Goal: Task Accomplishment & Management: Use online tool/utility

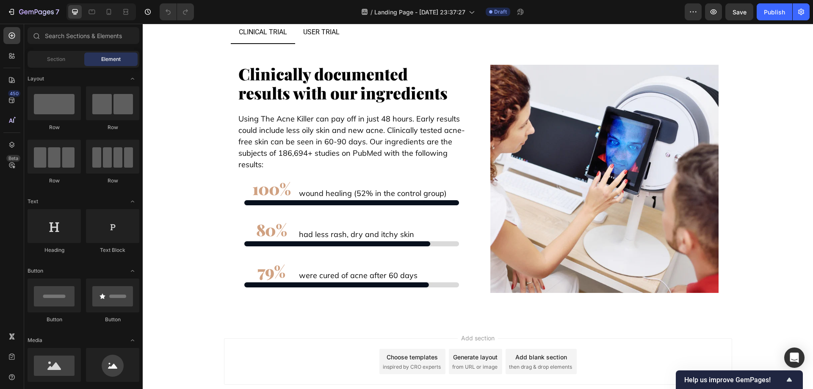
scroll to position [7255, 0]
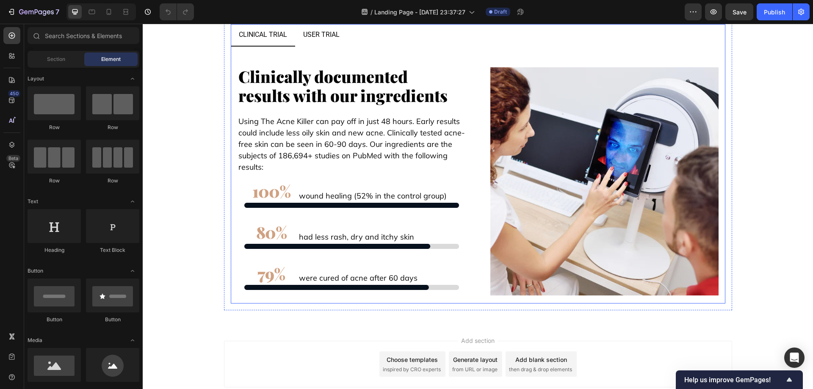
click at [316, 41] on p "user trial" at bounding box center [321, 35] width 36 height 12
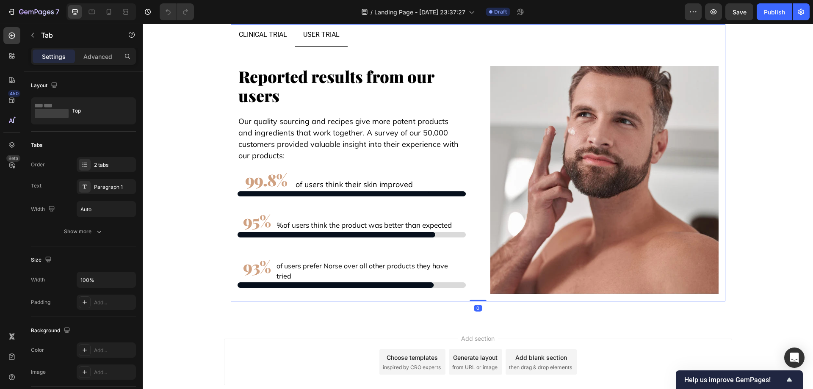
click at [258, 41] on p "clinical trial" at bounding box center [263, 35] width 48 height 12
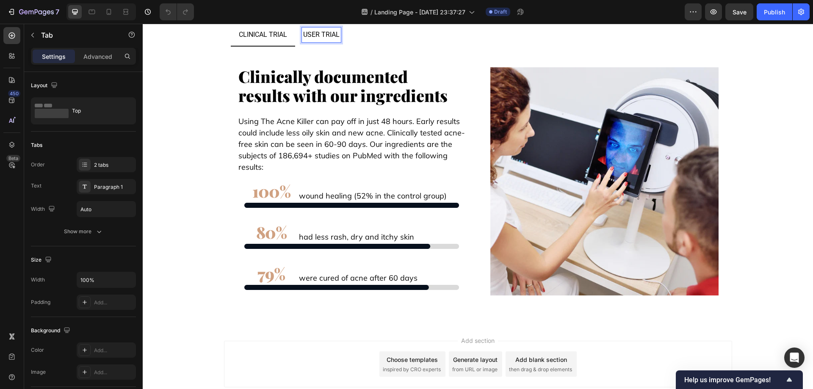
click at [324, 41] on p "user trial" at bounding box center [321, 35] width 36 height 12
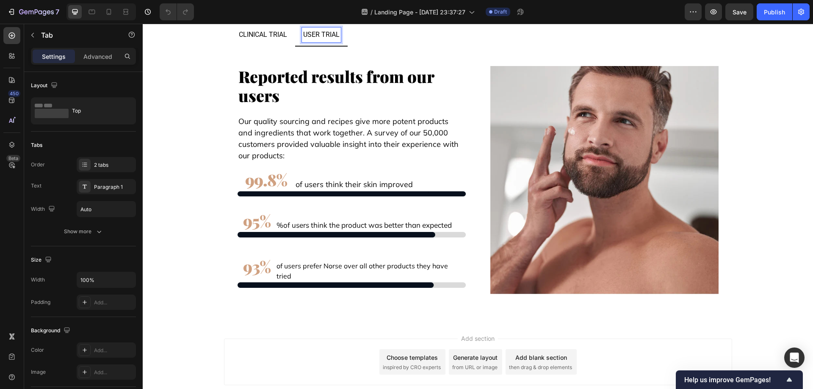
click at [259, 41] on p "clinical trial" at bounding box center [263, 35] width 48 height 12
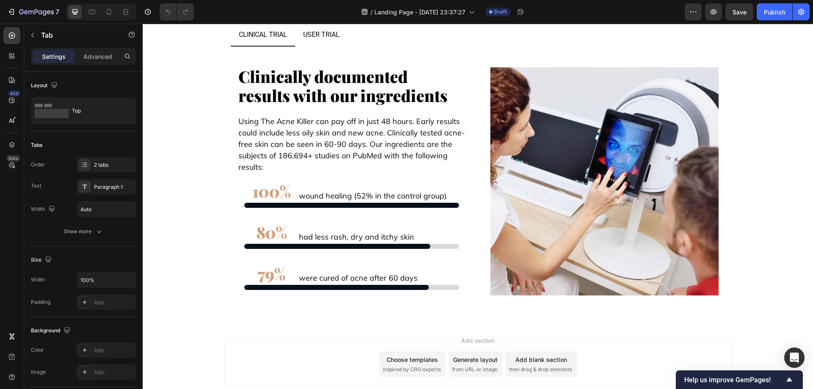
click at [404, 47] on ul "clinical trial user trial" at bounding box center [478, 35] width 495 height 22
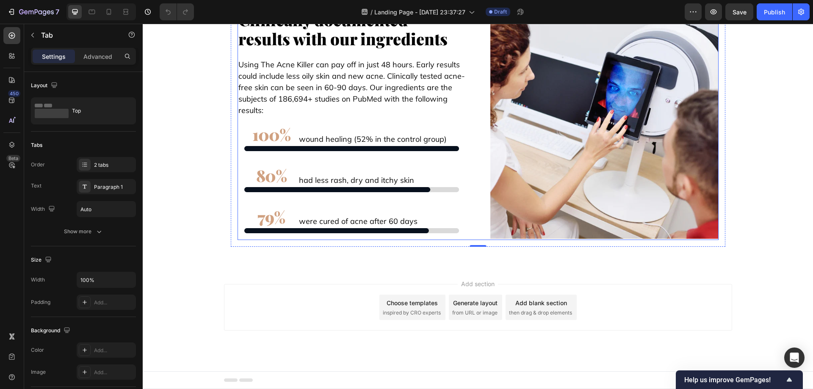
scroll to position [7340, 0]
click at [739, 15] on span "Save" at bounding box center [740, 11] width 14 height 7
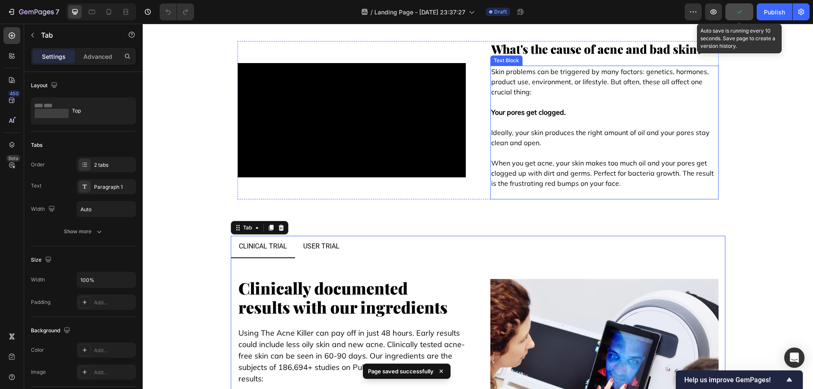
scroll to position [6916, 0]
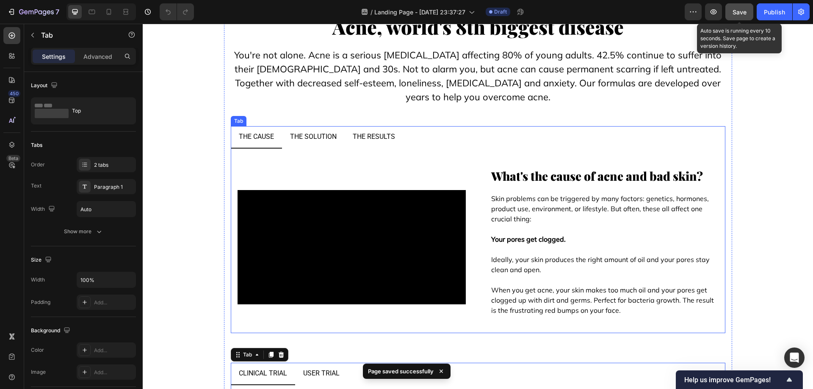
click at [301, 133] on p "the solution" at bounding box center [313, 137] width 47 height 12
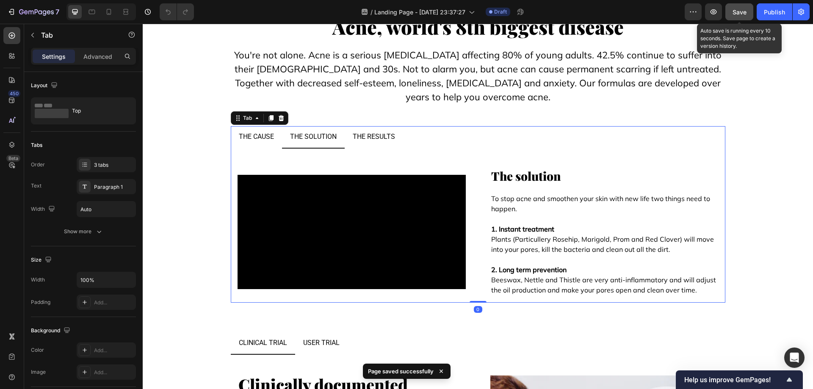
click at [371, 141] on p "the results" at bounding box center [374, 137] width 42 height 12
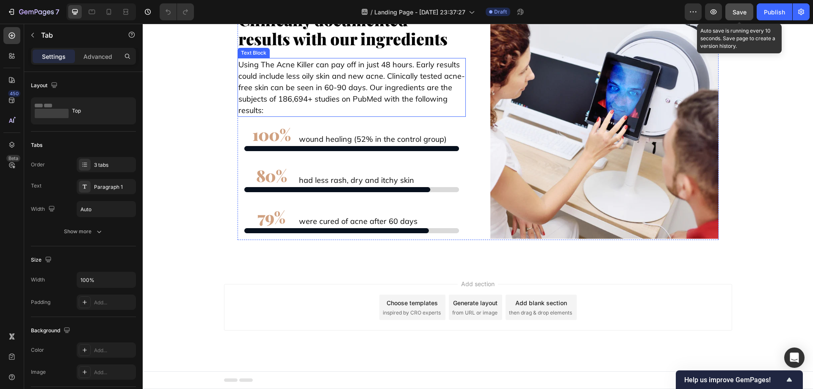
scroll to position [7382, 0]
click at [543, 314] on span "then drag & drop elements" at bounding box center [540, 313] width 63 height 8
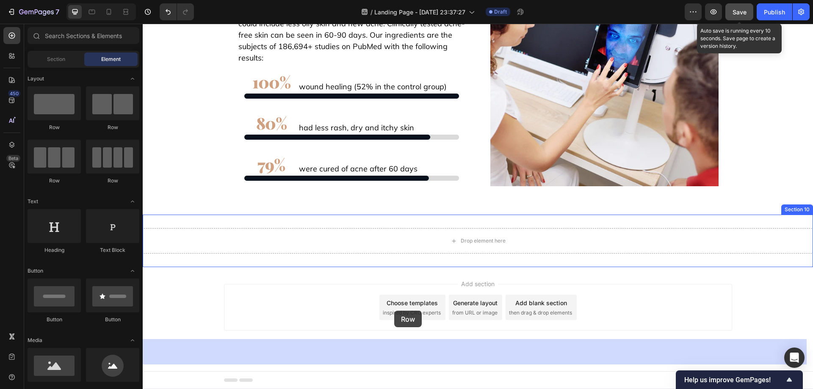
drag, startPoint x: 187, startPoint y: 127, endPoint x: 399, endPoint y: 294, distance: 269.0
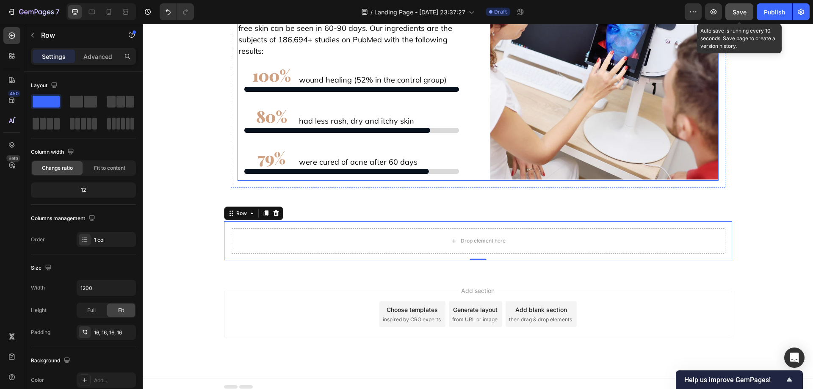
scroll to position [7213, 0]
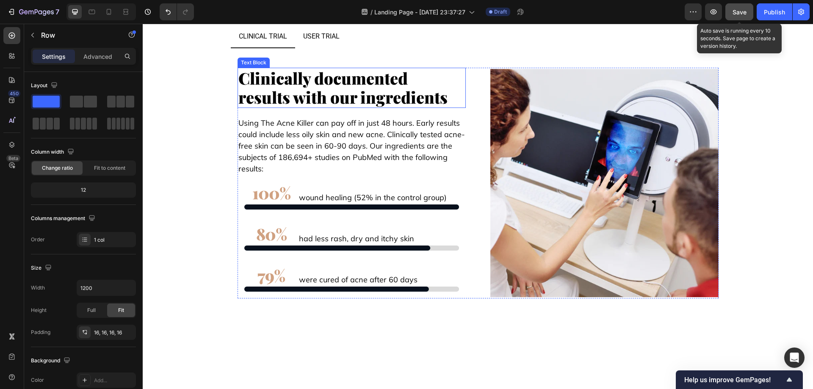
click at [388, 108] on strong "Clinically documented results with our ingredients" at bounding box center [342, 87] width 209 height 41
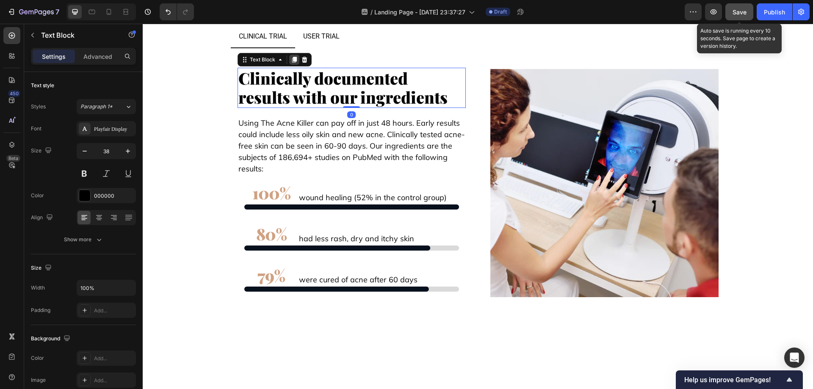
click at [294, 63] on icon at bounding box center [294, 59] width 7 height 7
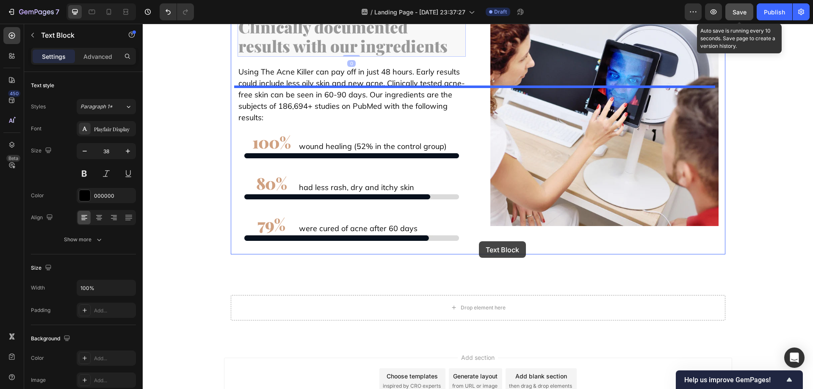
scroll to position [7425, 0]
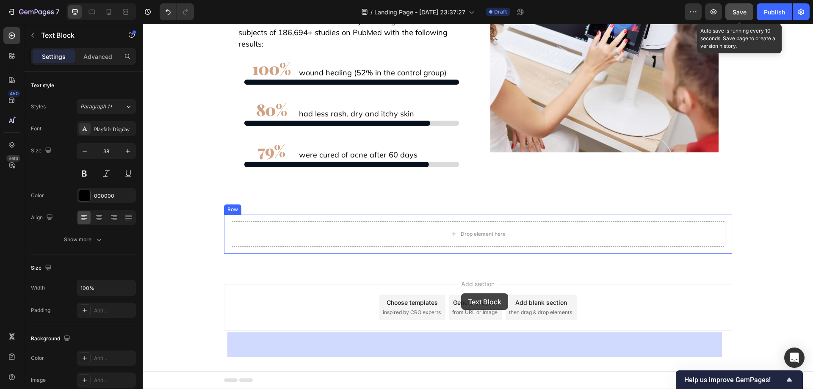
drag, startPoint x: 255, startPoint y: 209, endPoint x: 461, endPoint y: 296, distance: 224.5
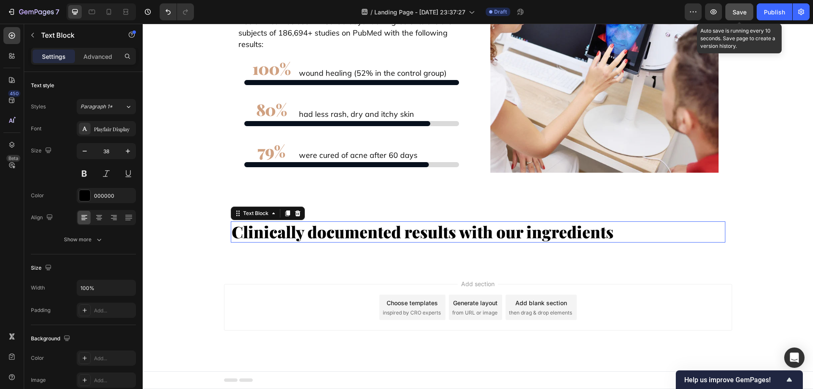
scroll to position [7384, 0]
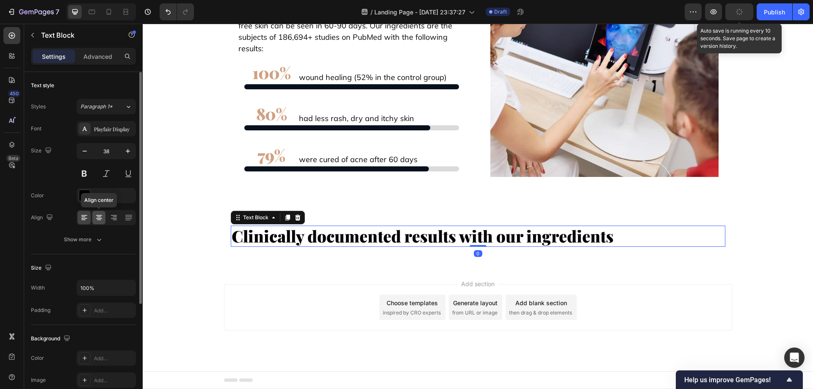
click at [95, 216] on icon at bounding box center [99, 217] width 8 height 8
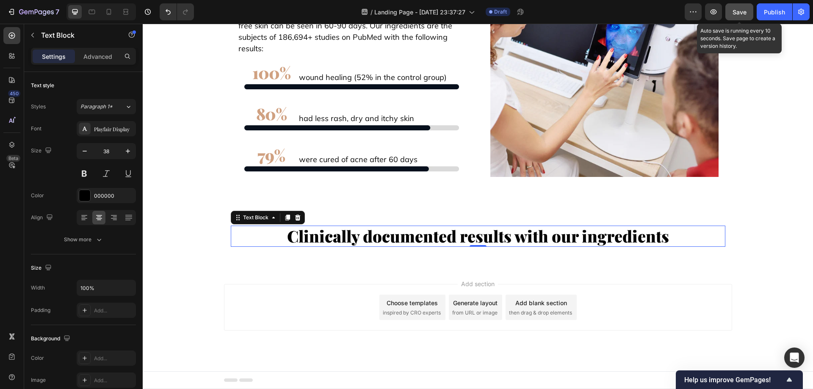
click at [386, 247] on strong "Clinically documented results with our ingredients" at bounding box center [478, 236] width 382 height 22
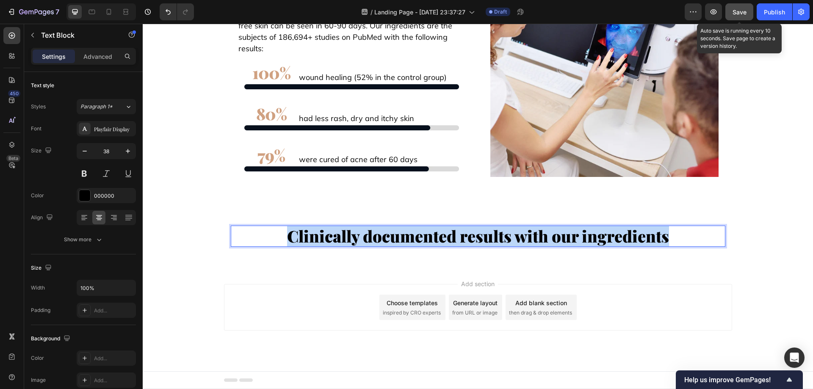
click at [386, 247] on strong "Clinically documented results with our ingredients" at bounding box center [478, 236] width 382 height 22
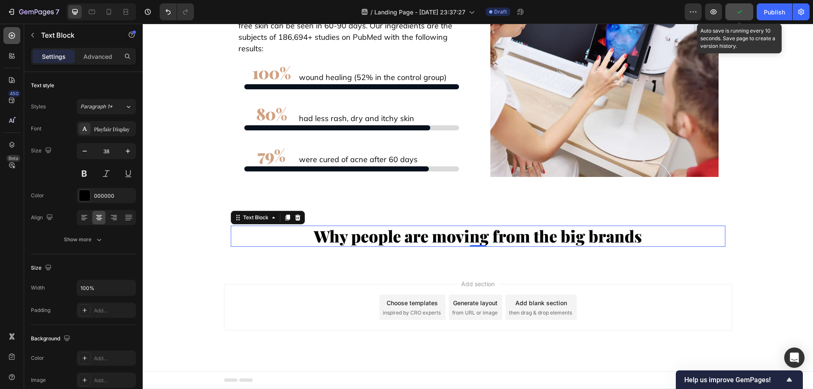
click at [13, 34] on icon at bounding box center [12, 35] width 8 height 8
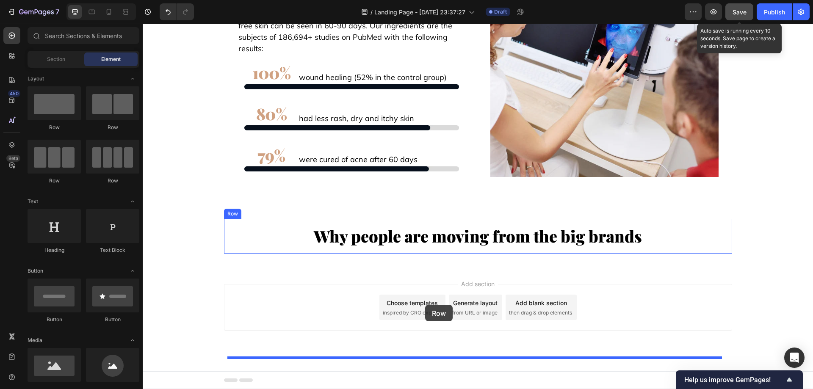
drag, startPoint x: 240, startPoint y: 194, endPoint x: 425, endPoint y: 305, distance: 216.4
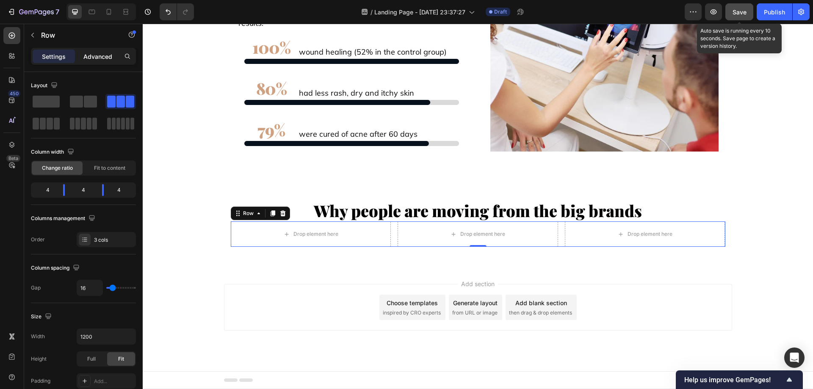
click at [89, 59] on p "Advanced" at bounding box center [97, 56] width 29 height 9
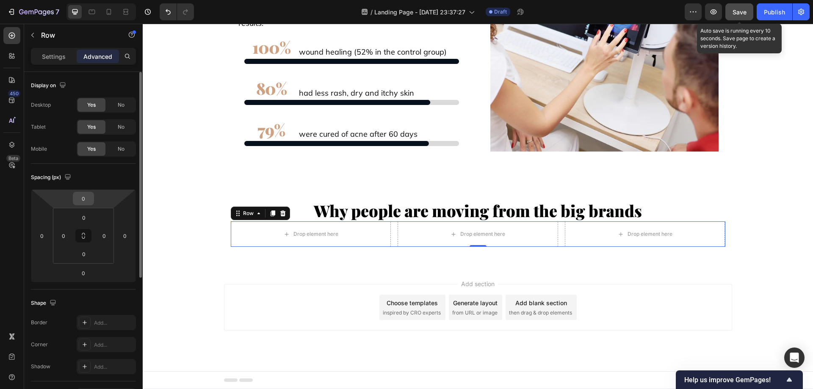
click at [87, 200] on input "0" at bounding box center [83, 198] width 17 height 13
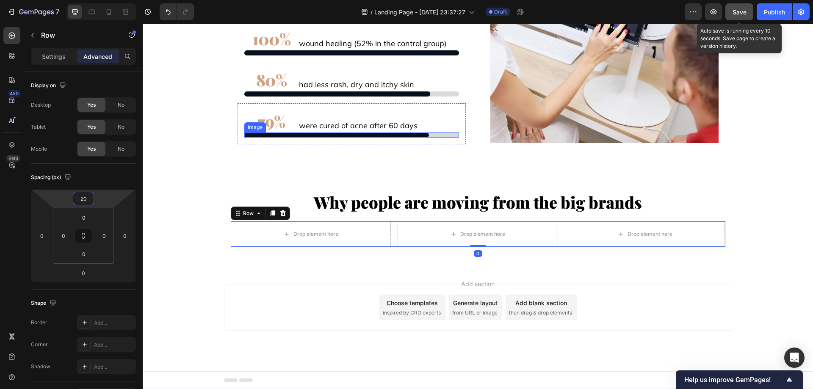
scroll to position [7427, 0]
type input "20"
click at [16, 39] on div at bounding box center [11, 35] width 17 height 17
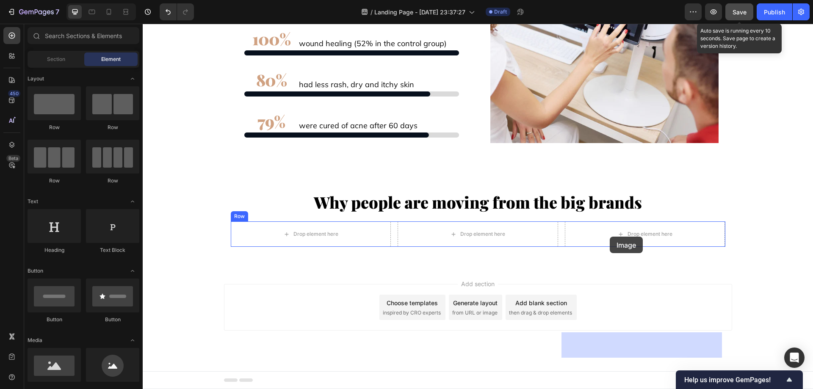
drag, startPoint x: 193, startPoint y: 382, endPoint x: 610, endPoint y: 237, distance: 441.9
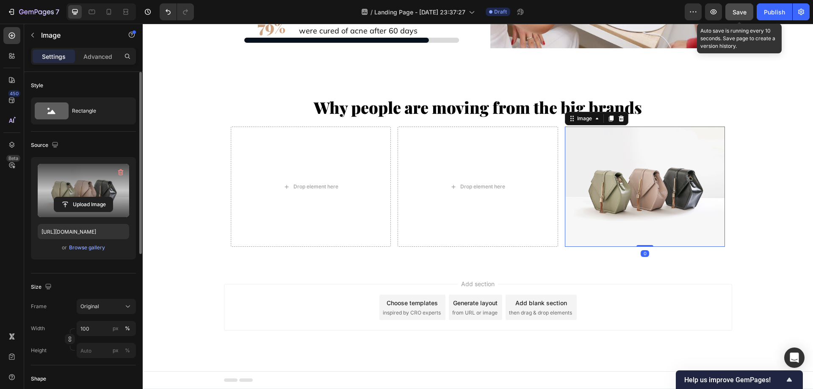
click at [96, 177] on label at bounding box center [83, 190] width 91 height 53
click at [96, 197] on input "file" at bounding box center [83, 204] width 58 height 14
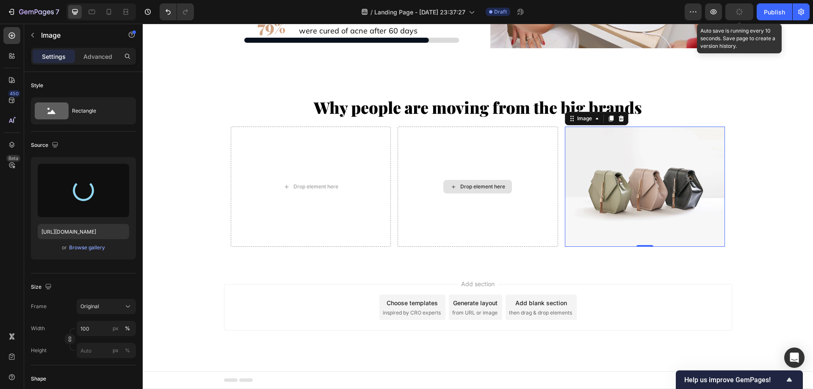
type input "[URL][DOMAIN_NAME]"
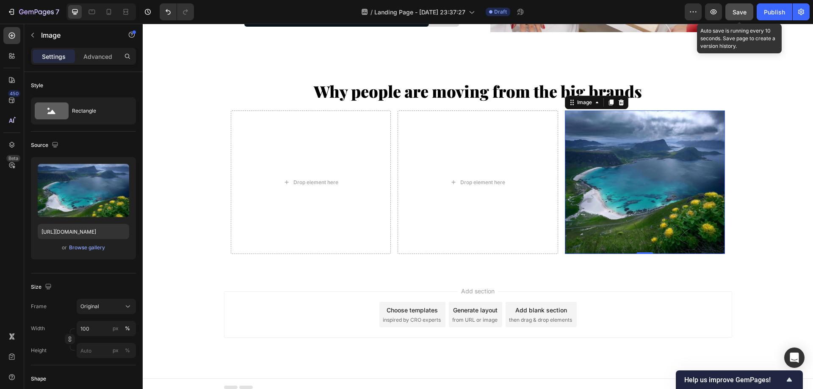
drag, startPoint x: 15, startPoint y: 34, endPoint x: 22, endPoint y: 41, distance: 9.9
click at [14, 34] on icon at bounding box center [12, 35] width 8 height 8
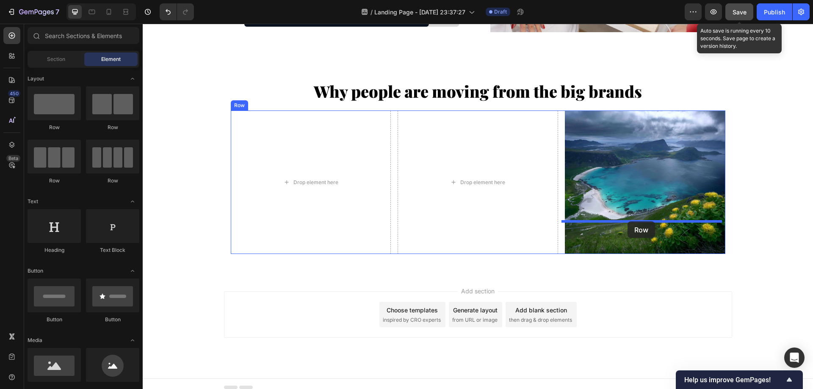
drag, startPoint x: 215, startPoint y: 136, endPoint x: 628, endPoint y: 222, distance: 421.3
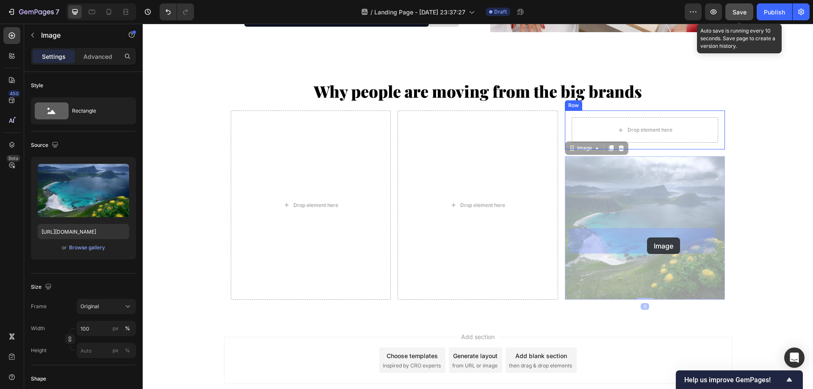
drag, startPoint x: 654, startPoint y: 302, endPoint x: 650, endPoint y: 252, distance: 50.1
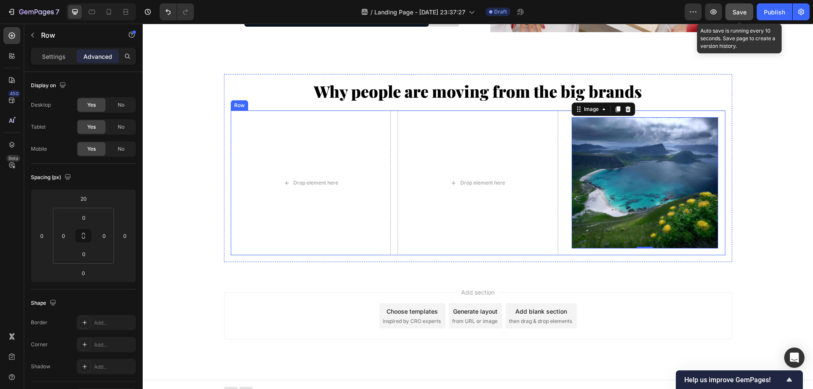
click at [556, 255] on div "Drop element here Drop element here Image 0 Row Row" at bounding box center [478, 183] width 495 height 145
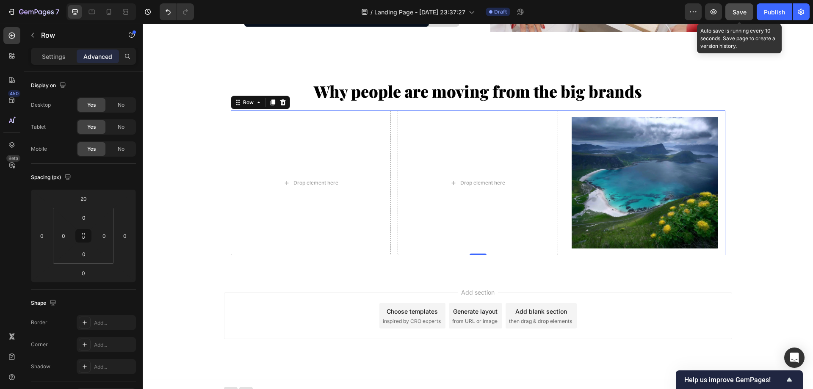
click at [581, 249] on img at bounding box center [645, 182] width 147 height 131
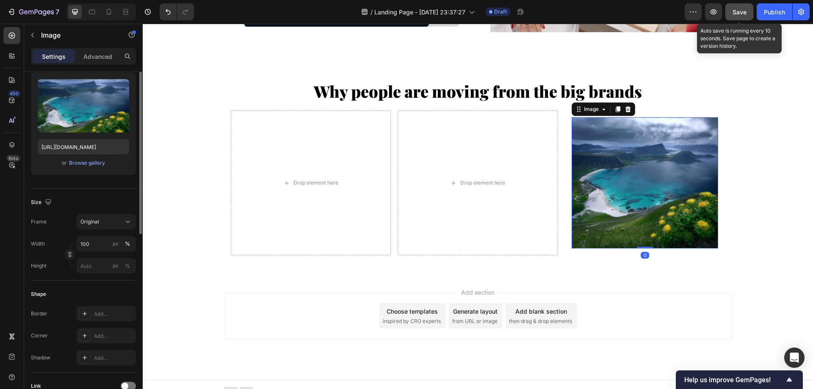
scroll to position [169, 0]
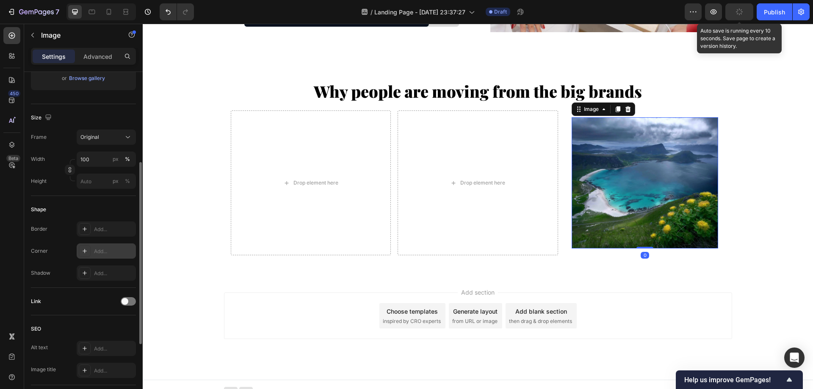
click at [98, 252] on div "Add..." at bounding box center [114, 252] width 40 height 8
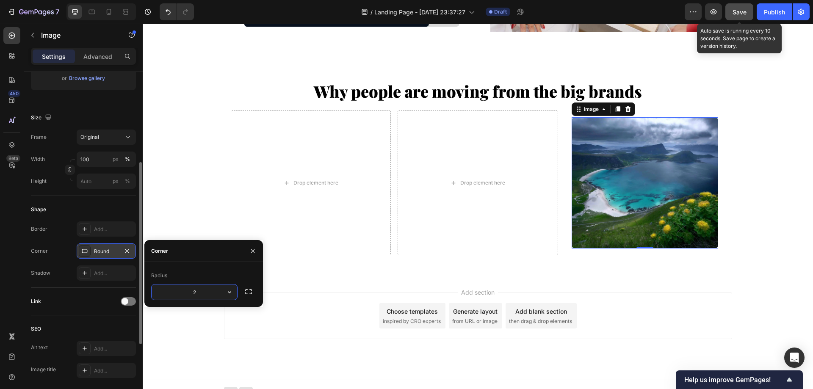
type input "20"
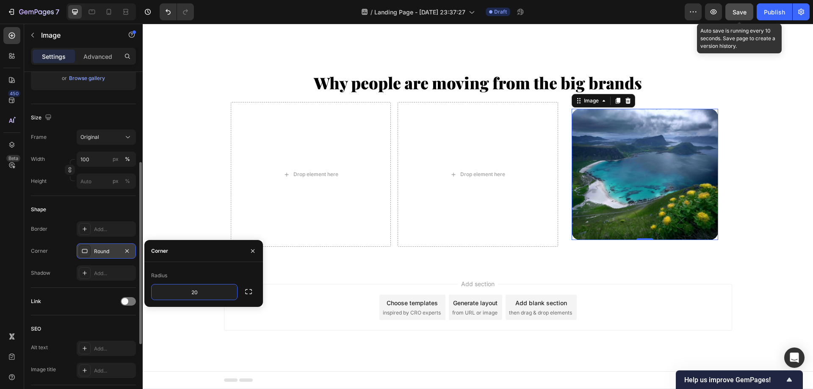
scroll to position [7563, 0]
click at [565, 192] on div "Image 0 Row" at bounding box center [645, 174] width 161 height 145
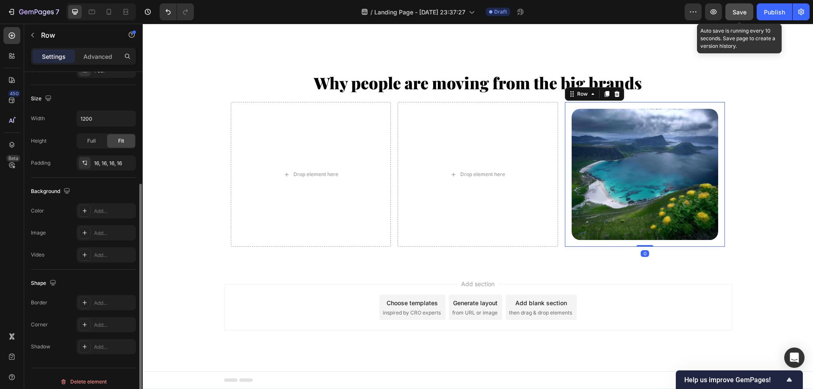
scroll to position [0, 0]
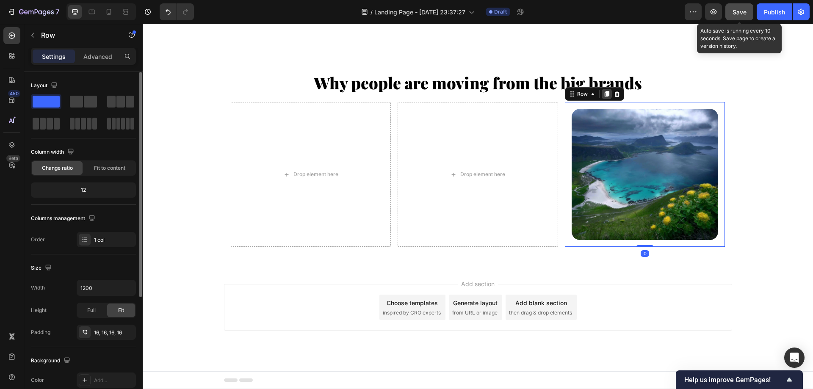
click at [604, 97] on icon at bounding box center [607, 94] width 7 height 7
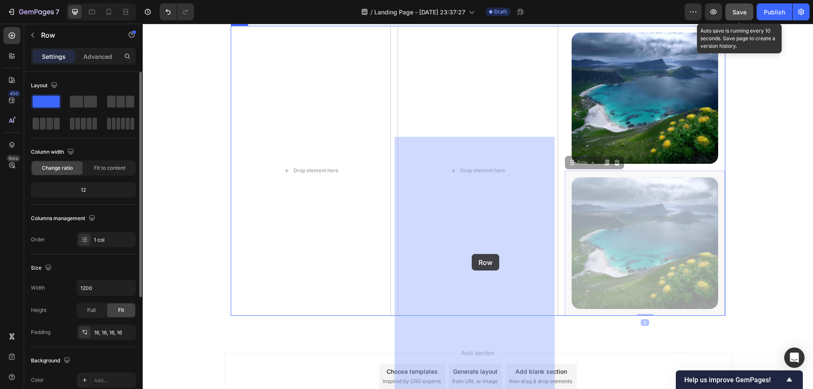
drag, startPoint x: 579, startPoint y: 274, endPoint x: 471, endPoint y: 254, distance: 109.8
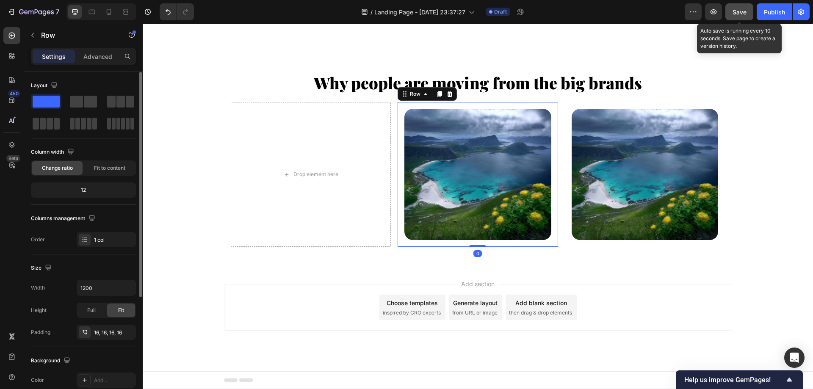
click at [398, 147] on div "Image Row 0" at bounding box center [478, 174] width 161 height 145
click at [438, 97] on icon at bounding box center [440, 94] width 5 height 6
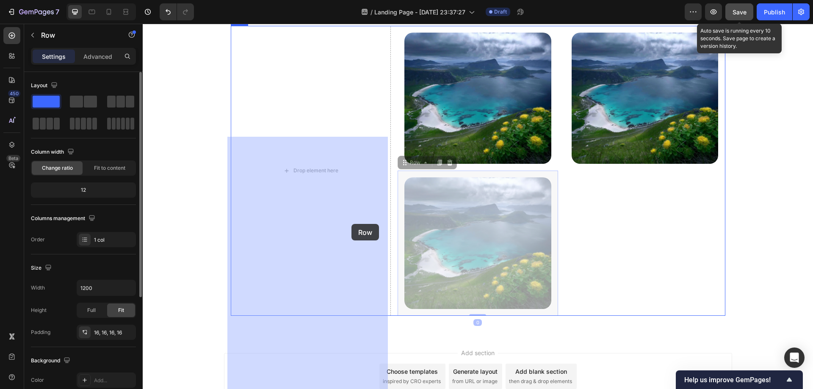
drag, startPoint x: 412, startPoint y: 274, endPoint x: 346, endPoint y: 222, distance: 83.5
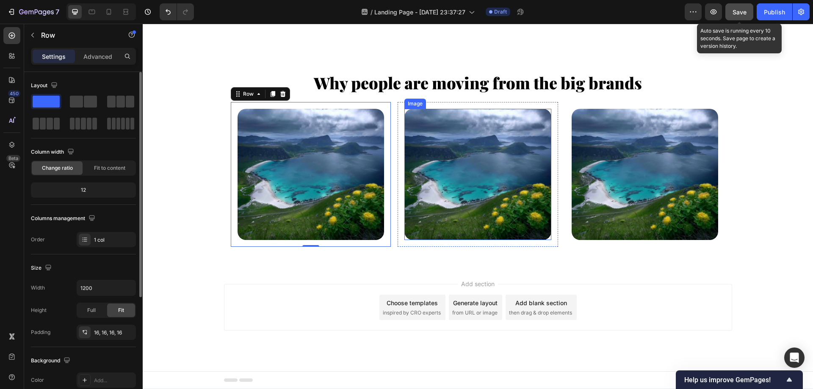
click at [437, 175] on img at bounding box center [477, 174] width 147 height 131
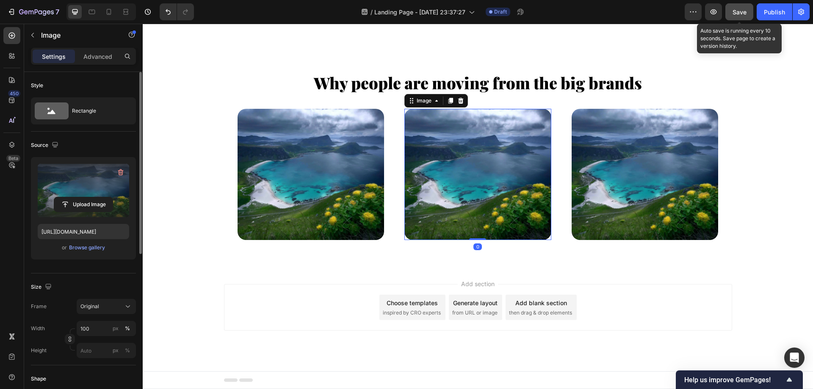
click at [76, 184] on label at bounding box center [83, 190] width 91 height 53
click at [76, 197] on input "file" at bounding box center [83, 204] width 58 height 14
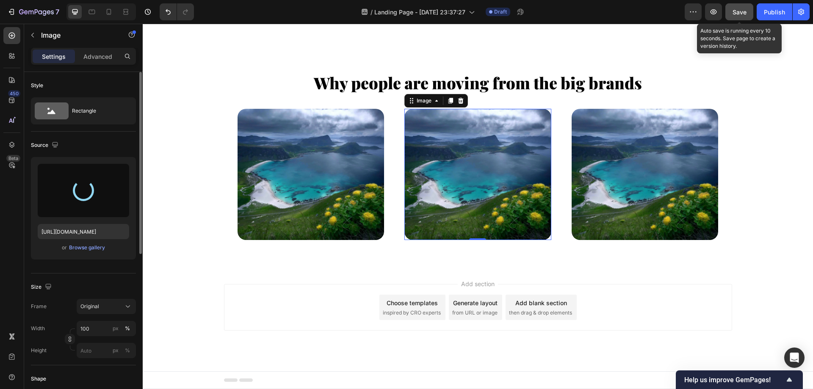
type input "[URL][DOMAIN_NAME]"
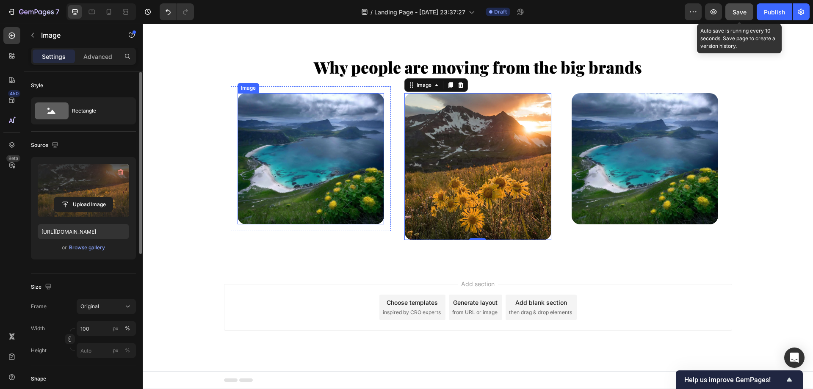
click at [282, 196] on img at bounding box center [311, 158] width 147 height 131
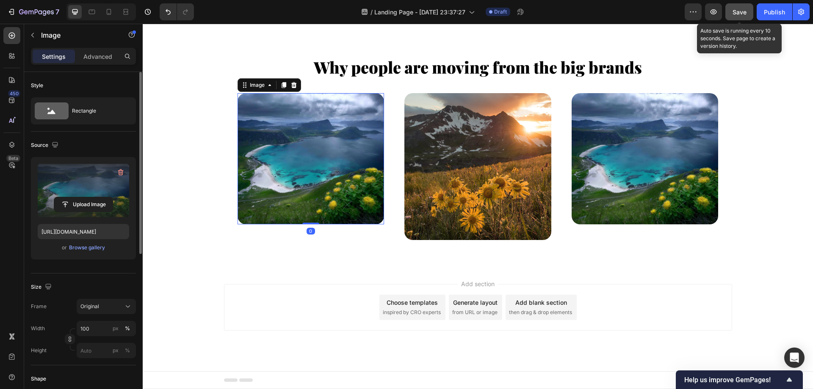
click at [61, 183] on label at bounding box center [83, 190] width 91 height 53
click at [61, 197] on input "file" at bounding box center [83, 204] width 58 height 14
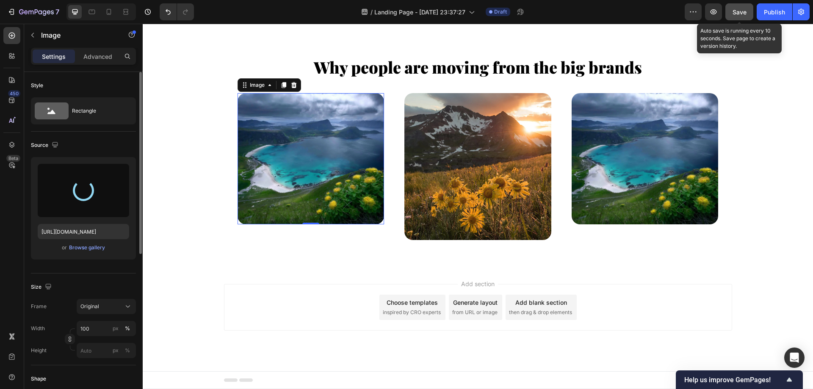
type input "[URL][DOMAIN_NAME]"
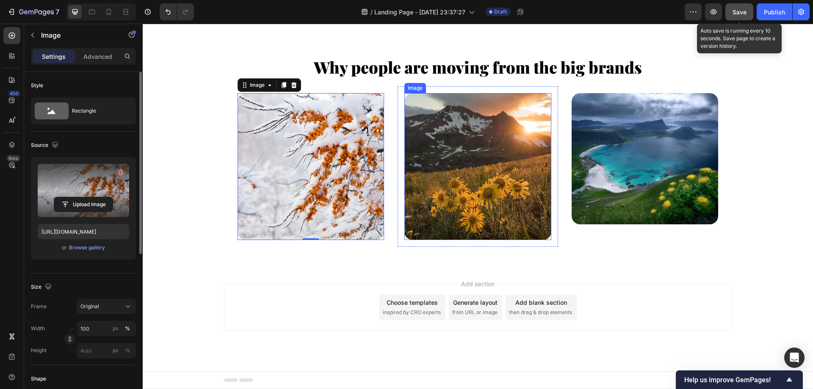
scroll to position [7613, 0]
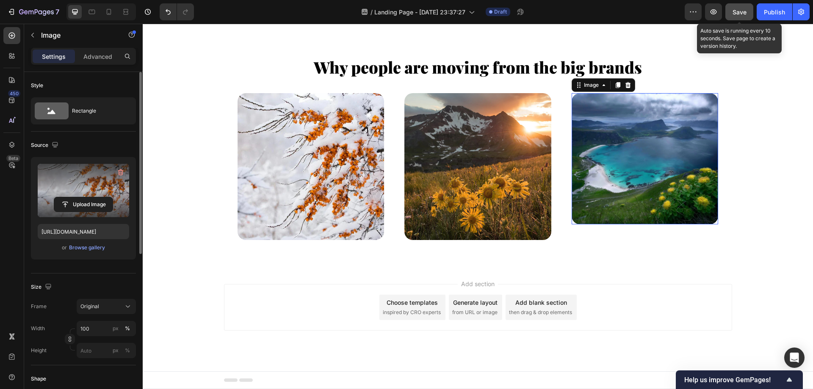
click at [588, 190] on img at bounding box center [645, 158] width 147 height 131
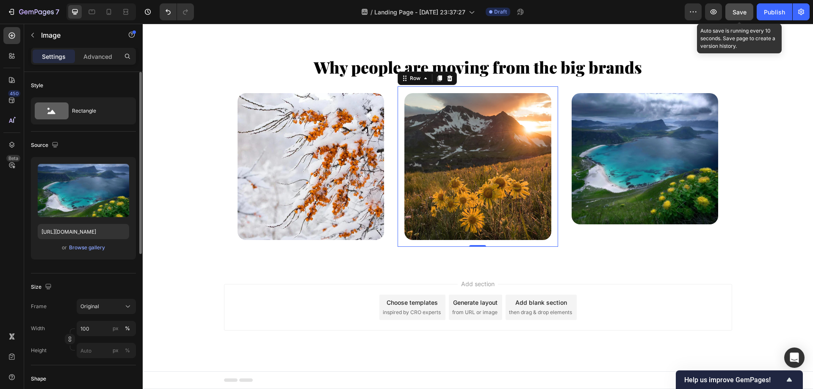
click at [552, 223] on div "Image Row 0" at bounding box center [478, 166] width 161 height 161
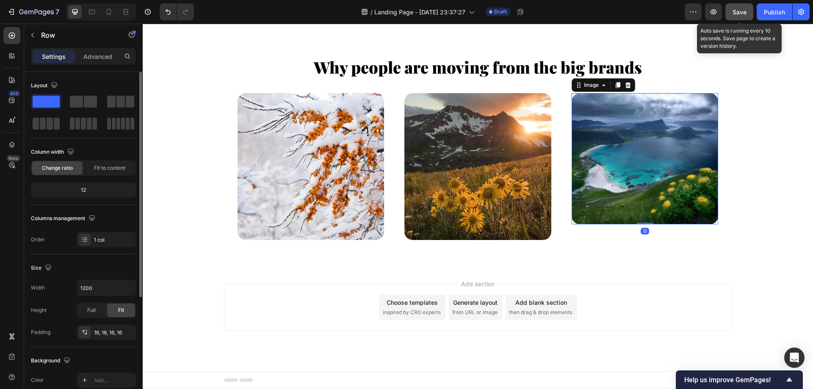
click at [607, 210] on img at bounding box center [645, 158] width 147 height 131
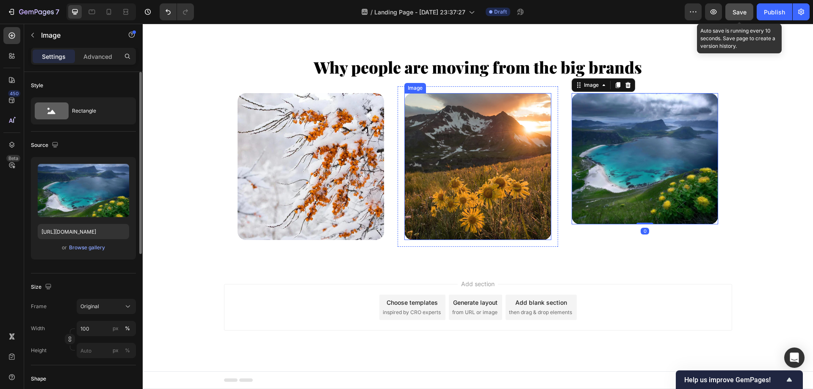
click at [404, 108] on img at bounding box center [477, 166] width 147 height 147
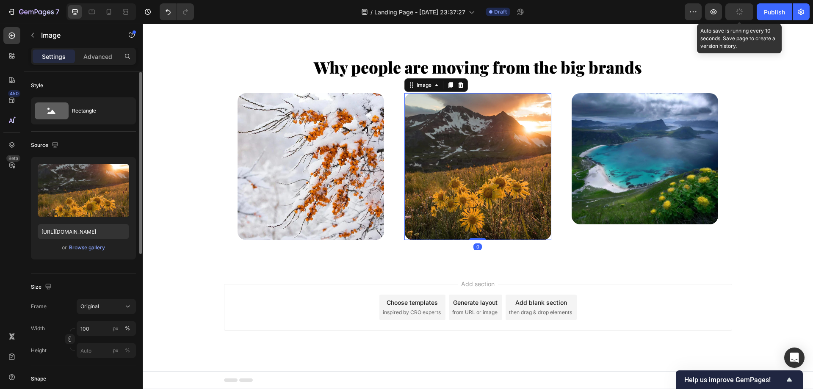
click at [411, 103] on img at bounding box center [477, 166] width 147 height 147
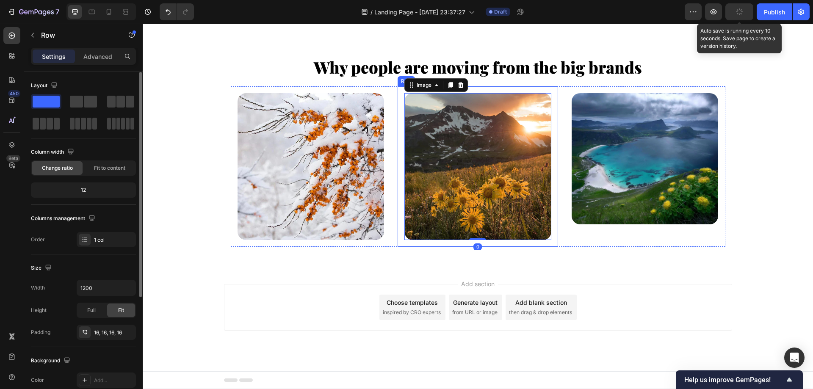
click at [398, 106] on div "Image 0 Row" at bounding box center [478, 166] width 161 height 161
click at [440, 80] on icon at bounding box center [439, 78] width 7 height 7
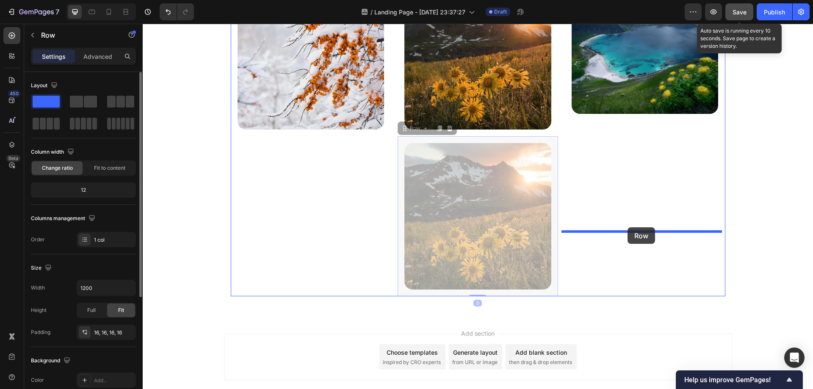
drag, startPoint x: 415, startPoint y: 237, endPoint x: 628, endPoint y: 227, distance: 212.8
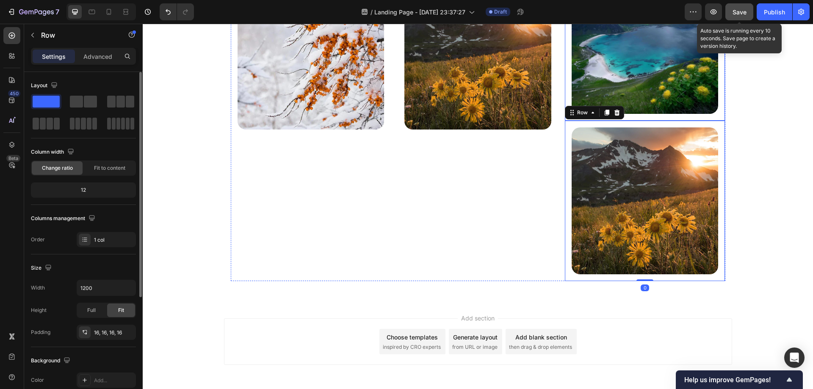
click at [565, 121] on div "Image Row" at bounding box center [645, 48] width 161 height 145
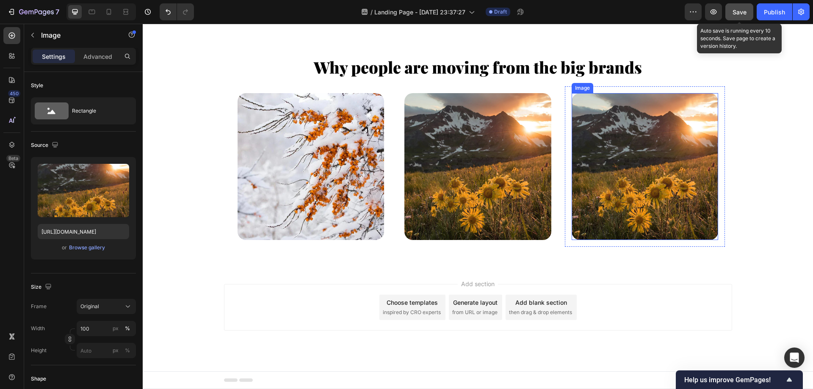
click at [618, 163] on img at bounding box center [645, 166] width 147 height 147
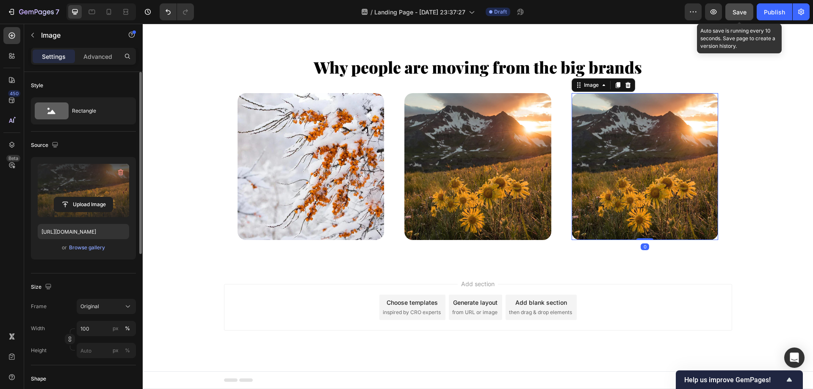
click at [58, 177] on label at bounding box center [83, 190] width 91 height 53
click at [58, 197] on input "file" at bounding box center [83, 204] width 58 height 14
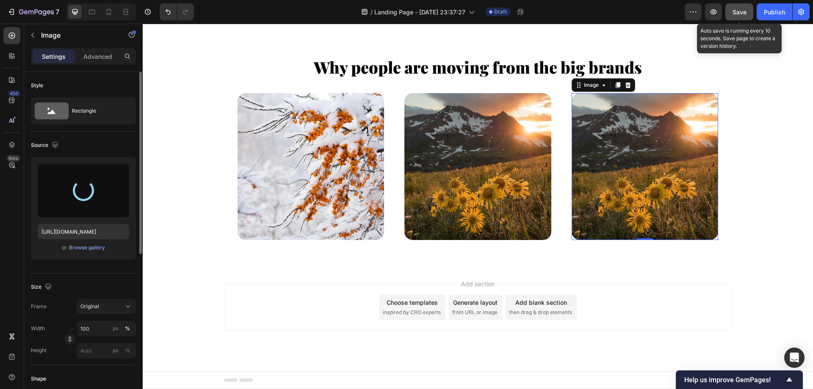
type input "[URL][DOMAIN_NAME]"
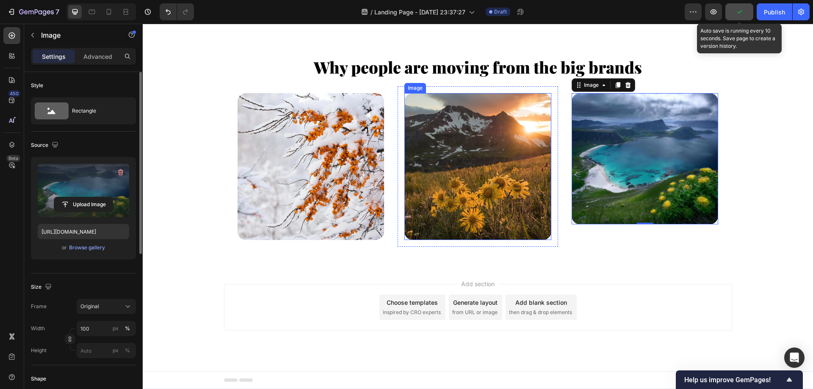
click at [477, 147] on img at bounding box center [477, 166] width 147 height 147
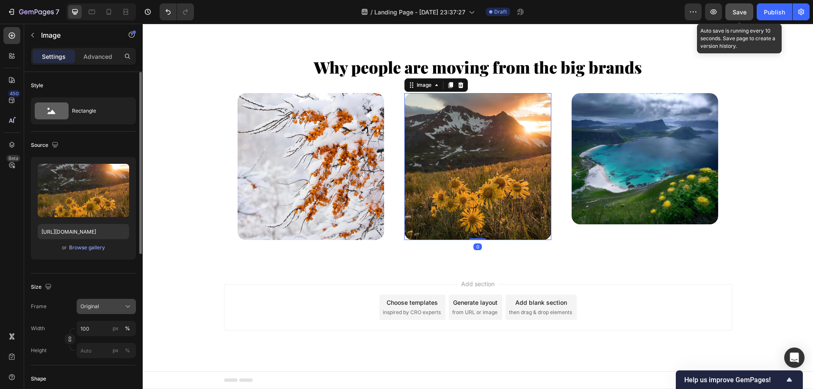
click at [120, 308] on div "Original" at bounding box center [101, 307] width 42 height 8
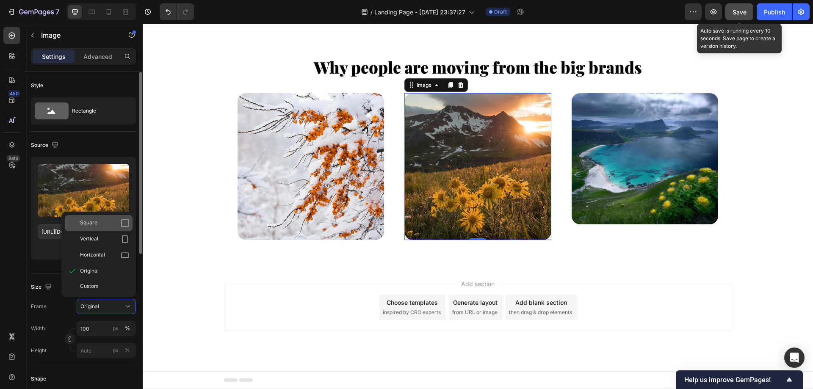
click at [116, 226] on div "Square" at bounding box center [104, 223] width 49 height 8
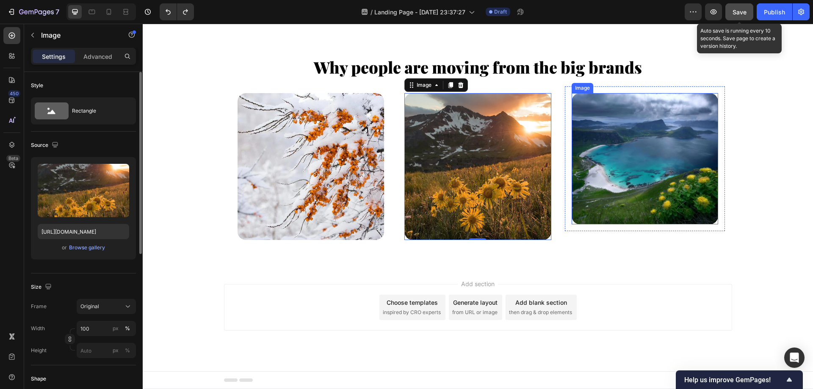
click at [595, 182] on img at bounding box center [645, 158] width 147 height 131
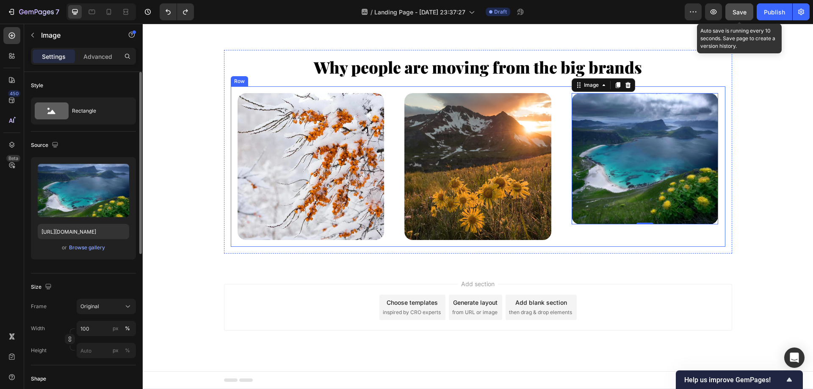
click at [565, 147] on div "Image 0 Row" at bounding box center [645, 158] width 161 height 145
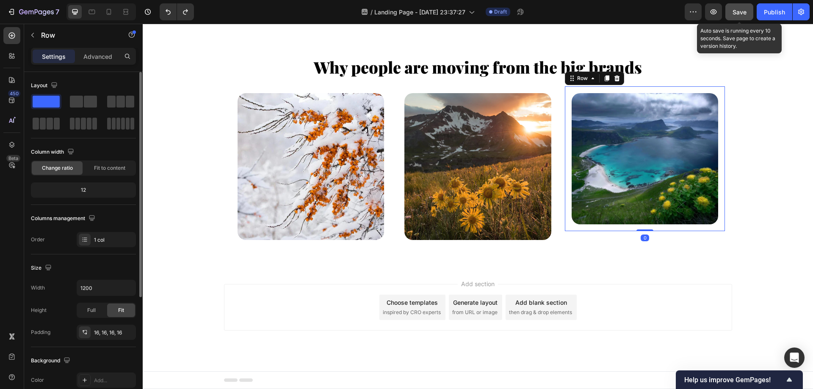
click at [565, 147] on div "Image Row 0" at bounding box center [645, 158] width 161 height 145
click at [614, 78] on icon at bounding box center [617, 78] width 7 height 7
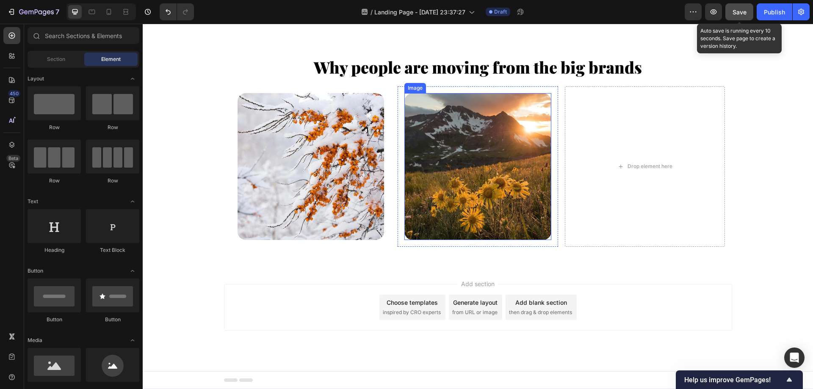
click at [404, 119] on img at bounding box center [477, 166] width 147 height 147
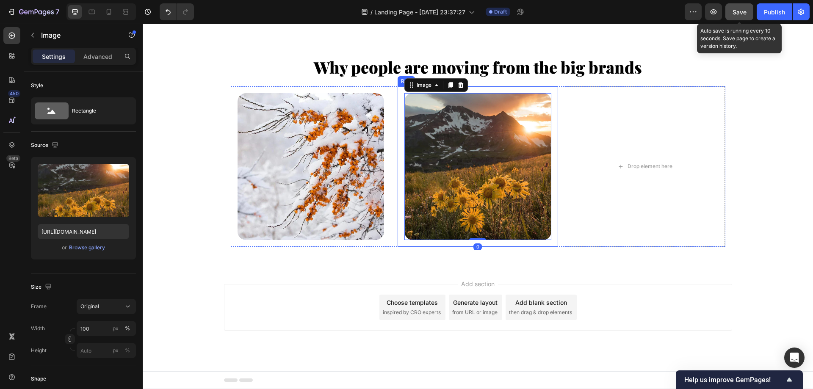
click at [398, 119] on div "Image 0 Row" at bounding box center [478, 166] width 161 height 161
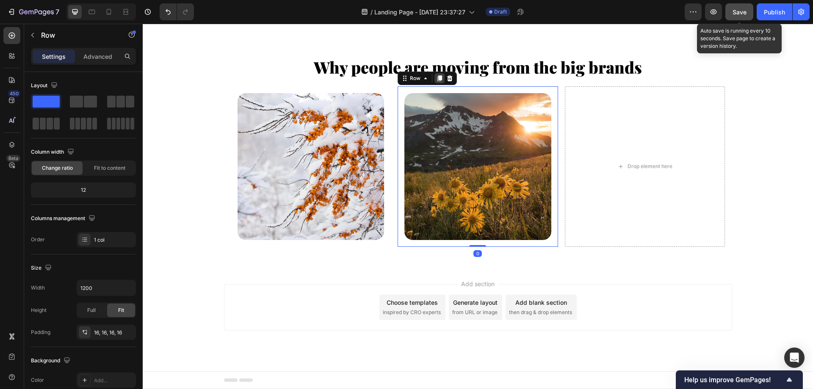
click at [436, 80] on icon at bounding box center [439, 78] width 7 height 7
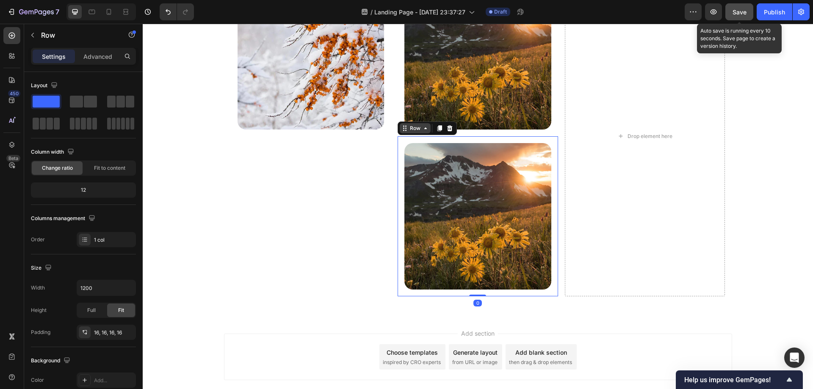
click at [408, 135] on div "Row" at bounding box center [427, 129] width 59 height 14
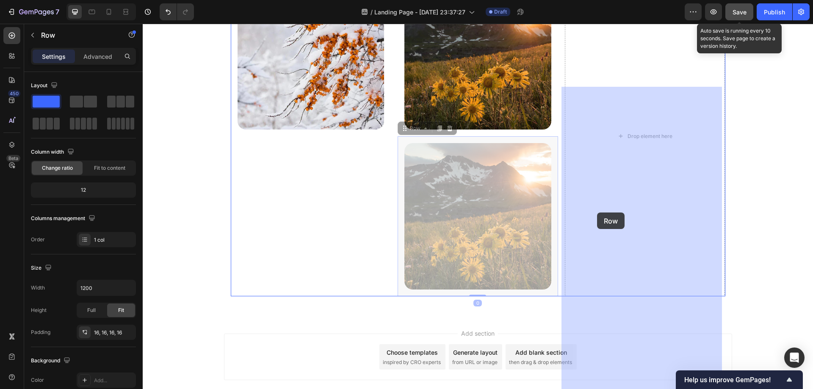
drag, startPoint x: 408, startPoint y: 243, endPoint x: 602, endPoint y: 212, distance: 196.4
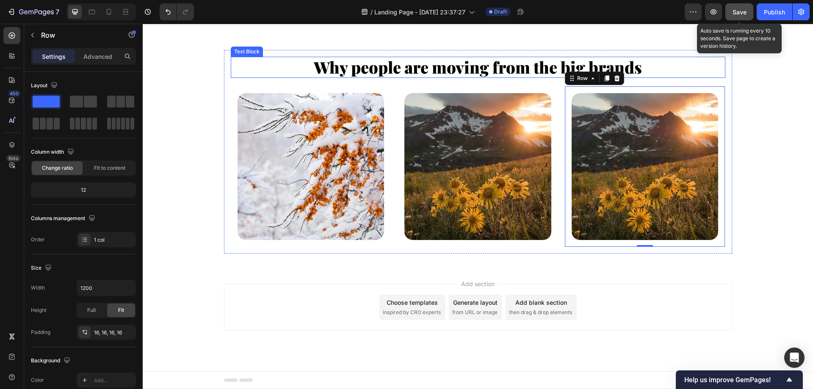
click at [468, 72] on p "Why people are moving from the big brands" at bounding box center [478, 67] width 493 height 19
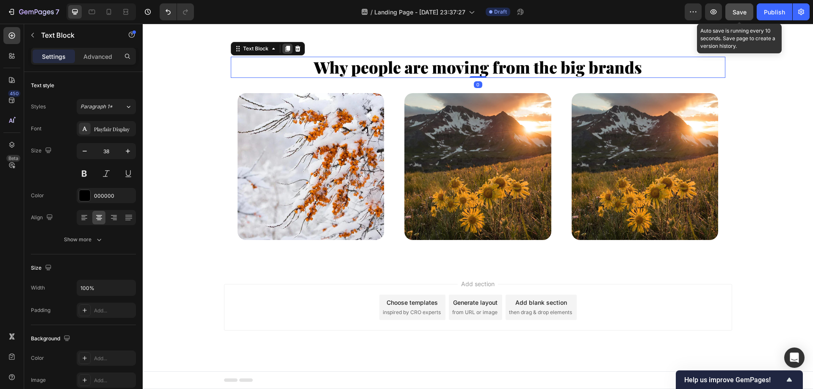
click at [285, 48] on icon at bounding box center [287, 49] width 5 height 6
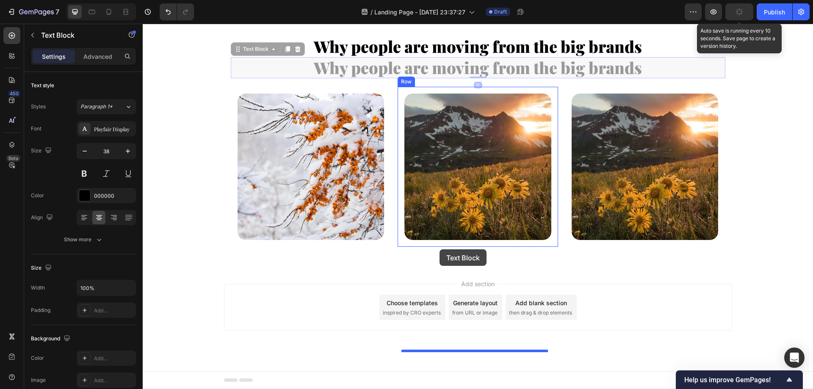
drag, startPoint x: 250, startPoint y: 73, endPoint x: 440, endPoint y: 249, distance: 258.9
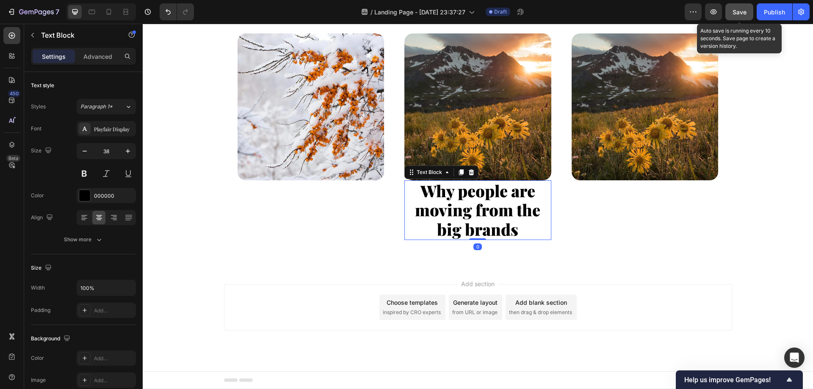
click at [470, 239] on p "Why people are moving from the big brands" at bounding box center [477, 210] width 145 height 58
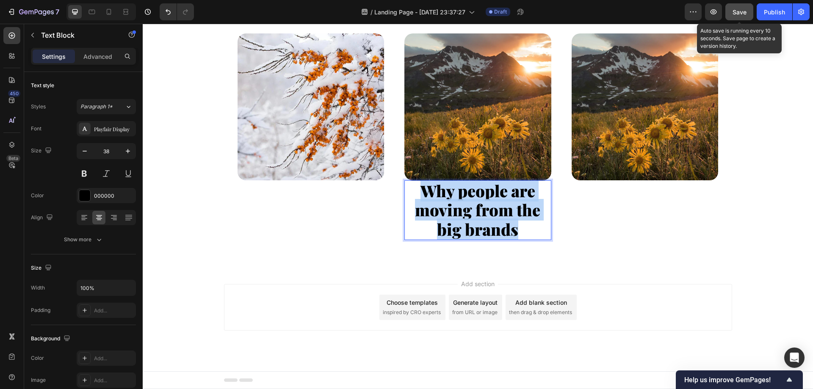
click at [470, 239] on p "Why people are moving from the big brands" at bounding box center [477, 210] width 145 height 58
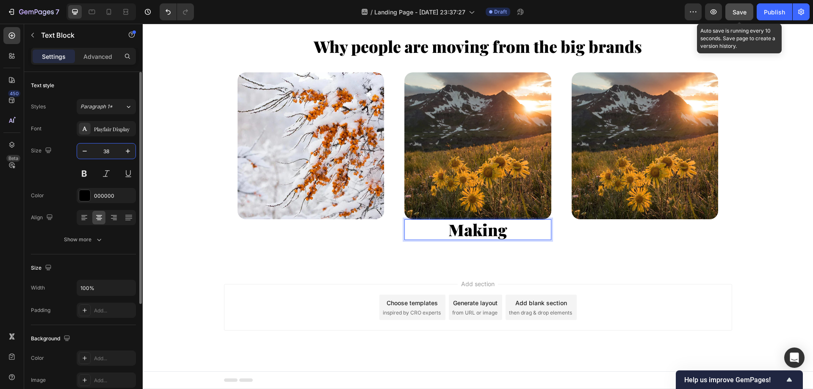
click at [104, 145] on input "38" at bounding box center [106, 151] width 28 height 15
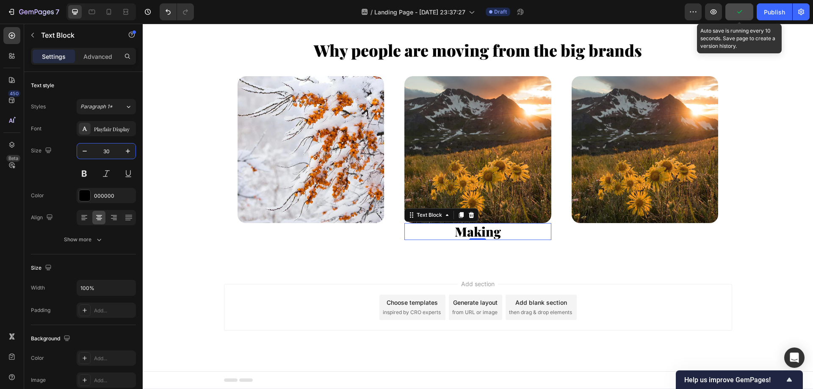
type input "30"
click at [452, 222] on div "Text Block" at bounding box center [441, 215] width 74 height 14
click at [458, 219] on icon at bounding box center [461, 215] width 7 height 7
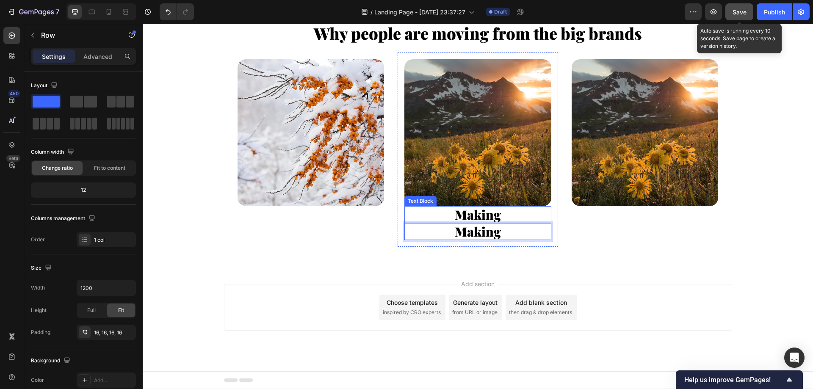
click at [391, 247] on div "Image Row Image Making Text Block Making Text Block 0 Row Image Row Row" at bounding box center [478, 150] width 495 height 194
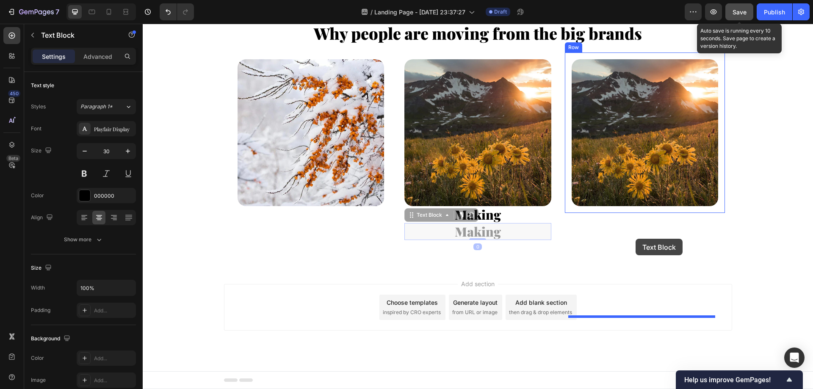
drag, startPoint x: 433, startPoint y: 268, endPoint x: 636, endPoint y: 239, distance: 204.5
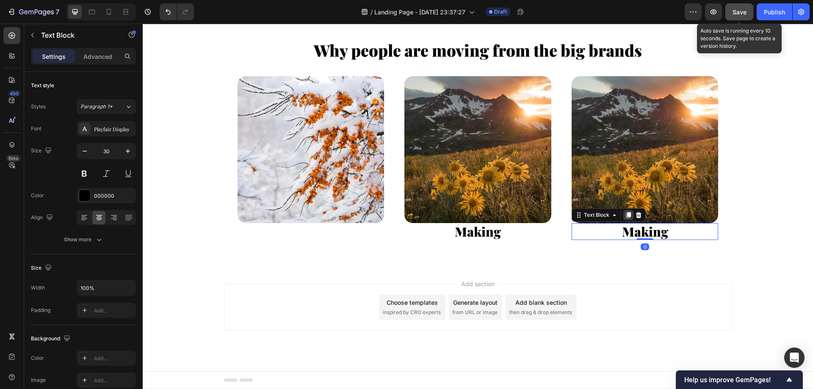
click at [626, 218] on icon at bounding box center [628, 215] width 5 height 6
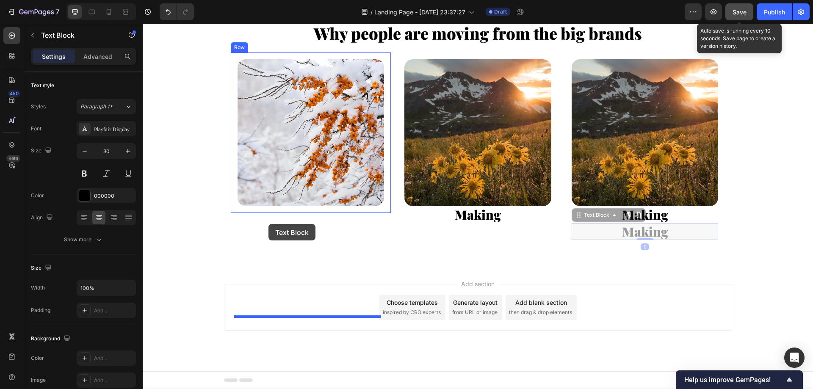
drag, startPoint x: 587, startPoint y: 248, endPoint x: 269, endPoint y: 224, distance: 319.9
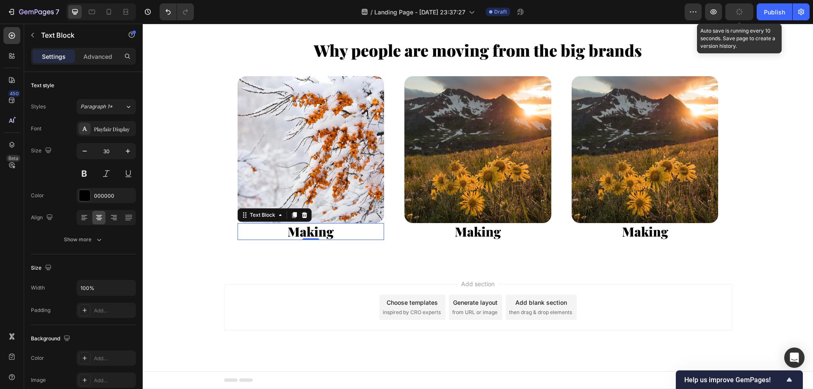
click at [309, 240] on strong "Making" at bounding box center [311, 231] width 46 height 17
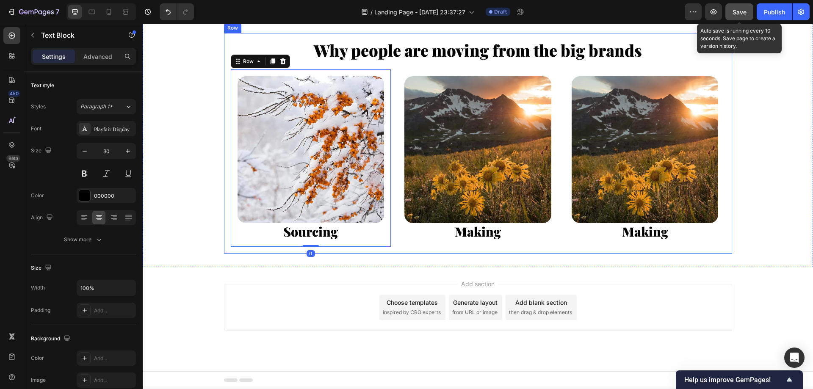
click at [247, 253] on div "Why people are moving from the big brands Text Block Image Sourcing Text Block …" at bounding box center [478, 143] width 508 height 220
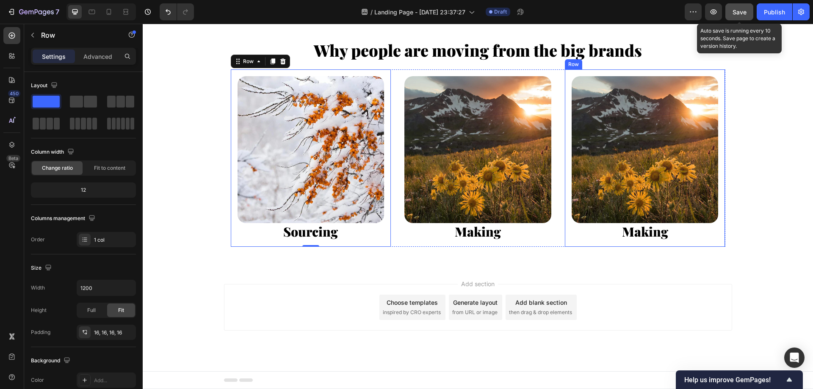
click at [646, 240] on strong "Making" at bounding box center [645, 231] width 46 height 17
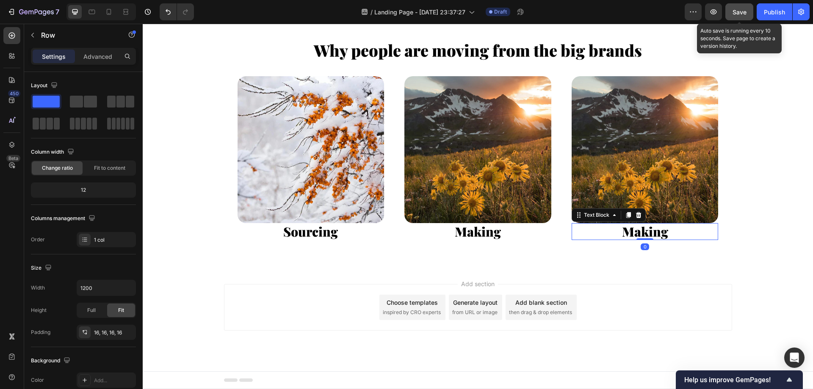
click at [646, 240] on strong "Making" at bounding box center [645, 231] width 46 height 17
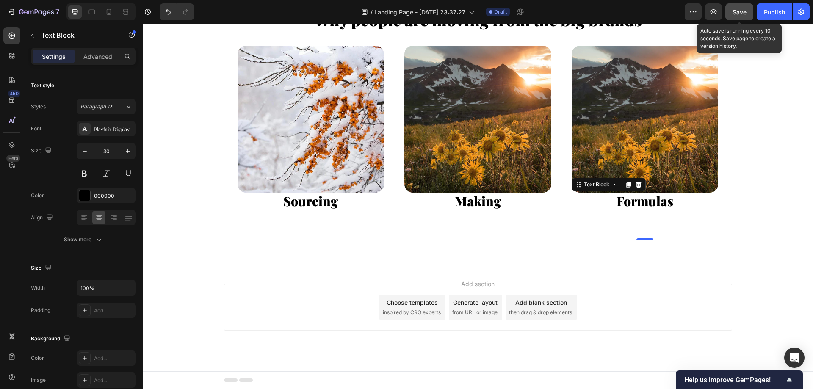
click at [641, 239] on p "Rich Text Editor. Editing area: main" at bounding box center [645, 224] width 145 height 30
click at [641, 239] on p "⁠⁠⁠⁠⁠⁠⁠" at bounding box center [645, 224] width 145 height 30
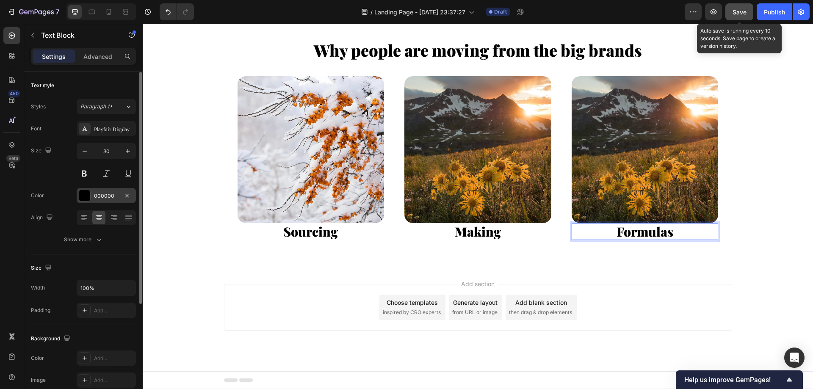
click at [106, 191] on div "000000" at bounding box center [106, 195] width 59 height 15
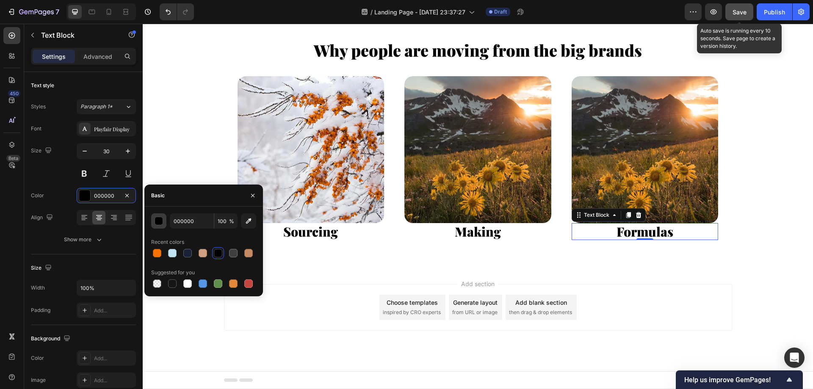
click at [155, 223] on div "button" at bounding box center [159, 221] width 8 height 8
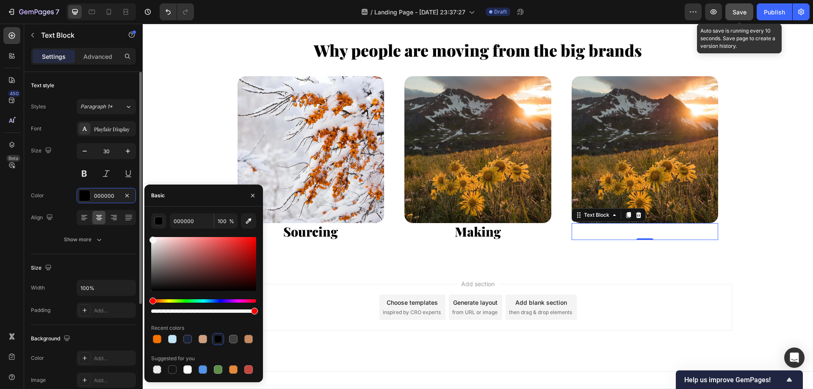
drag, startPoint x: 147, startPoint y: 238, endPoint x: 61, endPoint y: 196, distance: 96.0
click at [69, 199] on div "450 Beta Sections(18) Elements(83) Section Element Hero Section Product Detail …" at bounding box center [71, 207] width 143 height 366
click at [487, 240] on strong "Making" at bounding box center [478, 231] width 46 height 17
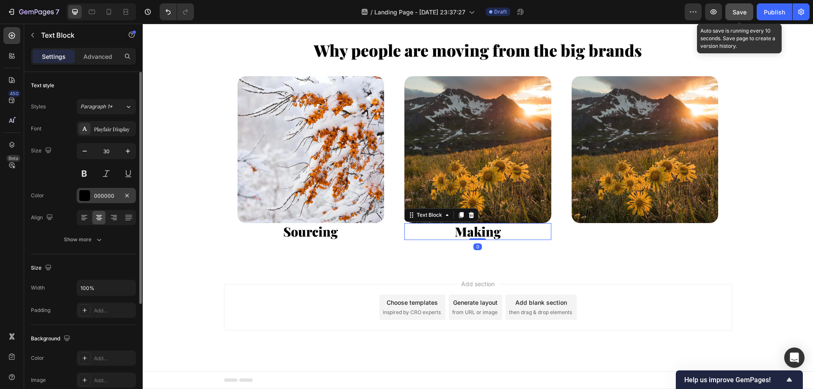
click at [111, 191] on div "000000" at bounding box center [106, 195] width 59 height 15
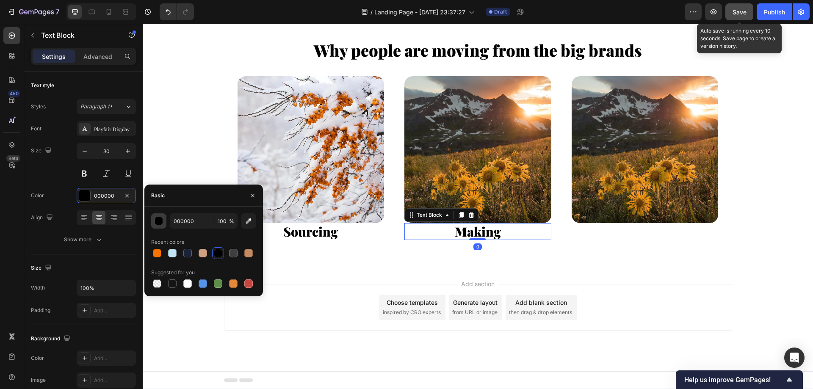
click at [163, 221] on button "button" at bounding box center [158, 220] width 15 height 15
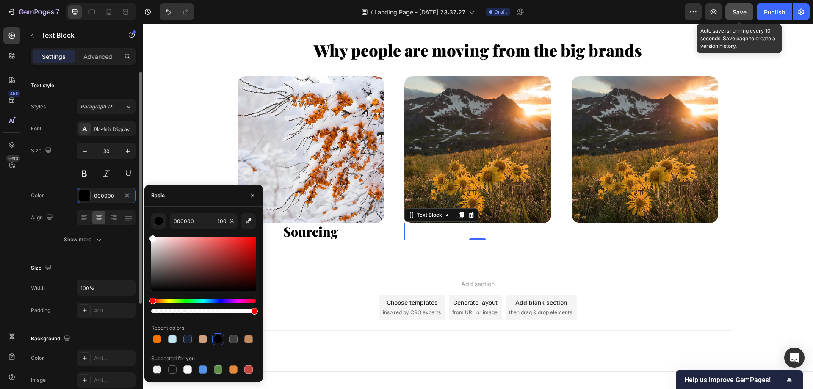
drag, startPoint x: 213, startPoint y: 275, endPoint x: 80, endPoint y: 209, distance: 147.7
click at [80, 209] on div "450 Beta Sections(18) Elements(83) Section Element Hero Section Product Detail …" at bounding box center [71, 207] width 143 height 366
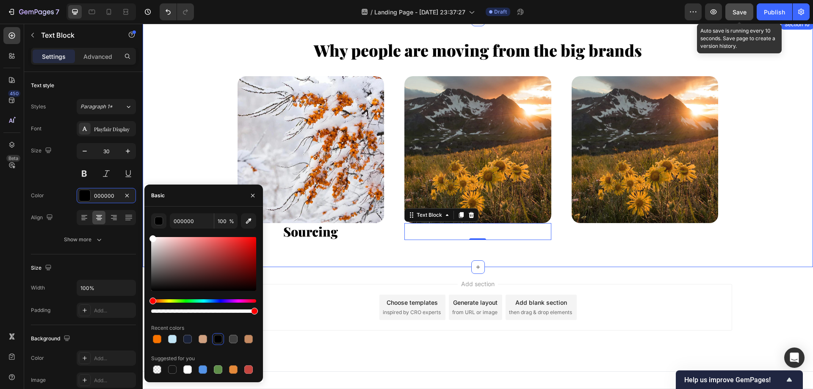
click at [334, 240] on strong "Sourcing" at bounding box center [310, 231] width 55 height 17
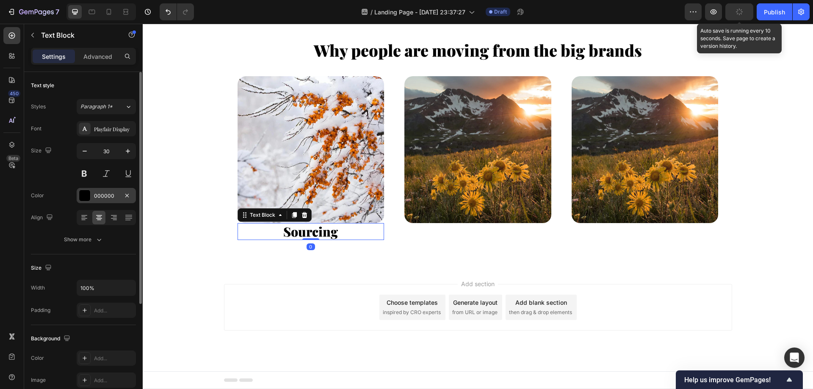
click at [84, 194] on div at bounding box center [84, 195] width 11 height 11
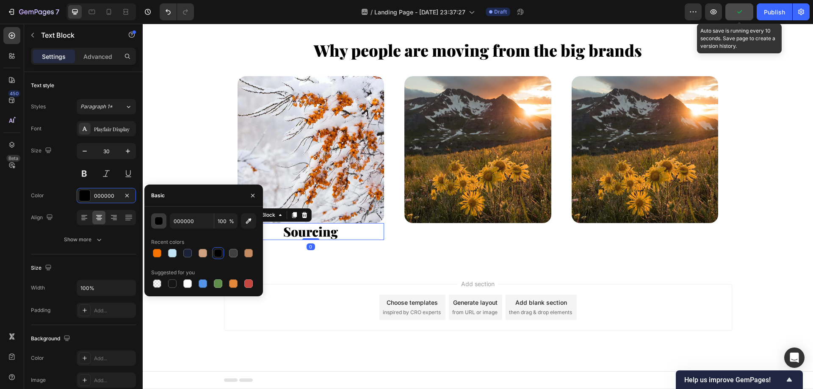
click at [162, 219] on div "button" at bounding box center [159, 221] width 8 height 8
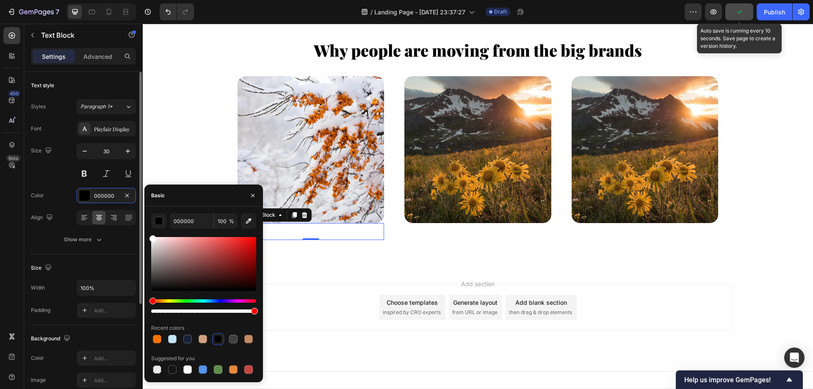
drag, startPoint x: 208, startPoint y: 284, endPoint x: 66, endPoint y: 206, distance: 162.3
click at [70, 208] on div "450 Beta Sections(18) Elements(83) Section Element Hero Section Product Detail …" at bounding box center [71, 207] width 143 height 366
type input "FFFFFF"
click at [387, 94] on div "Image Sourcing Text Block 0 Row" at bounding box center [311, 157] width 161 height 177
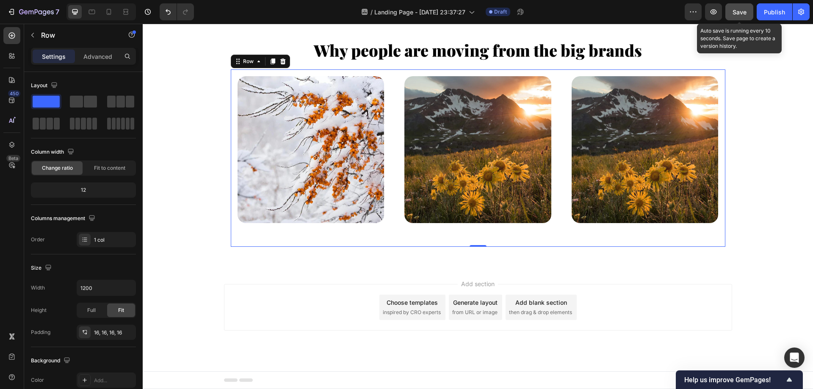
click at [390, 94] on div "Image Sourcing Text Block Row Image Making Text Block Row Image Formulas Text B…" at bounding box center [478, 157] width 495 height 177
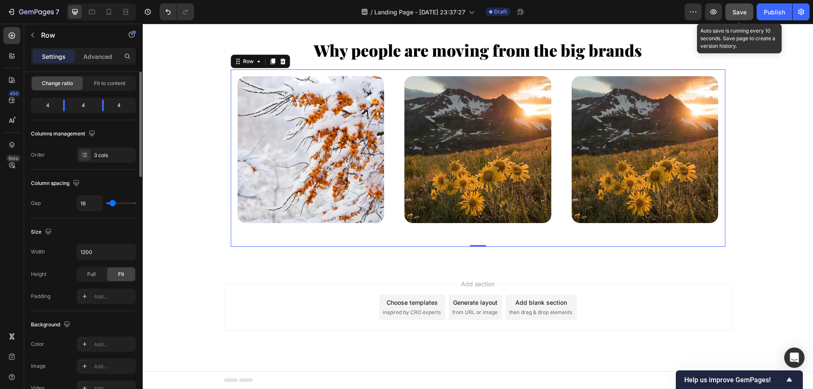
scroll to position [127, 0]
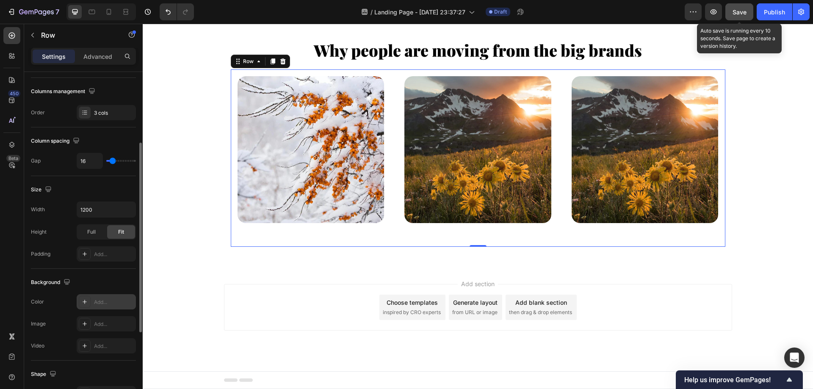
click at [98, 304] on div "Add..." at bounding box center [114, 303] width 40 height 8
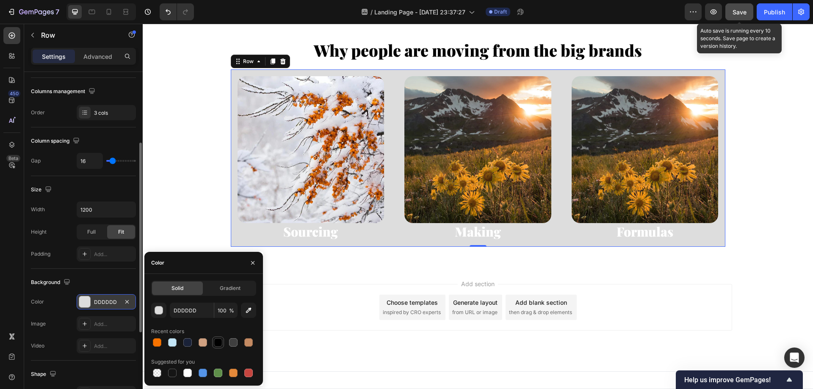
click at [216, 344] on div at bounding box center [218, 342] width 8 height 8
type input "000000"
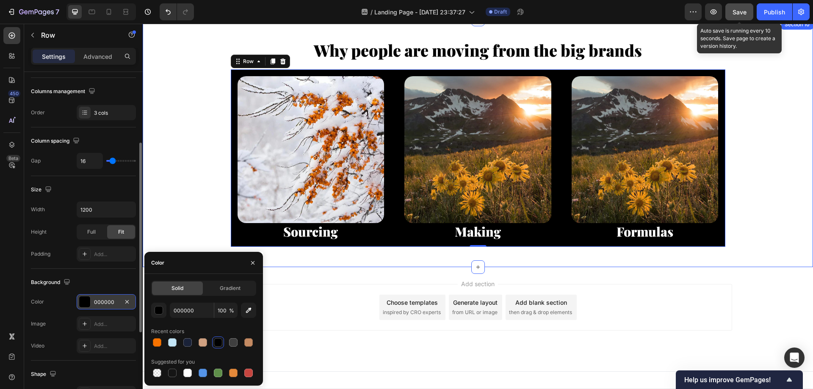
click at [206, 235] on div "Why people are moving from the big brands Text Block Image Sourcing Text Block …" at bounding box center [478, 143] width 670 height 220
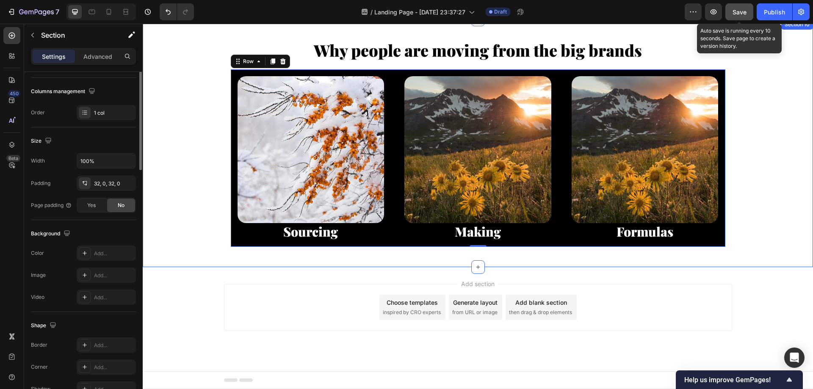
scroll to position [0, 0]
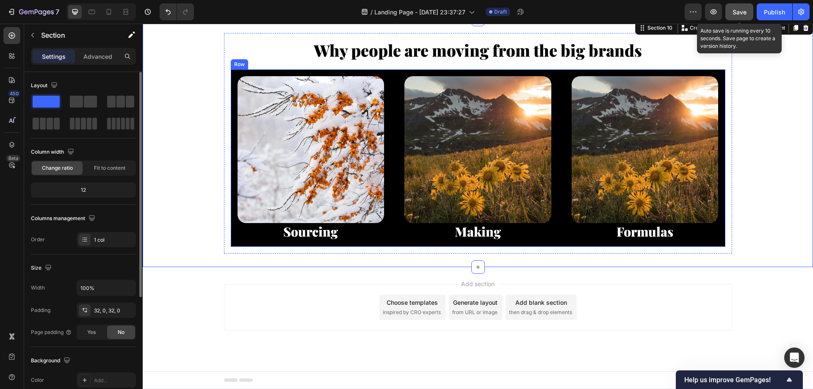
click at [391, 100] on div "Image Sourcing Text Block Row Image Making Text Block Row Image Formulas Text B…" at bounding box center [478, 157] width 495 height 177
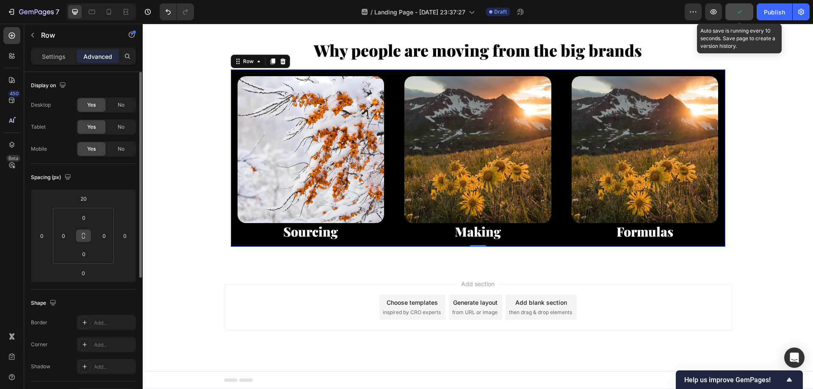
click at [84, 238] on icon at bounding box center [83, 237] width 3 height 3
click at [64, 234] on input "0" at bounding box center [63, 236] width 13 height 13
click at [64, 236] on input "0" at bounding box center [63, 236] width 13 height 13
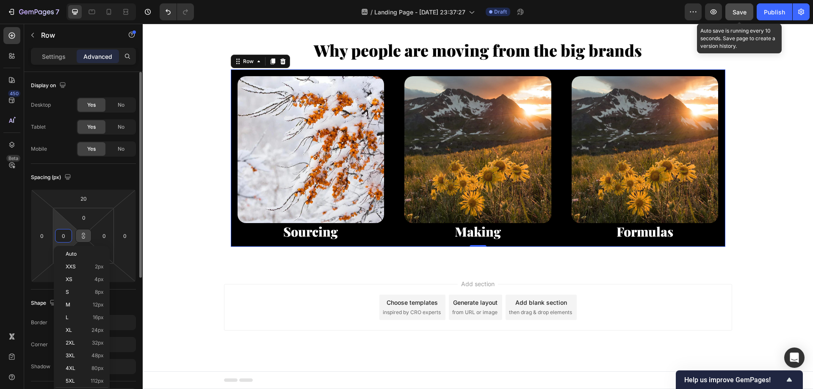
type input "5"
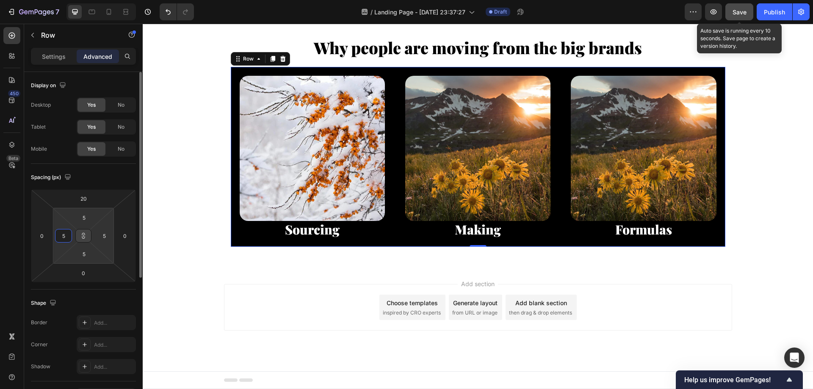
type input "50"
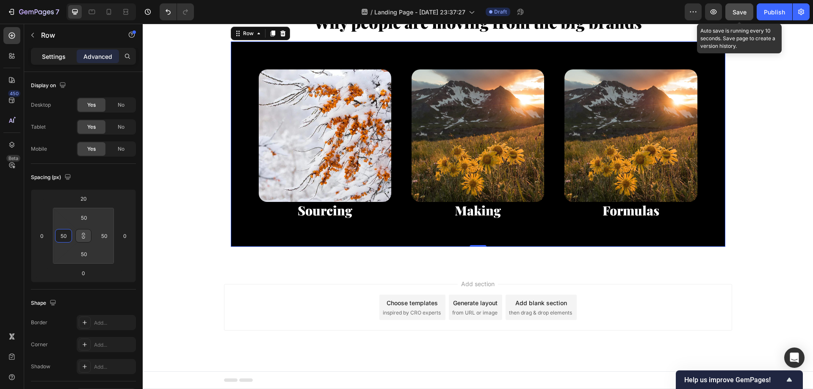
type input "50"
click at [46, 58] on p "Settings" at bounding box center [54, 56] width 24 height 9
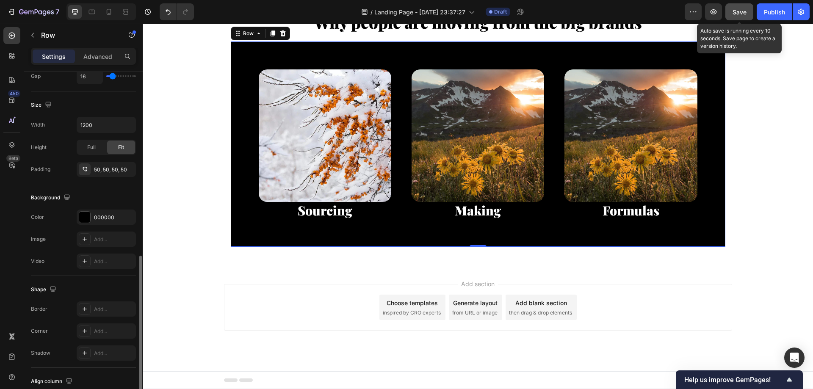
scroll to position [254, 0]
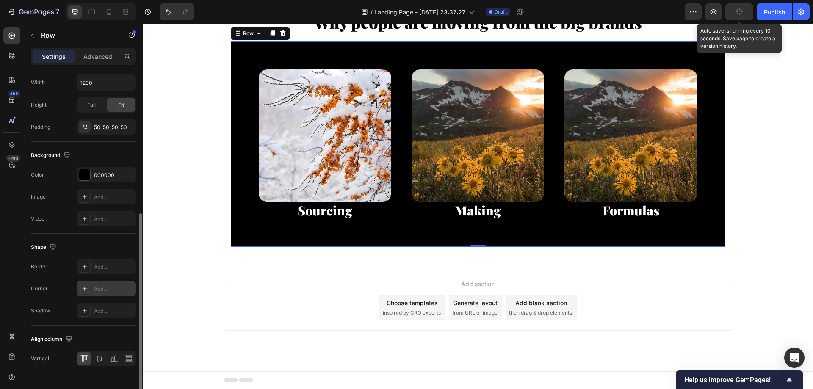
click at [113, 289] on div "Add..." at bounding box center [114, 289] width 40 height 8
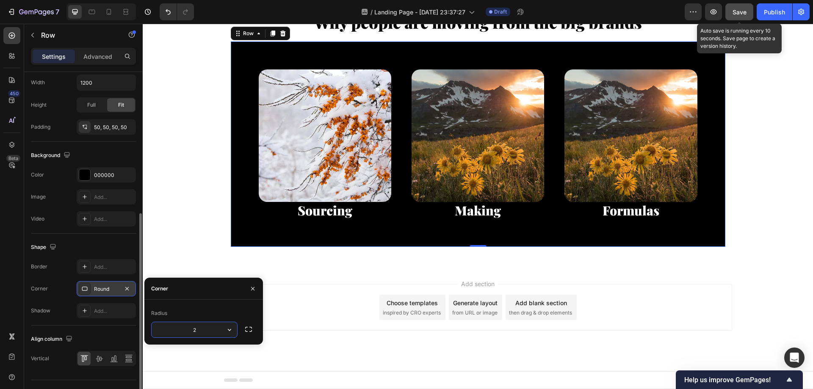
type input "20"
click at [610, 254] on div "Why people are moving from the big brands Text Block Image Sourcing Text Block …" at bounding box center [478, 129] width 508 height 249
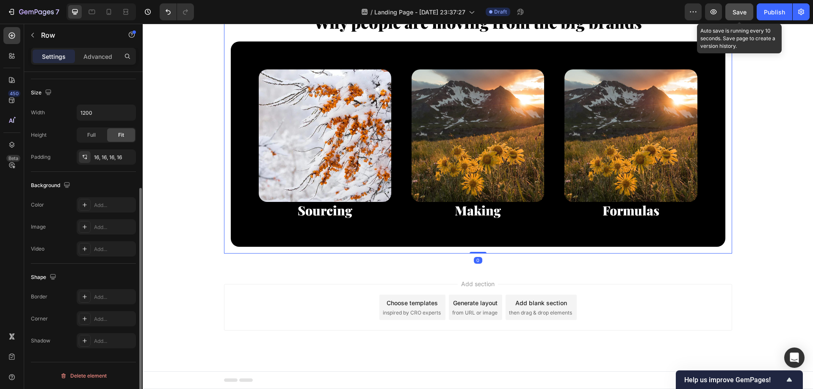
scroll to position [175, 0]
click at [10, 29] on div at bounding box center [11, 35] width 17 height 17
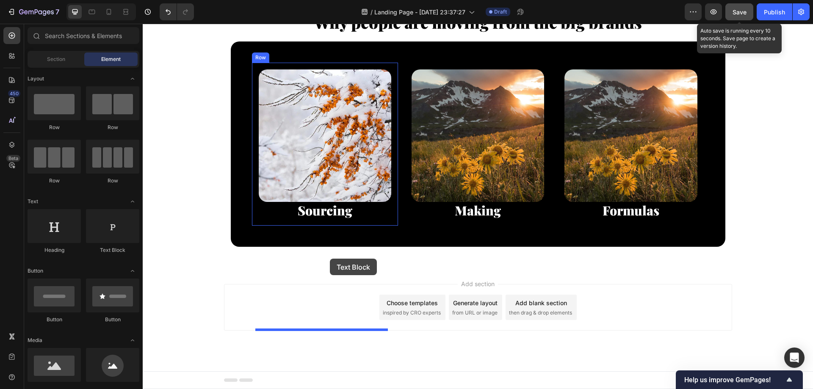
drag, startPoint x: 248, startPoint y: 259, endPoint x: 330, endPoint y: 259, distance: 82.2
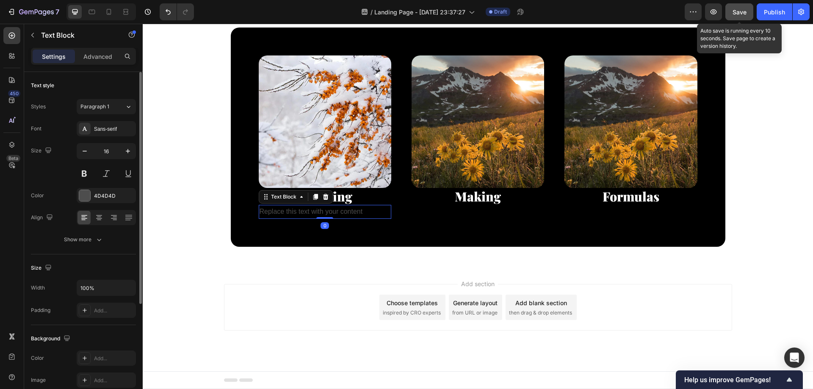
click at [89, 188] on div "Font Sans-serif Size 16 Color 4D4D4D Align Show more" at bounding box center [83, 184] width 105 height 126
click at [116, 199] on div "4D4D4D" at bounding box center [106, 196] width 25 height 8
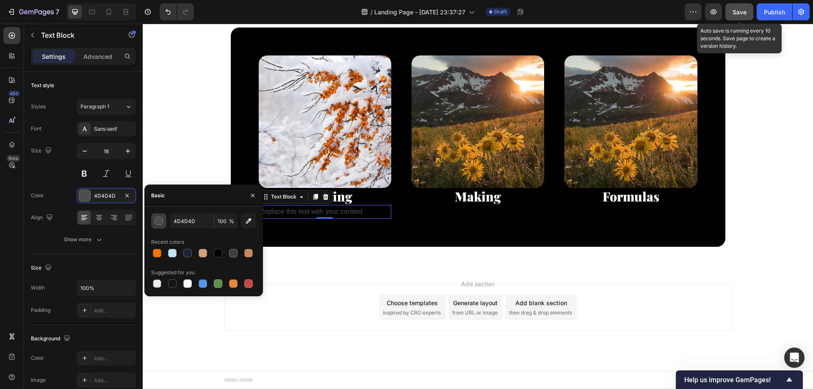
click at [158, 222] on div "button" at bounding box center [159, 221] width 8 height 8
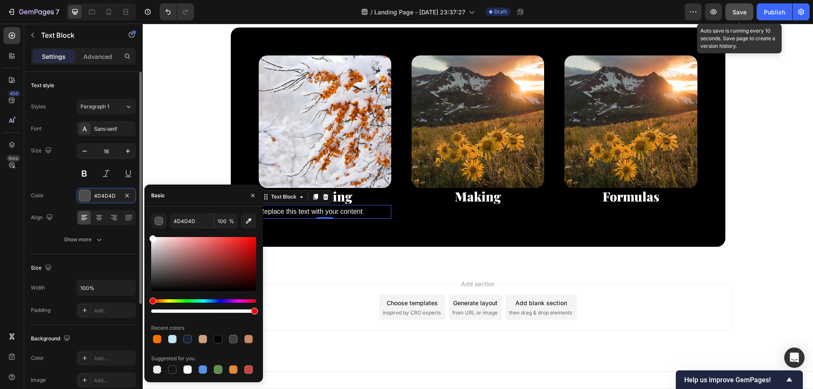
drag, startPoint x: 181, startPoint y: 257, endPoint x: 75, endPoint y: 200, distance: 119.9
click at [83, 202] on div "450 Beta Sections(18) Elements(83) Section Element Hero Section Product Detail …" at bounding box center [71, 207] width 143 height 366
type input "FFFFFF"
click at [97, 134] on div "Sans-serif" at bounding box center [106, 128] width 59 height 15
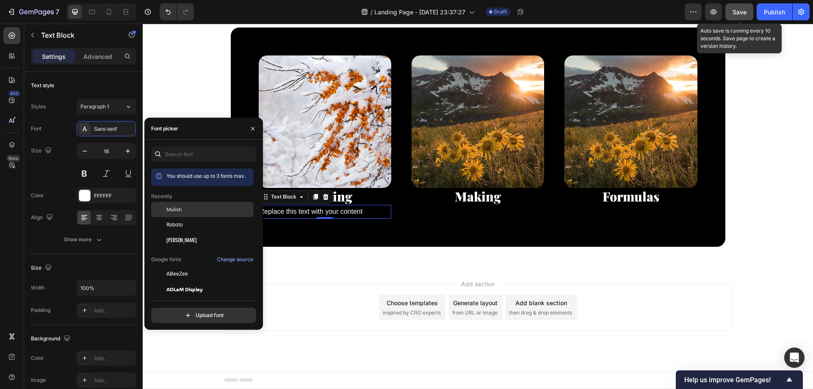
click at [173, 208] on span "Mulish" at bounding box center [173, 210] width 15 height 8
click at [127, 152] on icon "button" at bounding box center [128, 151] width 8 height 8
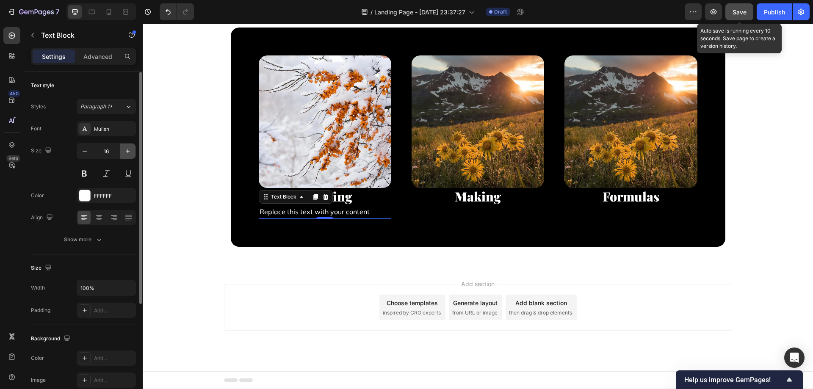
click at [127, 152] on icon "button" at bounding box center [128, 151] width 8 height 8
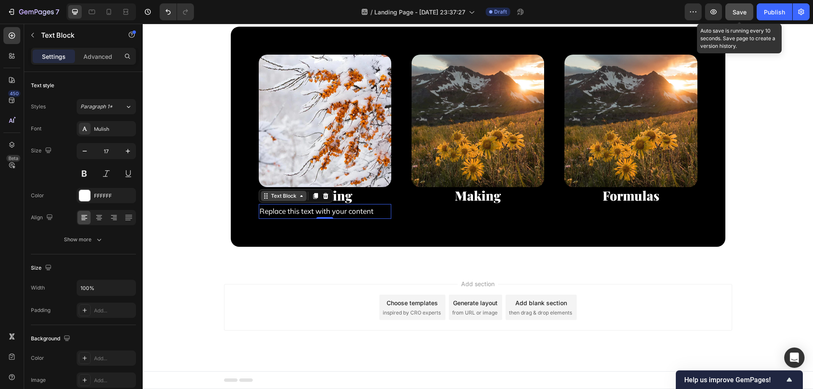
type input "18"
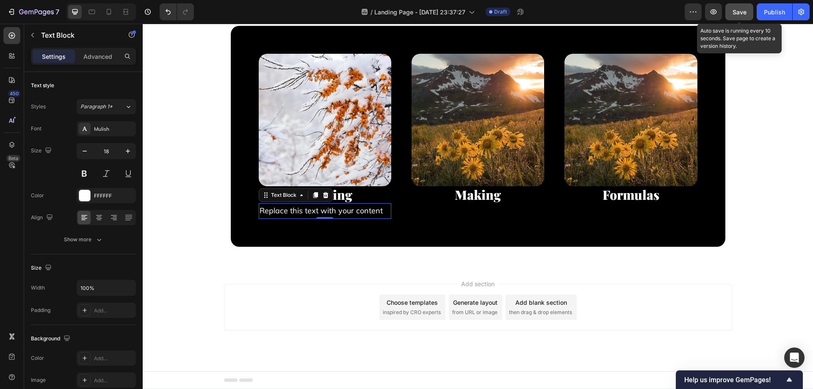
click at [305, 219] on div "Replace this text with your content" at bounding box center [325, 210] width 133 height 15
click at [305, 218] on p "Replace this text with your content" at bounding box center [325, 211] width 131 height 14
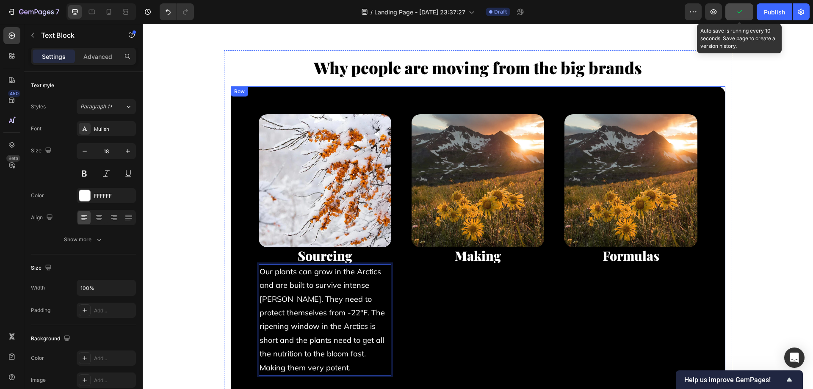
scroll to position [7697, 0]
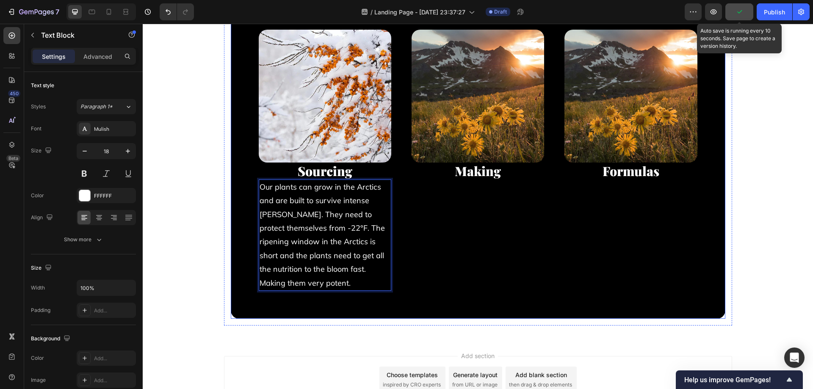
click at [430, 266] on div "Image Making Text Block Row" at bounding box center [478, 160] width 146 height 275
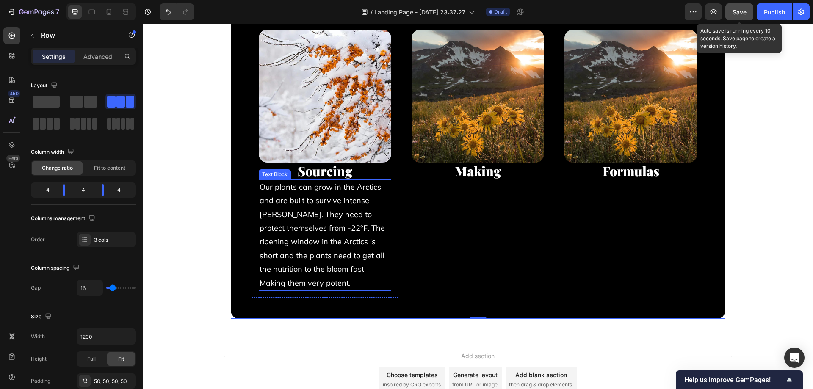
click at [332, 222] on p "Our plants can grow in the Arctics and are built to survive intense [PERSON_NAM…" at bounding box center [325, 235] width 131 height 110
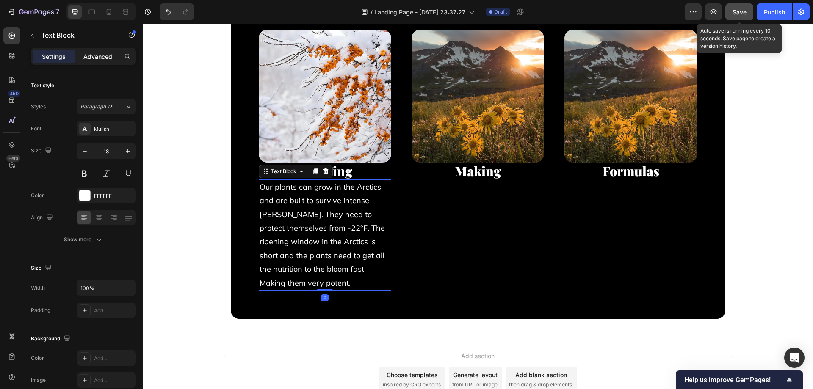
click at [102, 50] on div "Advanced" at bounding box center [98, 57] width 42 height 14
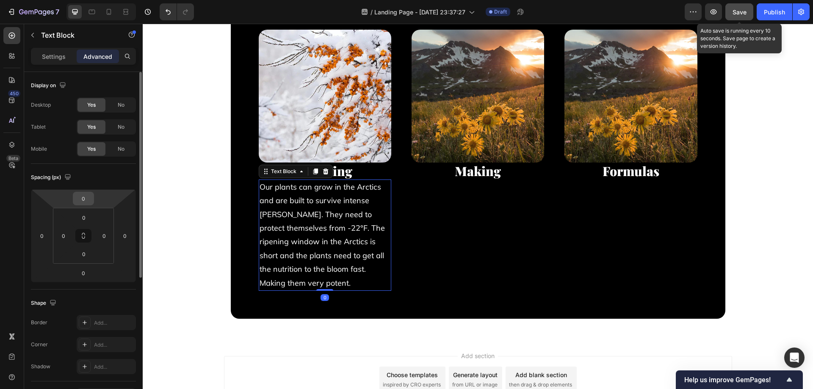
click at [86, 202] on input "0" at bounding box center [83, 198] width 17 height 13
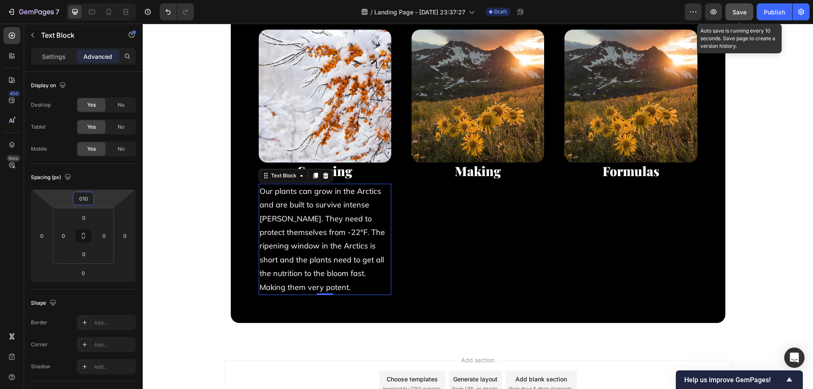
type input "10"
click at [53, 54] on p "Settings" at bounding box center [54, 56] width 24 height 9
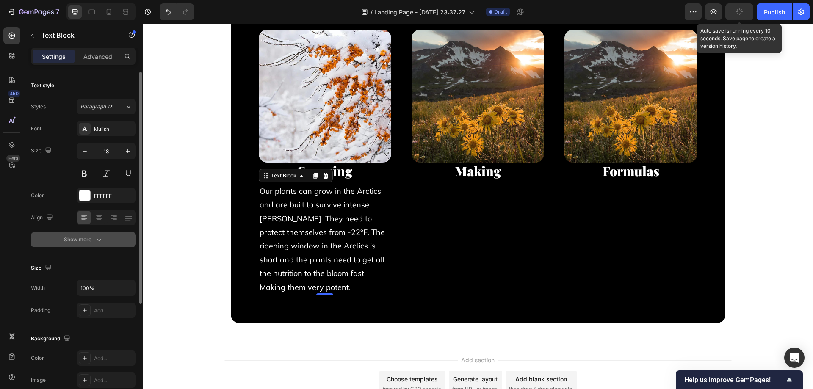
click at [108, 243] on button "Show more" at bounding box center [83, 239] width 105 height 15
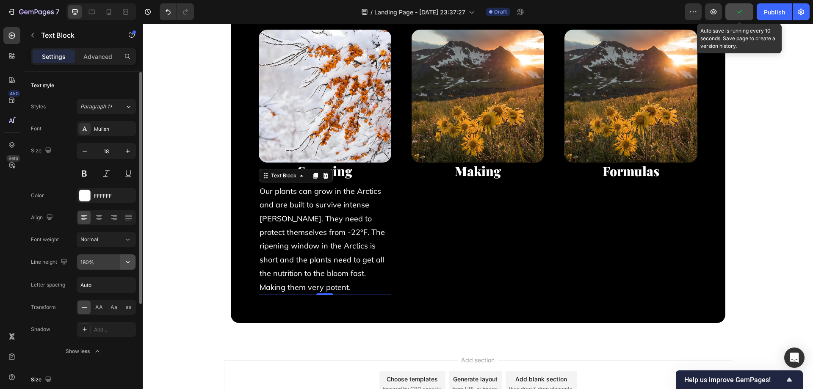
click at [127, 257] on button "button" at bounding box center [127, 262] width 15 height 15
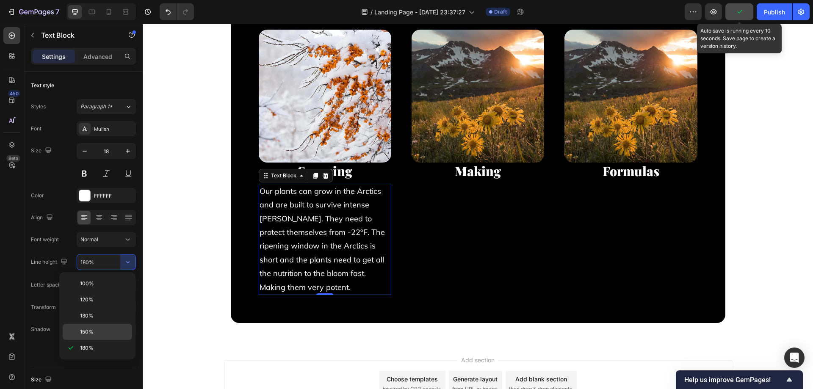
click at [81, 337] on div "150%" at bounding box center [97, 332] width 69 height 16
type input "150%"
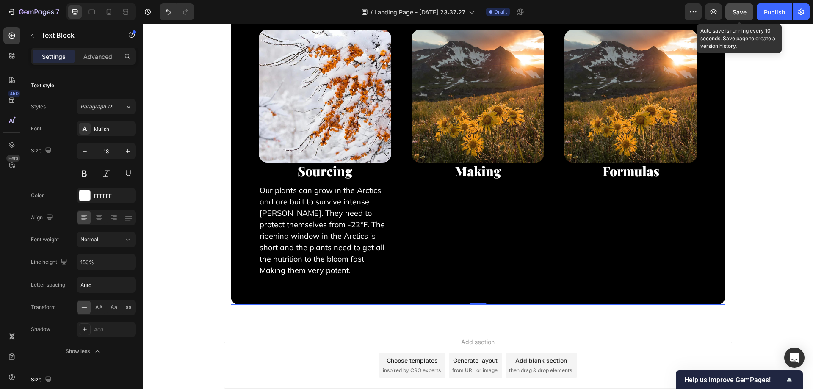
click at [251, 302] on div "Image Sourcing Text Block Our plants can grow in the Arctics and are built to s…" at bounding box center [478, 153] width 495 height 303
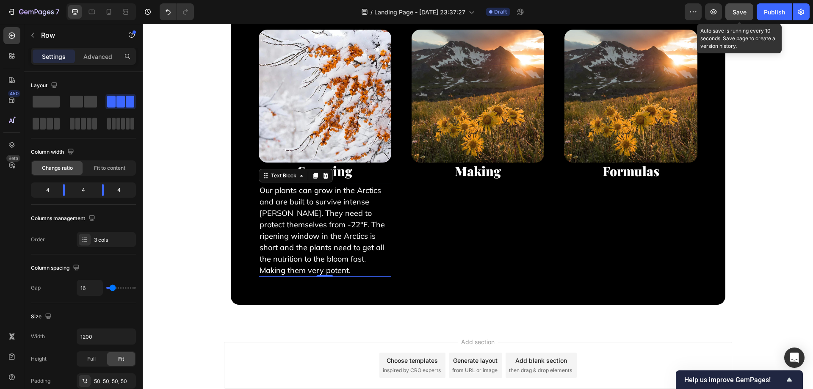
click at [305, 234] on p "Our plants can grow in the Arctics and are built to survive intense [PERSON_NAM…" at bounding box center [325, 230] width 131 height 91
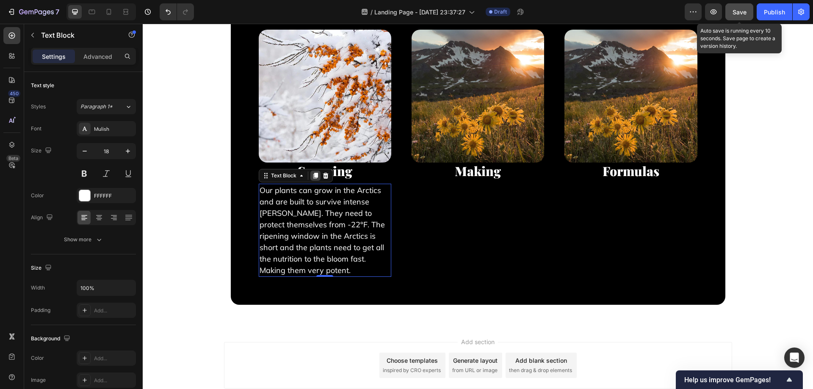
click at [313, 174] on icon at bounding box center [315, 176] width 5 height 6
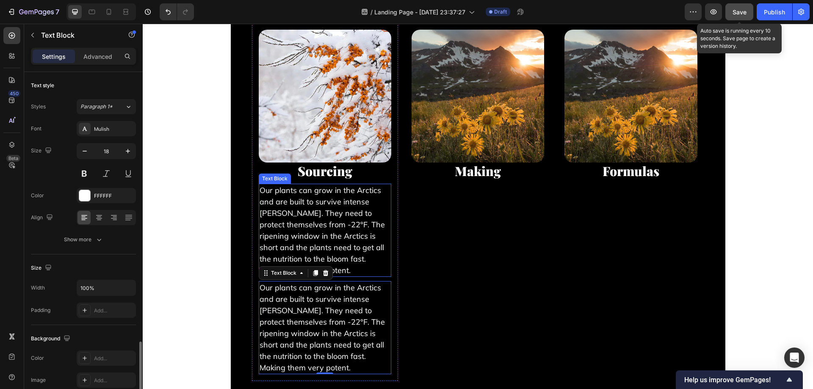
scroll to position [161, 0]
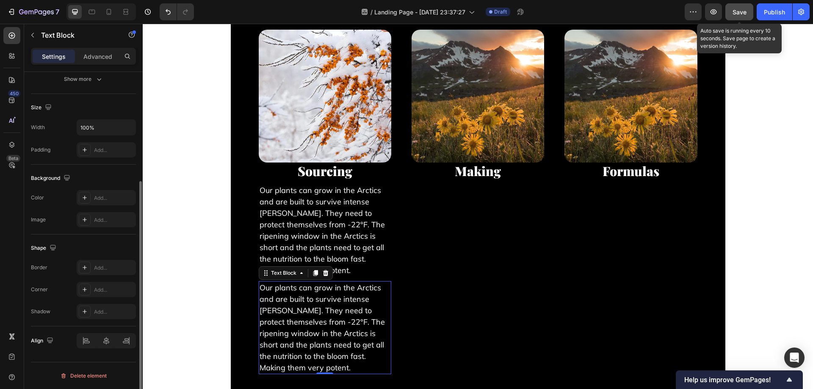
click at [280, 282] on p "Our plants can grow in the Arctics and are built to survive intense [PERSON_NAM…" at bounding box center [325, 327] width 131 height 91
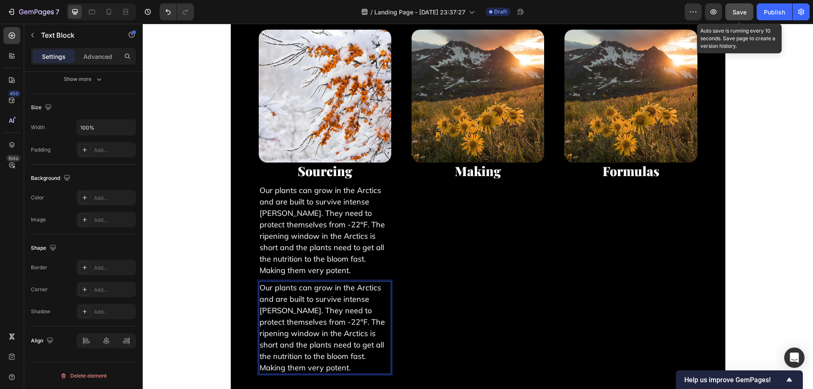
click at [361, 259] on p "Our plants can grow in the Arctics and are built to survive intense [PERSON_NAM…" at bounding box center [325, 230] width 131 height 91
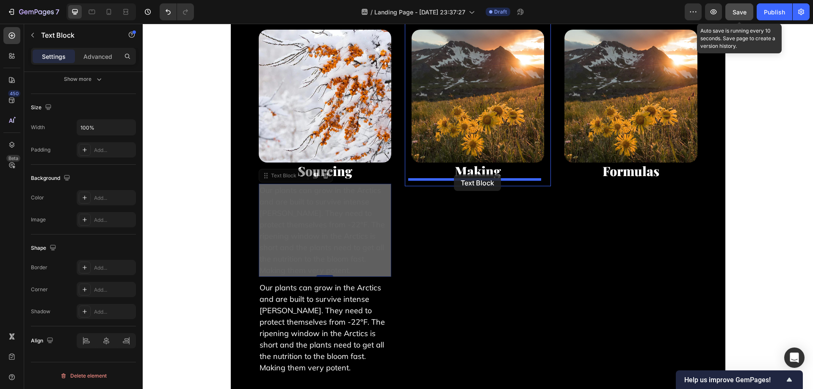
drag, startPoint x: 279, startPoint y: 177, endPoint x: 454, endPoint y: 175, distance: 174.9
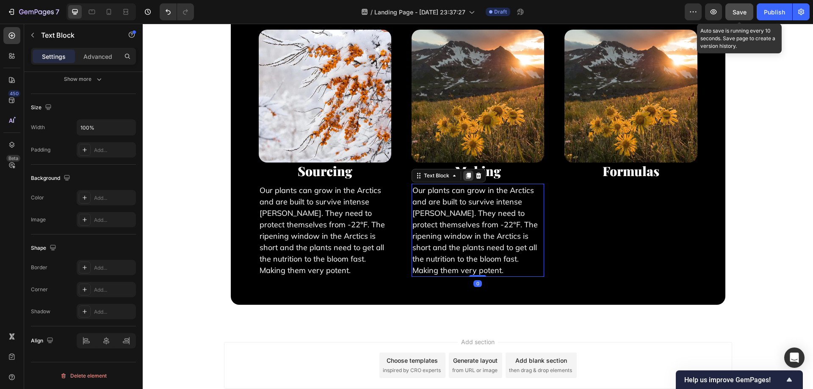
click at [463, 175] on div at bounding box center [468, 176] width 10 height 10
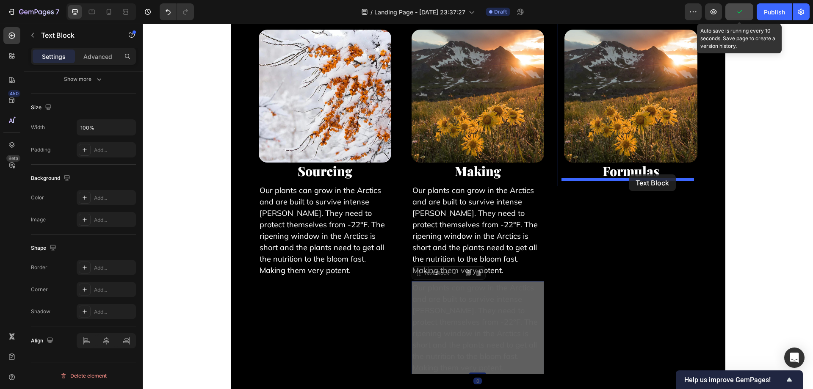
drag, startPoint x: 434, startPoint y: 273, endPoint x: 629, endPoint y: 175, distance: 218.4
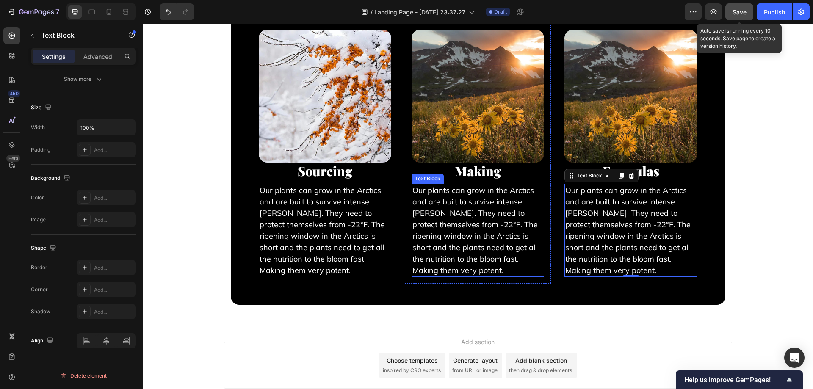
click at [483, 229] on p "Our plants can grow in the Arctics and are built to survive intense [PERSON_NAM…" at bounding box center [478, 230] width 131 height 91
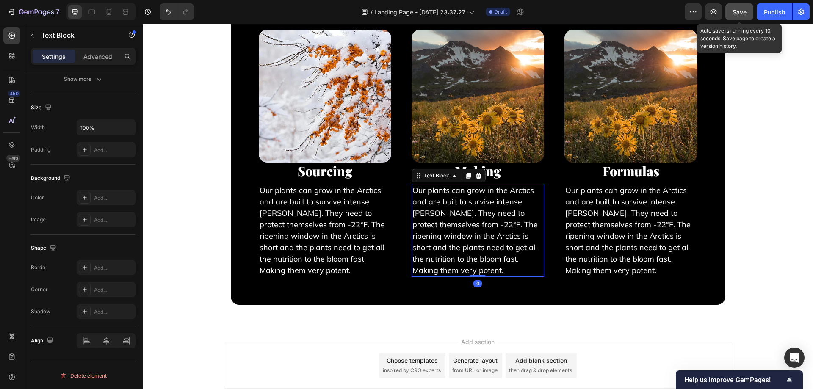
click at [483, 229] on p "Our plants can grow in the Arctics and are built to survive intense [PERSON_NAM…" at bounding box center [478, 230] width 131 height 91
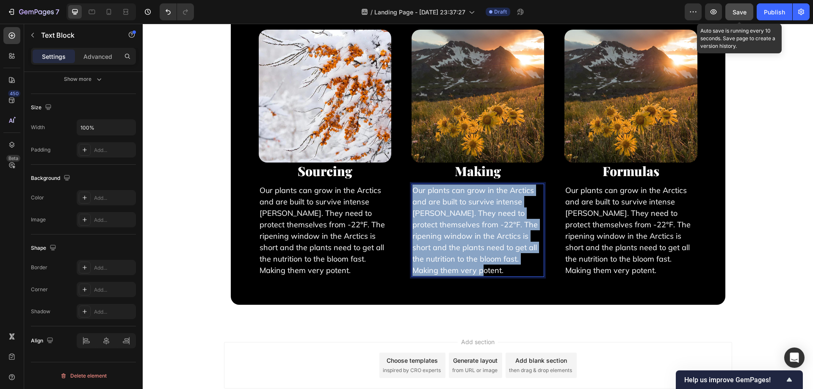
click at [483, 229] on p "Our plants can grow in the Arctics and are built to survive intense [PERSON_NAM…" at bounding box center [478, 230] width 131 height 91
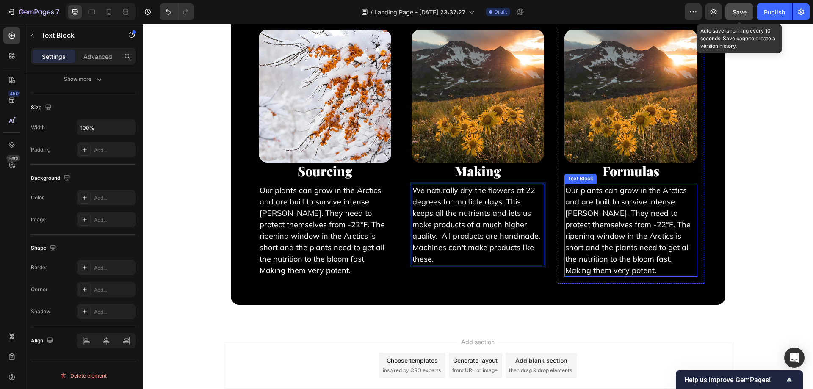
click at [589, 234] on p "Our plants can grow in the Arctics and are built to survive intense [PERSON_NAM…" at bounding box center [630, 230] width 131 height 91
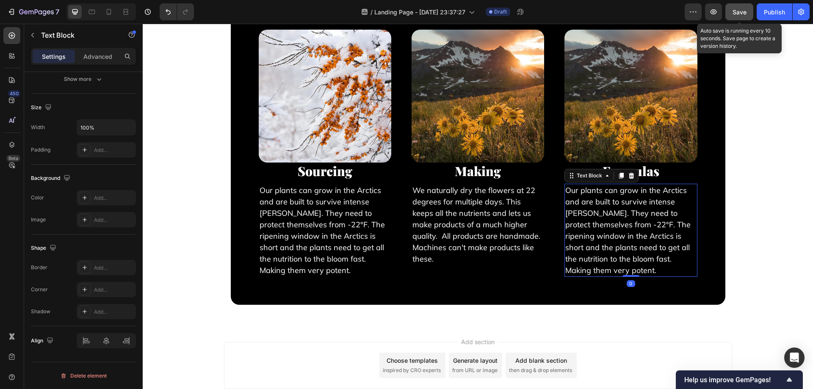
click at [590, 234] on p "Our plants can grow in the Arctics and are built to survive intense [PERSON_NAM…" at bounding box center [630, 230] width 131 height 91
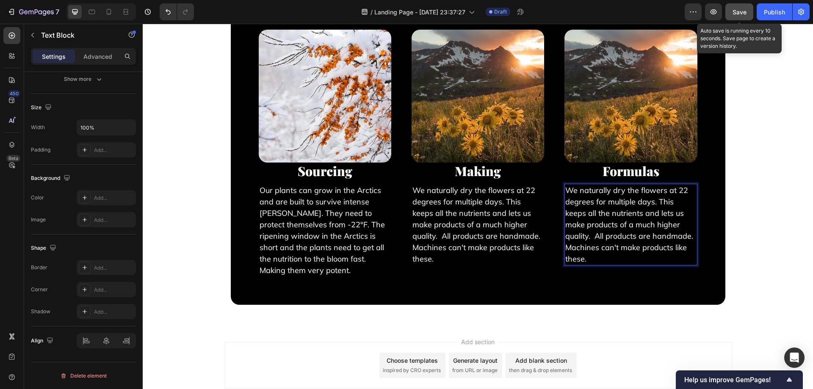
click at [605, 227] on p "We naturally dry the flowers at 22 degrees for multiple days. This keeps all th…" at bounding box center [630, 225] width 131 height 80
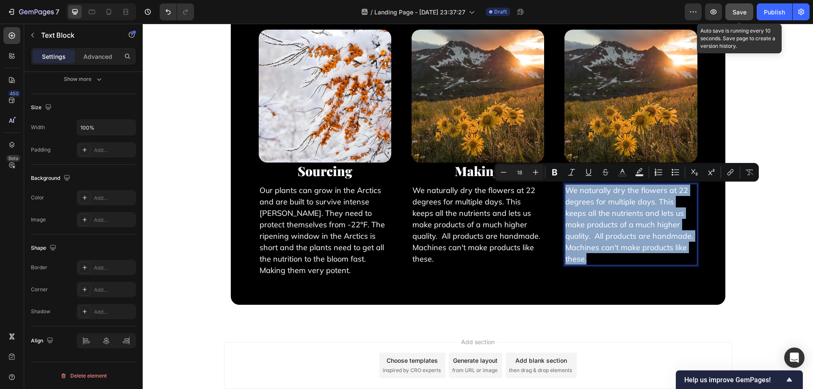
copy p "We naturally dry the flowers at 22 degrees for multiple days. This keeps all th…"
click at [565, 220] on p "We naturally dry the flowers at 22 degrees for multiple days. This keeps all th…" at bounding box center [630, 225] width 131 height 80
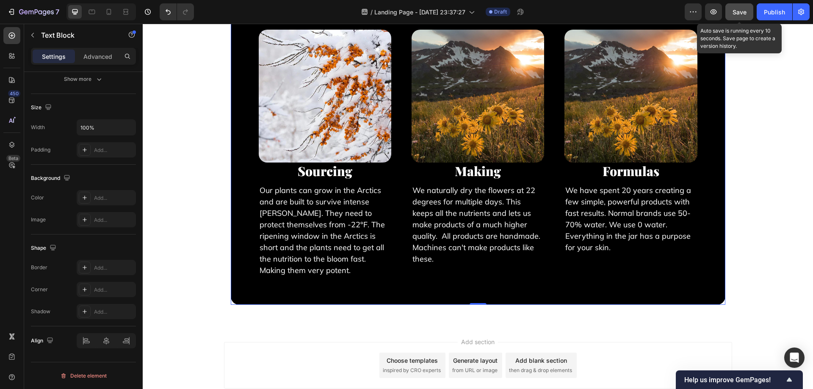
click at [575, 279] on div "Image Formulas Text Block We have spent 20 years creating a few simple, powerfu…" at bounding box center [631, 153] width 146 height 260
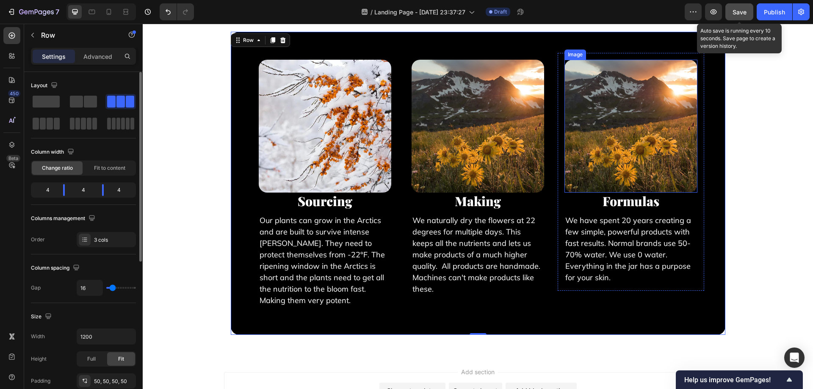
scroll to position [7655, 0]
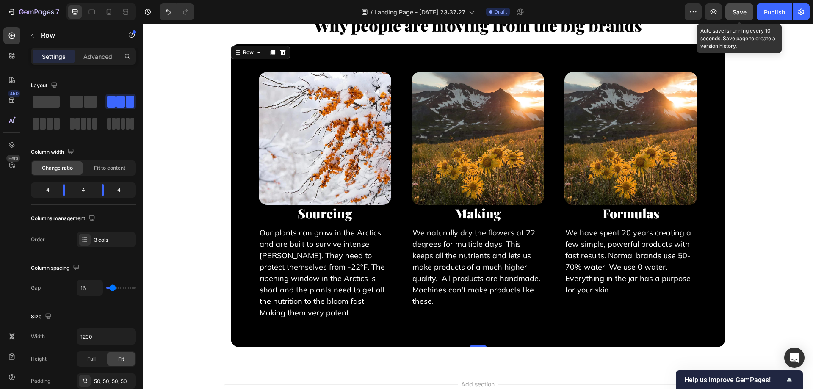
click at [740, 15] on span "Save" at bounding box center [740, 11] width 14 height 7
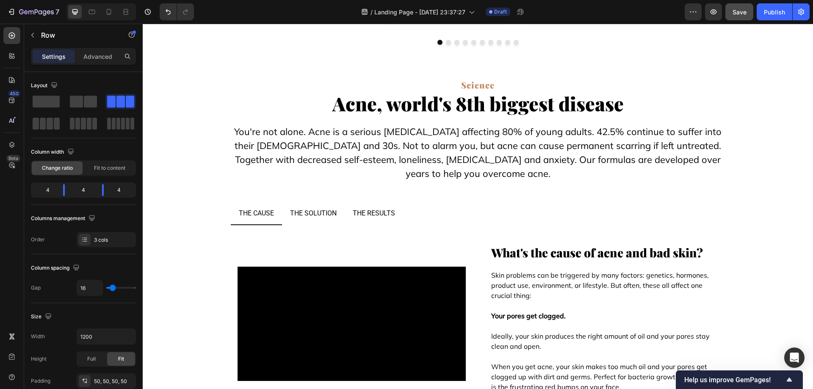
scroll to position [6724, 0]
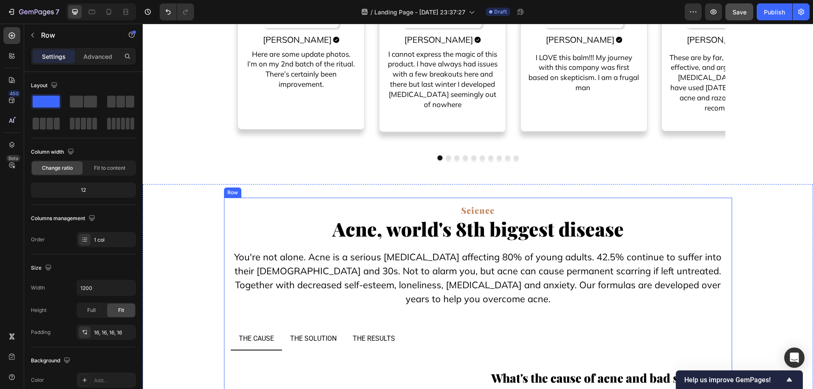
click at [263, 187] on icon at bounding box center [265, 190] width 5 height 6
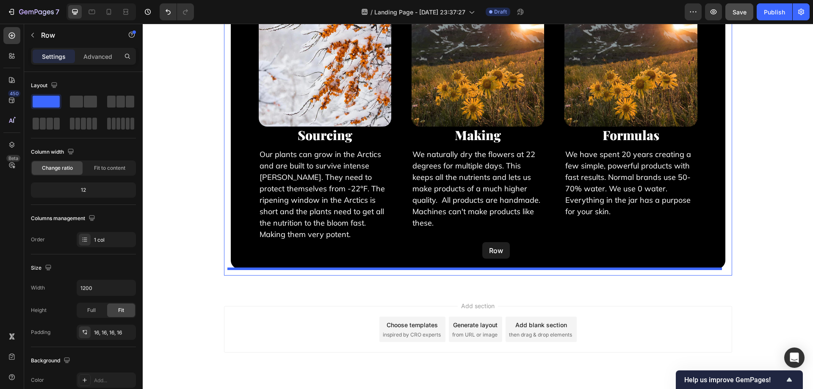
scroll to position [8464, 0]
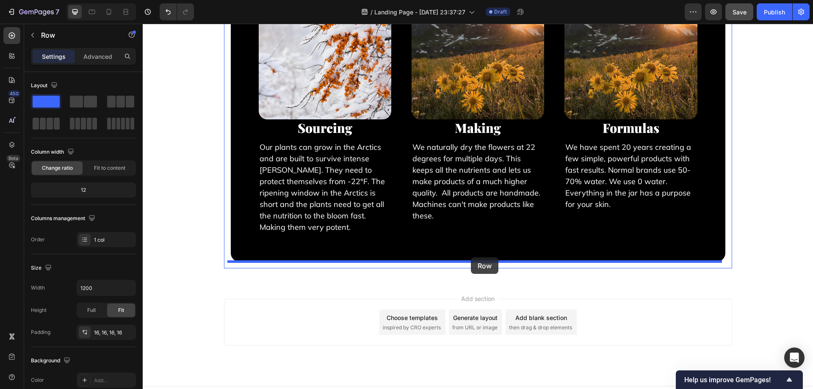
drag, startPoint x: 235, startPoint y: 48, endPoint x: 471, endPoint y: 258, distance: 315.0
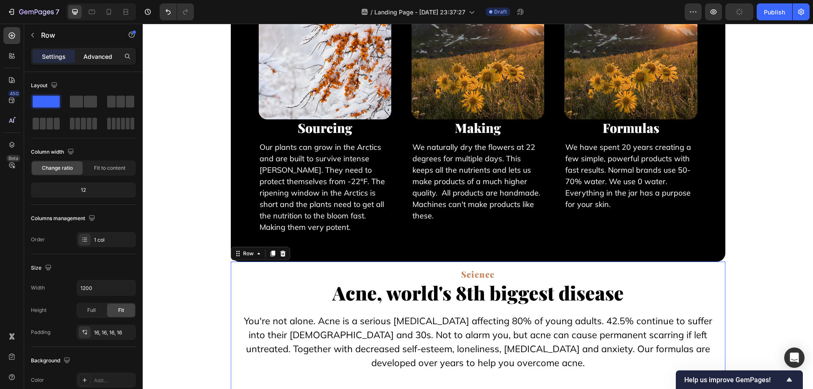
click at [98, 59] on p "Advanced" at bounding box center [97, 56] width 29 height 9
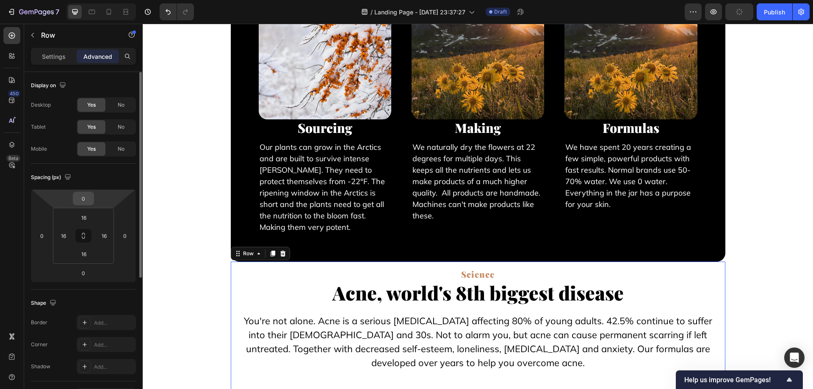
click at [86, 201] on input "0" at bounding box center [83, 198] width 17 height 13
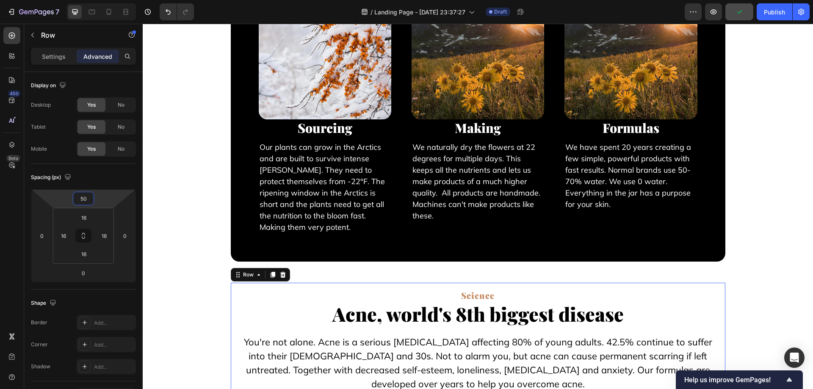
type input "50"
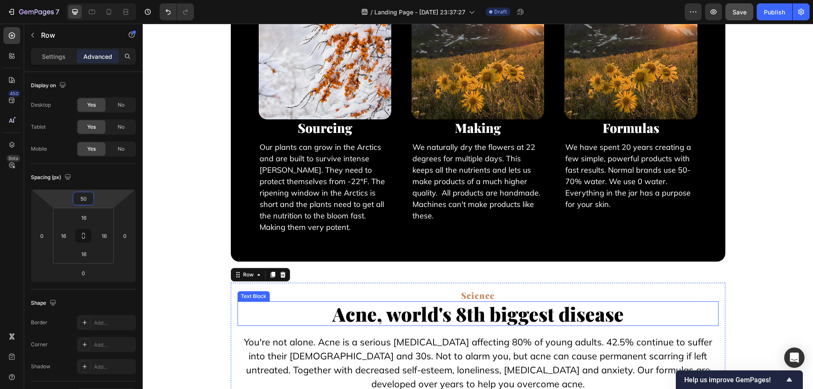
click at [470, 292] on p "Science" at bounding box center [477, 296] width 479 height 10
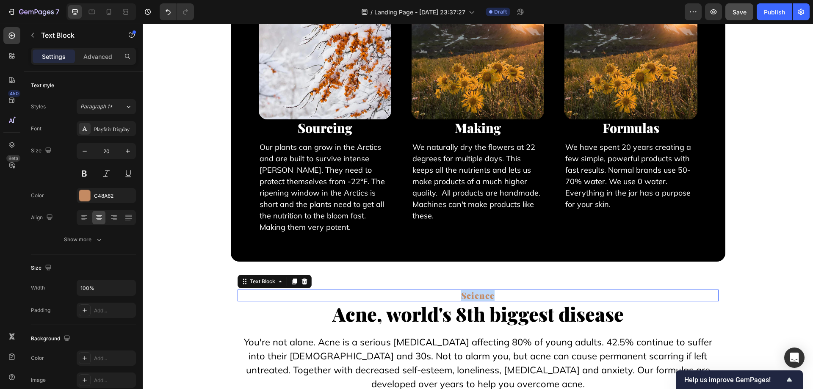
click at [470, 292] on p "Science" at bounding box center [477, 296] width 479 height 10
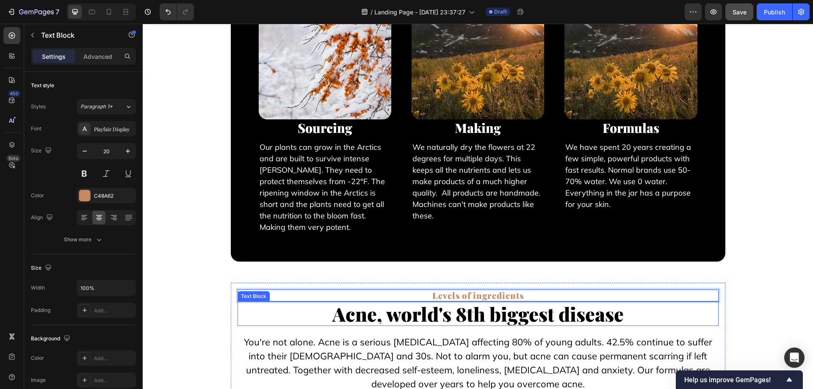
click at [521, 310] on strong "Acne, world's 8th biggest disease" at bounding box center [477, 313] width 291 height 25
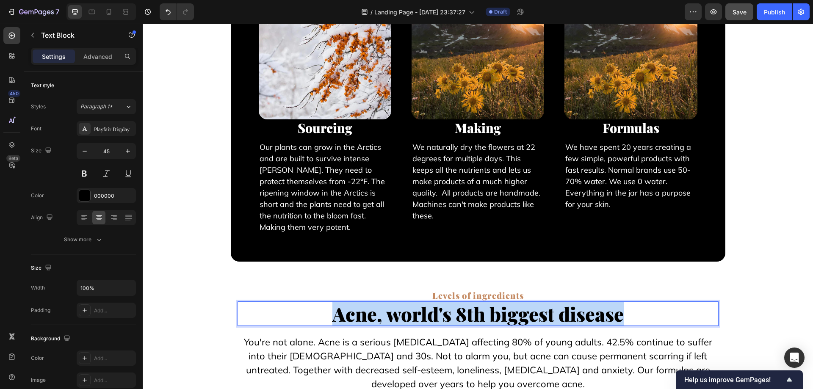
click at [521, 310] on strong "Acne, world's 8th biggest disease" at bounding box center [477, 313] width 291 height 25
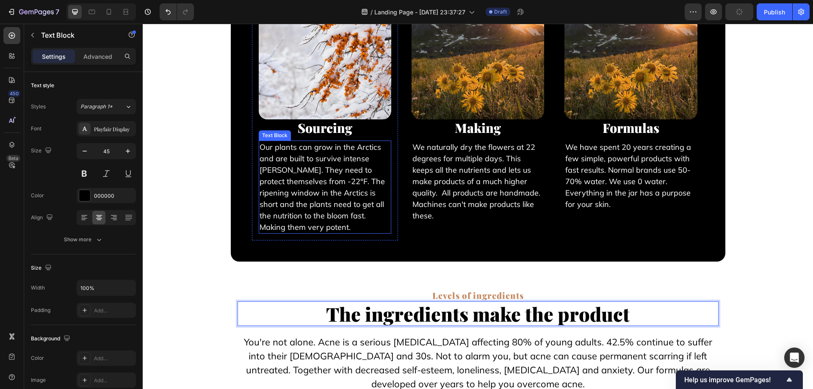
scroll to position [8591, 0]
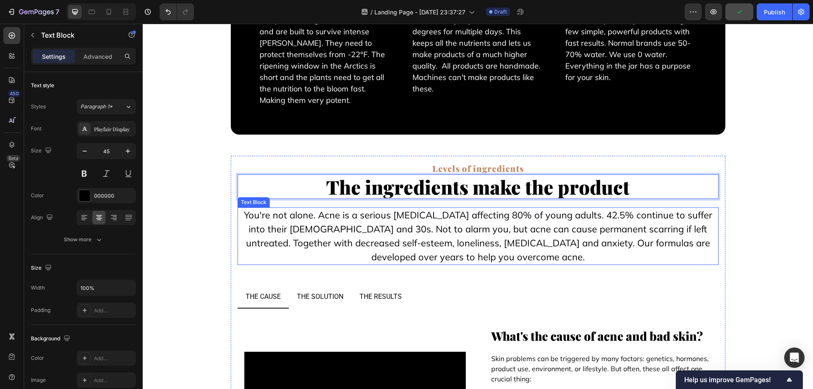
click at [465, 237] on p "You're not alone. Acne is a serious [MEDICAL_DATA] affecting 80% of young adult…" at bounding box center [477, 236] width 479 height 56
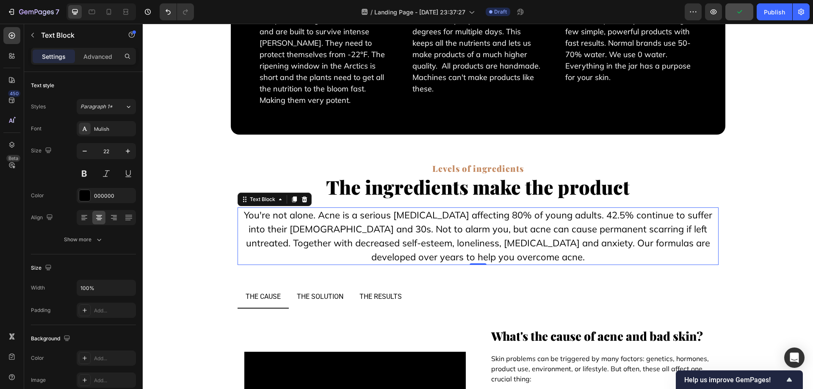
click at [465, 237] on p "You're not alone. Acne is a serious [MEDICAL_DATA] affecting 80% of young adult…" at bounding box center [477, 236] width 479 height 56
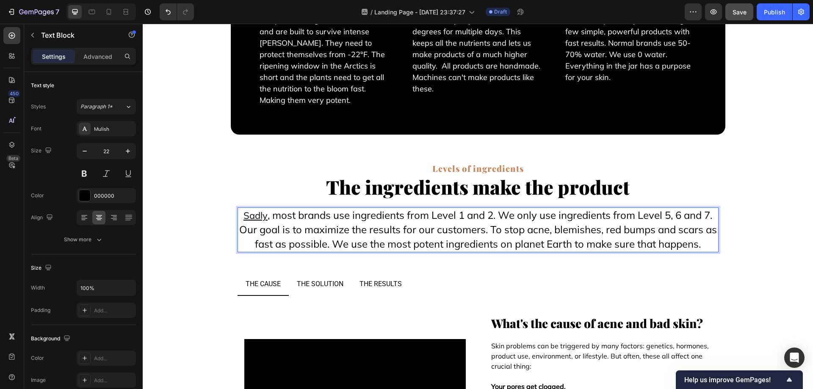
scroll to position [8676, 0]
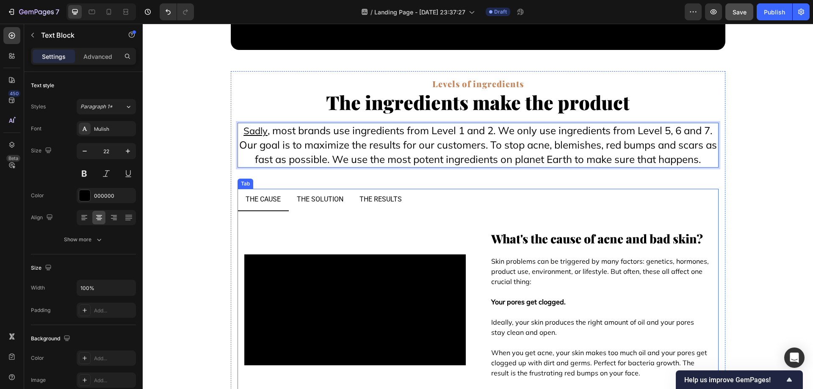
click at [456, 203] on ul "the cause the solution the results" at bounding box center [478, 200] width 481 height 22
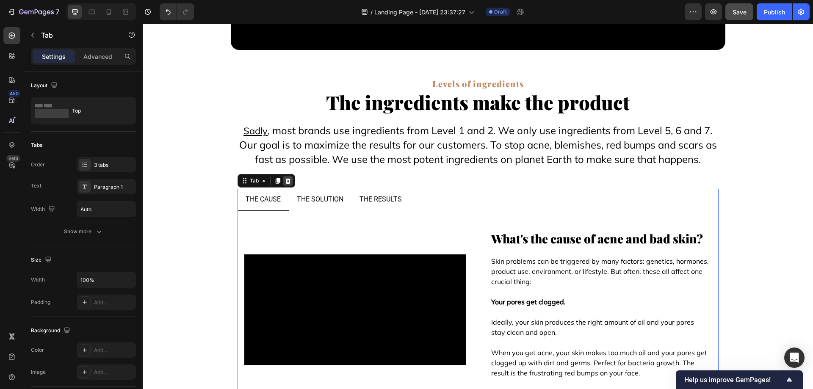
click at [286, 178] on icon at bounding box center [288, 180] width 7 height 7
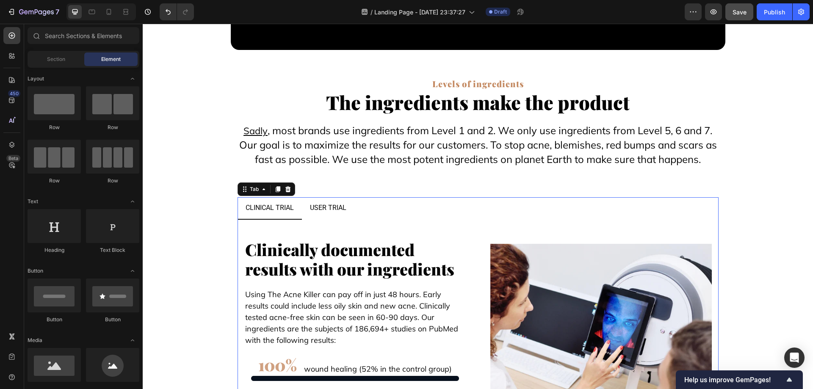
click at [462, 225] on div "Clinically documented results with our ingredients Text Block Using The Acne Ki…" at bounding box center [478, 348] width 481 height 257
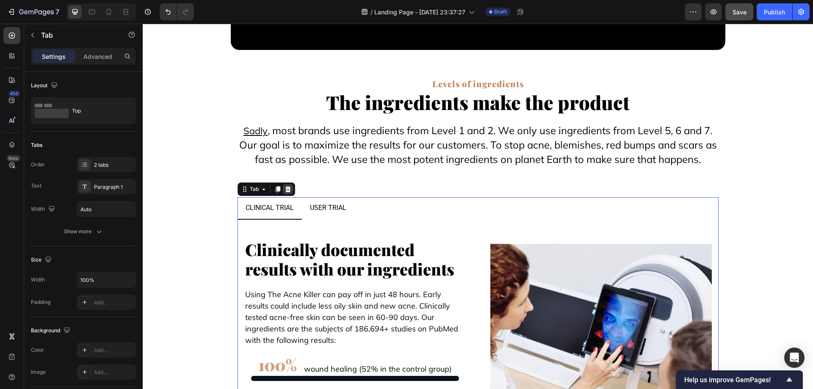
click at [287, 189] on icon at bounding box center [288, 189] width 7 height 7
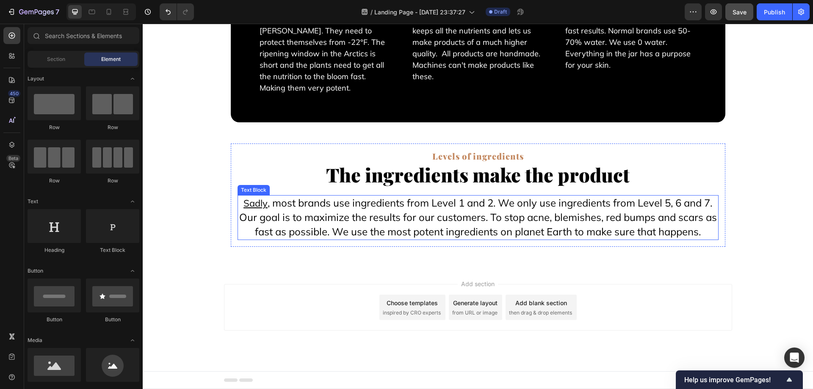
scroll to position [8519, 0]
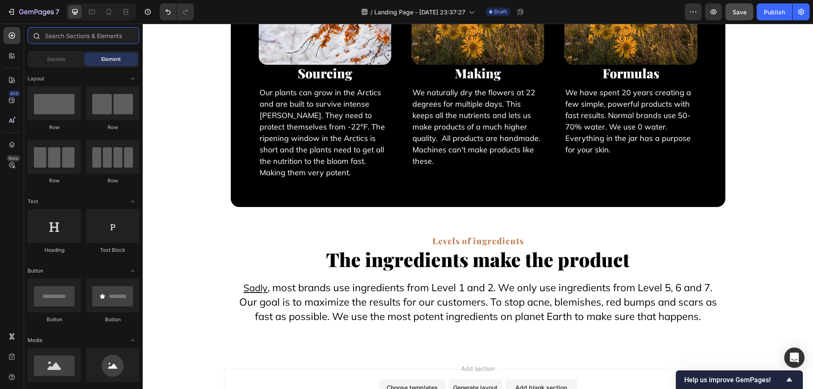
click at [46, 30] on input "text" at bounding box center [84, 35] width 112 height 17
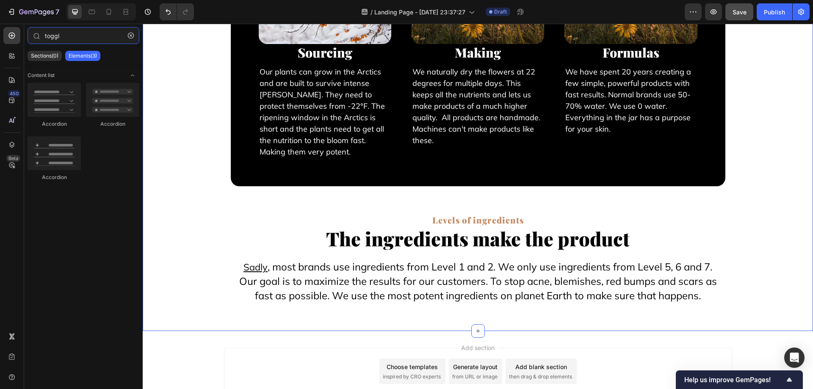
scroll to position [8561, 0]
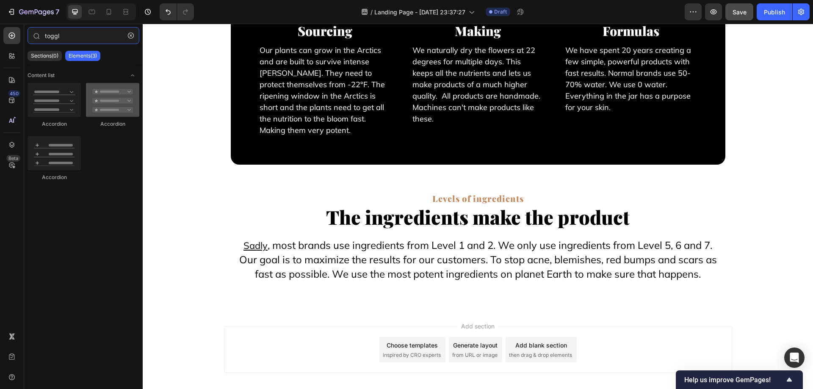
type input "toggl"
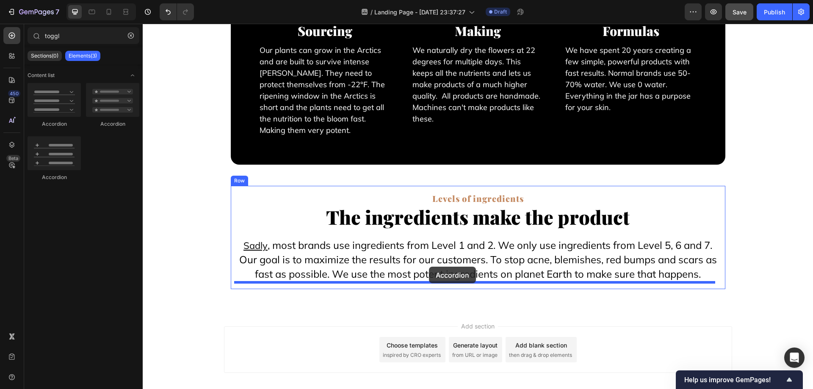
drag, startPoint x: 237, startPoint y: 123, endPoint x: 429, endPoint y: 267, distance: 240.0
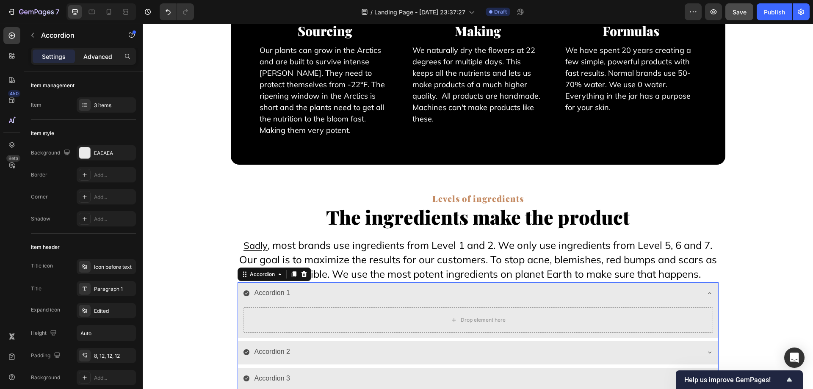
click at [111, 60] on p "Advanced" at bounding box center [97, 56] width 29 height 9
type input "100%"
type input "100"
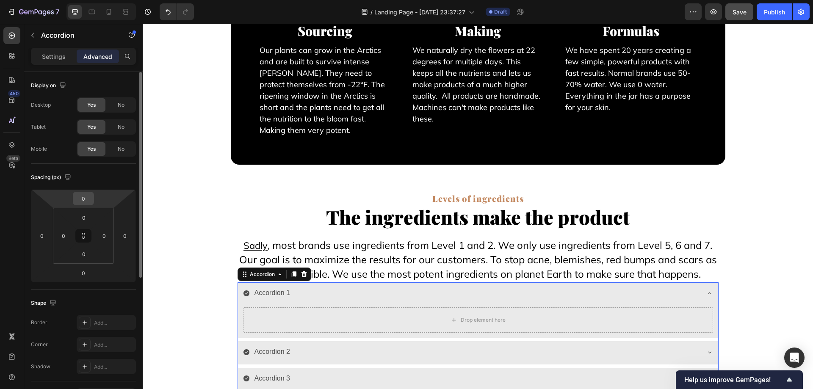
click at [86, 198] on input "0" at bounding box center [83, 198] width 17 height 13
type input "30"
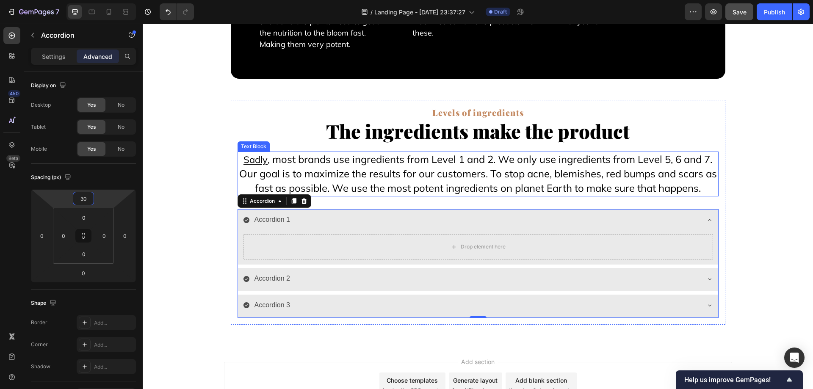
scroll to position [8688, 0]
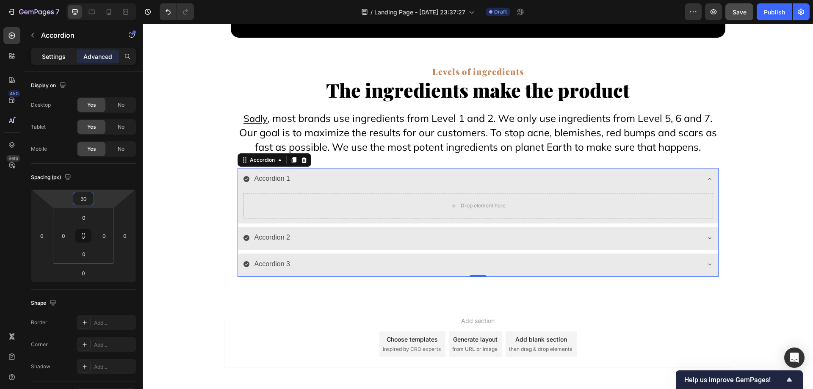
click at [57, 60] on p "Settings" at bounding box center [54, 56] width 24 height 9
type input "8"
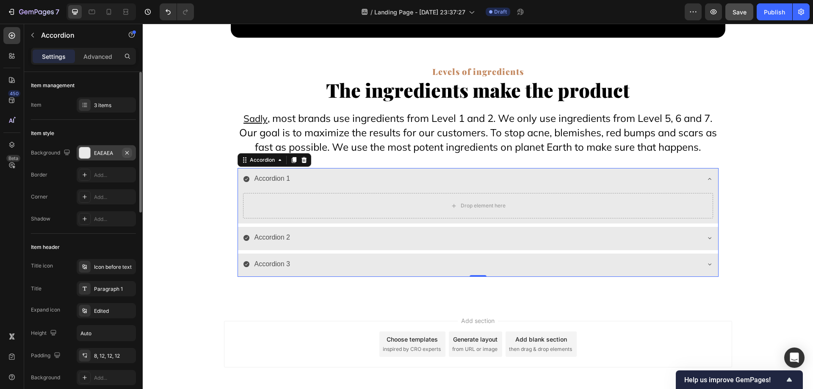
click at [123, 152] on button "button" at bounding box center [127, 153] width 10 height 10
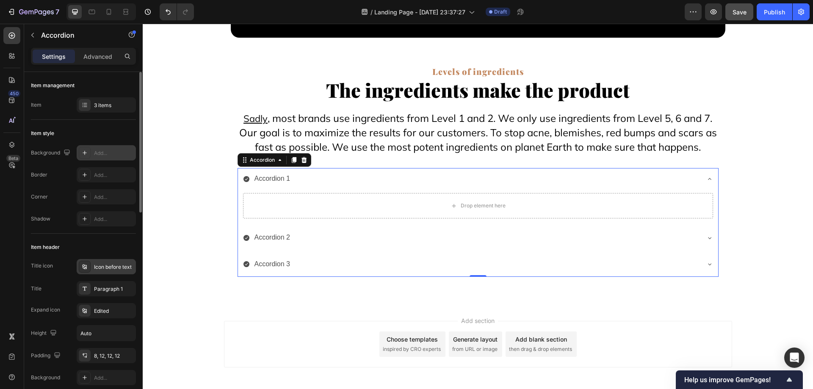
click at [102, 264] on div "Icon before text" at bounding box center [114, 267] width 40 height 8
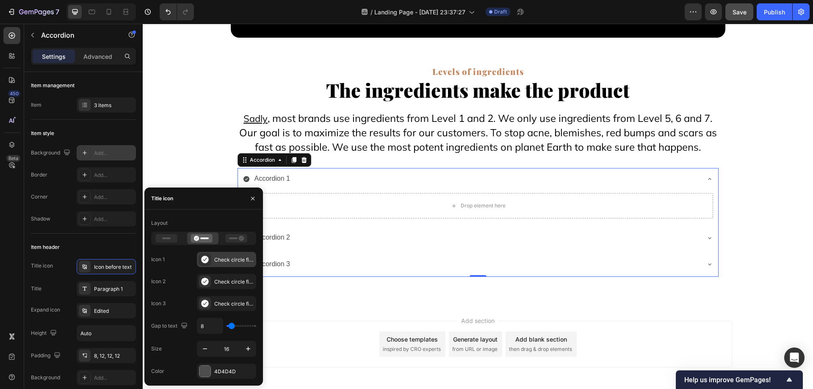
click at [222, 260] on div "Check circle filled" at bounding box center [234, 260] width 40 height 8
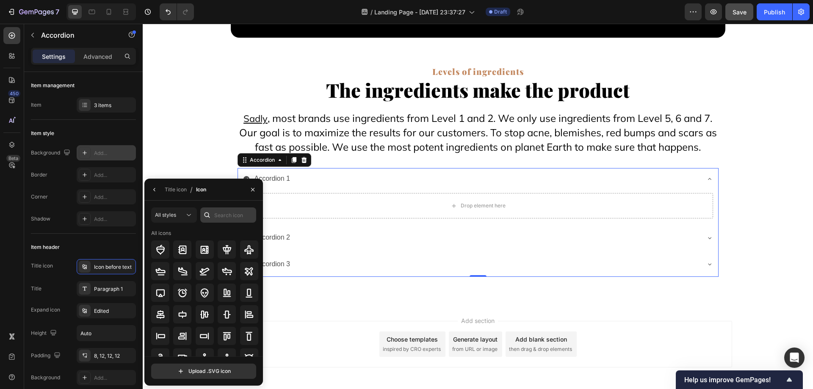
click at [220, 222] on div "All styles All icons" at bounding box center [203, 282] width 105 height 149
click at [220, 222] on input "text" at bounding box center [228, 215] width 56 height 15
type input "circle"
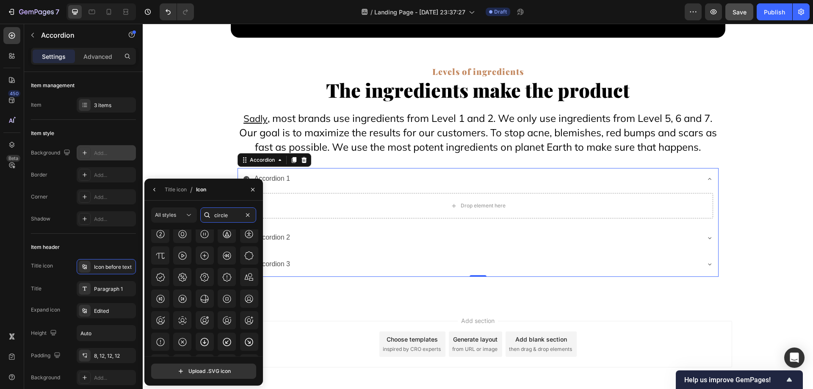
scroll to position [640, 0]
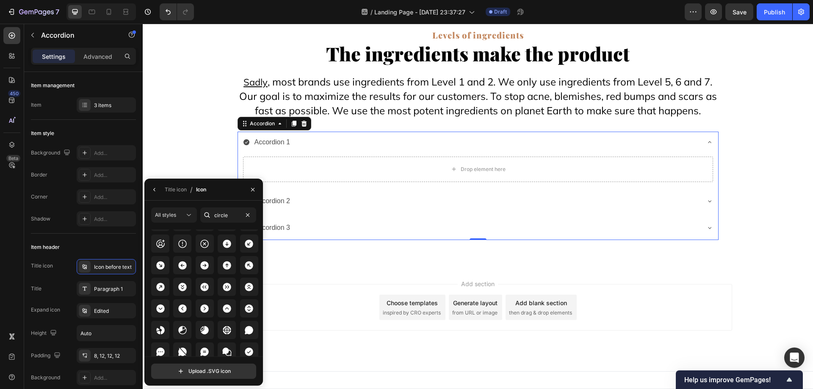
scroll to position [1089, 0]
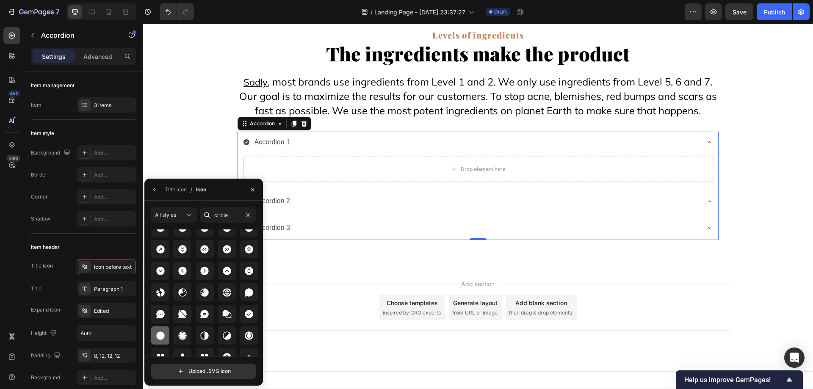
type input "circle"
click at [162, 340] on icon at bounding box center [160, 336] width 10 height 10
click at [177, 191] on div "Title icon" at bounding box center [176, 190] width 22 height 8
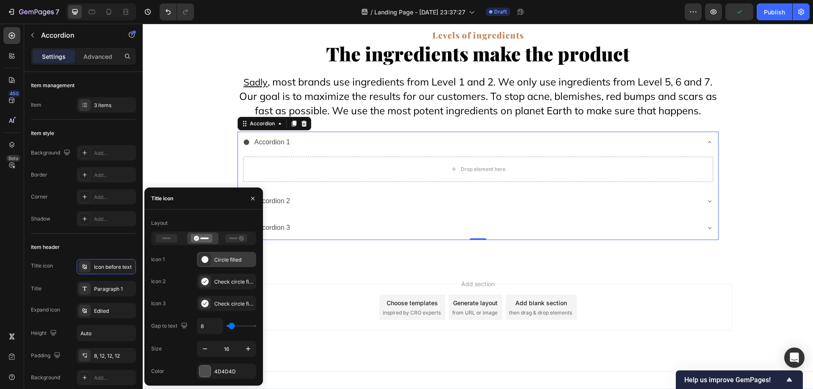
click at [230, 260] on div "Circle filled" at bounding box center [234, 260] width 40 height 8
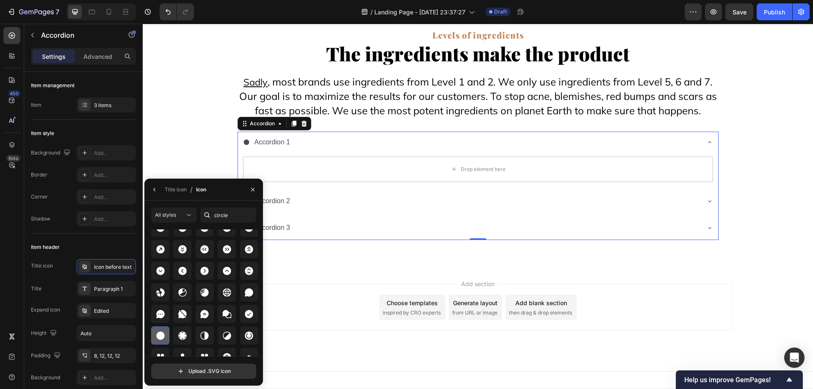
click at [165, 329] on div at bounding box center [160, 336] width 18 height 18
click at [177, 189] on div "Title icon" at bounding box center [176, 190] width 22 height 8
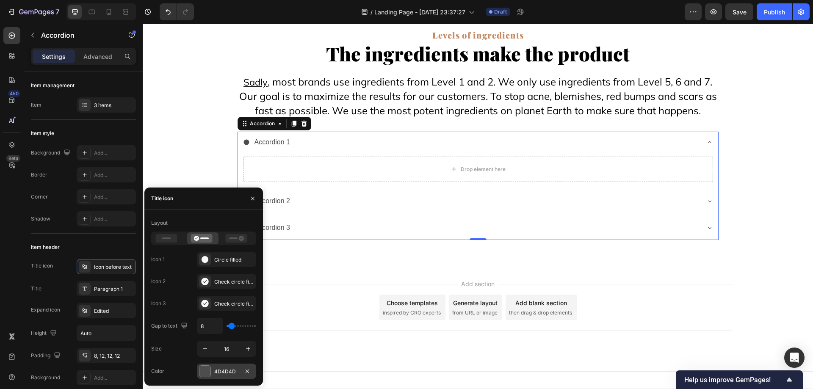
scroll to position [8725, 0]
click at [227, 373] on div "4D4D4D" at bounding box center [226, 372] width 25 height 8
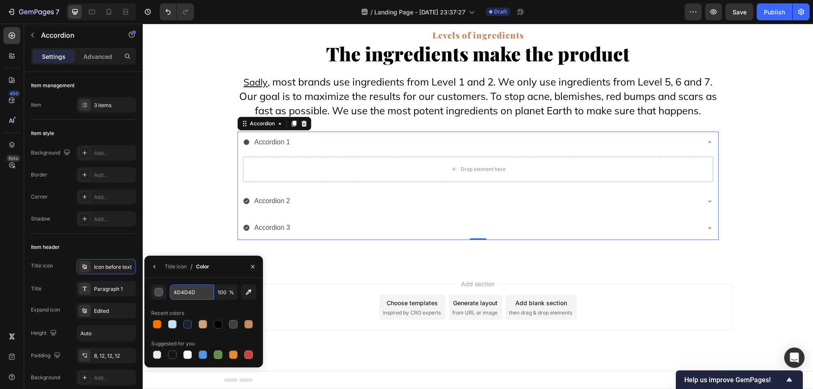
click at [186, 288] on input "4D4D4D" at bounding box center [192, 292] width 44 height 15
paste input "#C73D23"
type input "#C73D23"
click at [179, 267] on div "Title icon" at bounding box center [176, 267] width 22 height 8
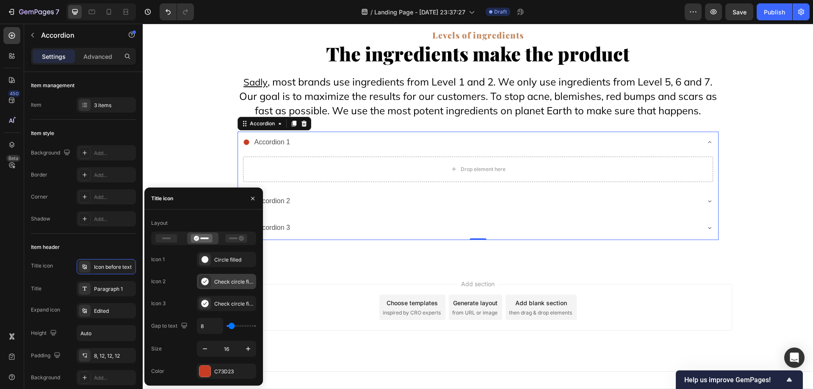
click at [216, 278] on div "Check circle filled" at bounding box center [234, 282] width 40 height 8
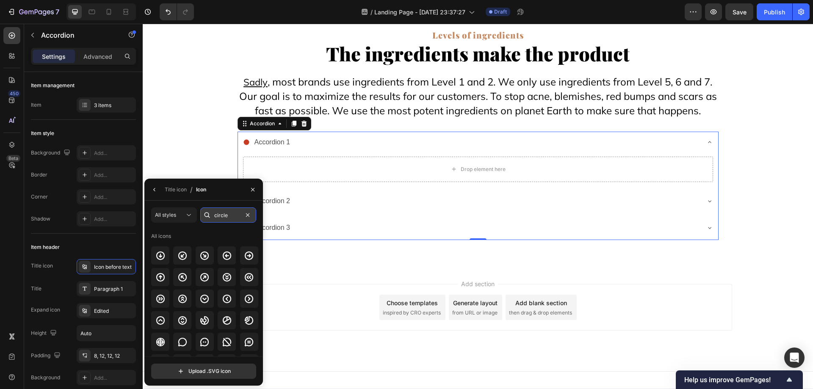
click at [228, 216] on input "circle" at bounding box center [228, 215] width 56 height 15
click at [117, 103] on div "3 items" at bounding box center [114, 106] width 40 height 8
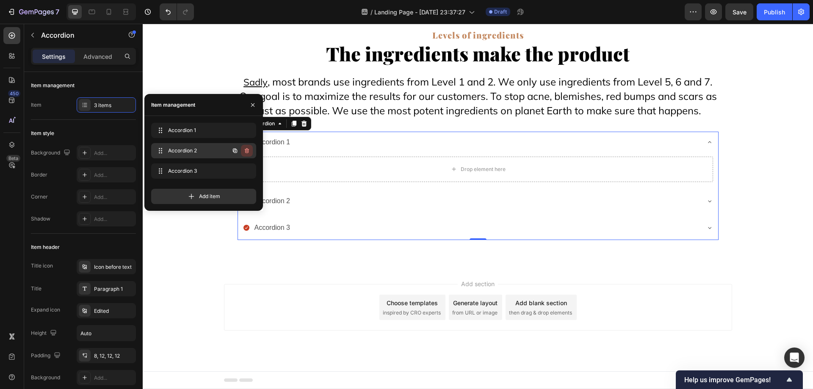
click at [248, 151] on icon "button" at bounding box center [247, 150] width 4 height 5
click at [248, 151] on div "Delete" at bounding box center [241, 151] width 16 height 8
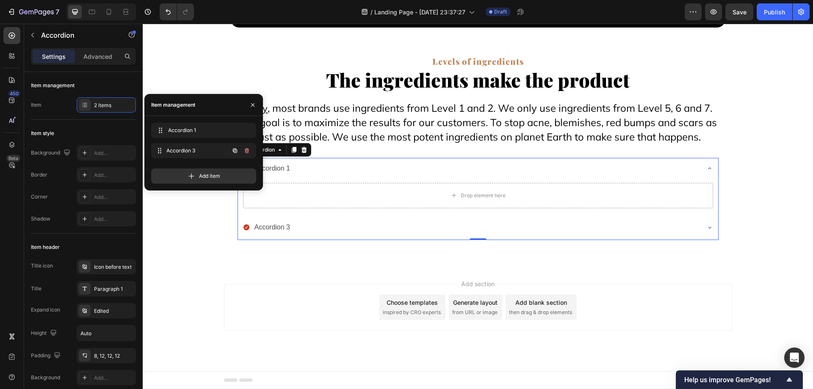
scroll to position [8698, 0]
click at [248, 151] on div "Accordion 3 Accordion 3" at bounding box center [203, 150] width 105 height 15
click at [248, 151] on icon "button" at bounding box center [247, 150] width 4 height 5
click at [234, 133] on icon "button" at bounding box center [235, 130] width 7 height 7
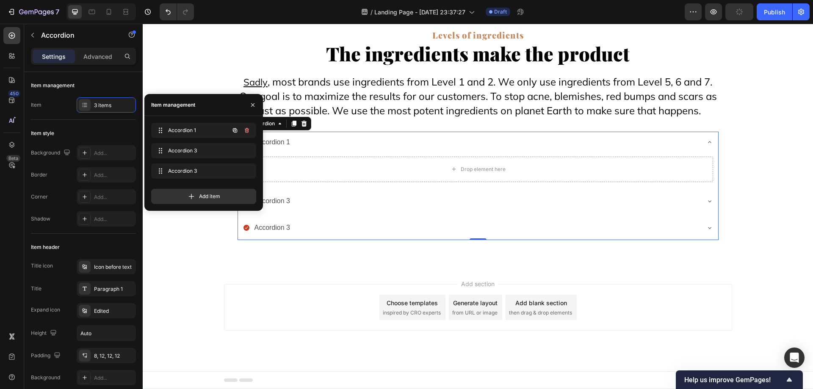
scroll to position [8725, 0]
click at [234, 133] on icon "button" at bounding box center [235, 130] width 7 height 7
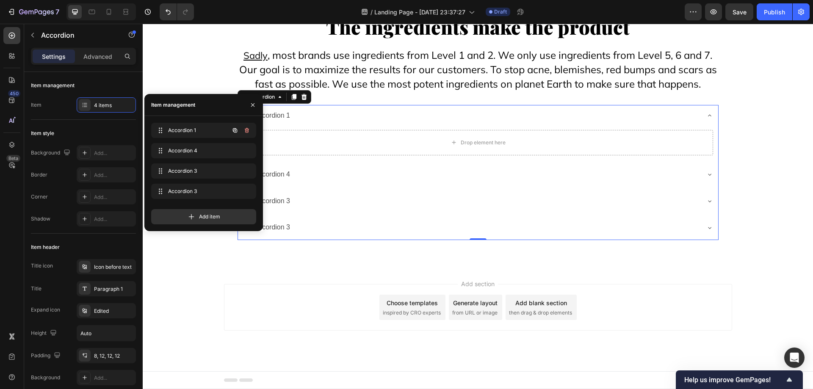
click at [234, 133] on icon "button" at bounding box center [235, 130] width 7 height 7
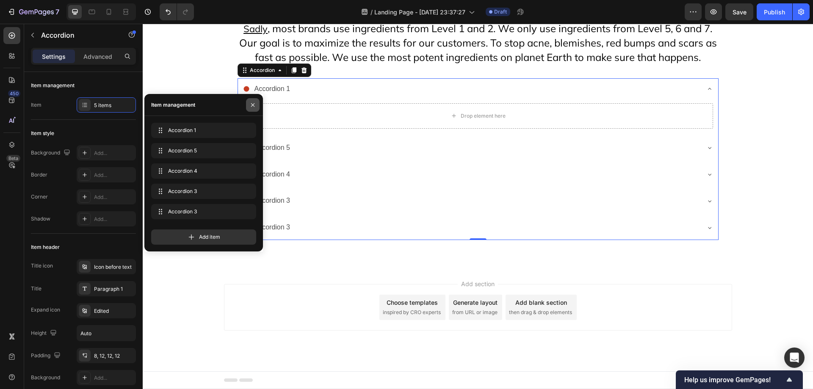
click at [250, 108] on icon "button" at bounding box center [252, 105] width 7 height 7
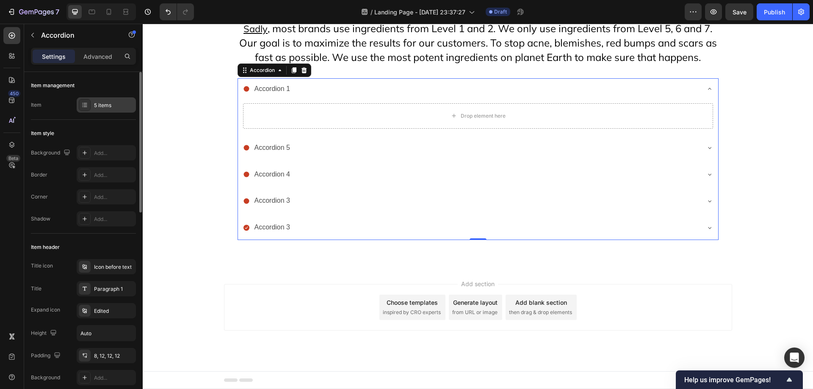
click at [114, 105] on div "5 items" at bounding box center [114, 106] width 40 height 8
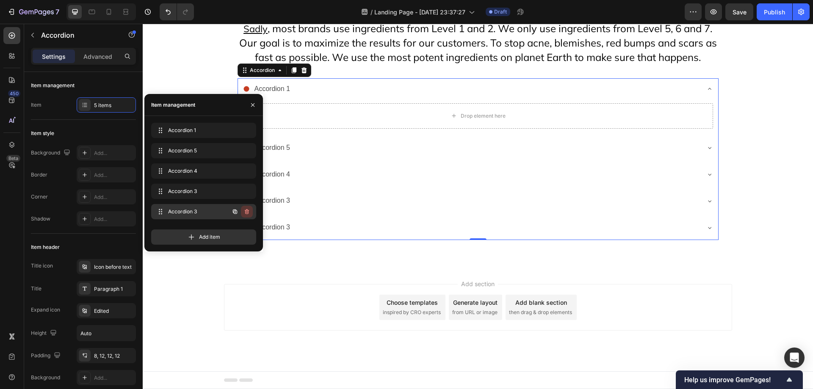
click at [249, 214] on icon "button" at bounding box center [247, 211] width 7 height 7
click at [249, 214] on button "Delete" at bounding box center [241, 212] width 23 height 12
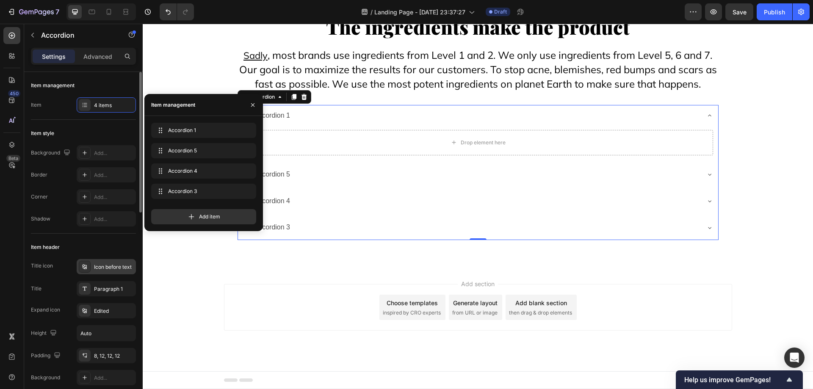
scroll to position [42, 0]
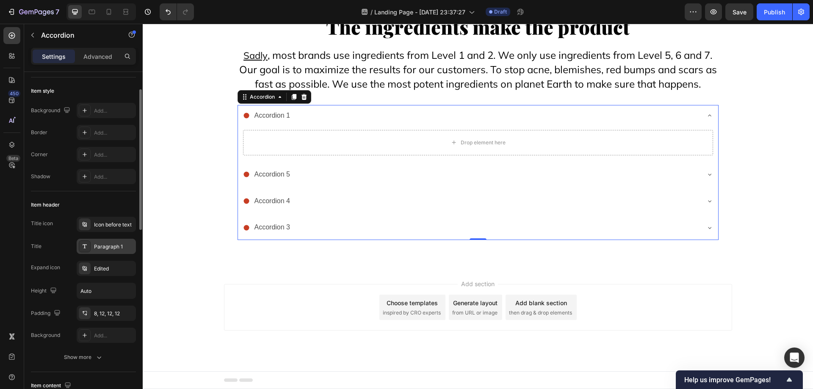
click at [115, 248] on div "Paragraph 1" at bounding box center [114, 247] width 40 height 8
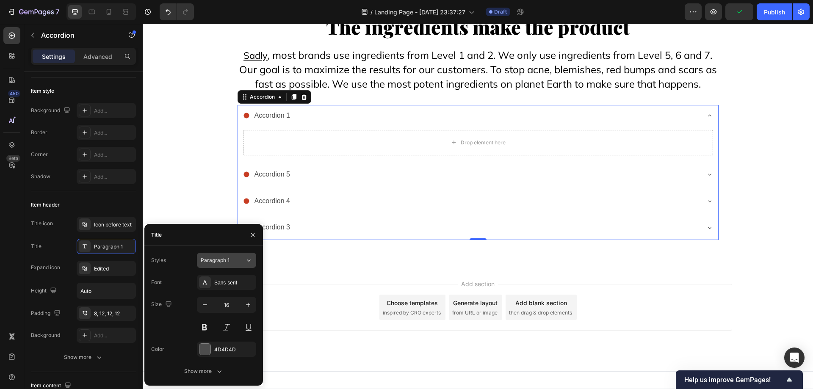
click at [222, 265] on button "Paragraph 1" at bounding box center [226, 260] width 59 height 15
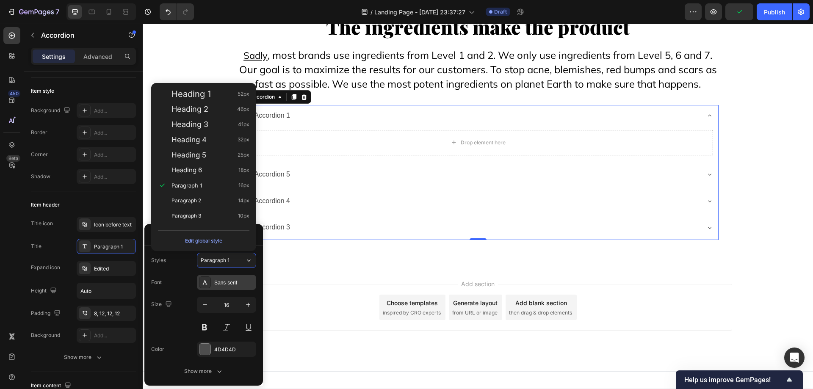
click at [228, 281] on div "Sans-serif" at bounding box center [234, 283] width 40 height 8
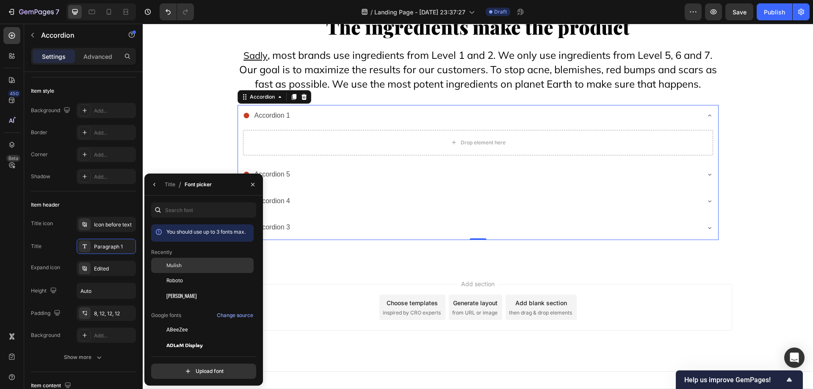
click at [216, 263] on div "Mulish" at bounding box center [209, 266] width 86 height 8
click at [187, 283] on div "Roboto" at bounding box center [209, 281] width 86 height 8
click at [166, 187] on div "Title" at bounding box center [170, 185] width 11 height 8
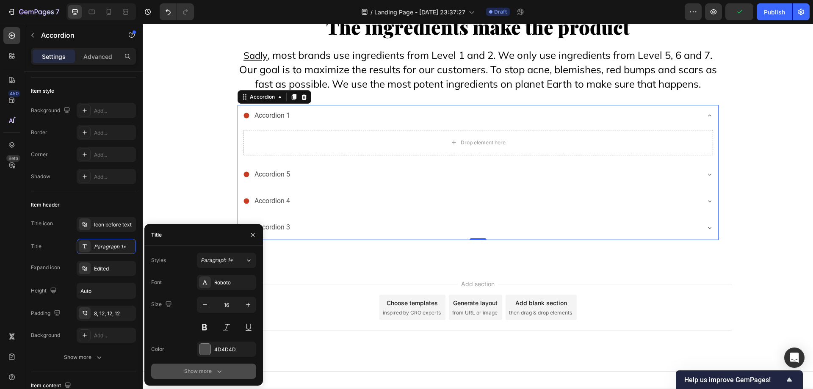
click at [219, 366] on button "Show more" at bounding box center [203, 371] width 105 height 15
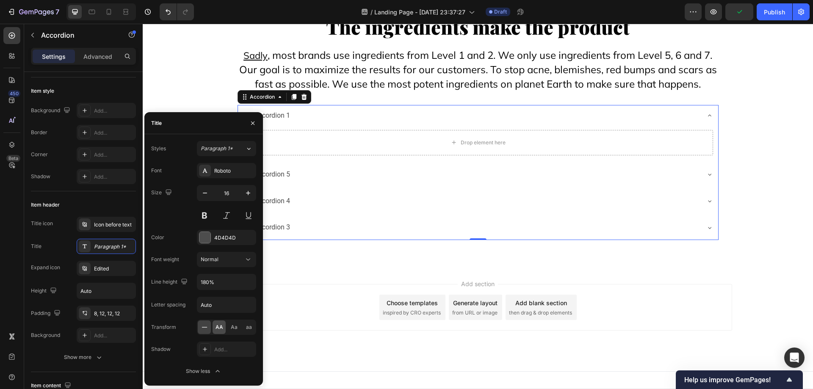
click at [217, 327] on span "AA" at bounding box center [220, 328] width 8 height 8
click at [248, 195] on icon "button" at bounding box center [248, 193] width 4 height 4
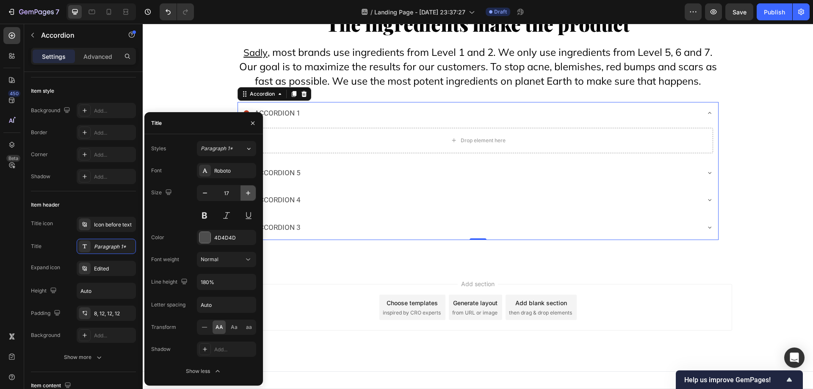
click at [248, 195] on icon "button" at bounding box center [248, 193] width 4 height 4
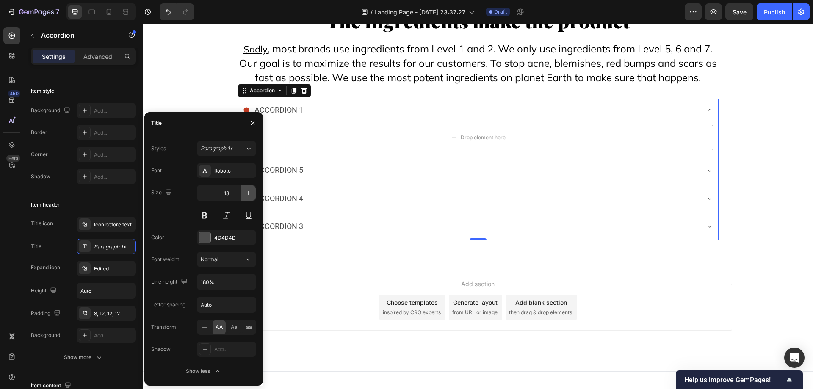
click at [248, 195] on icon "button" at bounding box center [248, 193] width 4 height 4
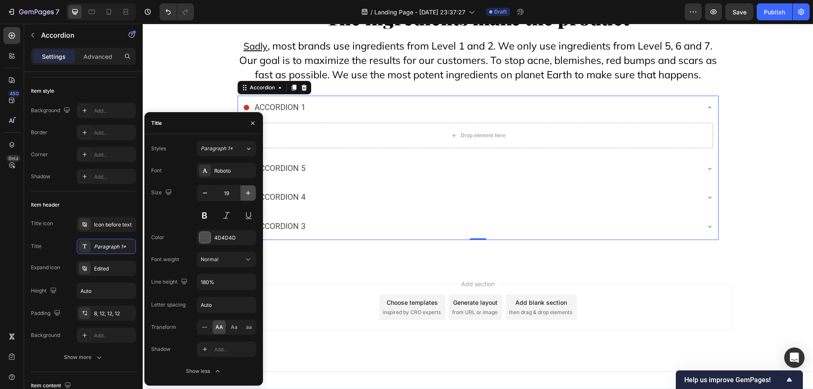
click at [248, 195] on icon "button" at bounding box center [248, 193] width 4 height 4
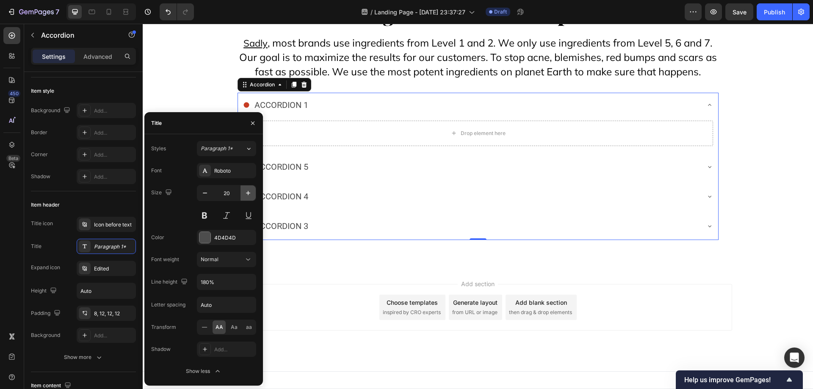
click at [248, 195] on icon "button" at bounding box center [248, 193] width 4 height 4
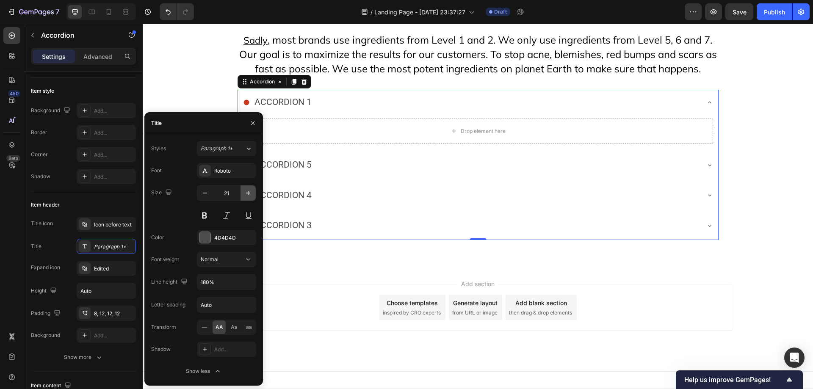
click at [248, 195] on icon "button" at bounding box center [248, 193] width 4 height 4
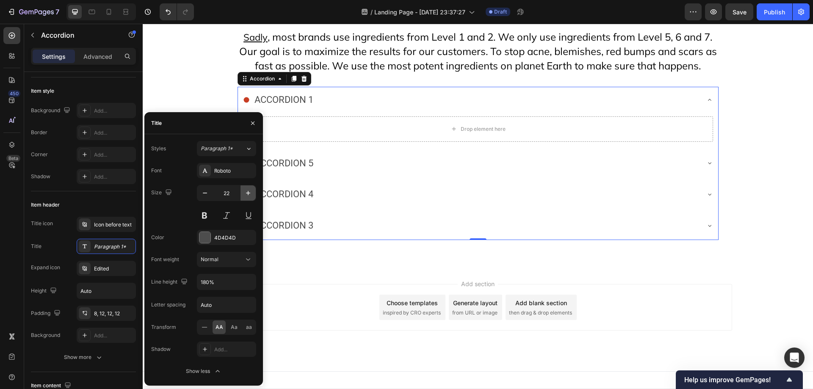
click at [248, 195] on icon "button" at bounding box center [248, 193] width 4 height 4
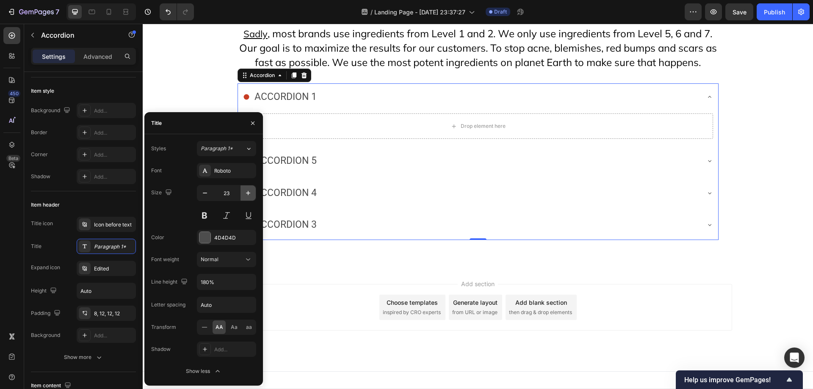
click at [248, 195] on icon "button" at bounding box center [248, 193] width 4 height 4
type input "24"
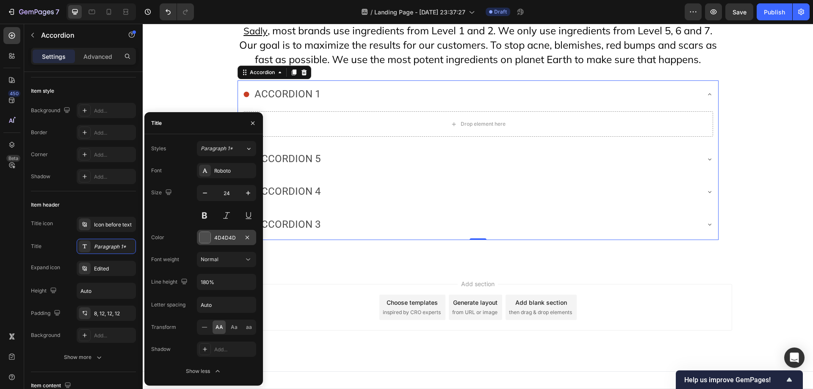
click at [210, 235] on div at bounding box center [204, 237] width 11 height 11
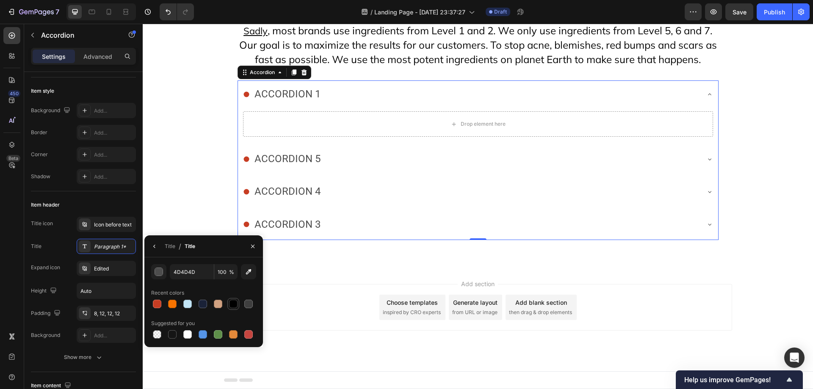
click at [234, 304] on div at bounding box center [233, 304] width 8 height 8
type input "000000"
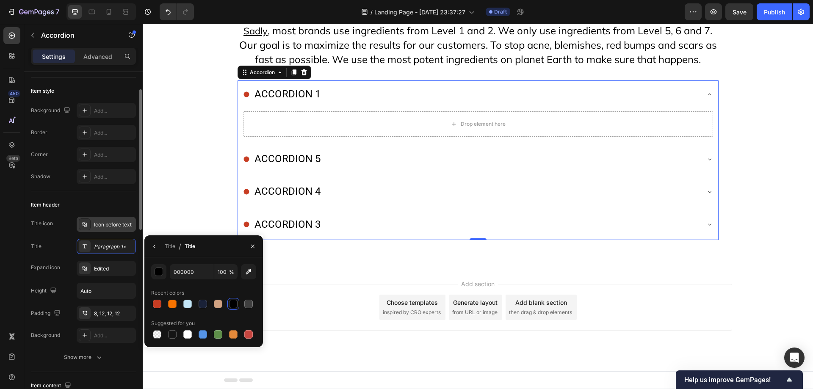
click at [107, 225] on div "Icon before text" at bounding box center [114, 225] width 40 height 8
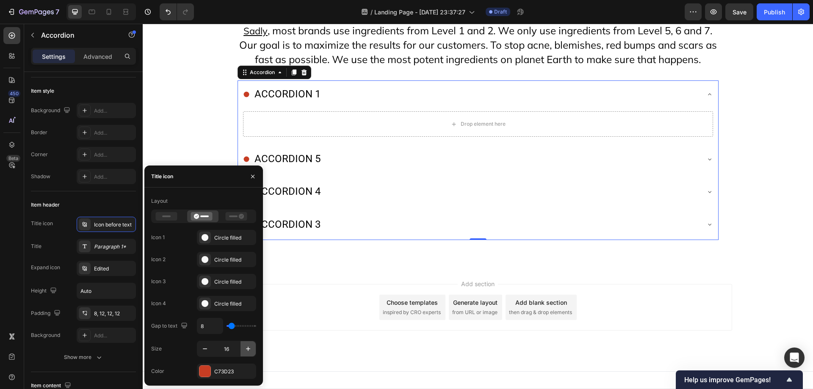
click at [245, 349] on icon "button" at bounding box center [248, 349] width 8 height 8
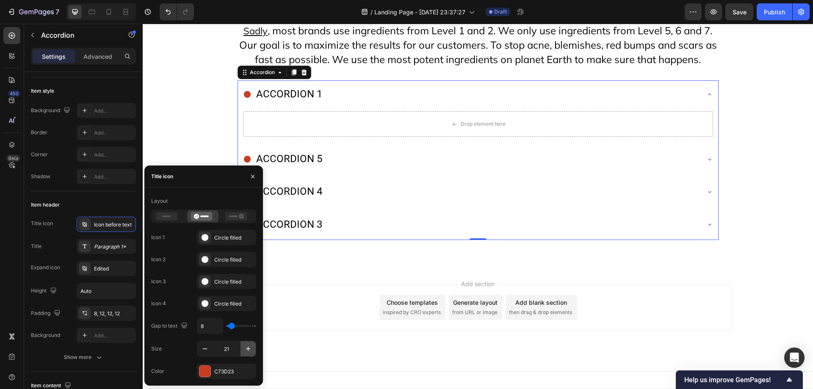
click at [245, 349] on icon "button" at bounding box center [248, 349] width 8 height 8
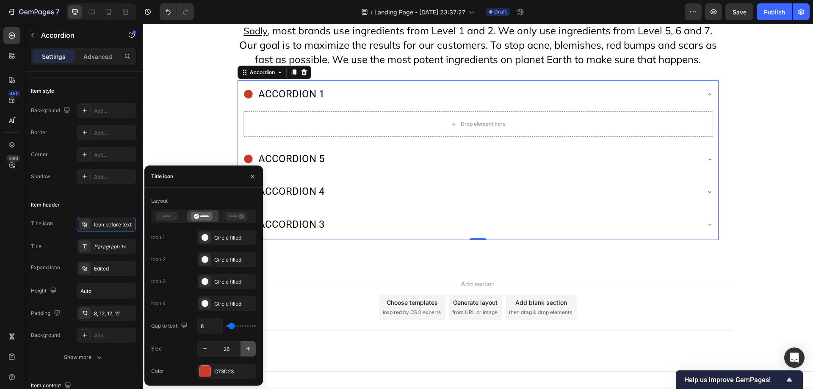
click at [245, 349] on icon "button" at bounding box center [248, 349] width 8 height 8
type input "28"
click at [116, 249] on div "Paragraph 1*" at bounding box center [114, 247] width 40 height 8
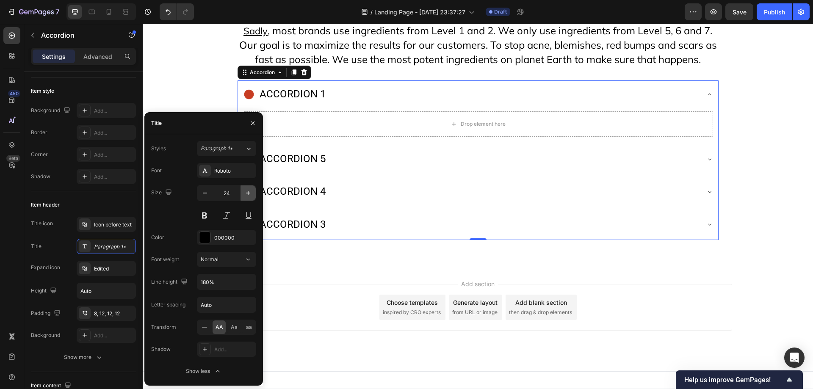
click at [249, 192] on icon "button" at bounding box center [248, 193] width 8 height 8
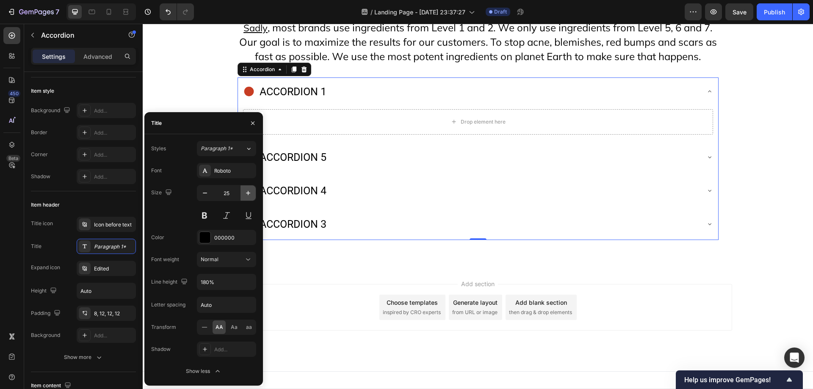
click at [249, 192] on icon "button" at bounding box center [248, 193] width 8 height 8
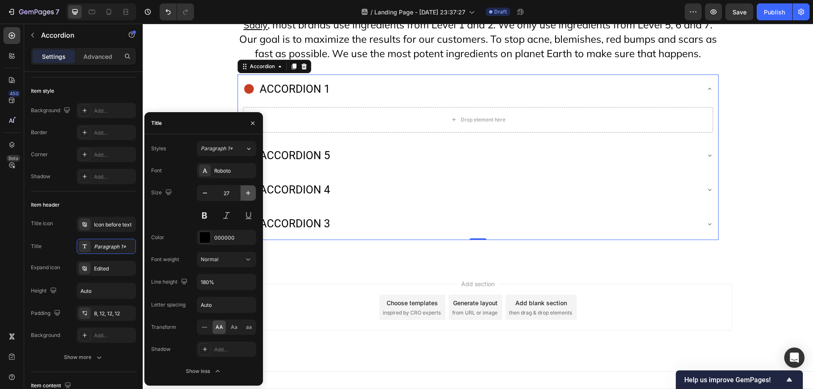
click at [249, 192] on icon "button" at bounding box center [248, 193] width 8 height 8
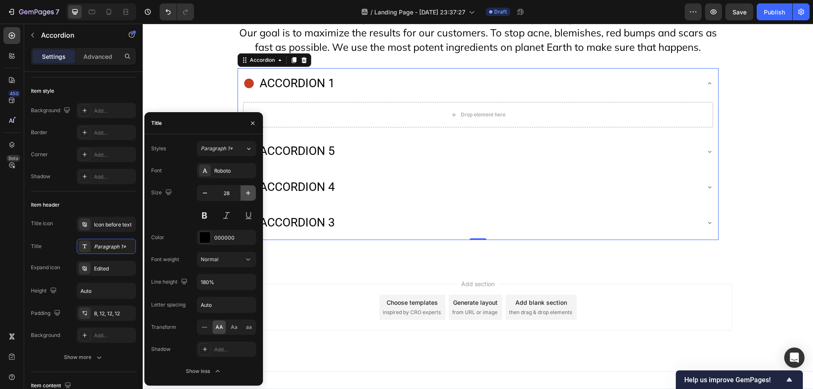
click at [249, 192] on icon "button" at bounding box center [248, 193] width 8 height 8
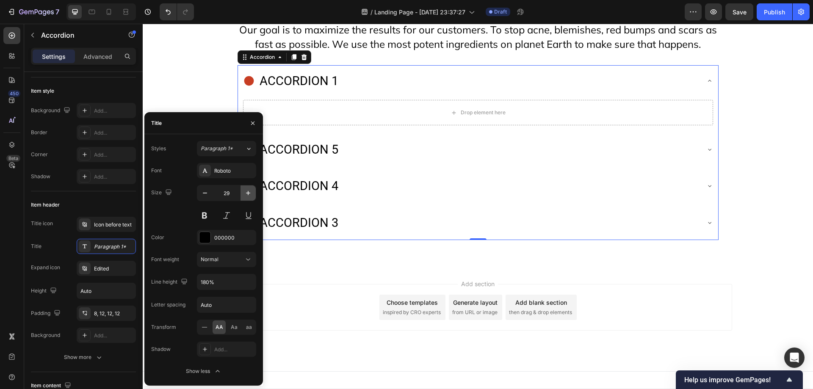
click at [249, 192] on icon "button" at bounding box center [248, 193] width 8 height 8
type input "30"
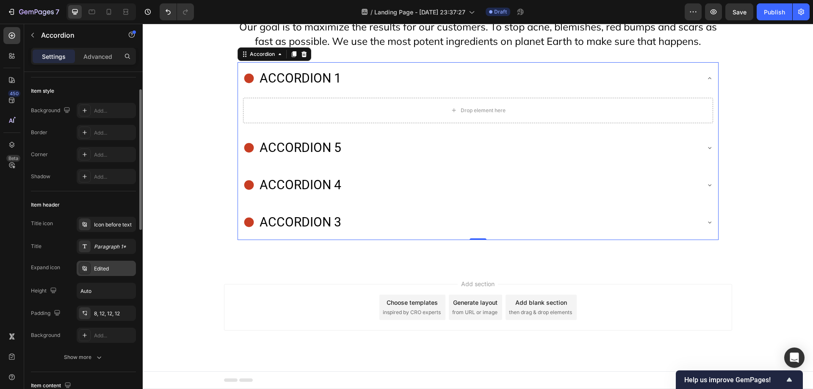
click at [117, 271] on div "Edited" at bounding box center [114, 269] width 40 height 8
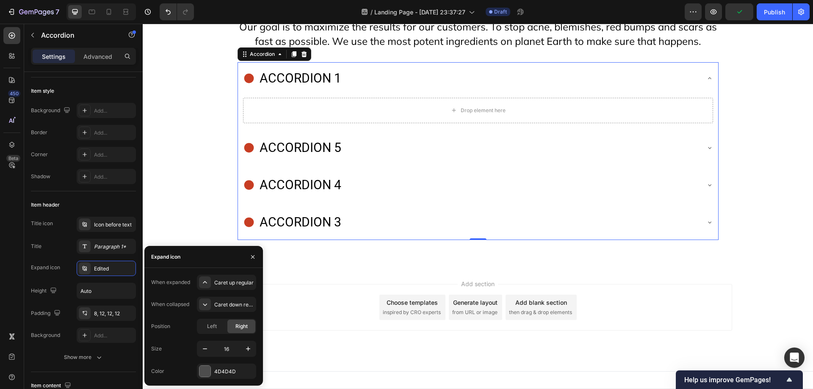
scroll to position [8725, 0]
click at [625, 91] on div "Accordion 1" at bounding box center [471, 78] width 457 height 25
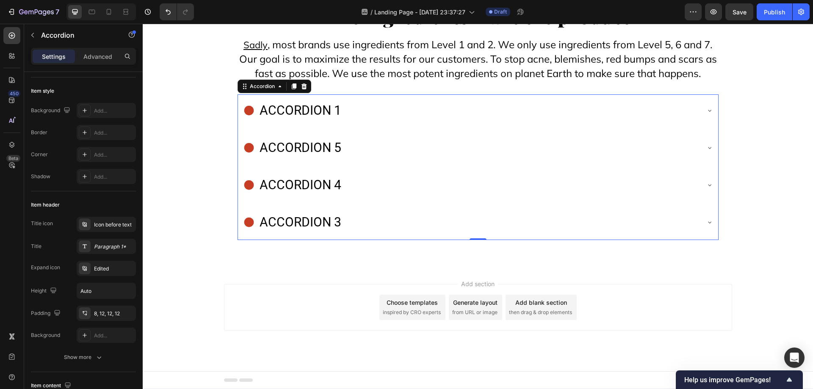
click at [585, 123] on div "Accordion 1" at bounding box center [471, 110] width 457 height 25
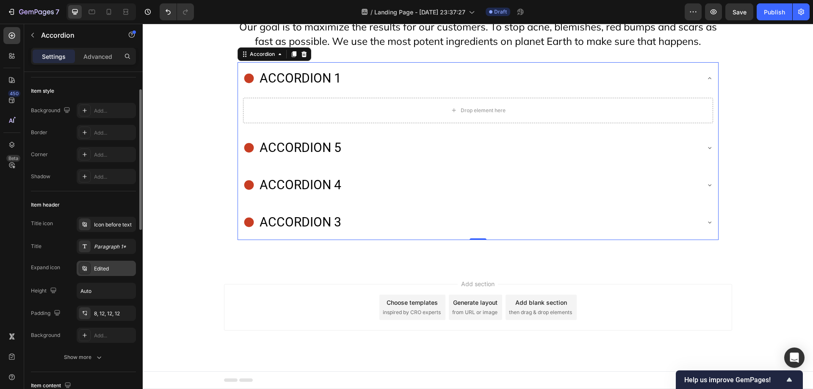
click at [107, 267] on div "Edited" at bounding box center [114, 269] width 40 height 8
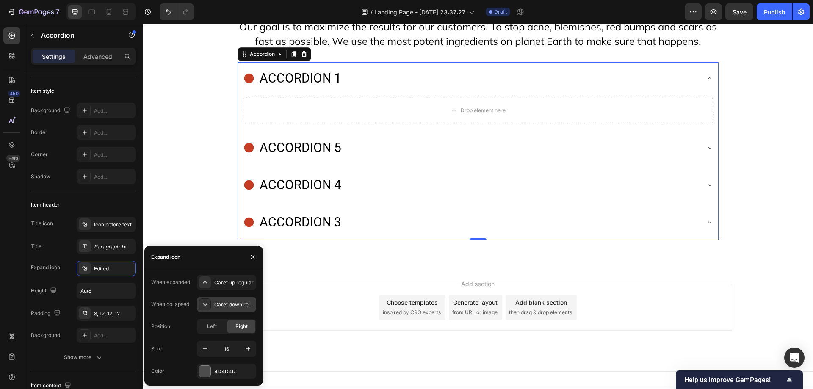
click at [237, 304] on div "Caret down regular" at bounding box center [234, 305] width 40 height 8
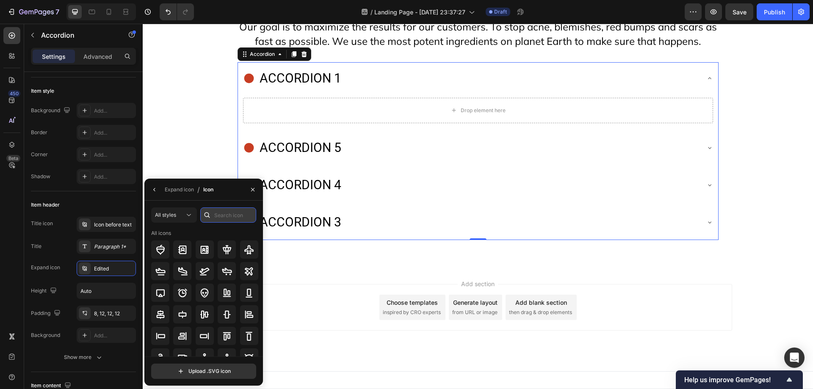
click at [225, 213] on input "text" at bounding box center [228, 215] width 56 height 15
type input "angle"
click at [207, 338] on icon at bounding box center [204, 336] width 10 height 10
click at [178, 190] on div "Expand icon" at bounding box center [179, 190] width 29 height 8
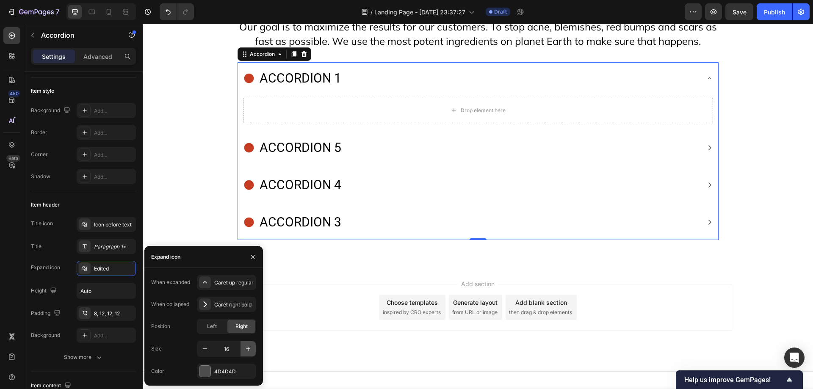
click at [246, 349] on icon "button" at bounding box center [248, 349] width 8 height 8
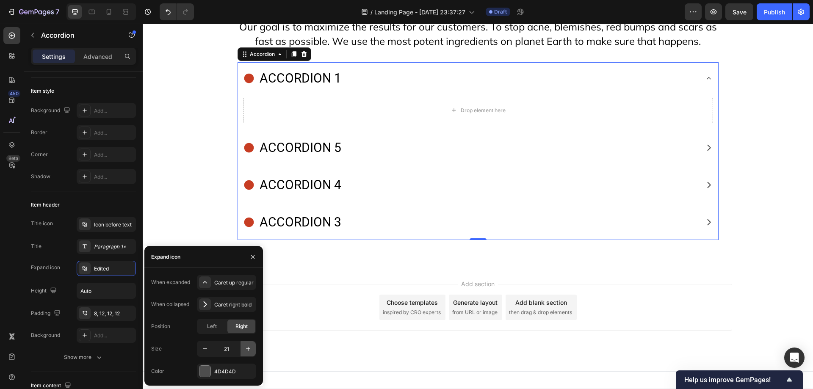
click at [246, 349] on icon "button" at bounding box center [248, 349] width 8 height 8
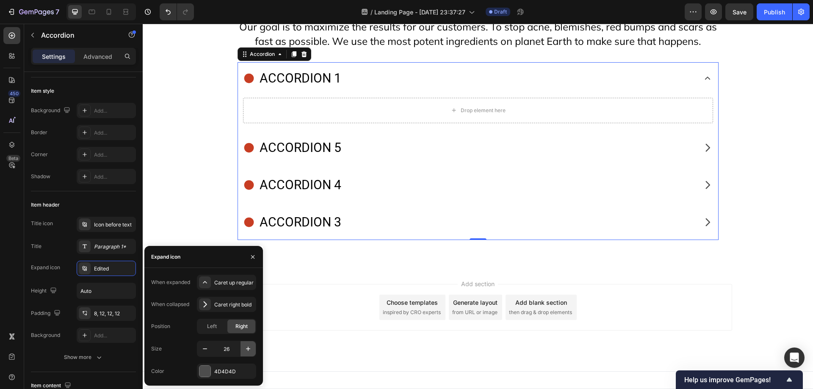
click at [246, 349] on icon "button" at bounding box center [248, 349] width 8 height 8
click at [250, 348] on icon "button" at bounding box center [248, 349] width 8 height 8
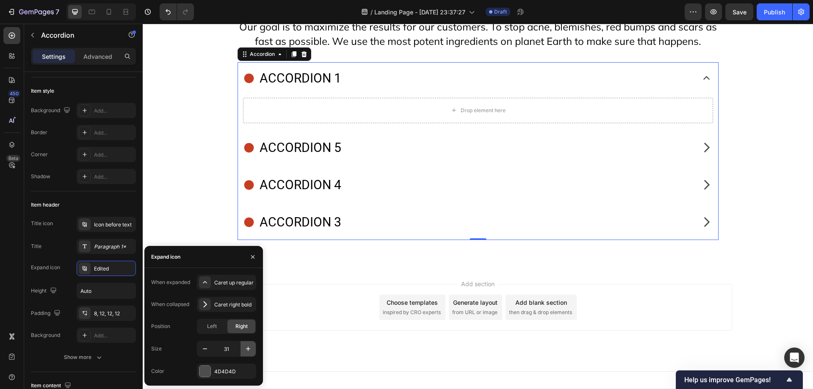
click at [250, 348] on icon "button" at bounding box center [248, 349] width 8 height 8
type input "32"
click at [214, 368] on div "4D4D4D" at bounding box center [226, 371] width 59 height 15
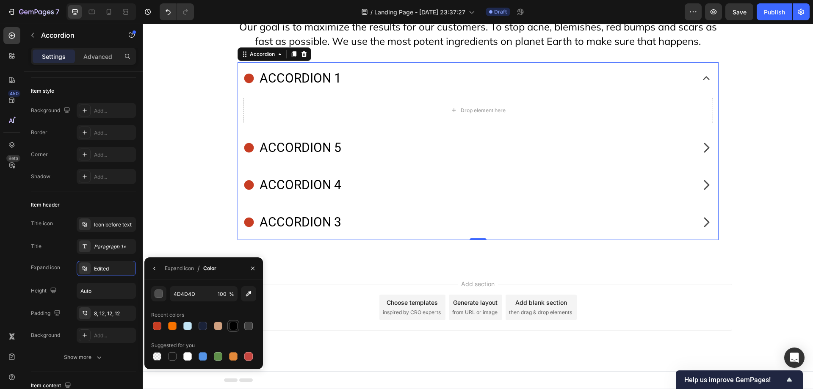
click at [230, 325] on div at bounding box center [233, 326] width 8 height 8
type input "000000"
click at [307, 161] on div "Accordion 5" at bounding box center [300, 147] width 84 height 25
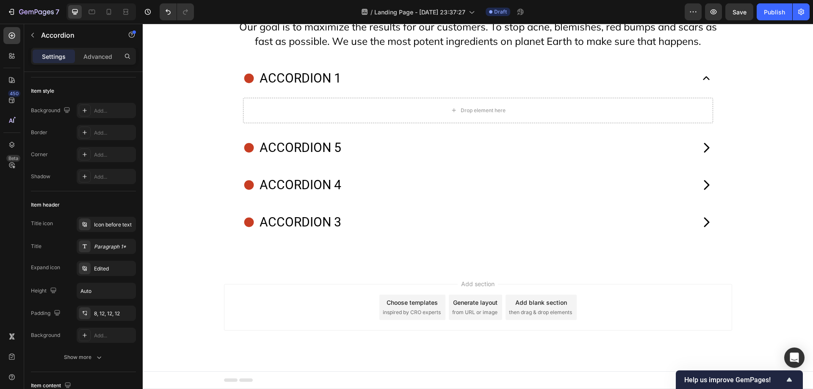
click at [244, 153] on icon at bounding box center [249, 148] width 10 height 10
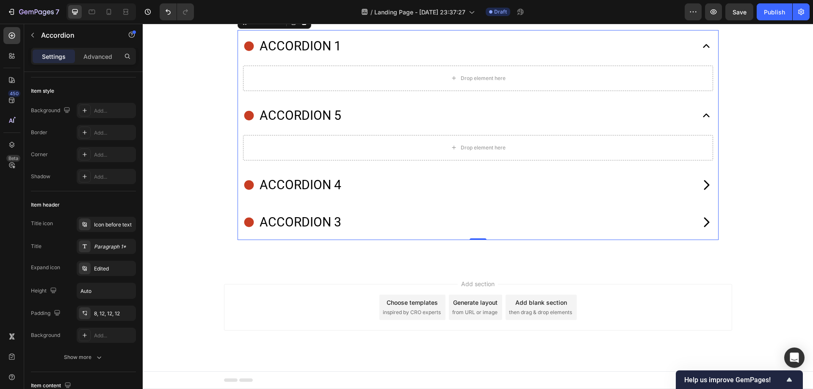
click at [272, 58] on p "Accordion 1" at bounding box center [301, 46] width 82 height 23
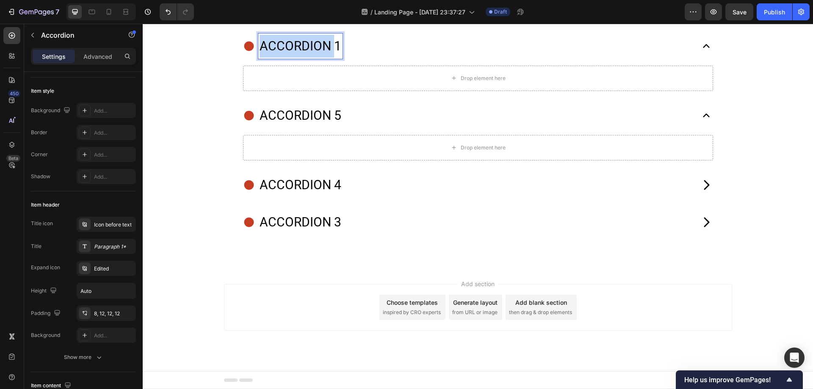
click at [272, 58] on p "Accordion 1" at bounding box center [301, 46] width 82 height 23
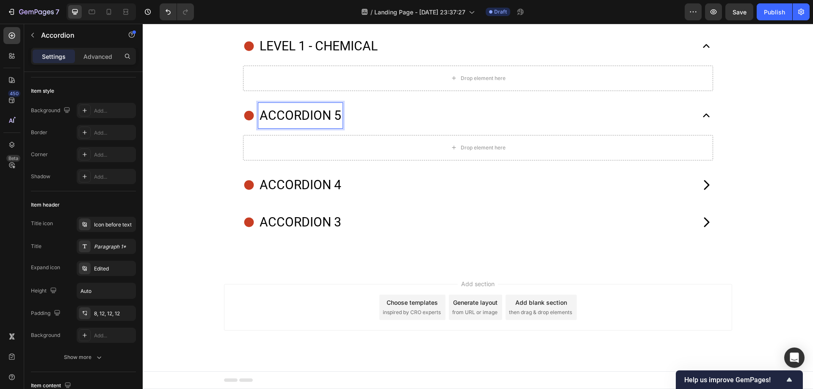
click at [282, 127] on p "Accordion 5" at bounding box center [301, 115] width 82 height 23
click at [302, 197] on p "Accordion 4" at bounding box center [301, 185] width 82 height 23
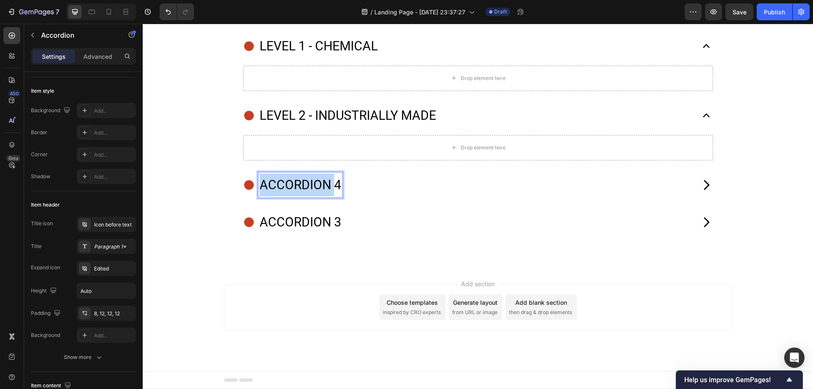
click at [302, 197] on p "Accordion 4" at bounding box center [301, 185] width 82 height 23
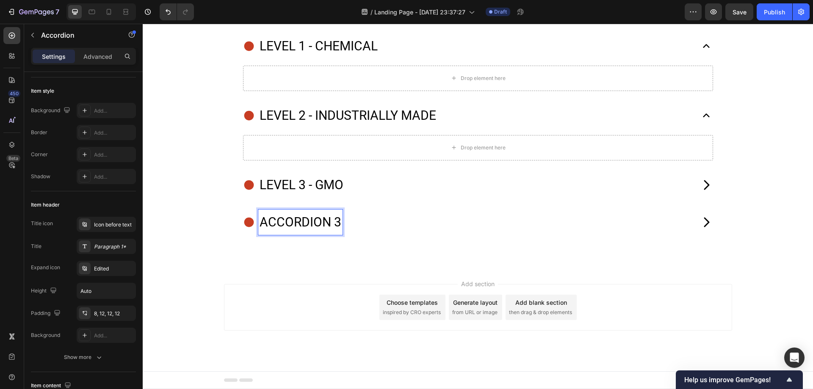
click at [316, 234] on p "Accordion 3" at bounding box center [301, 222] width 82 height 23
click at [314, 234] on p "level 4 - organic" at bounding box center [315, 222] width 110 height 23
click at [277, 240] on div "level 1 - chemical Drop element here level 2 - industrially made Drop element h…" at bounding box center [478, 135] width 481 height 210
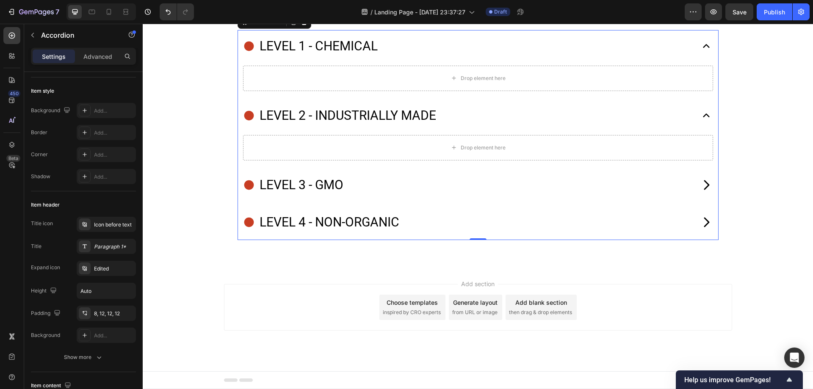
click at [254, 174] on div "level 1 - chemical Drop element here level 2 - industrially made Drop element h…" at bounding box center [478, 135] width 481 height 210
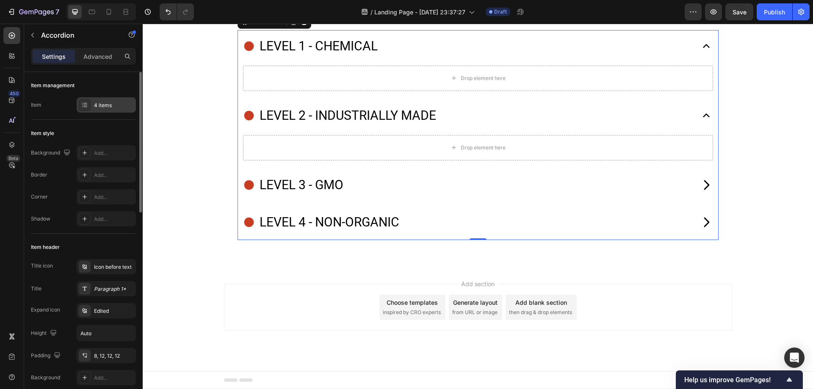
click at [116, 104] on div "4 items" at bounding box center [114, 106] width 40 height 8
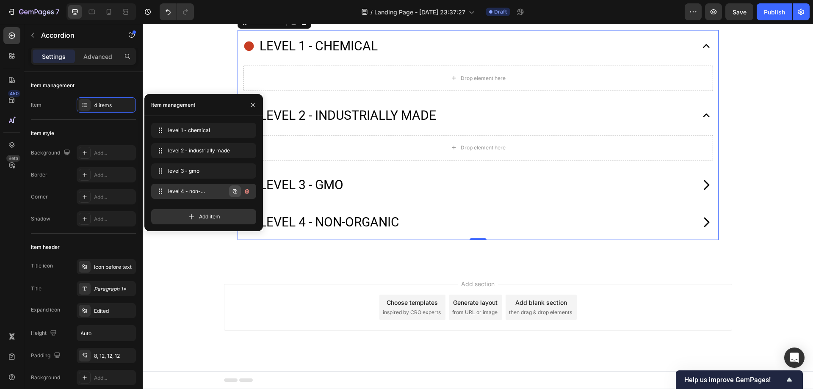
click at [236, 192] on icon "button" at bounding box center [236, 192] width 2 height 2
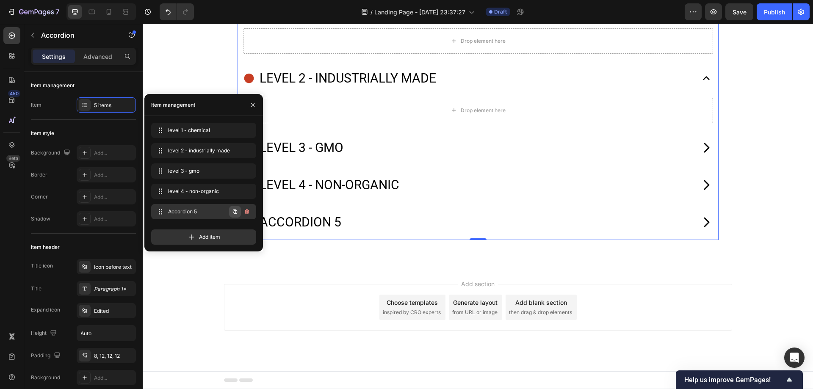
click at [231, 214] on button "button" at bounding box center [235, 212] width 12 height 12
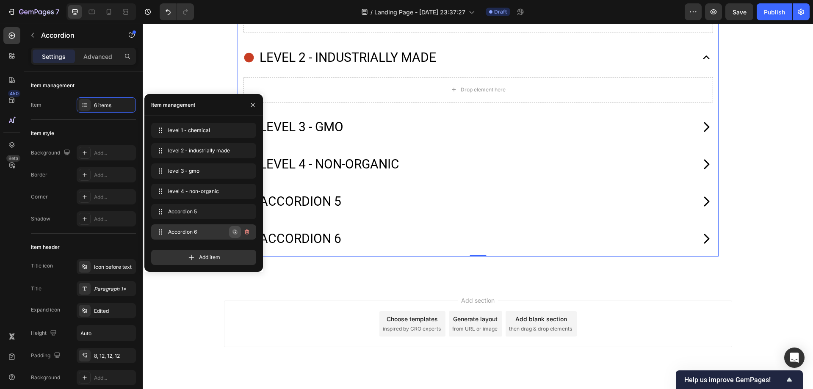
click at [235, 232] on icon "button" at bounding box center [235, 232] width 7 height 7
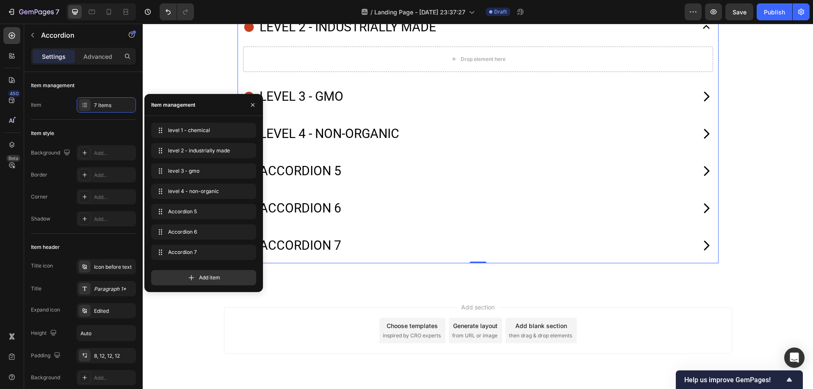
scroll to position [8794, 0]
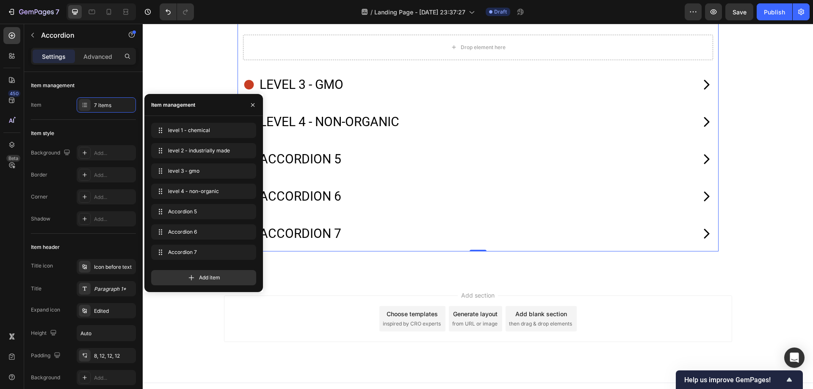
click at [323, 172] on div "Accordion 5" at bounding box center [300, 159] width 84 height 25
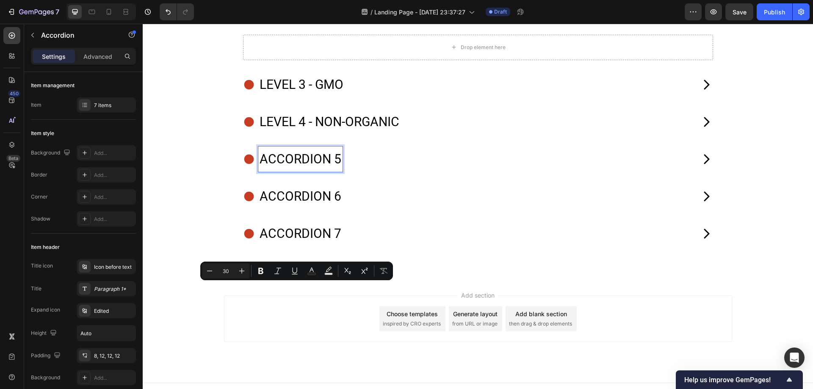
click at [345, 133] on p "level 4 - non-organic" at bounding box center [330, 122] width 140 height 23
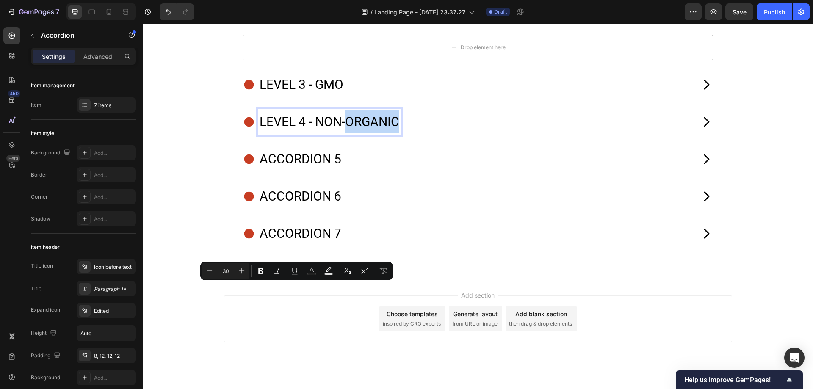
click at [345, 133] on p "level 4 - non-organic" at bounding box center [330, 122] width 140 height 23
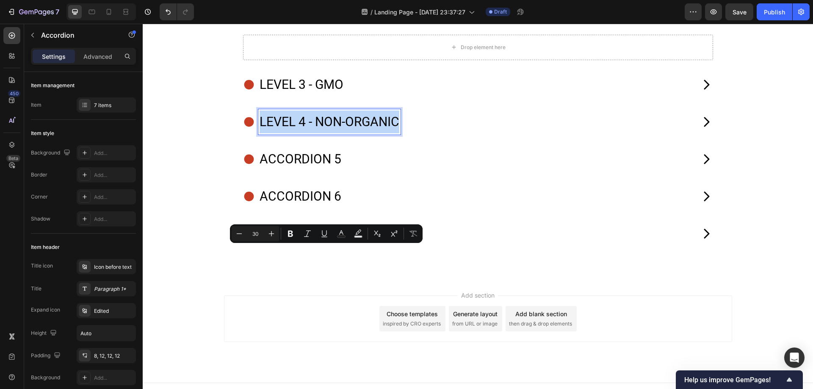
copy p "level 4 - non-organic"
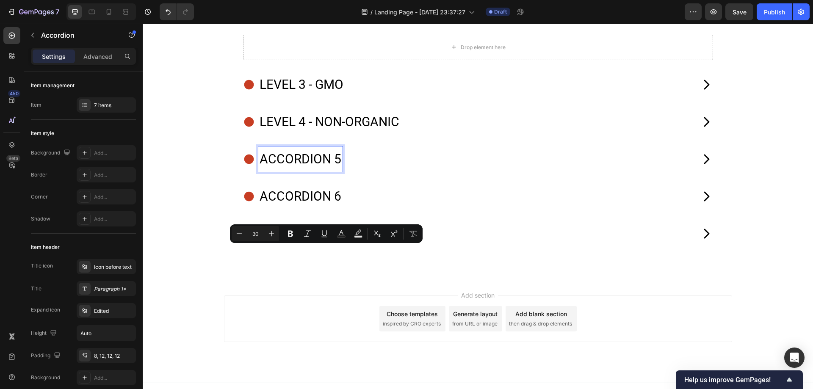
click at [311, 171] on p "Accordion 5" at bounding box center [301, 159] width 82 height 23
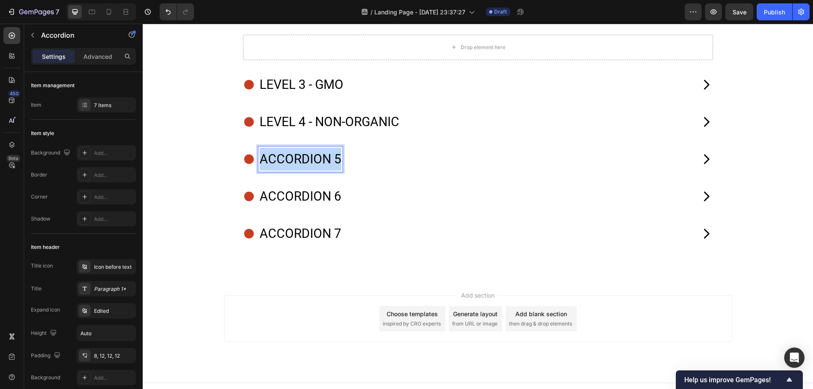
click at [311, 171] on p "Accordion 5" at bounding box center [301, 159] width 82 height 23
drag, startPoint x: 341, startPoint y: 292, endPoint x: 315, endPoint y: 294, distance: 26.3
click at [315, 171] on p "level 4 - non-organic" at bounding box center [330, 159] width 140 height 23
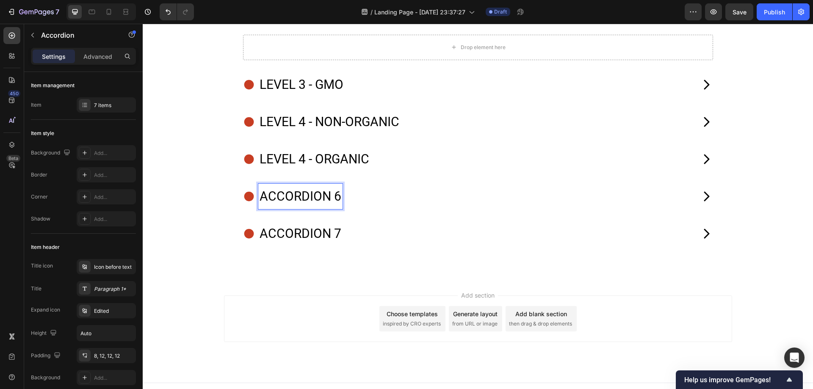
click at [320, 208] on p "Accordion 6" at bounding box center [301, 196] width 82 height 23
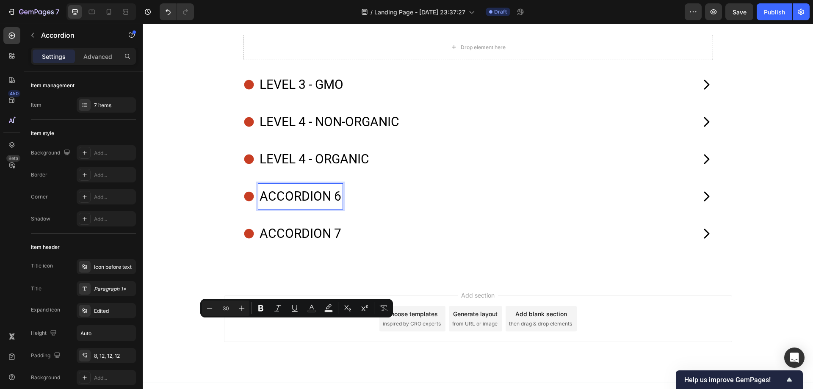
click at [302, 171] on p "level 4 - organic" at bounding box center [315, 159] width 110 height 23
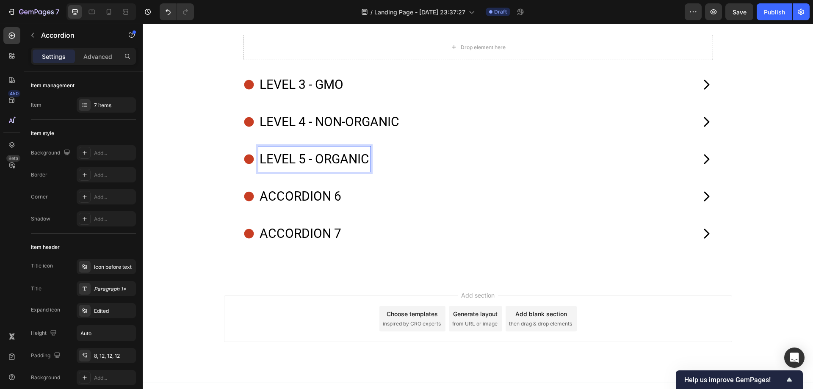
click at [307, 208] on p "Accordion 6" at bounding box center [301, 196] width 82 height 23
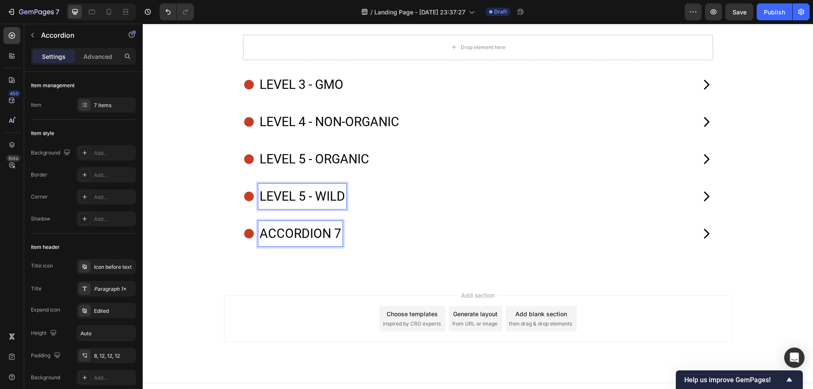
click at [290, 245] on p "Accordion 7" at bounding box center [301, 233] width 82 height 23
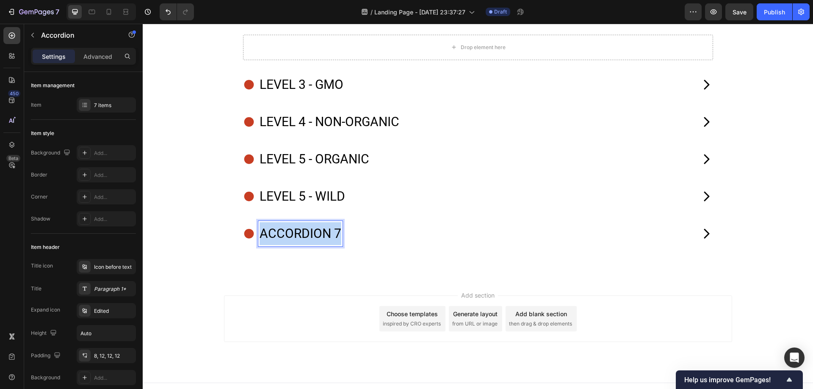
click at [290, 245] on p "Accordion 7" at bounding box center [301, 233] width 82 height 23
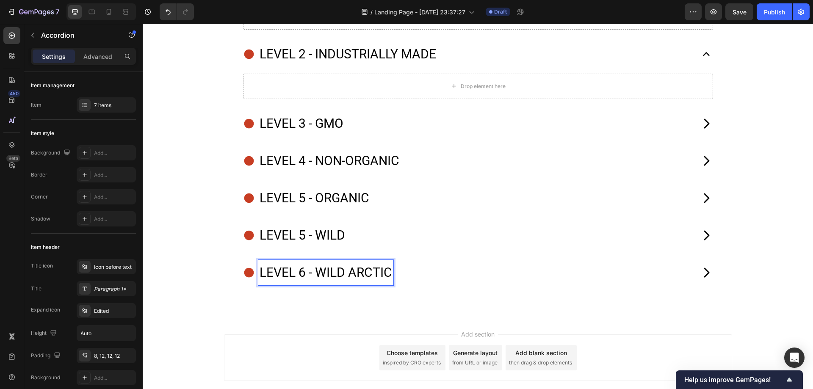
scroll to position [8752, 0]
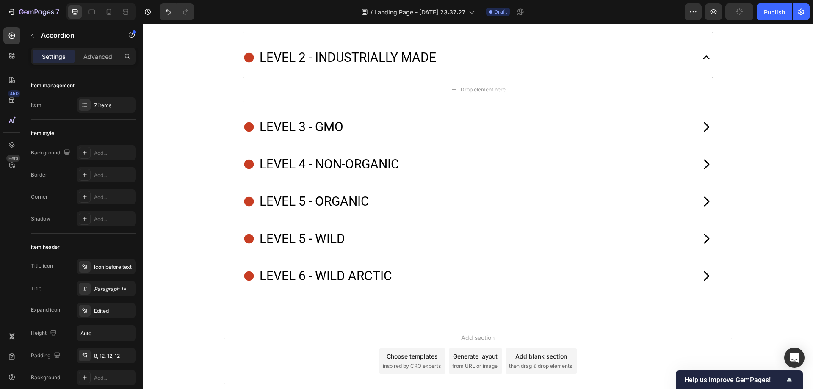
click at [446, 75] on div "level 2 - industrially made" at bounding box center [478, 59] width 480 height 34
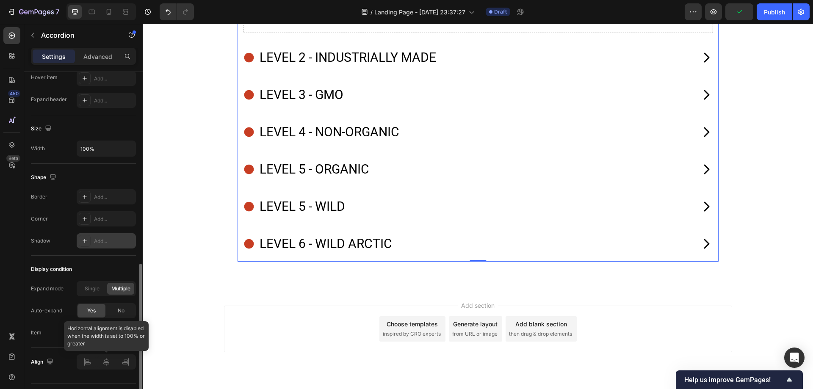
scroll to position [487, 0]
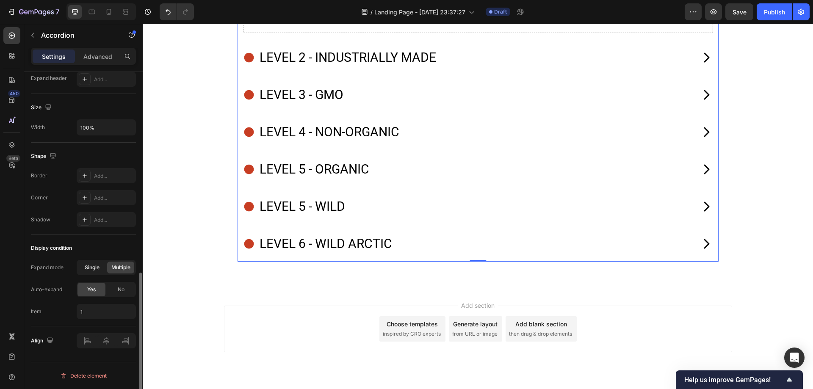
click at [95, 269] on span "Single" at bounding box center [92, 268] width 15 height 8
click at [118, 293] on span "No" at bounding box center [121, 290] width 7 height 8
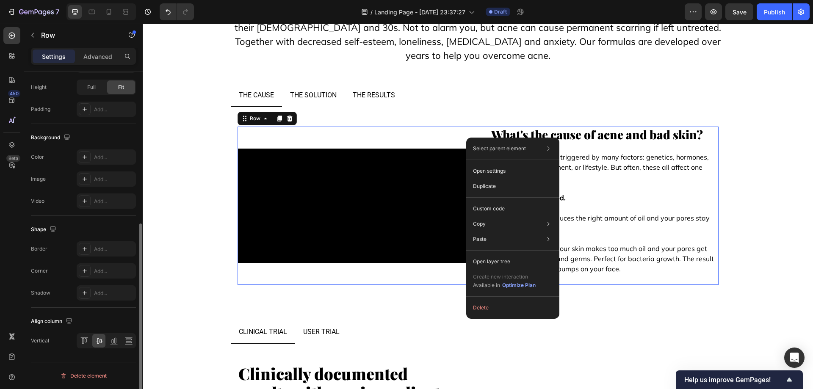
scroll to position [0, 0]
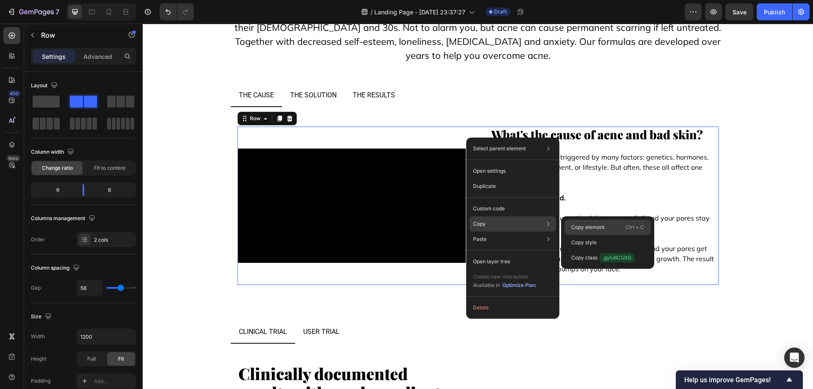
click at [592, 227] on p "Copy element" at bounding box center [587, 228] width 33 height 8
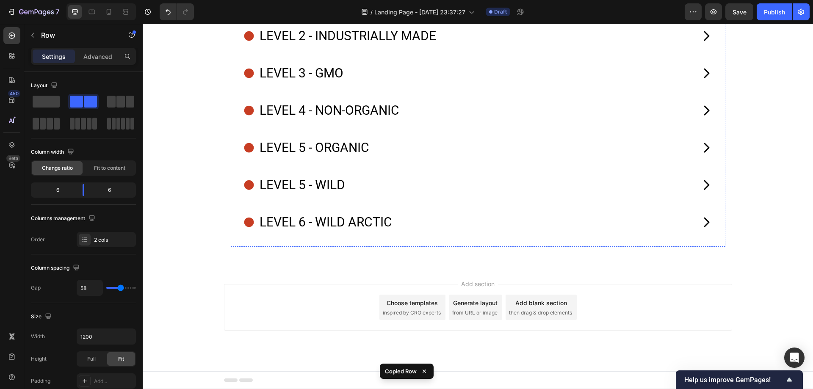
scroll to position [7932, 0]
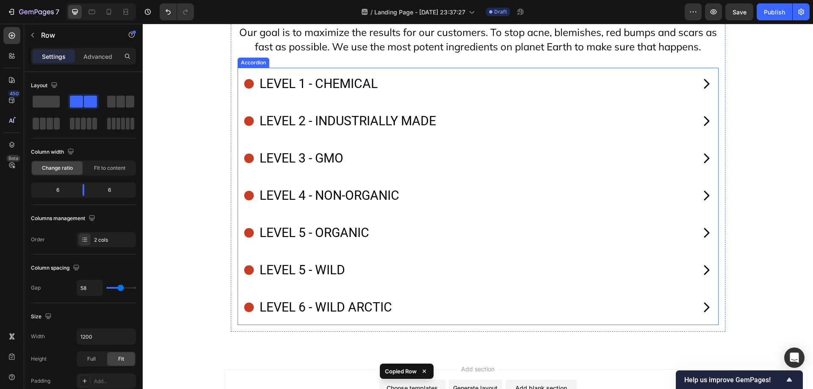
click at [499, 97] on div "level 1 - chemical" at bounding box center [468, 83] width 450 height 25
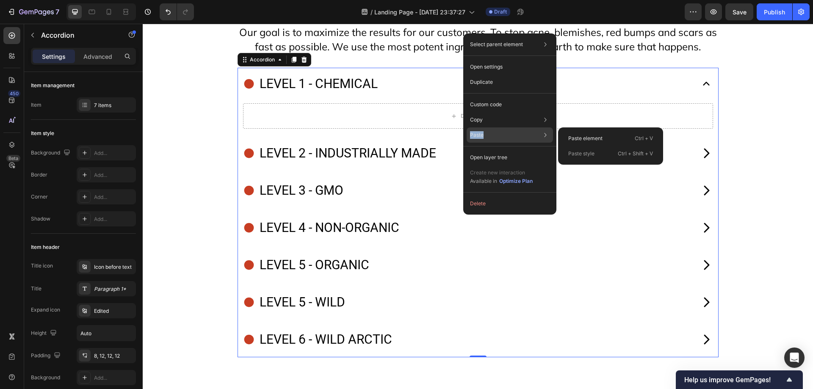
drag, startPoint x: 581, startPoint y: 134, endPoint x: 521, endPoint y: 136, distance: 59.7
click at [521, 136] on div "Select parent element Section Row 1 col Row 1 col Accordion Open settings Dupli…" at bounding box center [509, 123] width 93 height 181
click at [571, 135] on p "Paste element" at bounding box center [585, 139] width 34 height 8
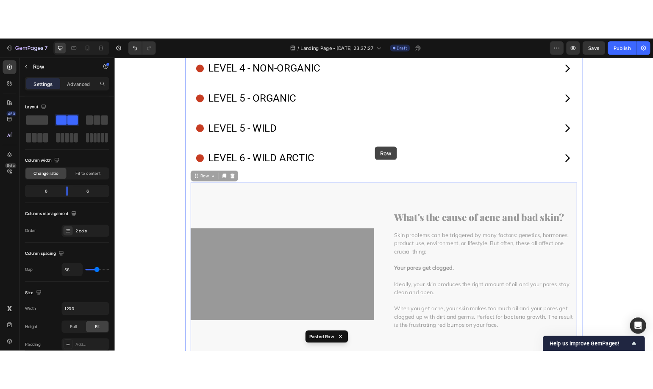
scroll to position [8057, 0]
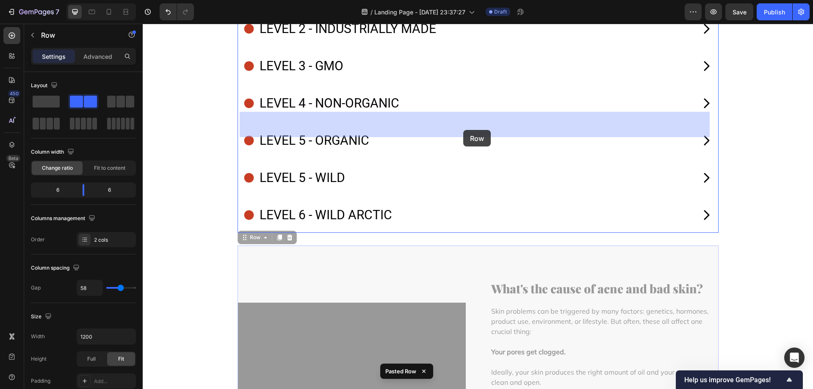
drag, startPoint x: 469, startPoint y: 145, endPoint x: 463, endPoint y: 130, distance: 16.6
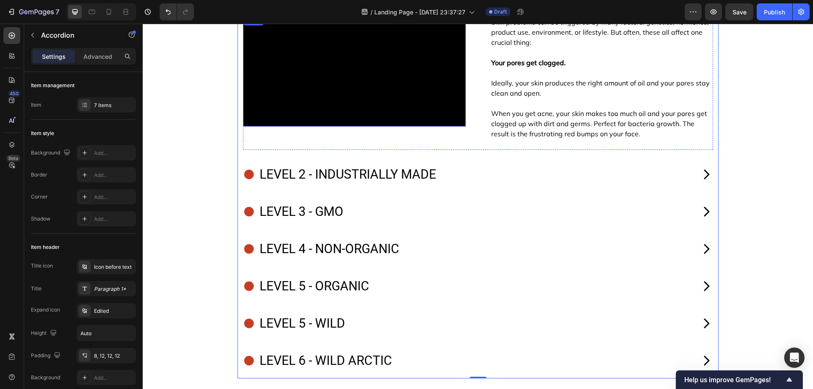
click at [334, 127] on video at bounding box center [354, 70] width 223 height 111
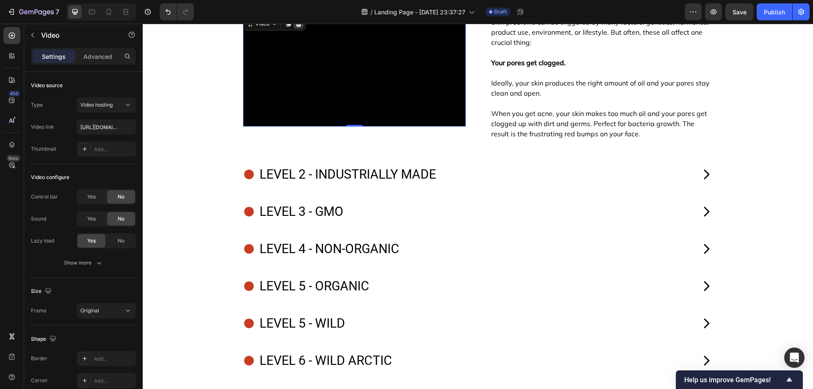
click at [296, 27] on icon at bounding box center [299, 24] width 6 height 6
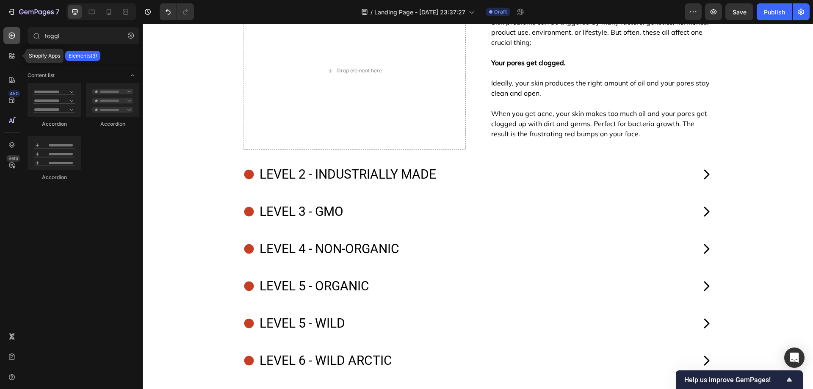
click at [9, 37] on icon at bounding box center [12, 35] width 8 height 8
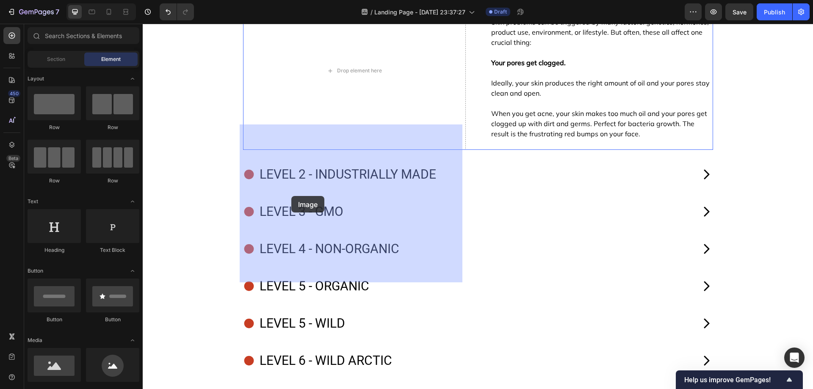
drag, startPoint x: 198, startPoint y: 384, endPoint x: 296, endPoint y: 194, distance: 213.5
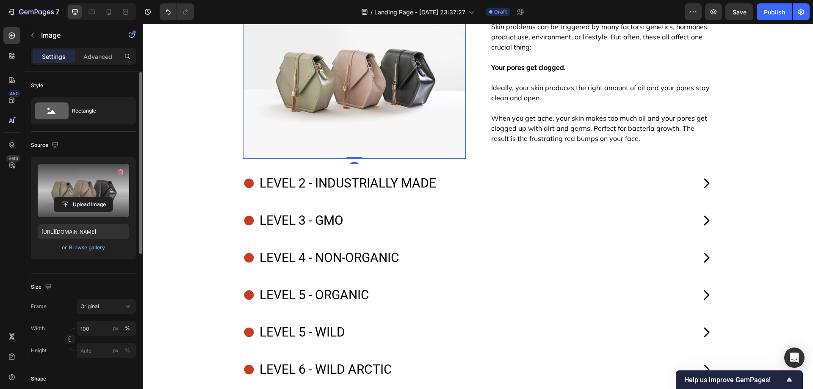
click at [73, 178] on label at bounding box center [83, 190] width 91 height 53
click at [73, 197] on input "file" at bounding box center [83, 204] width 58 height 14
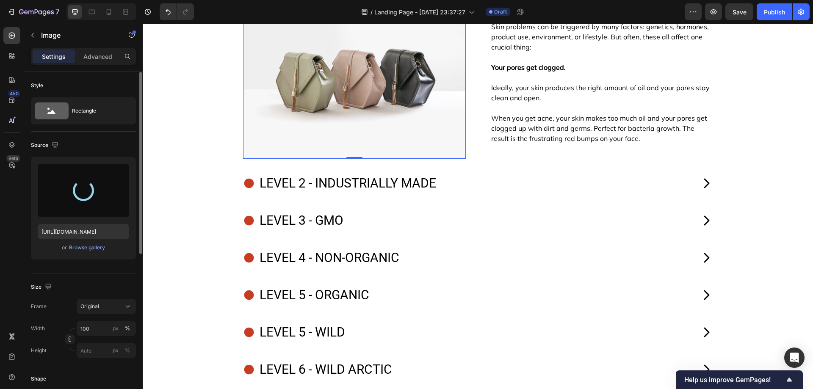
type input "https://cdn.shopify.com/s/files/1/0754/9258/9834/files/gempages_568747440534979…"
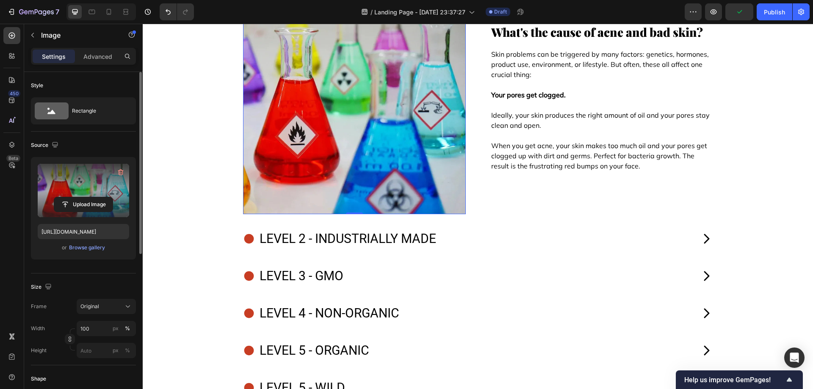
click at [304, 194] on img at bounding box center [354, 103] width 223 height 223
click at [542, 40] on strong "What's the cause of acne and bad skin?" at bounding box center [597, 32] width 212 height 16
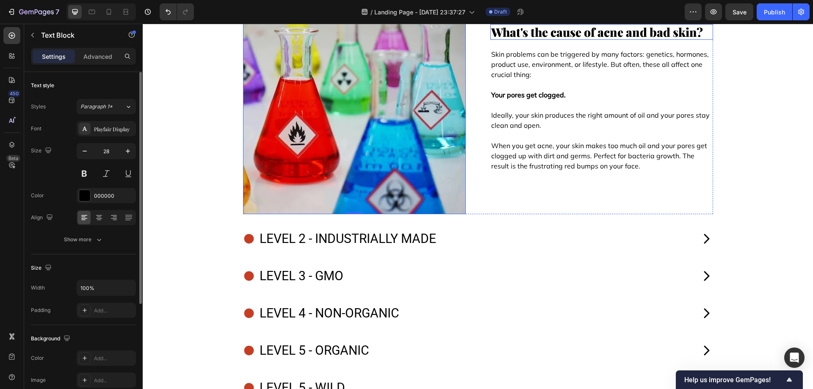
click at [542, 40] on strong "What's the cause of acne and bad skin?" at bounding box center [597, 32] width 212 height 16
click at [99, 214] on icon at bounding box center [99, 217] width 8 height 8
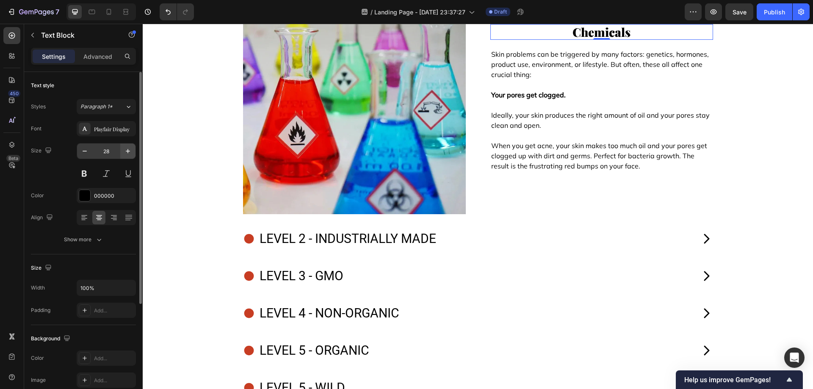
click at [128, 148] on icon "button" at bounding box center [128, 151] width 8 height 8
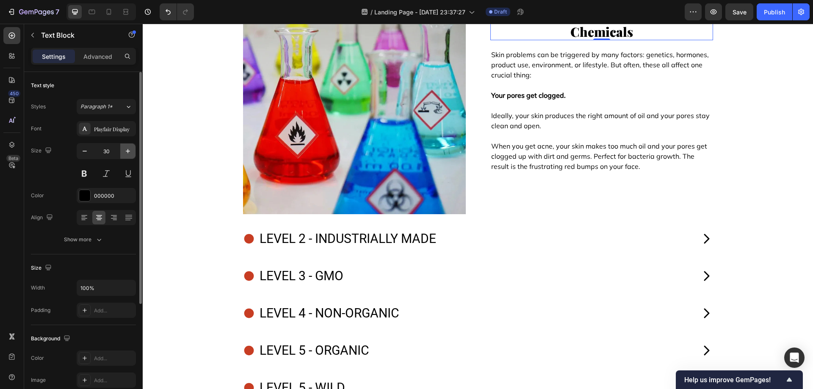
click at [128, 148] on icon "button" at bounding box center [128, 151] width 8 height 8
click at [127, 148] on icon "button" at bounding box center [128, 151] width 8 height 8
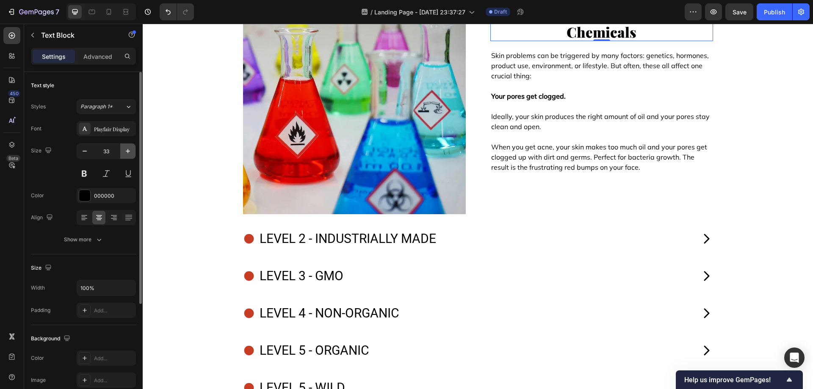
click at [127, 148] on icon "button" at bounding box center [128, 151] width 8 height 8
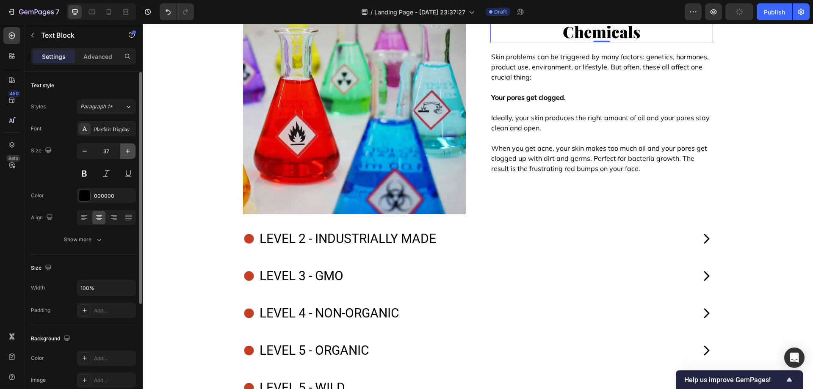
click at [127, 148] on icon "button" at bounding box center [128, 151] width 8 height 8
type input "40"
click at [521, 102] on strong "Your pores get clogged." at bounding box center [528, 98] width 75 height 8
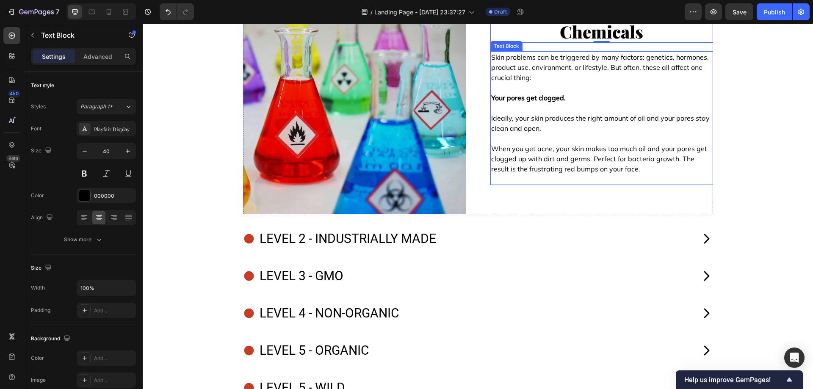
click at [521, 102] on strong "Your pores get clogged." at bounding box center [528, 98] width 75 height 8
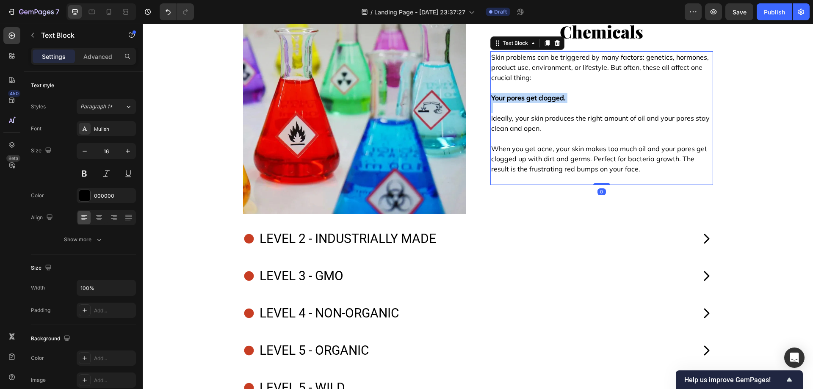
click at [521, 102] on strong "Your pores get clogged." at bounding box center [528, 98] width 75 height 8
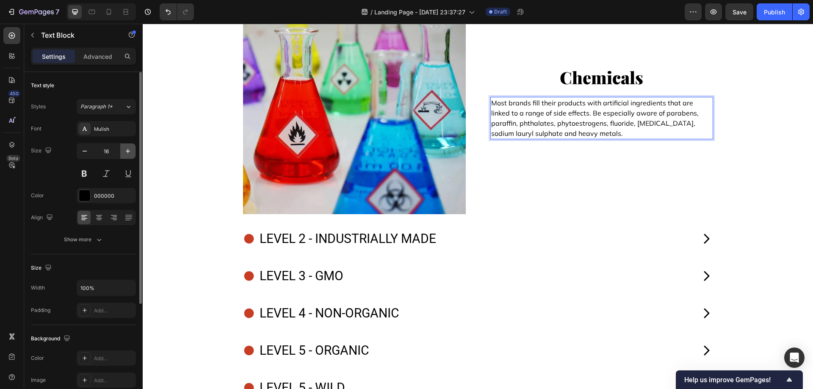
click at [125, 146] on button "button" at bounding box center [127, 151] width 15 height 15
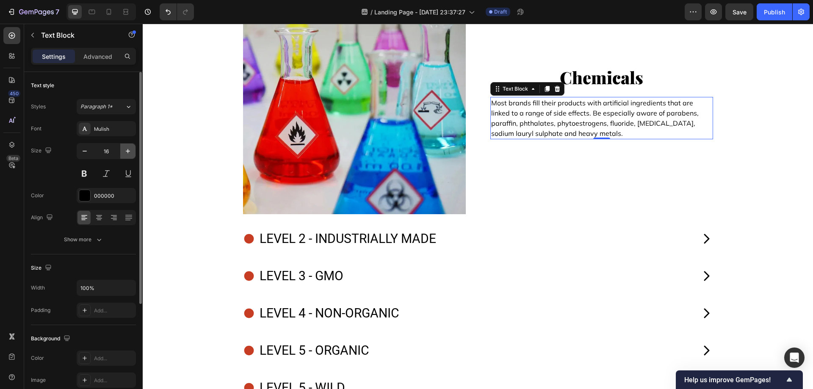
click at [125, 146] on button "button" at bounding box center [127, 151] width 15 height 15
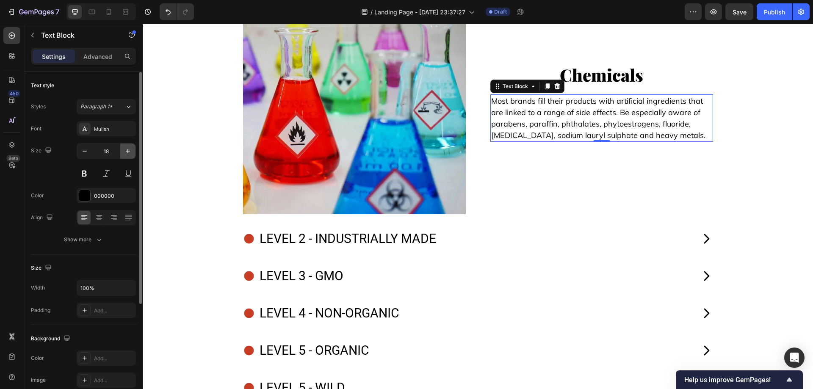
click at [125, 146] on button "button" at bounding box center [127, 151] width 15 height 15
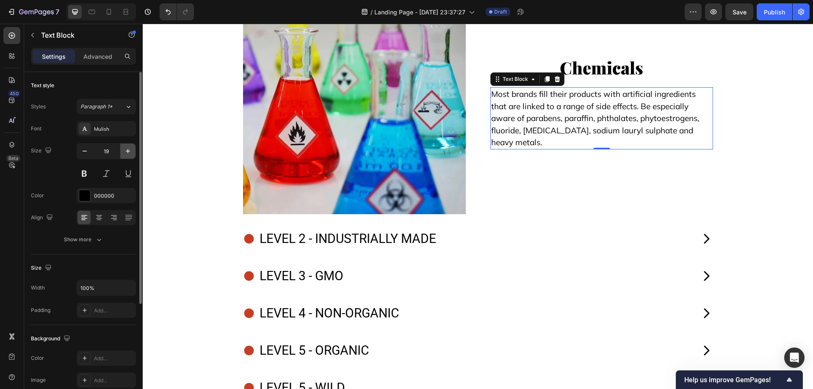
click at [125, 146] on button "button" at bounding box center [127, 151] width 15 height 15
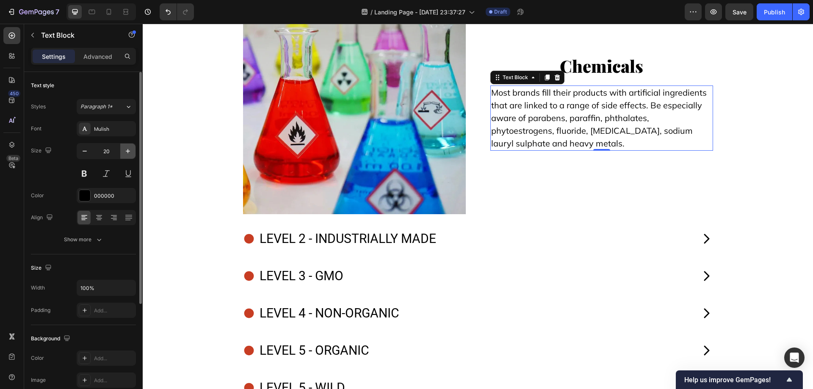
click at [125, 146] on button "button" at bounding box center [127, 151] width 15 height 15
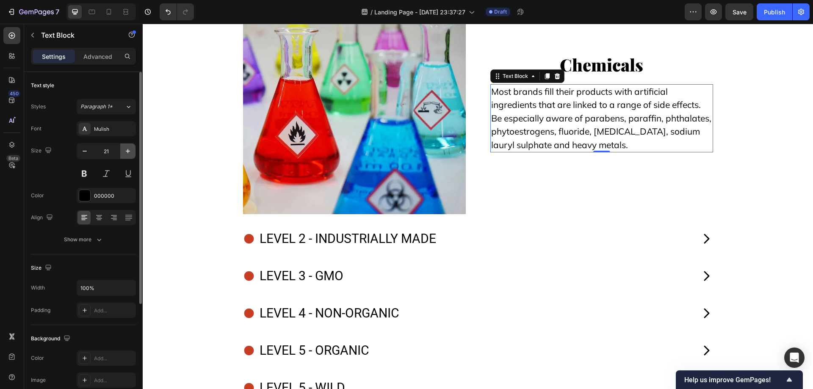
click at [125, 146] on button "button" at bounding box center [127, 151] width 15 height 15
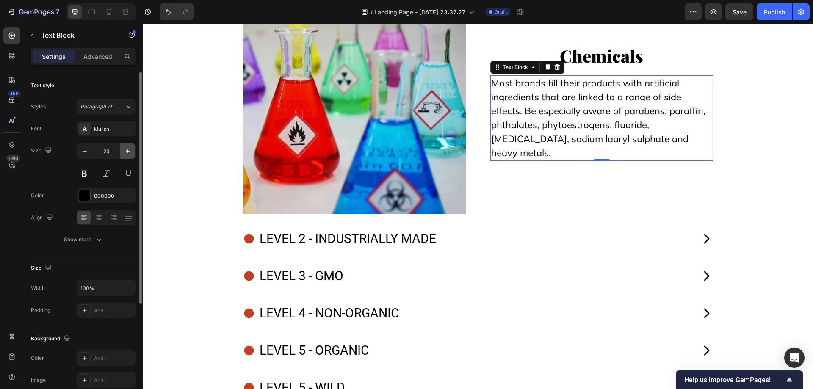
click at [125, 146] on button "button" at bounding box center [127, 151] width 15 height 15
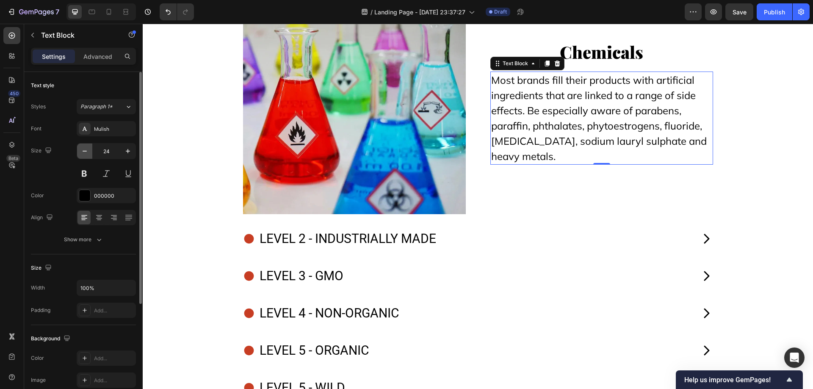
click at [84, 157] on button "button" at bounding box center [84, 151] width 15 height 15
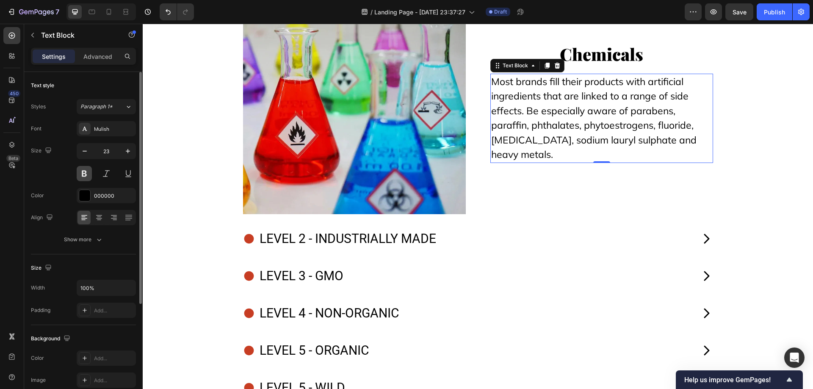
type input "22"
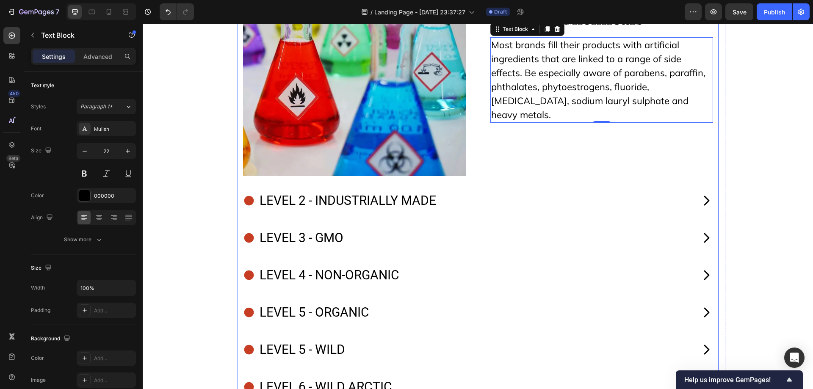
scroll to position [8099, 0]
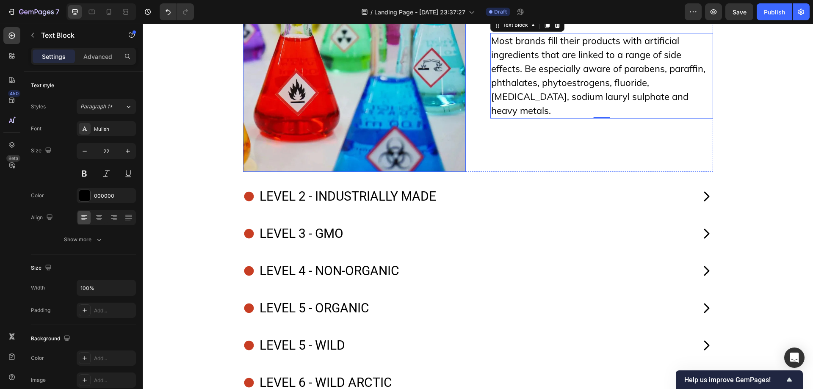
click at [314, 134] on img at bounding box center [354, 60] width 223 height 223
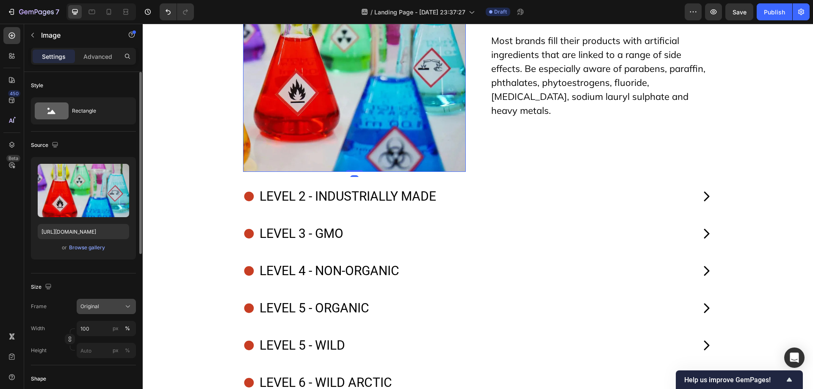
click at [108, 308] on div "Original" at bounding box center [101, 307] width 42 height 8
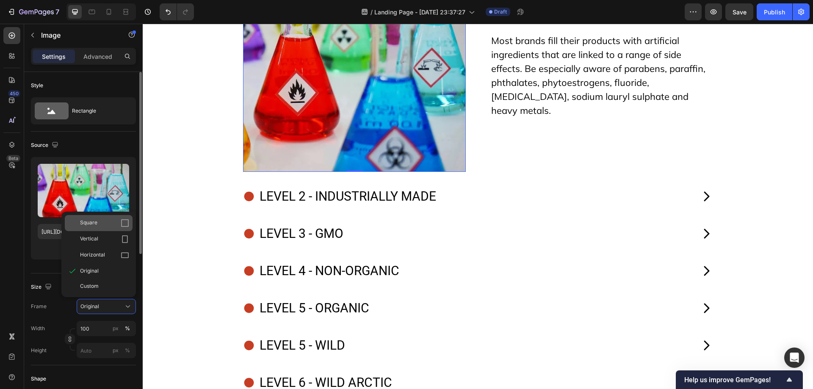
click at [111, 220] on div "Square" at bounding box center [104, 223] width 49 height 8
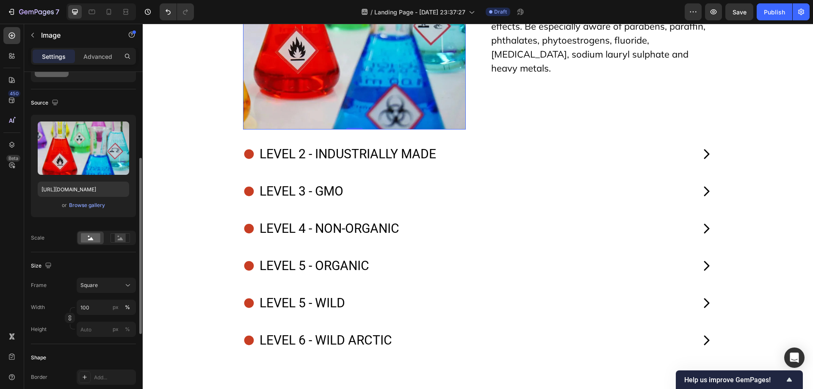
scroll to position [85, 0]
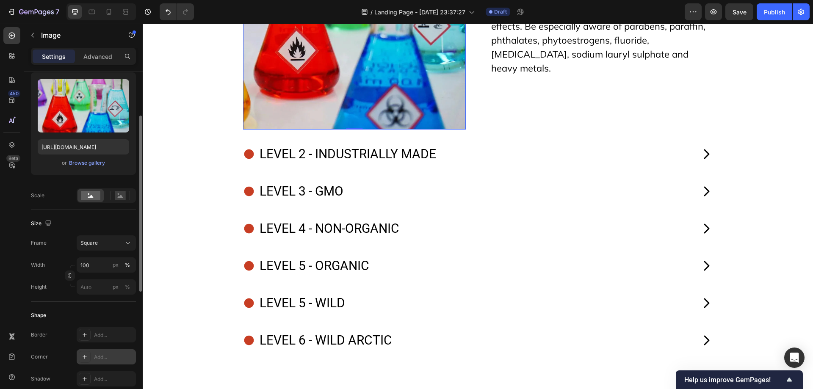
click at [107, 360] on div "Add..." at bounding box center [114, 358] width 40 height 8
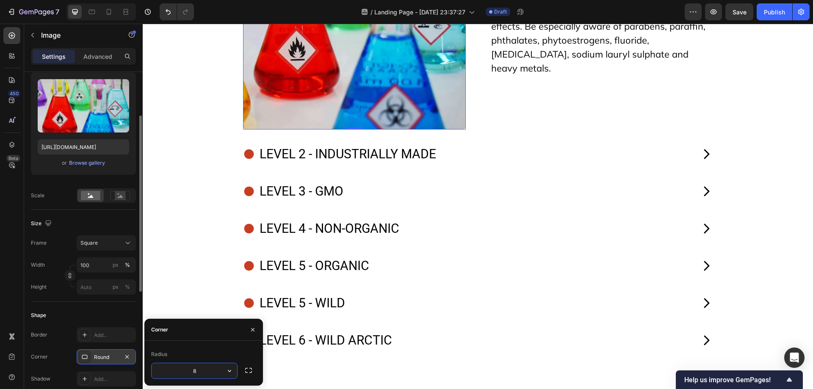
click at [190, 373] on input "8" at bounding box center [195, 370] width 86 height 15
click at [214, 366] on input "158" at bounding box center [195, 370] width 86 height 15
type input "15"
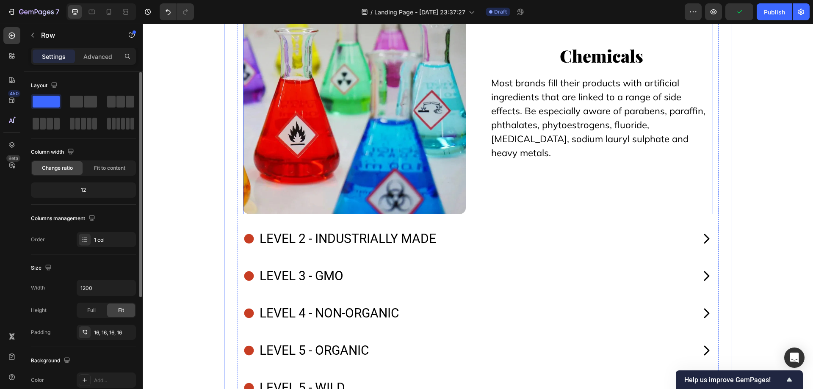
scroll to position [8141, 0]
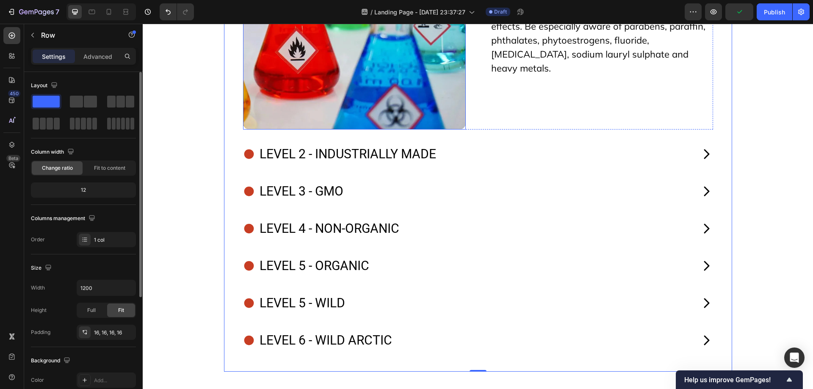
click at [406, 130] on img at bounding box center [354, 18] width 223 height 223
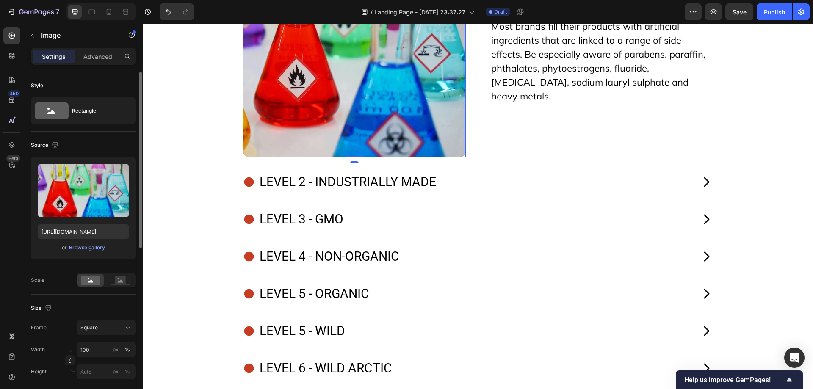
scroll to position [8099, 0]
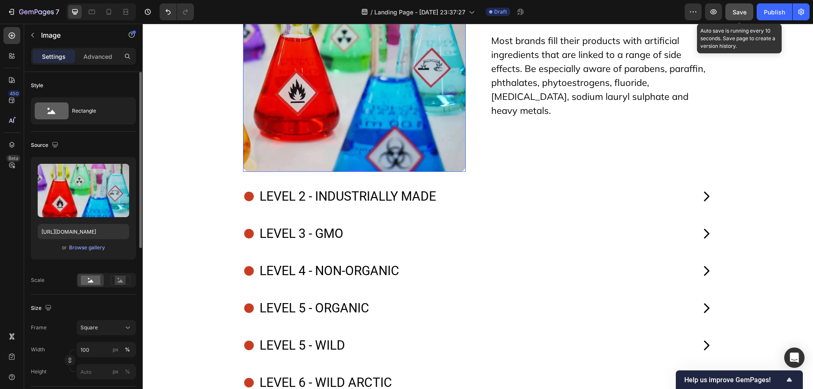
click at [732, 18] on button "Save" at bounding box center [740, 11] width 28 height 17
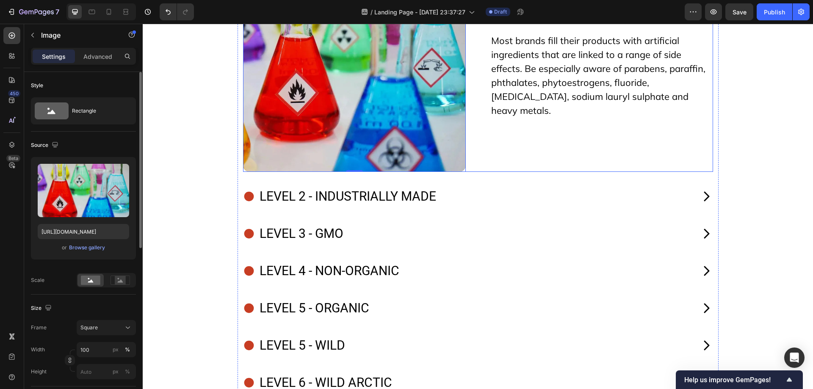
click at [471, 119] on div "Image 0 Chemicals Text Block Most brands fill their products with artificial in…" at bounding box center [478, 60] width 470 height 223
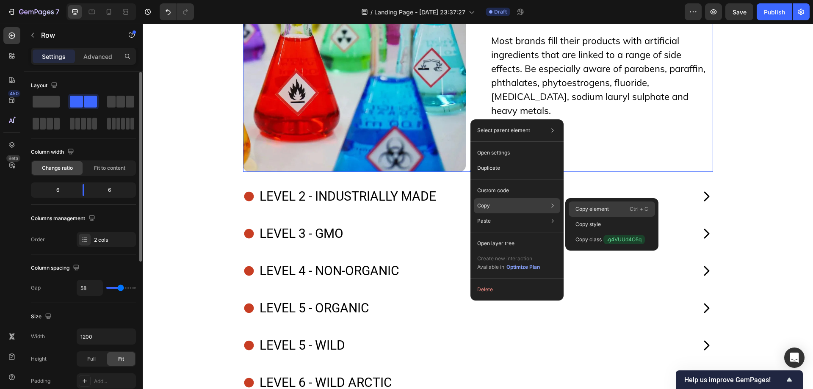
click at [594, 208] on p "Copy element" at bounding box center [592, 209] width 33 height 8
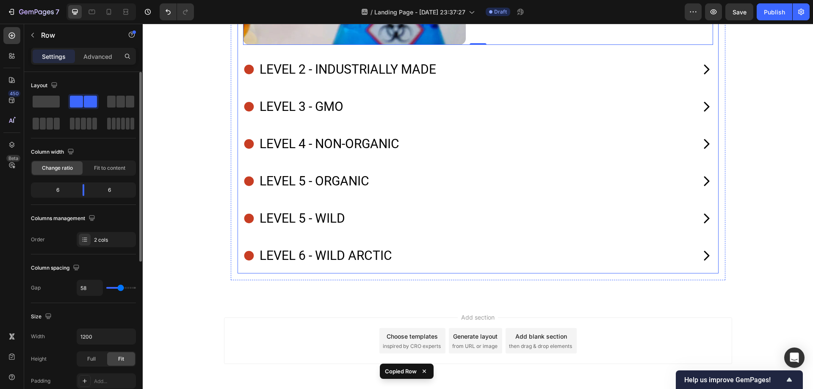
click at [468, 82] on div "level 2 - industrially made" at bounding box center [468, 69] width 450 height 25
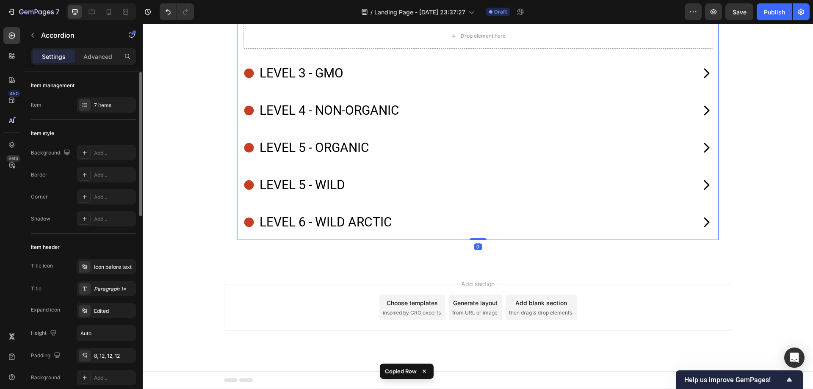
scroll to position [8048, 0]
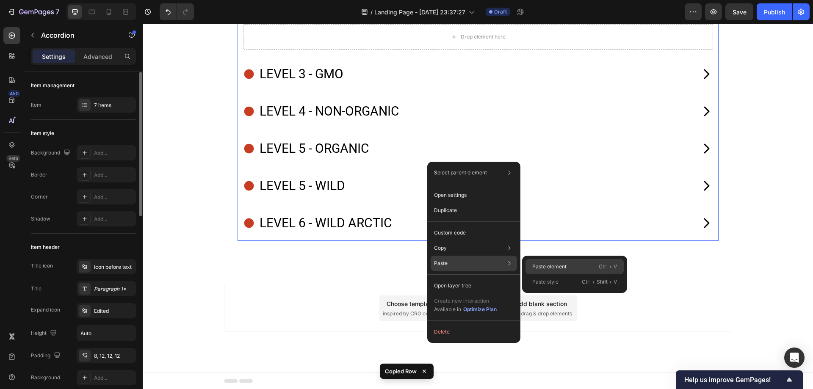
click at [540, 269] on p "Paste element" at bounding box center [549, 267] width 34 height 8
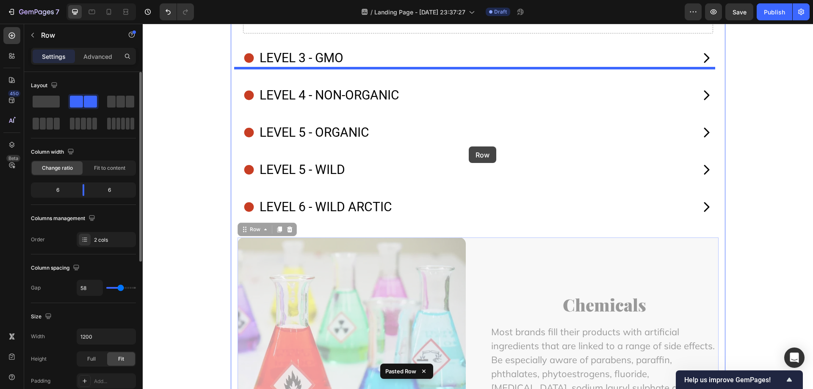
scroll to position [8043, 0]
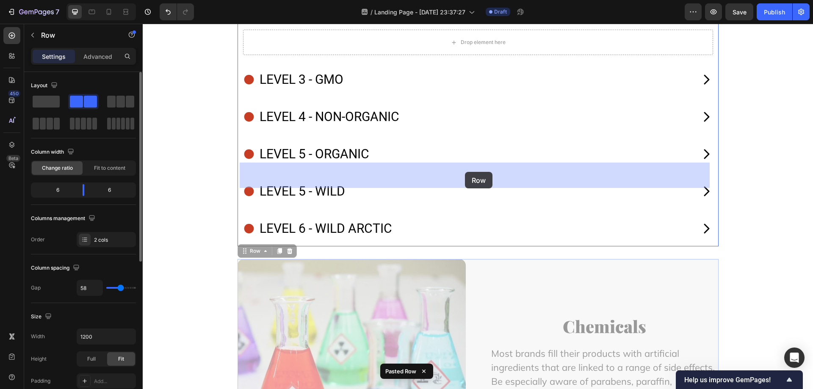
drag, startPoint x: 470, startPoint y: 141, endPoint x: 465, endPoint y: 172, distance: 31.7
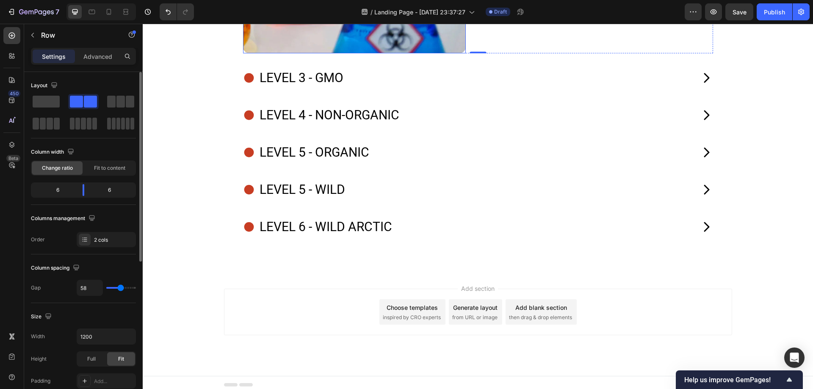
scroll to position [8128, 0]
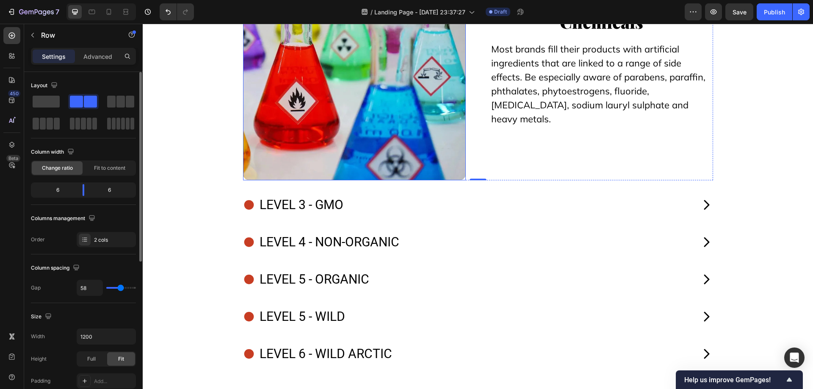
click at [307, 155] on img at bounding box center [354, 69] width 223 height 223
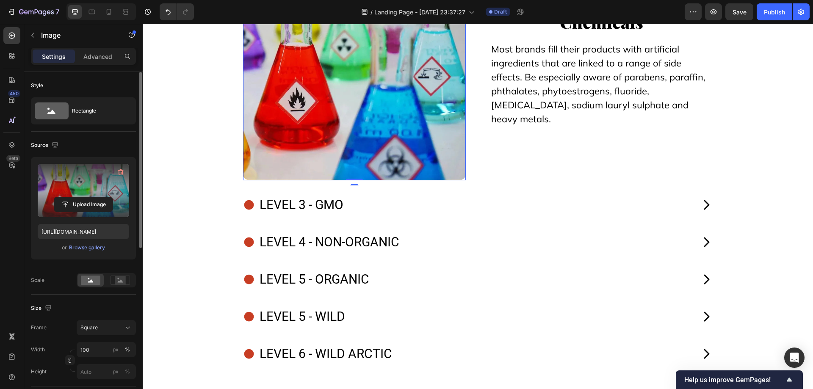
click at [80, 182] on label at bounding box center [83, 190] width 91 height 53
click at [80, 197] on input "file" at bounding box center [83, 204] width 58 height 14
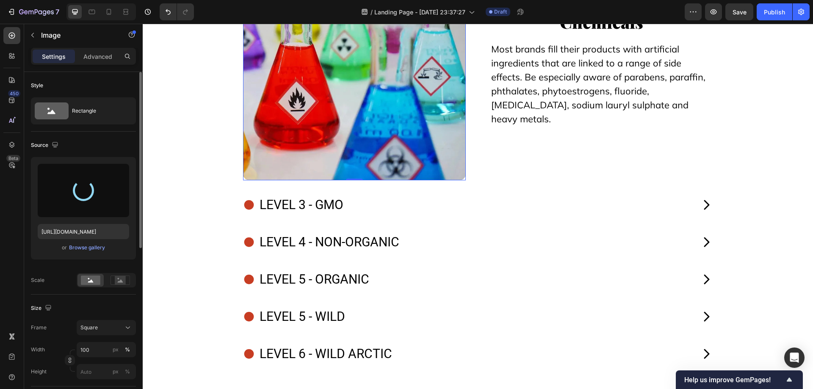
type input "https://cdn.shopify.com/s/files/1/0754/9258/9834/files/gempages_568747440534979…"
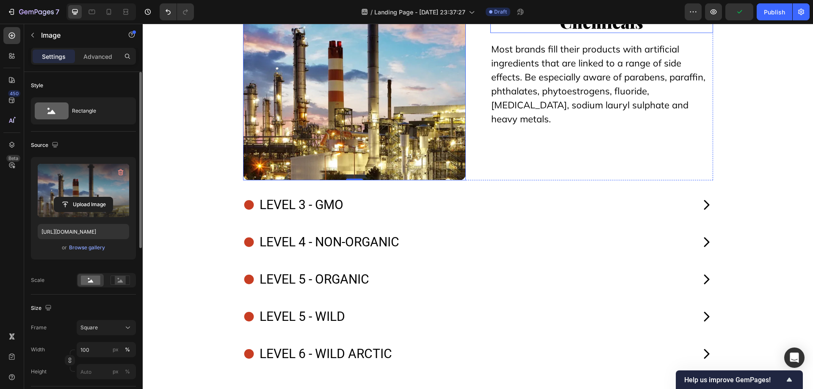
click at [583, 32] on p "Chemicals" at bounding box center [601, 22] width 221 height 20
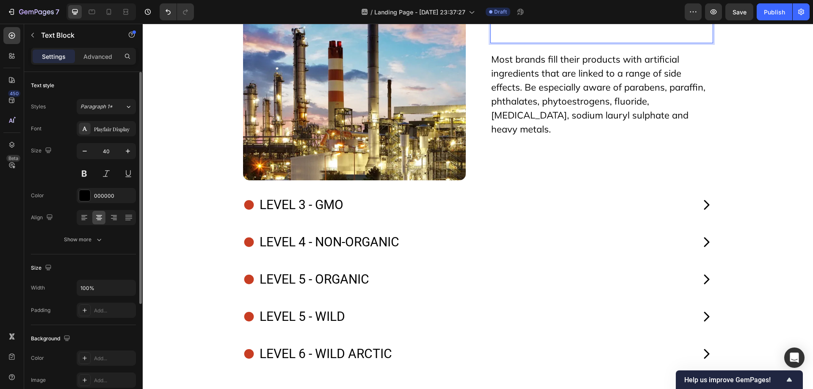
scroll to position [8138, 0]
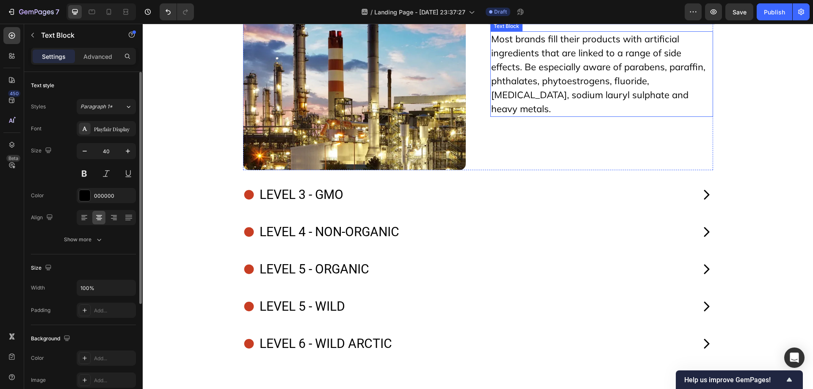
click at [539, 116] on p "Most brands fill their products with artificial ingredients that are linked to …" at bounding box center [601, 74] width 221 height 84
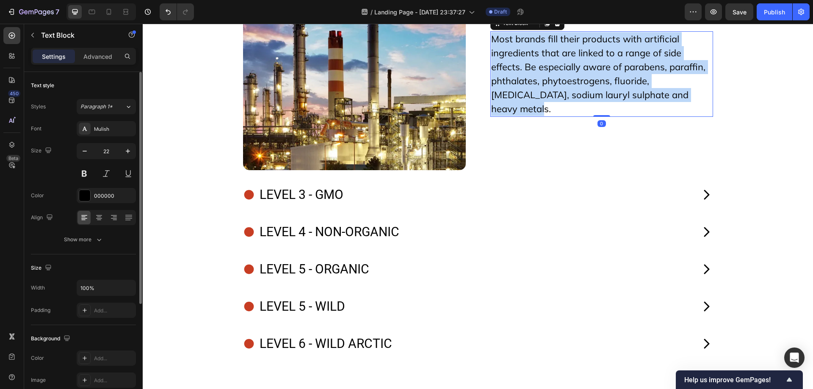
click at [539, 116] on p "Most brands fill their products with artificial ingredients that are linked to …" at bounding box center [601, 74] width 221 height 84
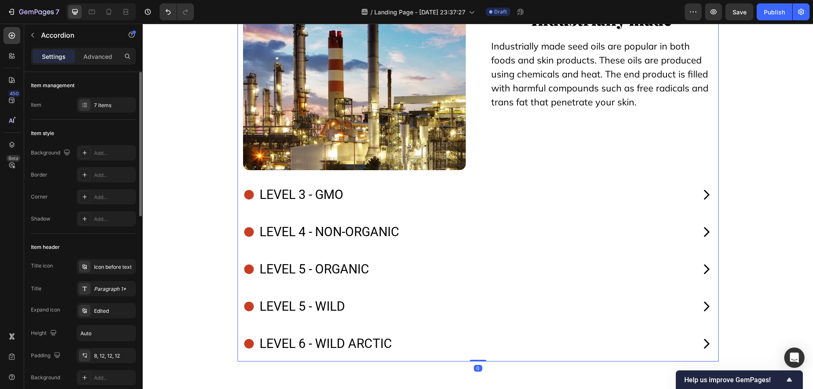
click at [294, 66] on div "Image Industrially made Text Block Industrially made seed oils are popular in b…" at bounding box center [478, 54] width 480 height 242
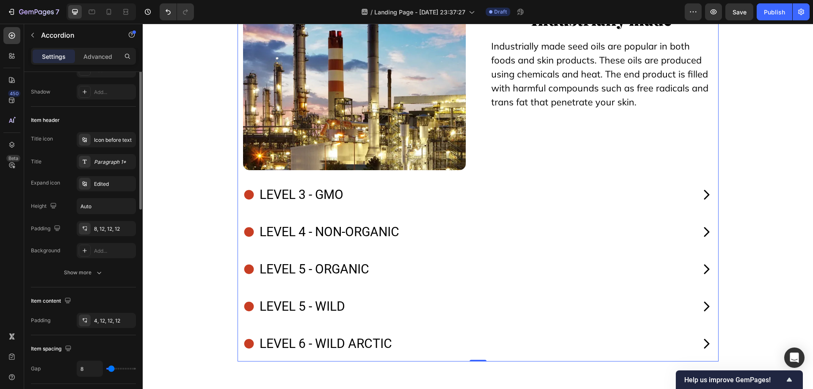
scroll to position [42, 0]
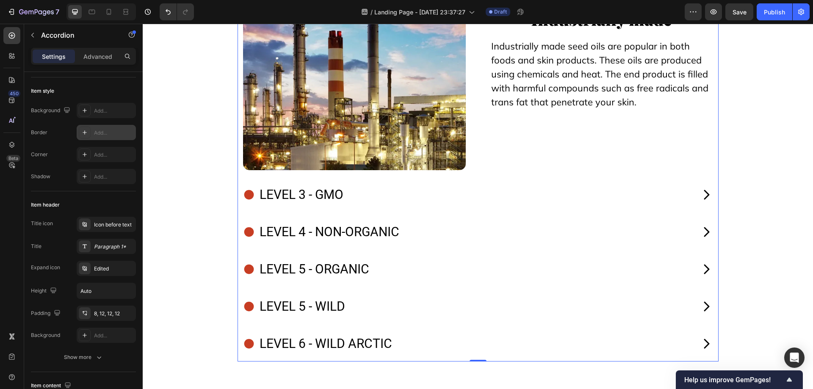
click at [104, 131] on div "Add..." at bounding box center [114, 133] width 40 height 8
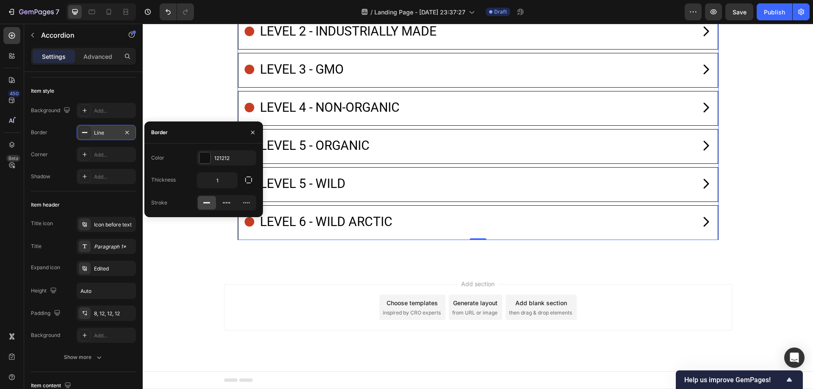
scroll to position [8138, 0]
click at [239, 180] on div "1" at bounding box center [226, 180] width 59 height 16
click at [244, 180] on button "button" at bounding box center [248, 179] width 15 height 15
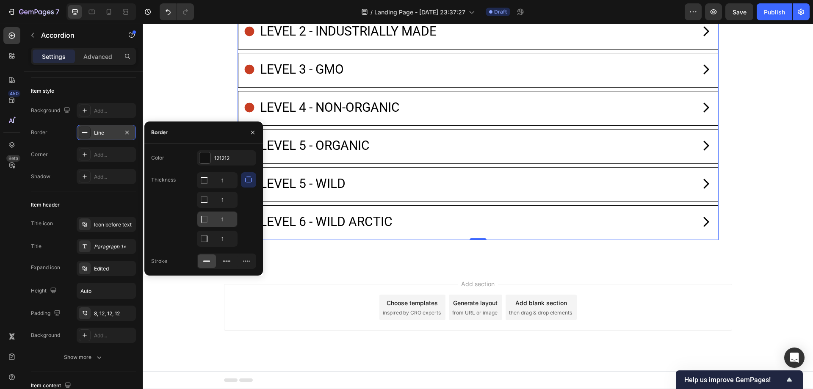
click at [225, 215] on input "1" at bounding box center [217, 219] width 40 height 15
type input "0"
click at [224, 235] on input "1" at bounding box center [217, 238] width 40 height 15
type input "0"
click at [223, 178] on input "1" at bounding box center [217, 180] width 40 height 15
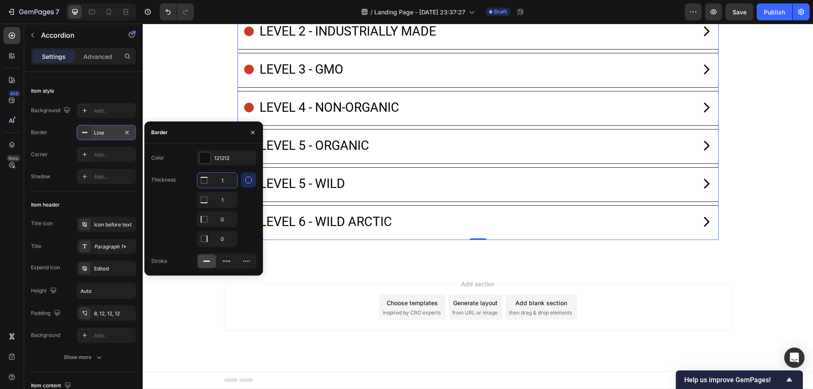
type input "0"
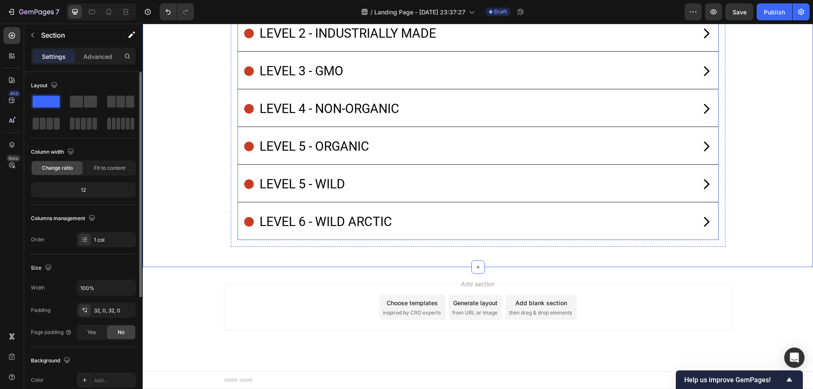
scroll to position [8011, 0]
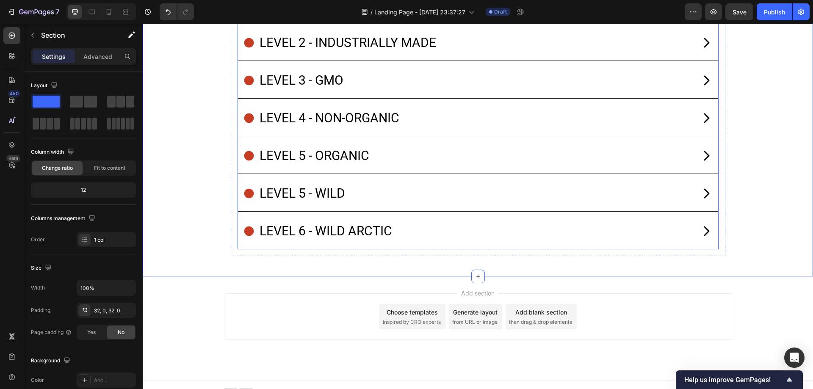
click at [384, 18] on div "level 1 - chemical" at bounding box center [468, 4] width 450 height 25
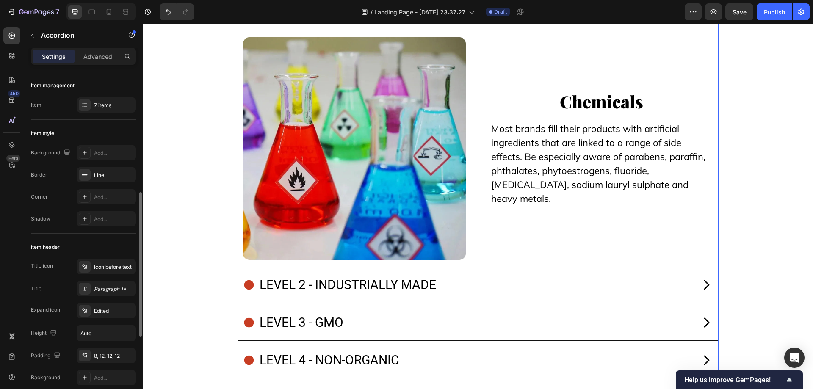
scroll to position [127, 0]
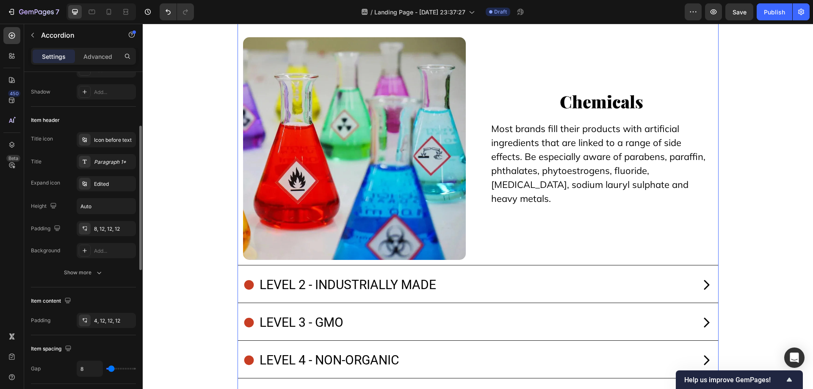
click at [102, 264] on div "Title icon Icon before text Title Paragraph 1* Expand icon Edited Height Auto P…" at bounding box center [83, 206] width 105 height 148
click at [100, 269] on icon "button" at bounding box center [99, 273] width 8 height 8
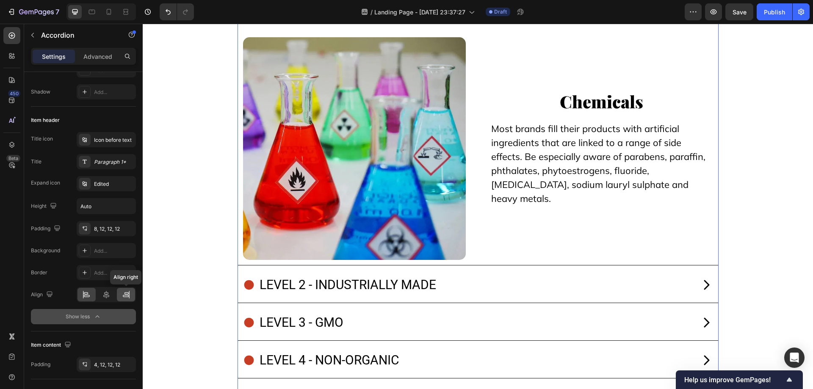
scroll to position [212, 0]
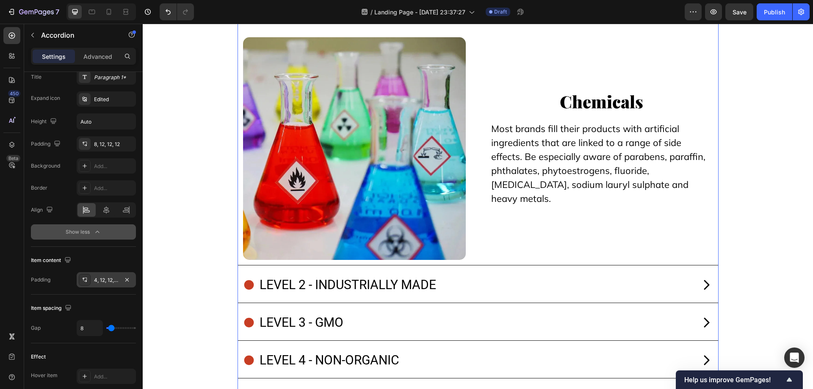
click at [101, 281] on div "4, 12, 12, 12" at bounding box center [106, 281] width 25 height 8
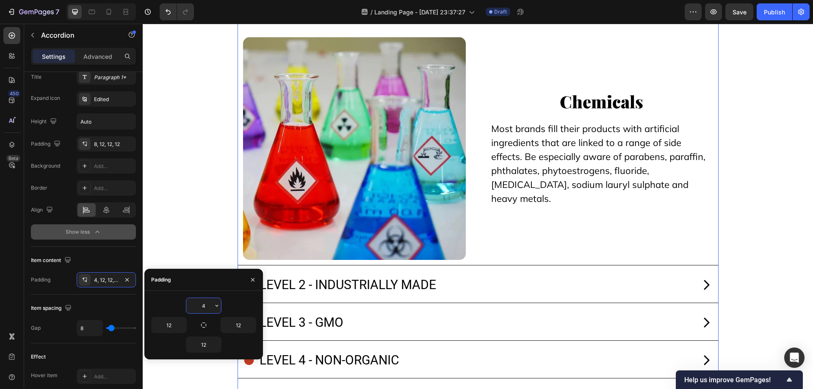
click at [205, 308] on input "4" at bounding box center [203, 305] width 35 height 15
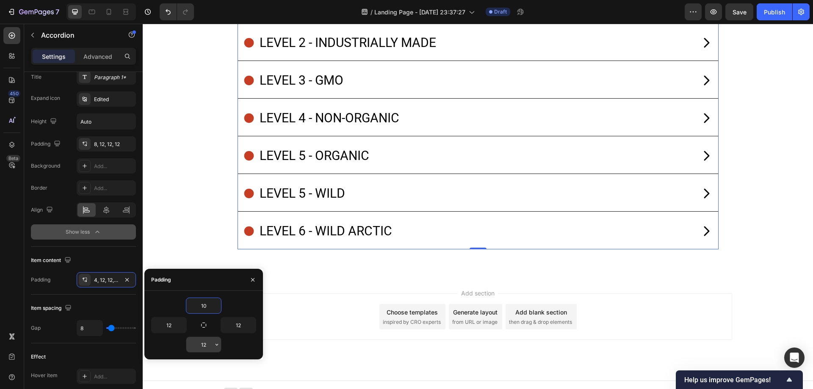
type input "10"
click at [205, 349] on input "12" at bounding box center [203, 344] width 35 height 15
type input "10"
click at [383, 18] on div "level 1 - chemical" at bounding box center [468, 4] width 450 height 25
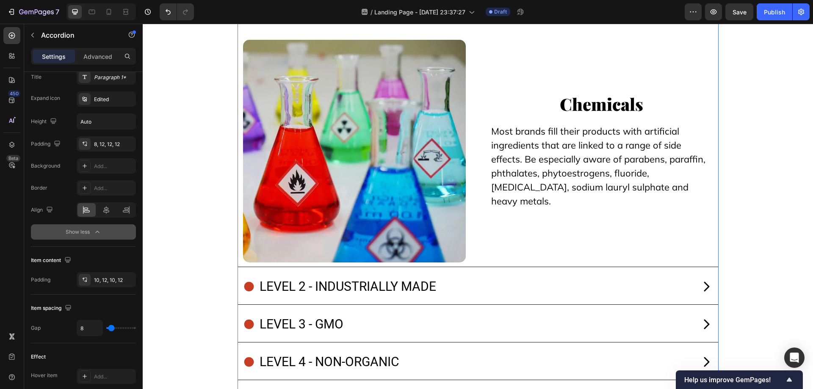
click at [385, 18] on div "level 1 - chemical" at bounding box center [468, 4] width 450 height 25
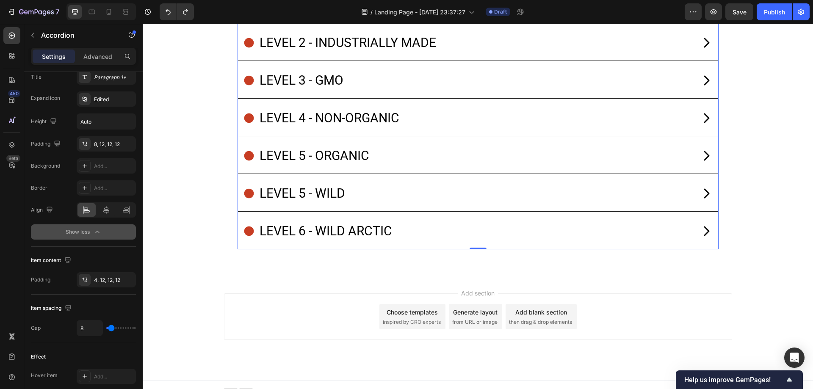
click at [385, 18] on div "level 1 - chemical" at bounding box center [468, 4] width 450 height 25
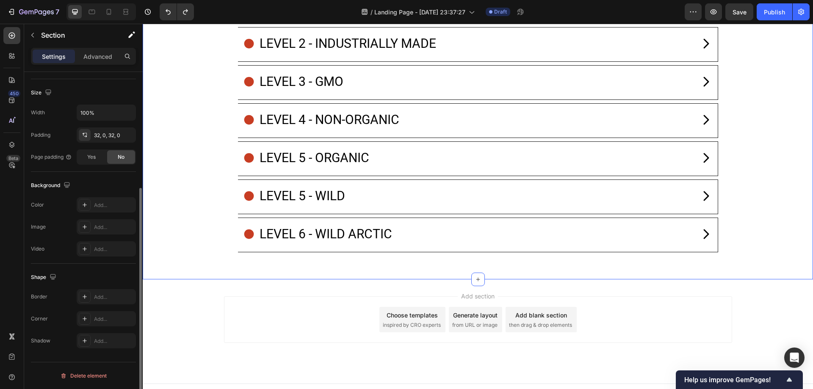
scroll to position [0, 0]
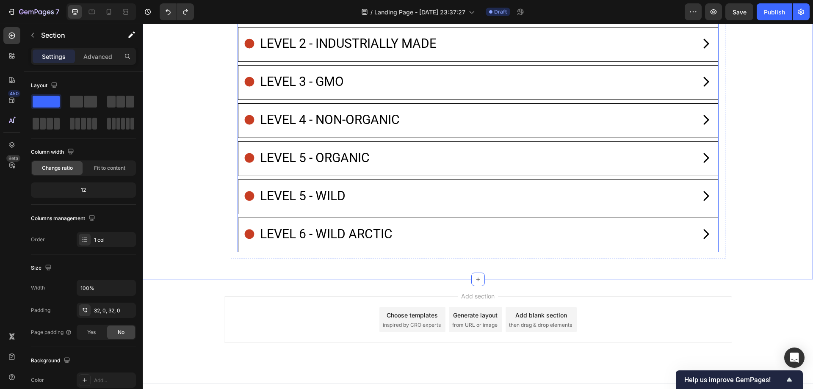
click at [433, 18] on div "level 1 - chemical" at bounding box center [468, 5] width 449 height 25
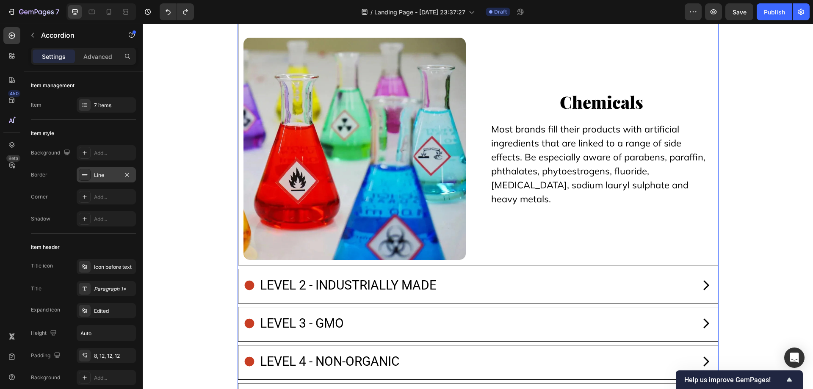
click at [106, 179] on div "Line" at bounding box center [106, 174] width 59 height 15
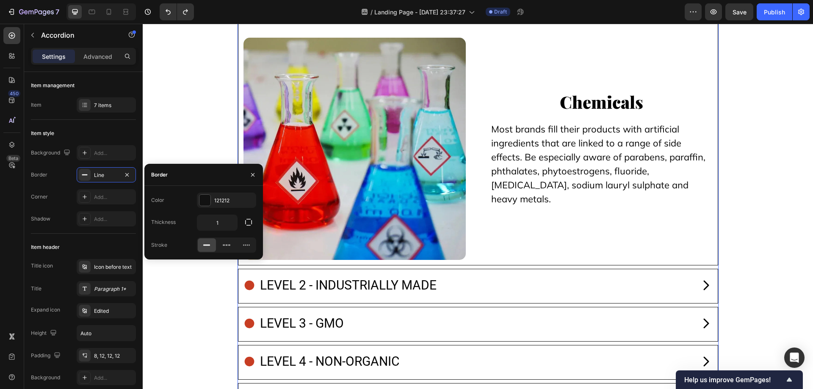
click at [257, 221] on div "Color 121212 Thickness 1 Stroke" at bounding box center [203, 223] width 119 height 60
click at [253, 222] on button "button" at bounding box center [248, 222] width 15 height 15
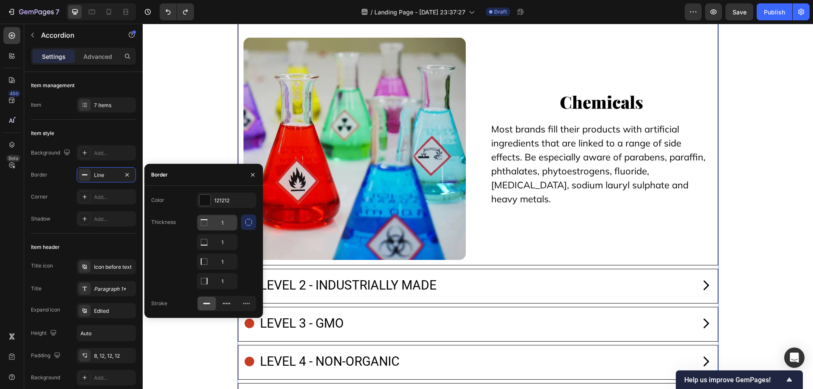
click at [225, 230] on input "1" at bounding box center [217, 222] width 40 height 15
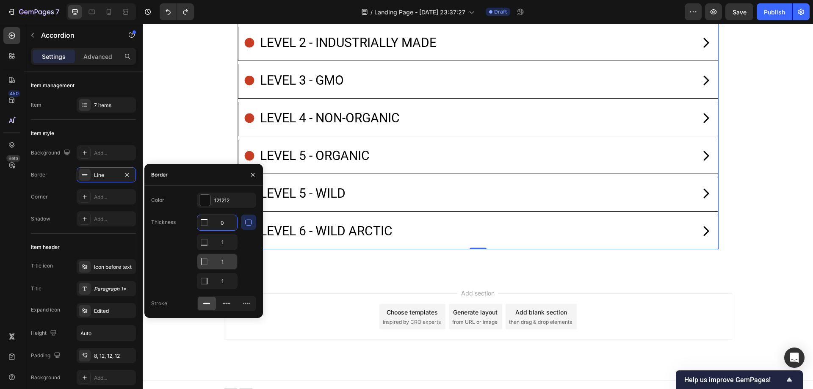
type input "0"
click at [227, 260] on input "1" at bounding box center [217, 261] width 40 height 15
type input "0"
click at [225, 283] on input "1" at bounding box center [217, 281] width 40 height 15
type input "0"
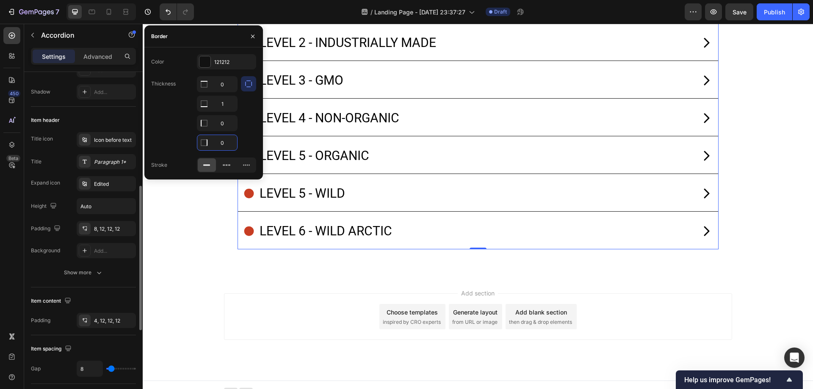
scroll to position [169, 0]
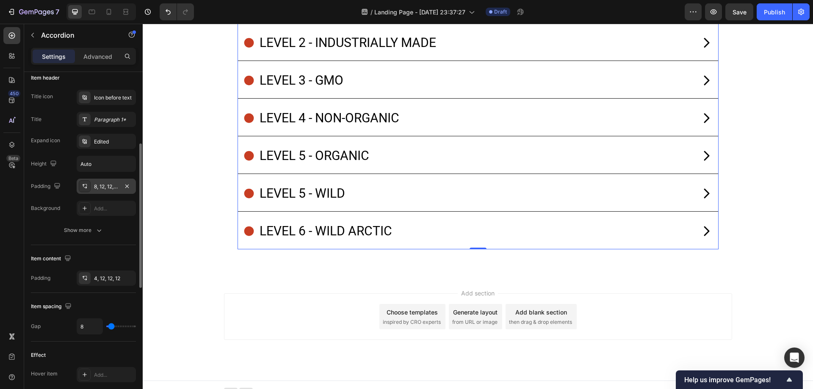
click at [98, 185] on div "8, 12, 12, 12" at bounding box center [106, 187] width 25 height 8
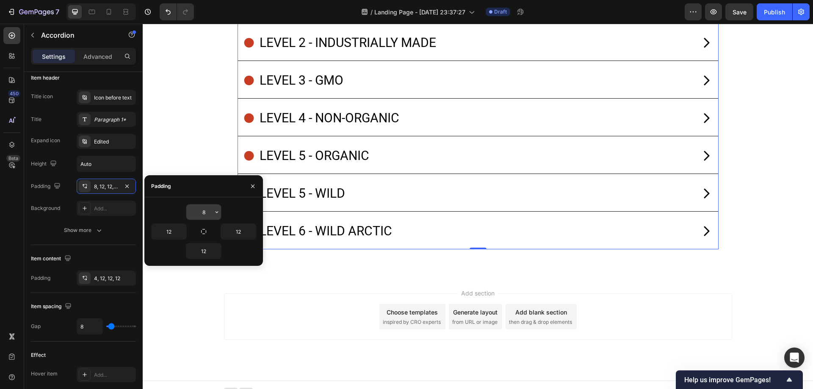
click at [194, 214] on input "8" at bounding box center [203, 212] width 35 height 15
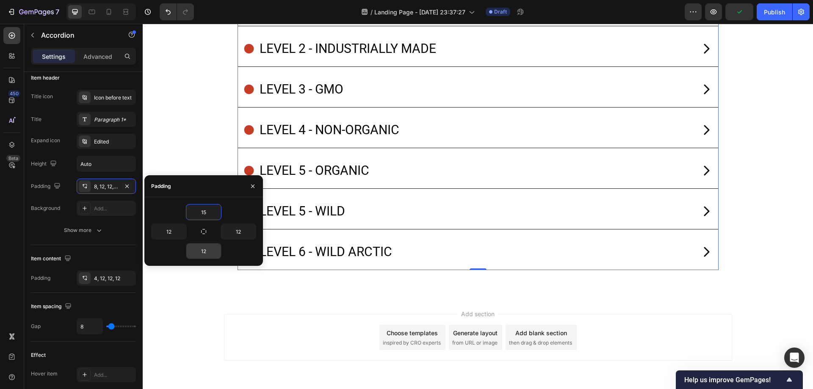
type input "15"
click at [208, 253] on input "12" at bounding box center [203, 251] width 35 height 15
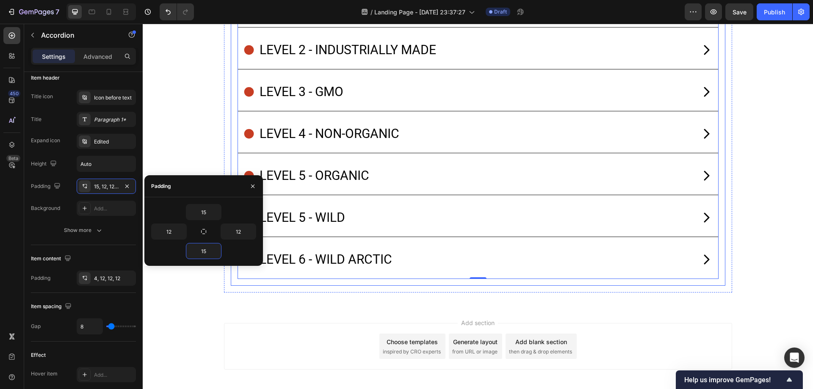
type input "15"
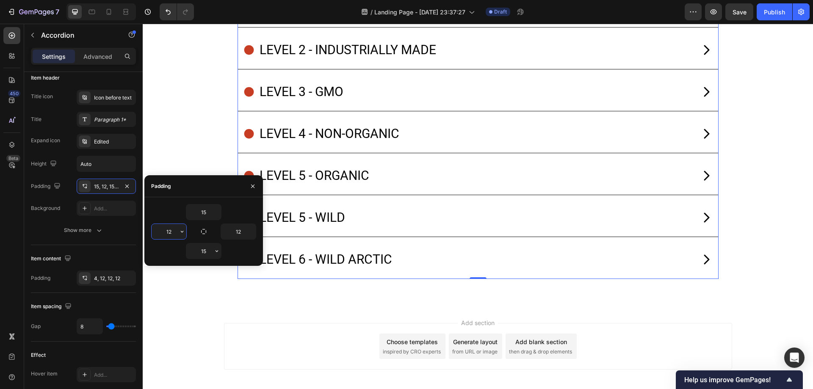
click at [170, 235] on input "12" at bounding box center [169, 231] width 35 height 15
type input "15"
click at [239, 233] on input "12" at bounding box center [238, 231] width 35 height 15
type input "15"
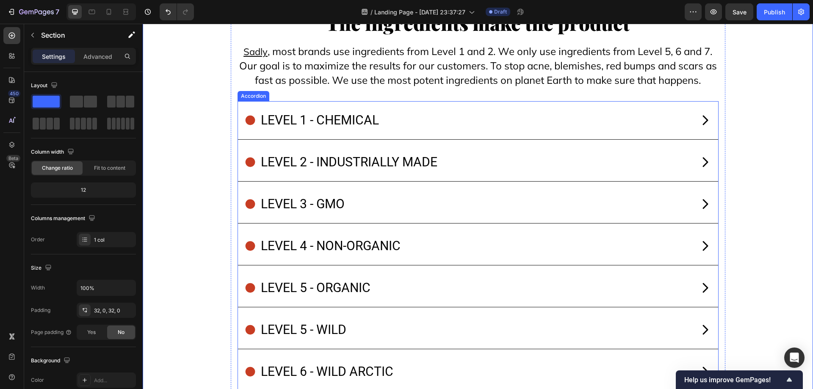
scroll to position [7884, 0]
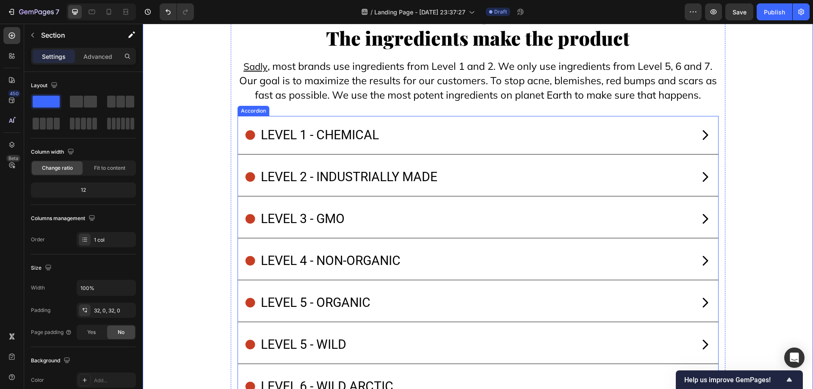
click at [456, 148] on div "level 1 - chemical" at bounding box center [467, 134] width 447 height 25
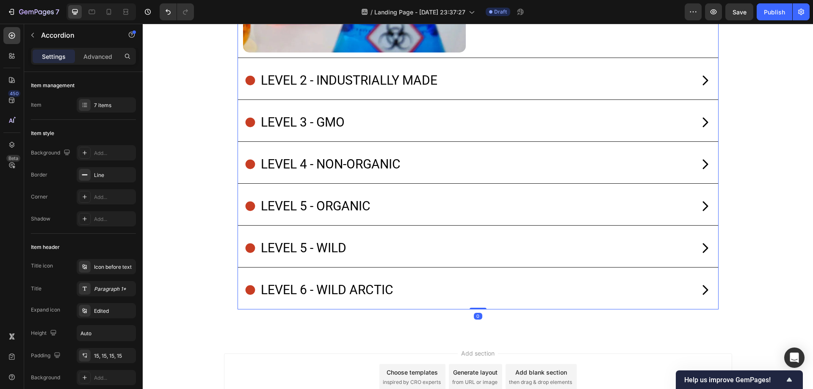
click at [513, 93] on div "level 2 - industrially made" at bounding box center [467, 80] width 447 height 25
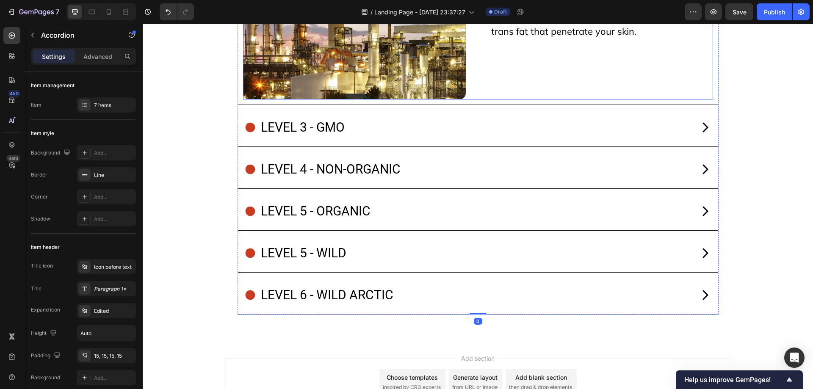
scroll to position [8203, 0]
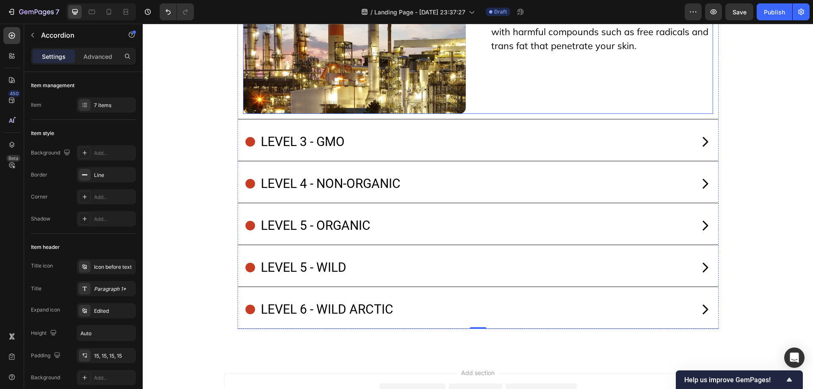
click at [471, 114] on div "Image Industrially made Text Block Industrially made seed oils are popular in b…" at bounding box center [478, 2] width 470 height 223
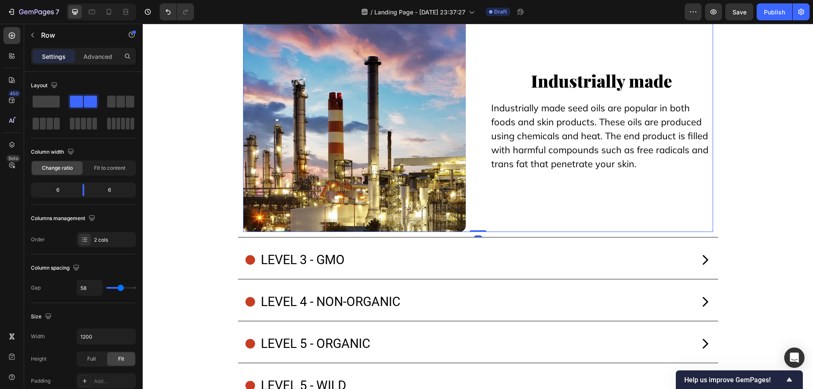
scroll to position [8076, 0]
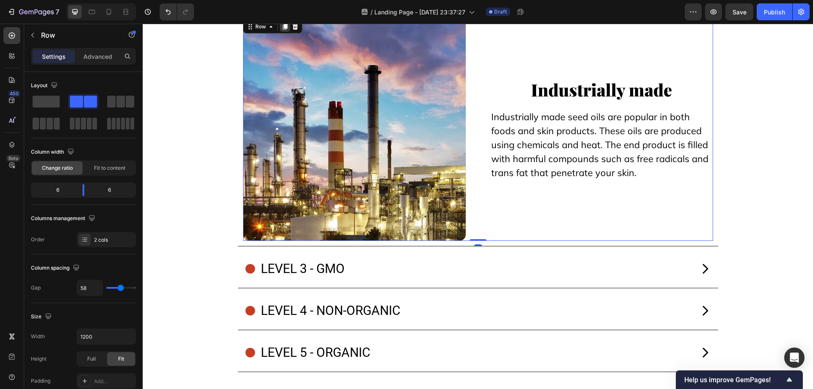
click at [283, 30] on icon at bounding box center [285, 27] width 5 height 6
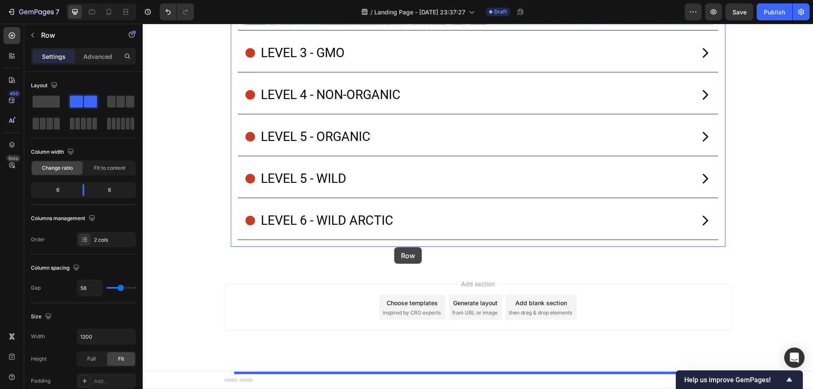
scroll to position [8661, 0]
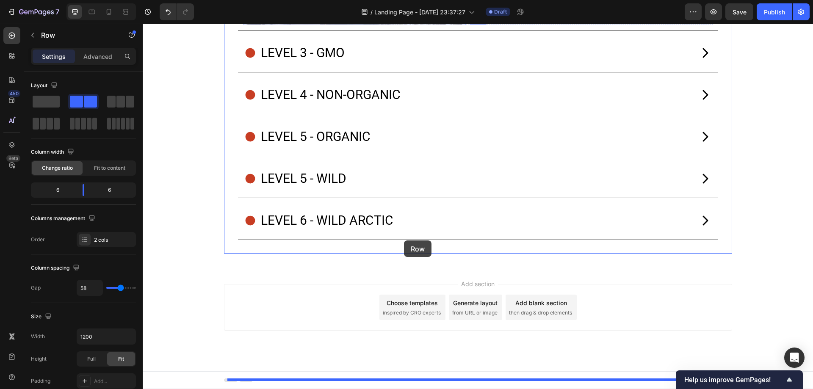
drag, startPoint x: 260, startPoint y: 47, endPoint x: 404, endPoint y: 241, distance: 241.5
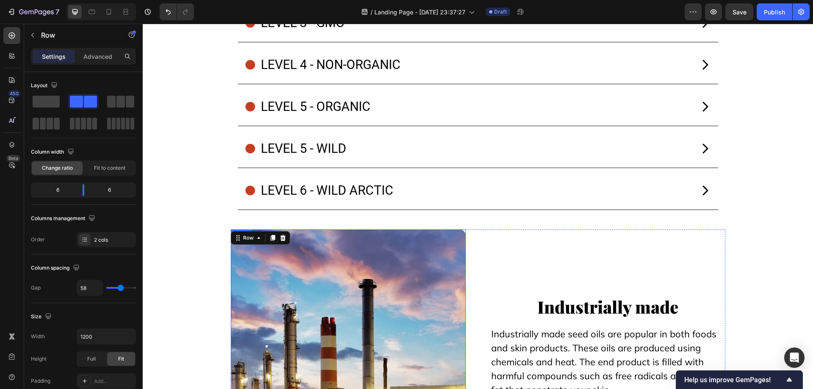
scroll to position [8322, 0]
click at [429, 36] on div "level 3 - gmo" at bounding box center [467, 23] width 447 height 25
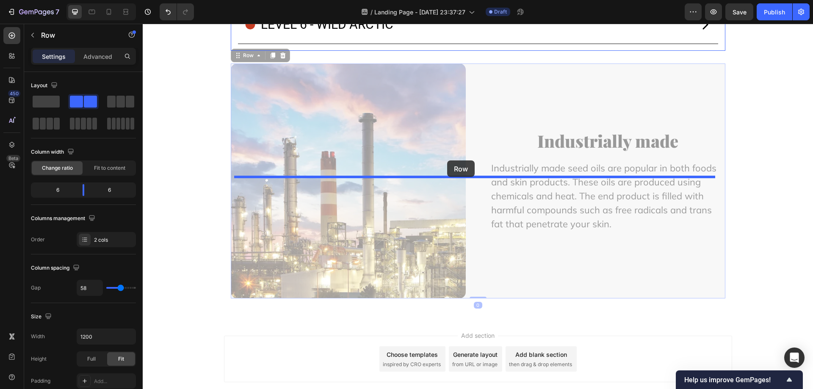
scroll to position [8151, 0]
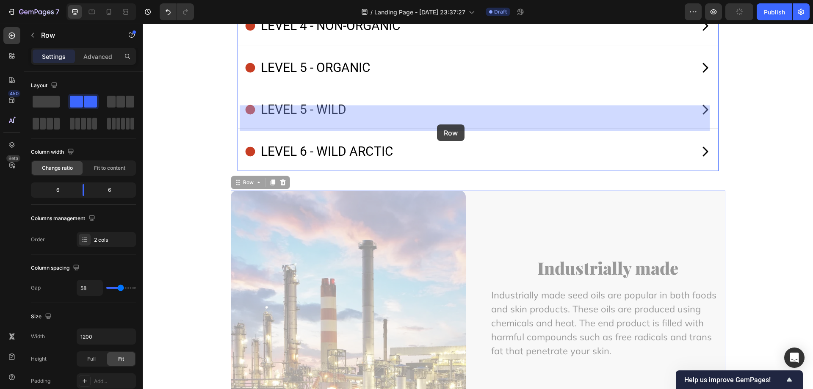
drag, startPoint x: 465, startPoint y: 216, endPoint x: 437, endPoint y: 125, distance: 95.8
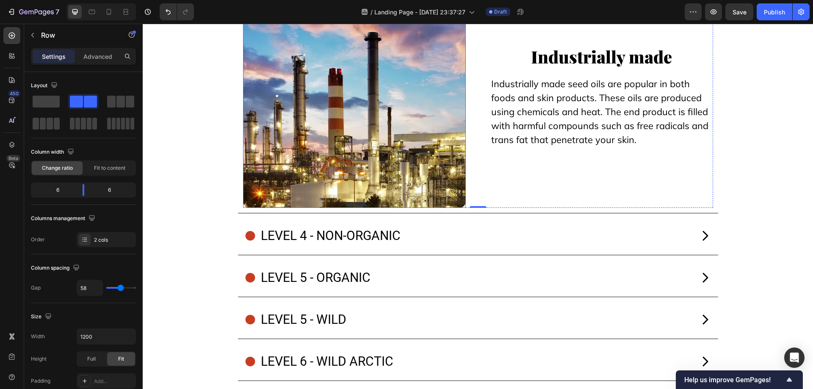
click at [323, 186] on img at bounding box center [354, 96] width 223 height 223
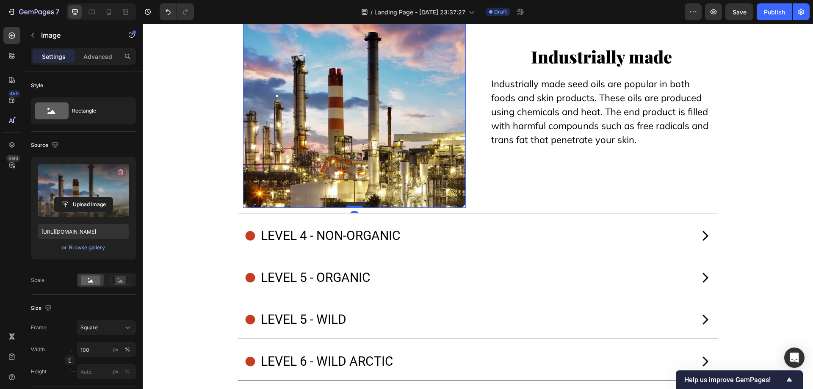
click at [106, 184] on label at bounding box center [83, 190] width 91 height 53
click at [106, 197] on input "file" at bounding box center [83, 204] width 58 height 14
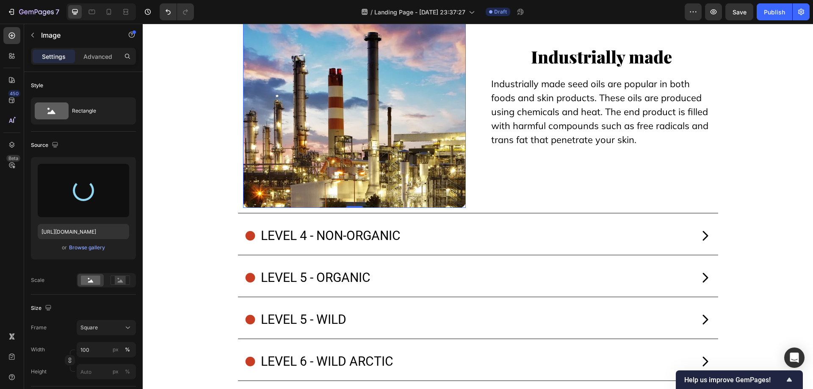
type input "https://cdn.shopify.com/s/files/1/0754/9258/9834/files/gempages_568747440534979…"
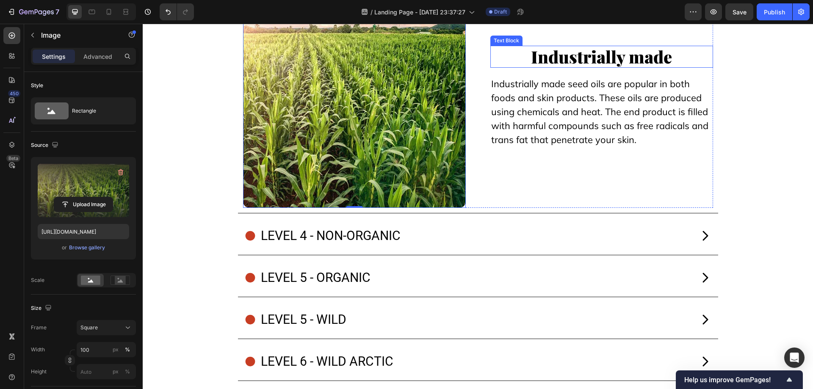
click at [568, 67] on p "Industrially made" at bounding box center [601, 57] width 221 height 20
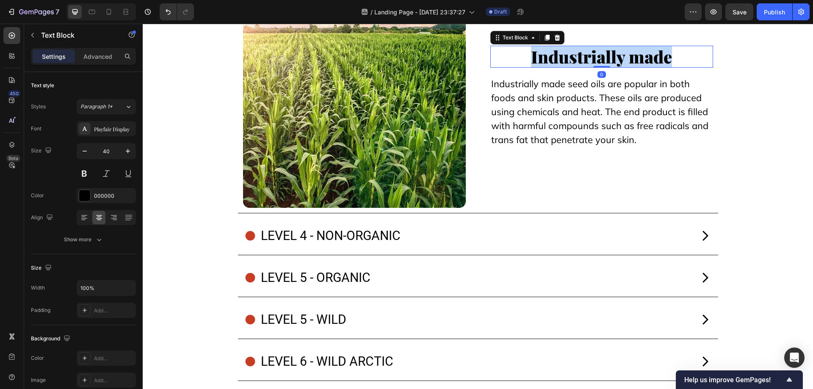
click at [568, 67] on p "Industrially made" at bounding box center [601, 57] width 221 height 20
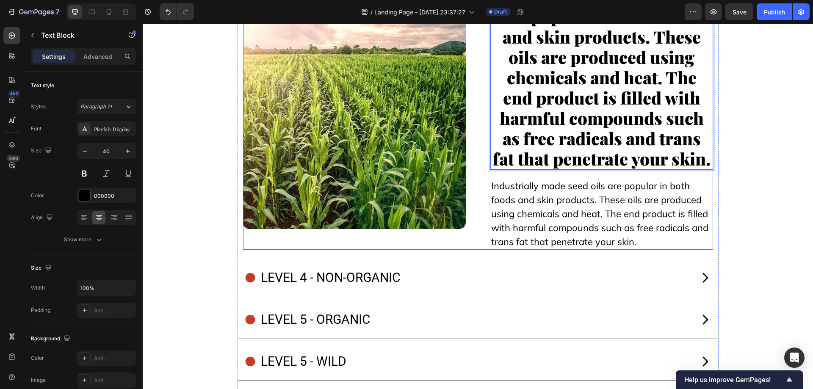
click at [479, 150] on div "Image Industrially made seed oils are popular in both foods and skin products. …" at bounding box center [478, 117] width 470 height 265
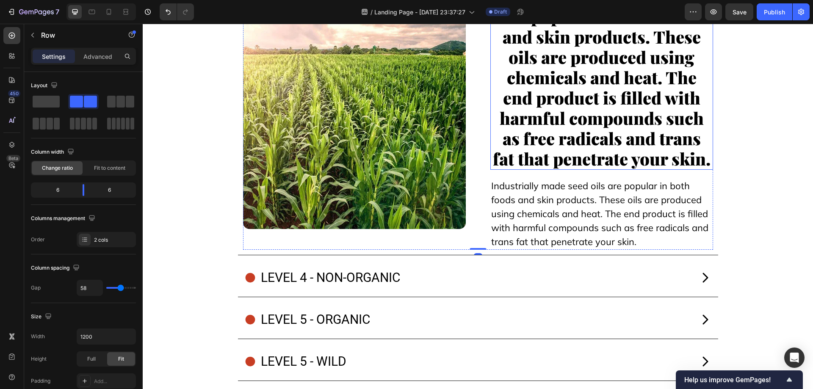
click at [537, 169] on p "Industrially made seed oils are popular in both foods and skin products. These …" at bounding box center [601, 77] width 221 height 183
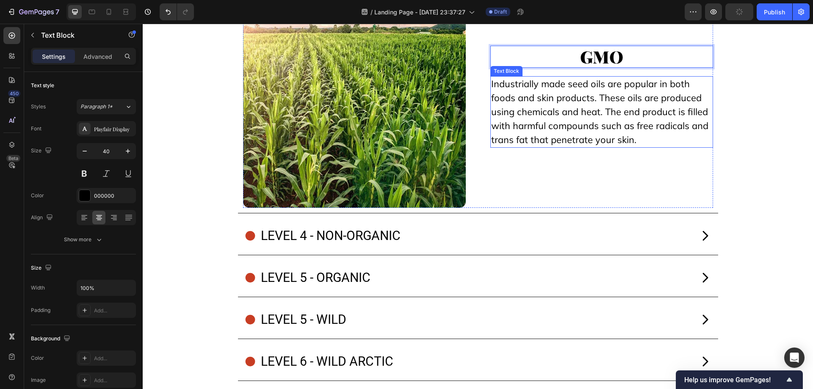
click at [500, 147] on p "Industrially made seed oils are popular in both foods and skin products. These …" at bounding box center [601, 112] width 221 height 70
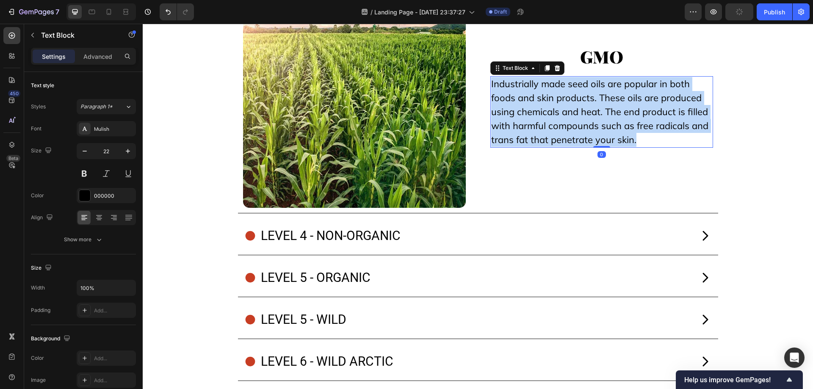
click at [500, 147] on p "Industrially made seed oils are popular in both foods and skin products. These …" at bounding box center [601, 112] width 221 height 70
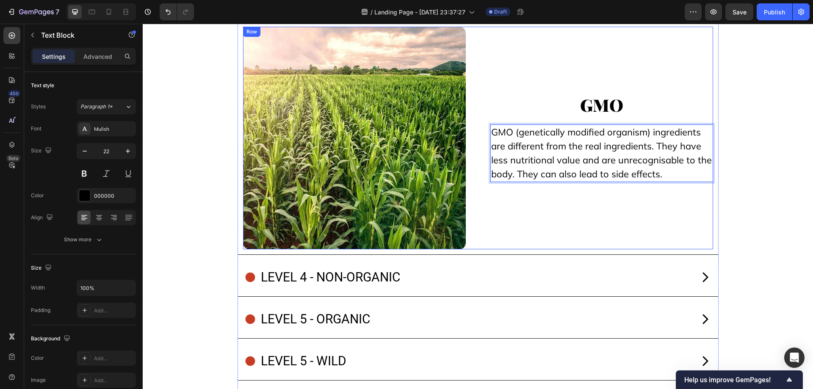
scroll to position [8109, 0]
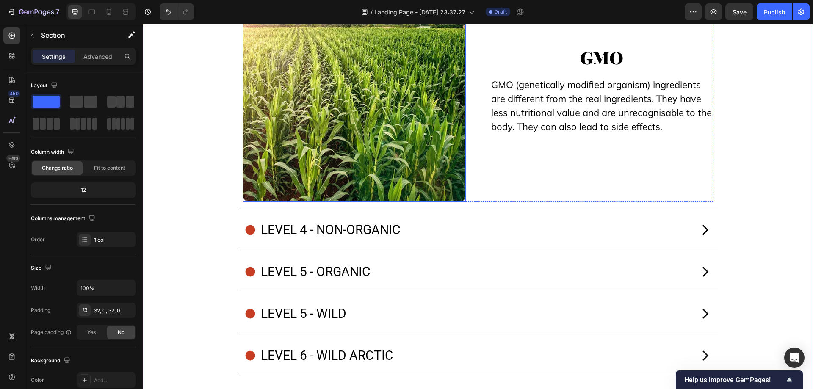
scroll to position [8291, 0]
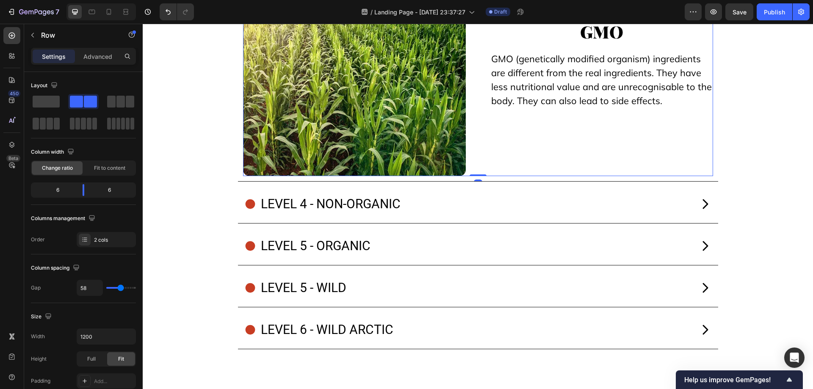
scroll to position [8164, 0]
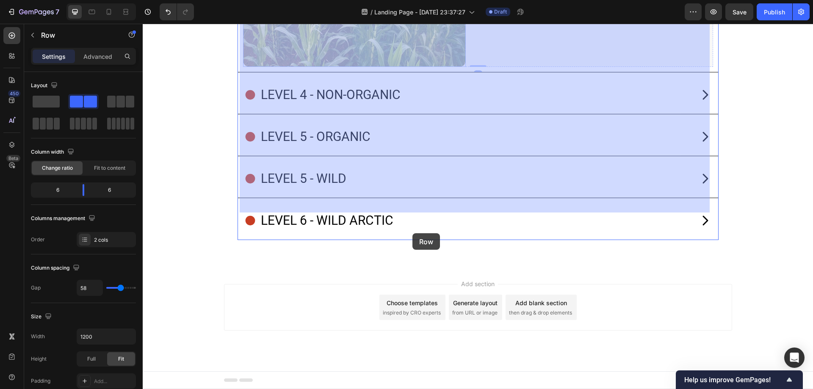
scroll to position [8661, 0]
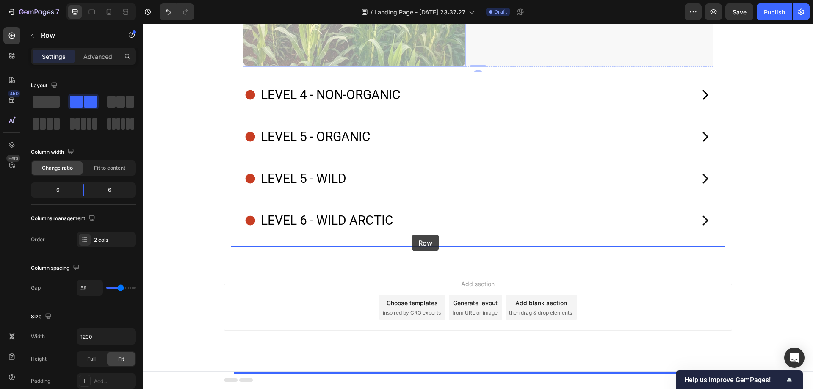
drag, startPoint x: 257, startPoint y: 48, endPoint x: 412, endPoint y: 235, distance: 242.5
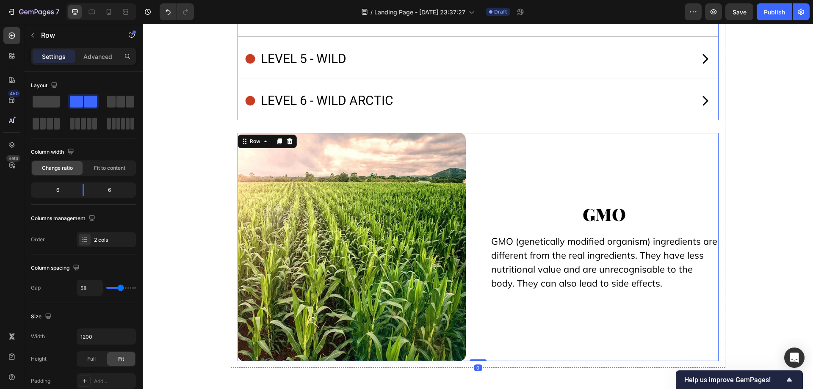
scroll to position [8406, 0]
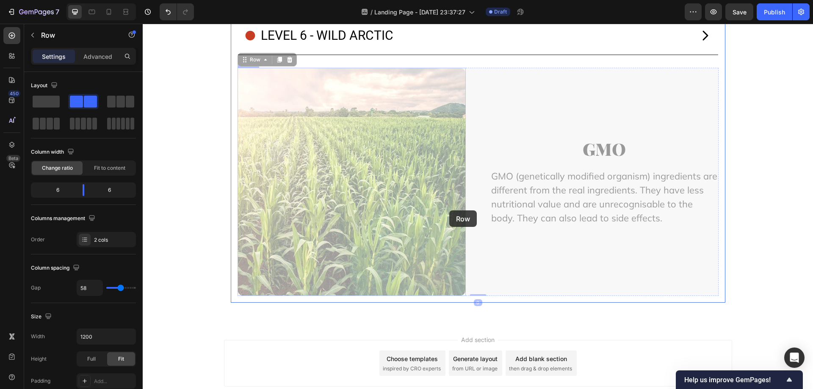
scroll to position [8140, 0]
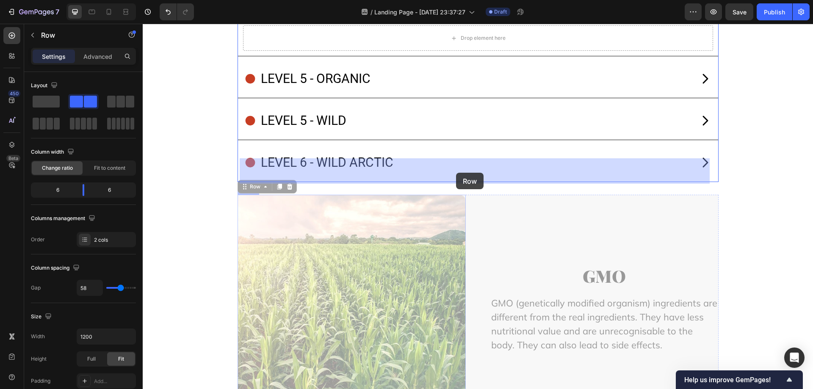
drag, startPoint x: 469, startPoint y: 224, endPoint x: 456, endPoint y: 173, distance: 52.8
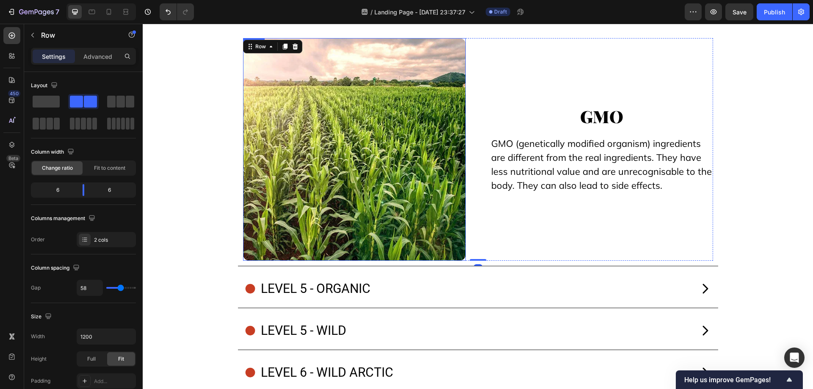
click at [346, 218] on img at bounding box center [354, 149] width 223 height 223
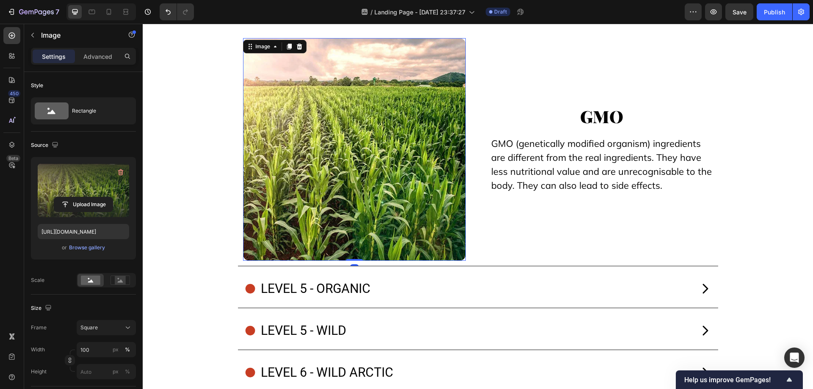
click at [76, 171] on label at bounding box center [83, 190] width 91 height 53
click at [76, 197] on input "file" at bounding box center [83, 204] width 58 height 14
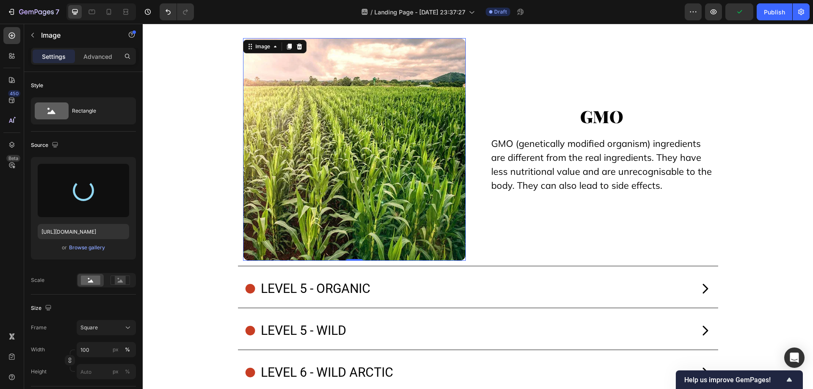
type input "https://cdn.shopify.com/s/files/1/0754/9258/9834/files/gempages_568747440534979…"
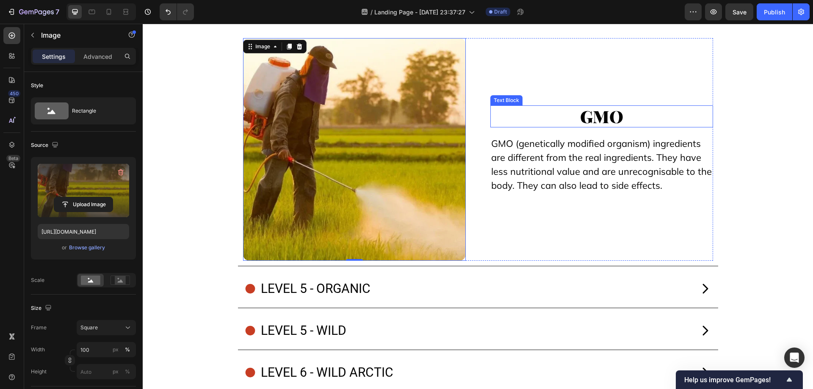
click at [612, 127] on p "GMO" at bounding box center [601, 116] width 221 height 20
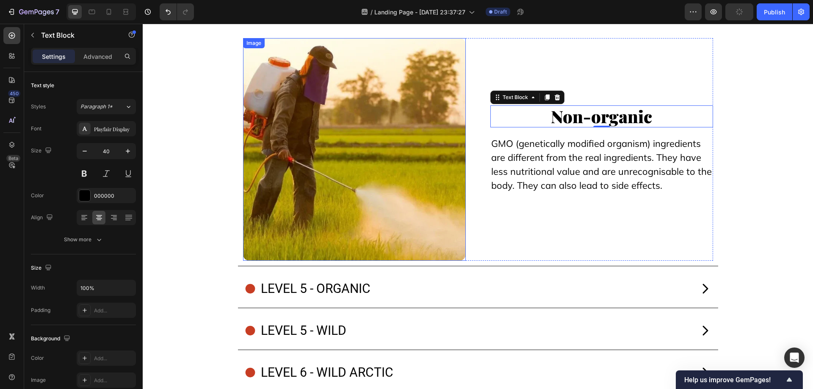
click at [531, 193] on p "GMO (genetically modified organism) ingredients are different from the real ing…" at bounding box center [601, 165] width 221 height 56
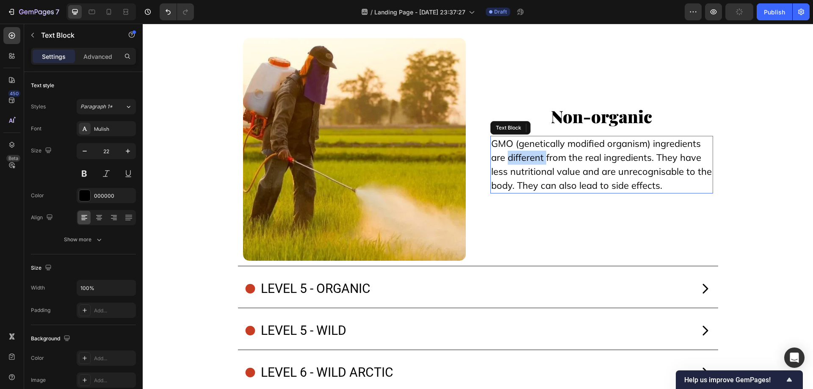
click at [531, 193] on p "GMO (genetically modified organism) ingredients are different from the real ing…" at bounding box center [601, 165] width 221 height 56
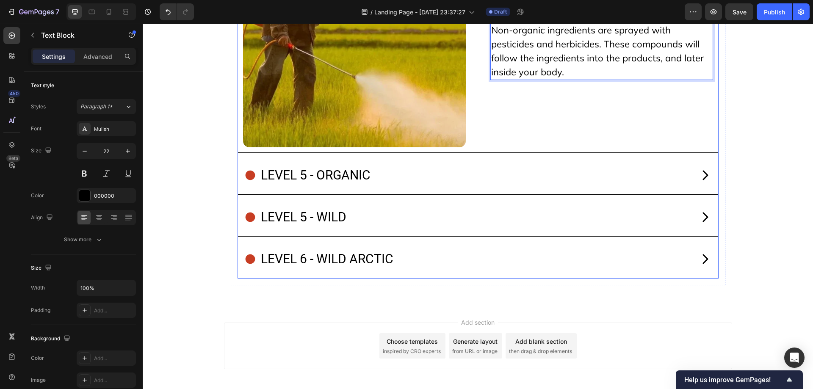
scroll to position [8267, 0]
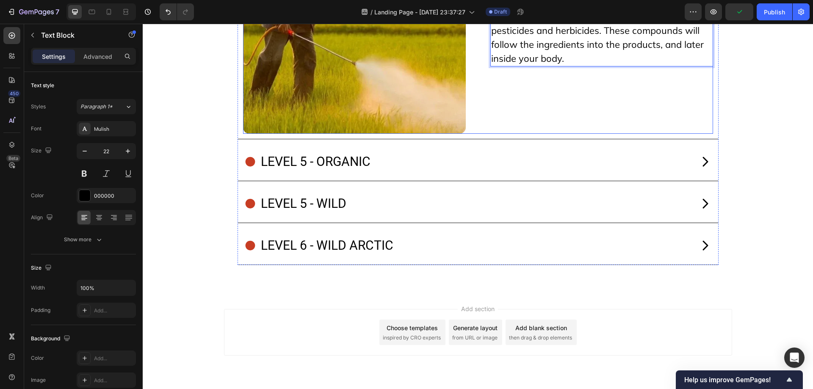
click at [471, 134] on div "Image Non-organic Text Block Non-organic ingredients are sprayed with pesticide…" at bounding box center [478, 22] width 470 height 223
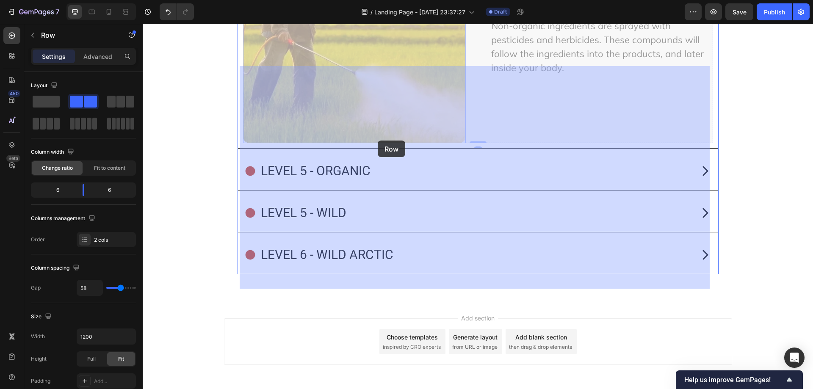
scroll to position [8661, 0]
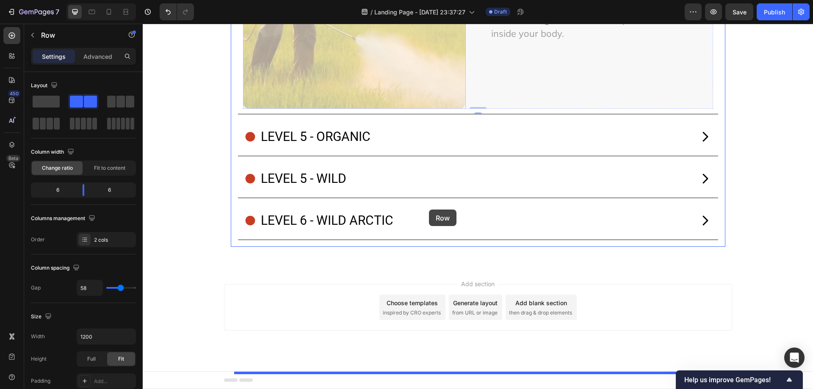
drag, startPoint x: 261, startPoint y: 46, endPoint x: 429, endPoint y: 210, distance: 234.5
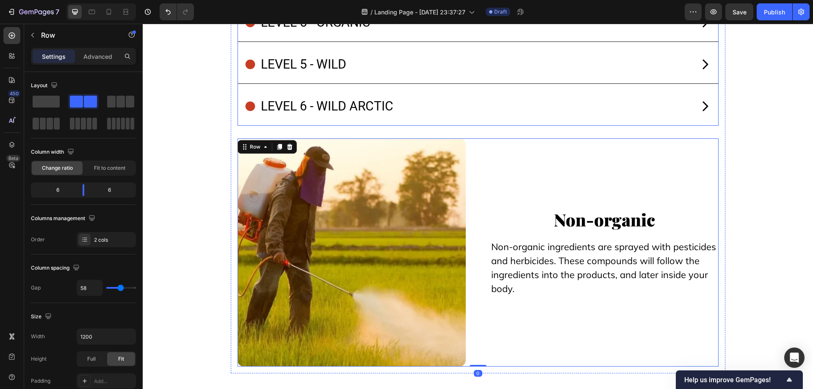
click at [479, 35] on div "level 5 - organic" at bounding box center [467, 22] width 447 height 25
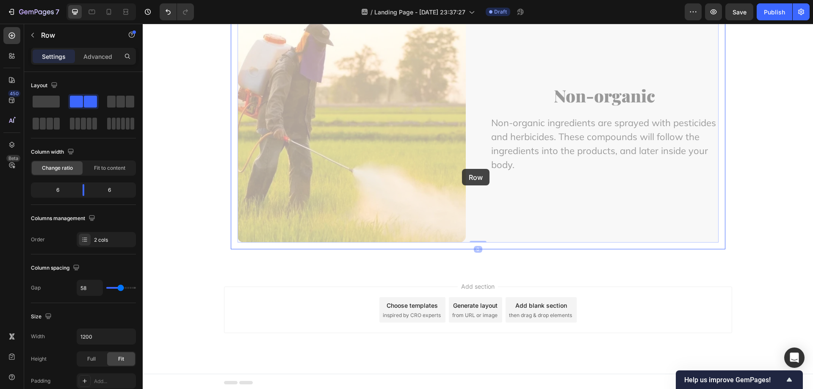
scroll to position [8236, 0]
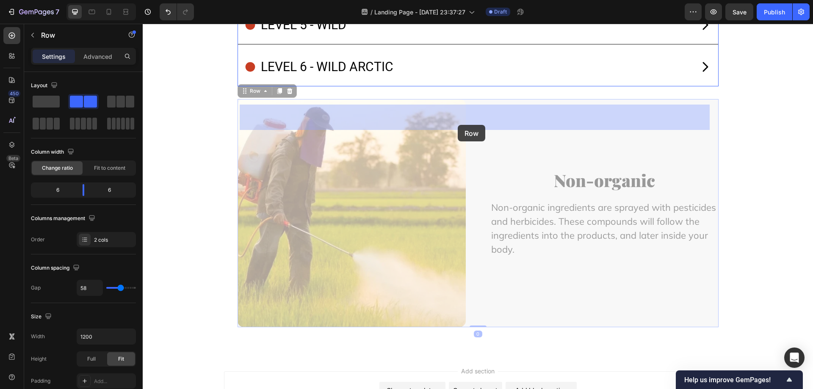
drag, startPoint x: 466, startPoint y: 175, endPoint x: 458, endPoint y: 125, distance: 50.3
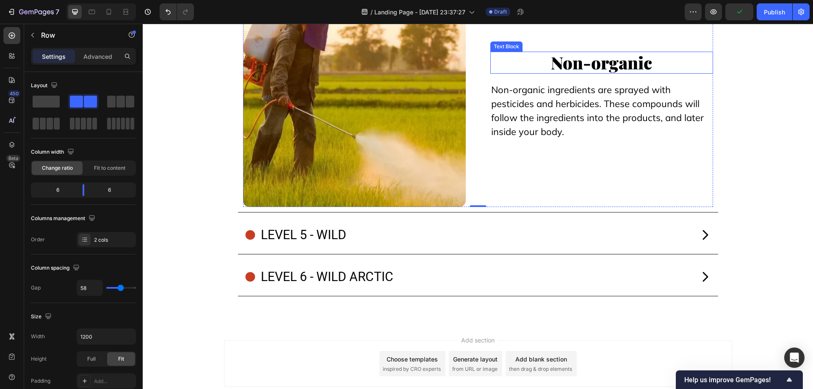
click at [554, 73] on p "Non-organic" at bounding box center [601, 63] width 221 height 20
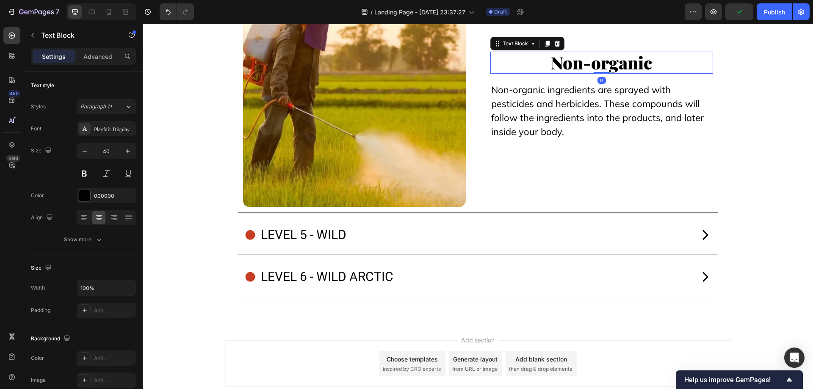
click at [554, 73] on p "Non-organic" at bounding box center [601, 63] width 221 height 20
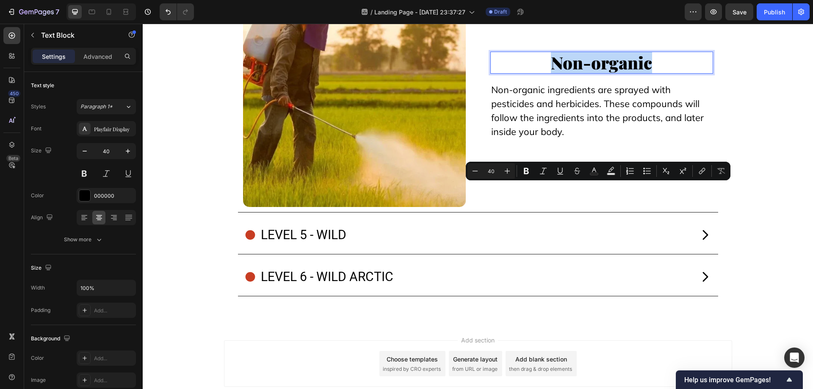
click at [572, 73] on p "Non-organic" at bounding box center [601, 63] width 221 height 20
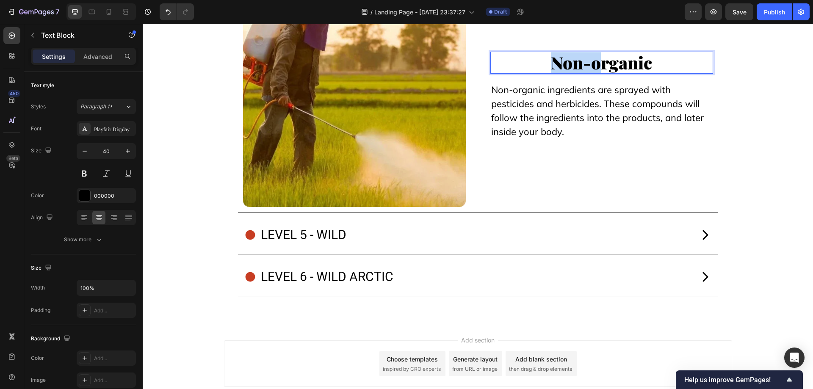
drag, startPoint x: 598, startPoint y: 199, endPoint x: 516, endPoint y: 201, distance: 82.6
click at [516, 73] on p "Non-organic" at bounding box center [601, 63] width 221 height 20
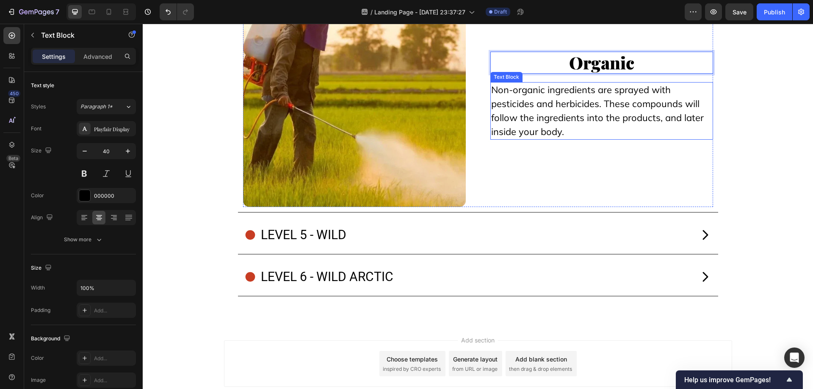
click at [601, 139] on p "Non-organic ingredients are sprayed with pesticides and herbicides. These compo…" at bounding box center [601, 111] width 221 height 56
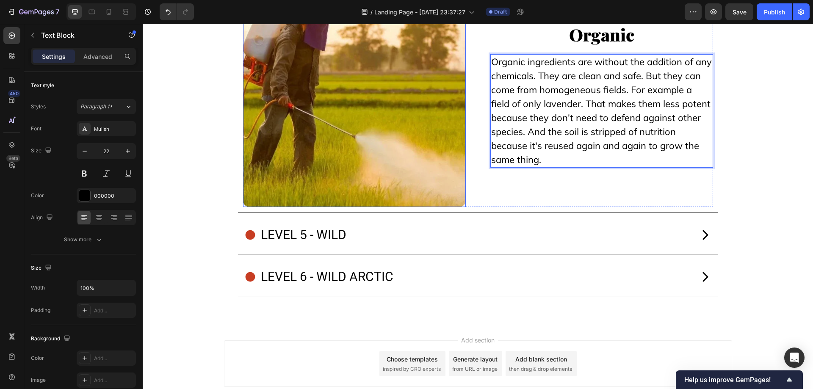
click at [391, 187] on img at bounding box center [354, 95] width 223 height 223
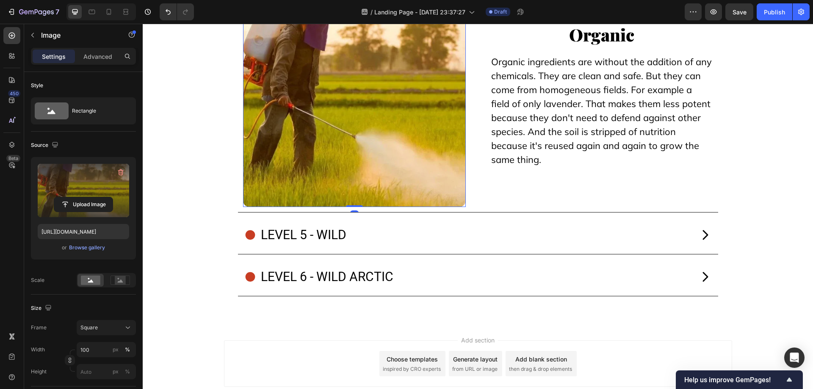
click at [70, 185] on label at bounding box center [83, 190] width 91 height 53
click at [70, 197] on input "file" at bounding box center [83, 204] width 58 height 14
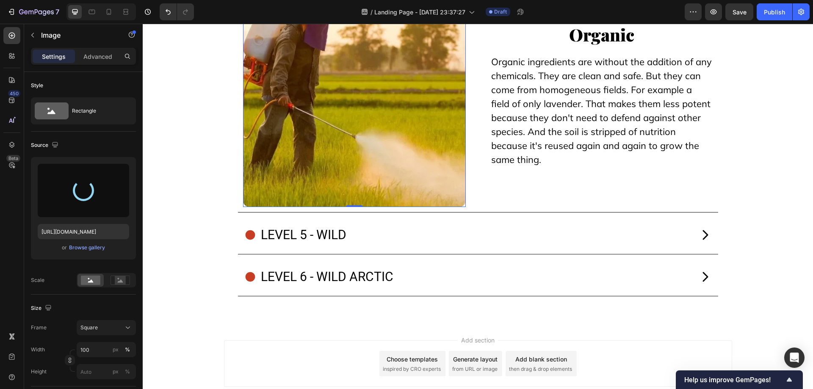
type input "https://cdn.shopify.com/s/files/1/0754/9258/9834/files/gempages_568747440534979…"
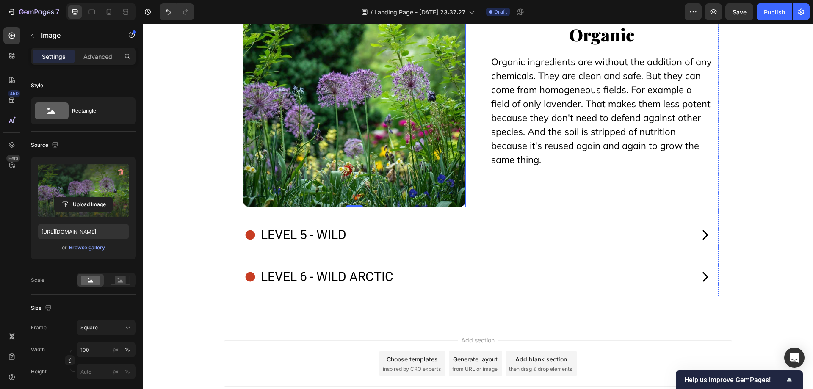
click at [475, 162] on div "Image 0 Organic Text Block Organic ingredients are without the addition of any …" at bounding box center [478, 95] width 470 height 223
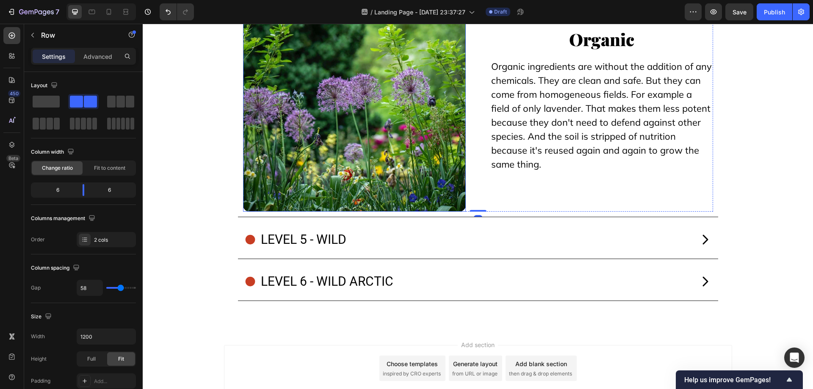
scroll to position [8535, 0]
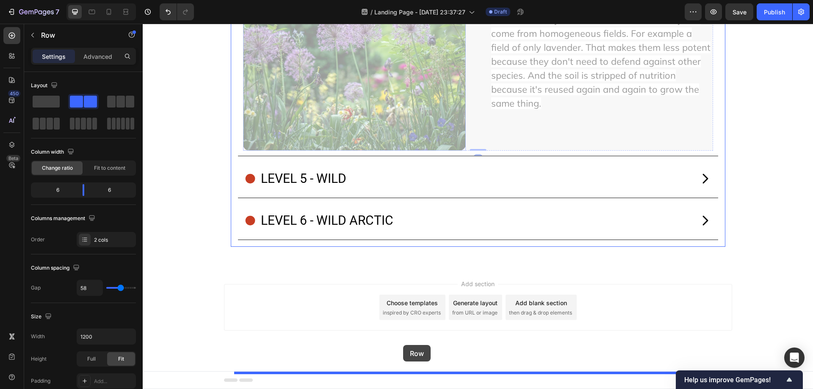
drag, startPoint x: 261, startPoint y: 44, endPoint x: 403, endPoint y: 345, distance: 333.5
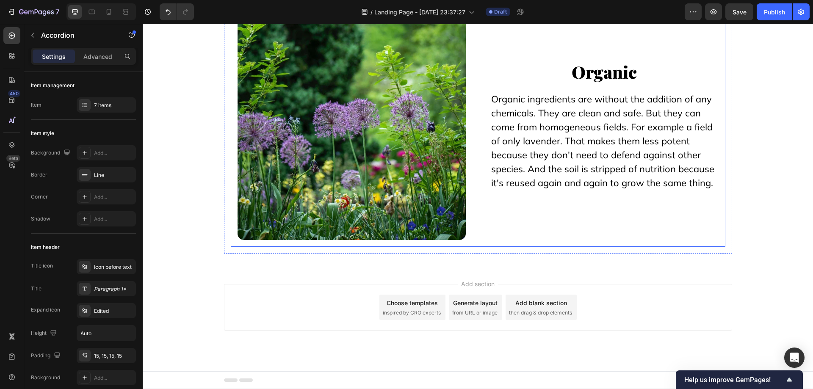
scroll to position [8346, 0]
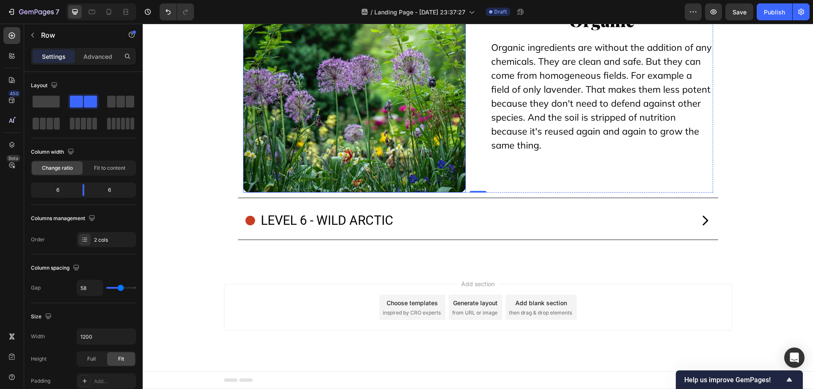
click at [339, 138] on img at bounding box center [354, 81] width 223 height 223
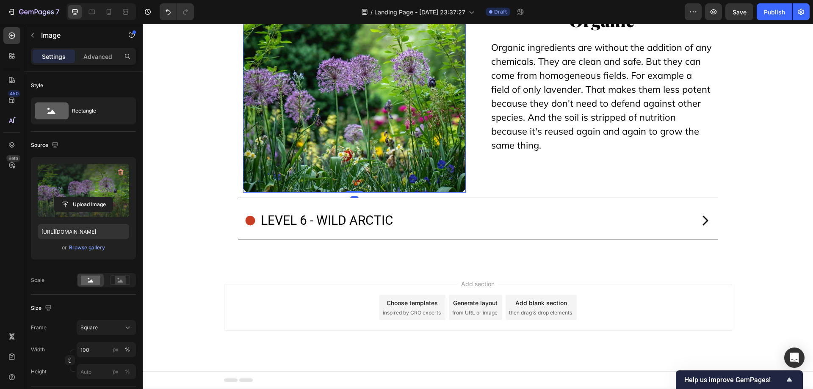
click at [82, 176] on label at bounding box center [83, 190] width 91 height 53
click at [82, 197] on input "file" at bounding box center [83, 204] width 58 height 14
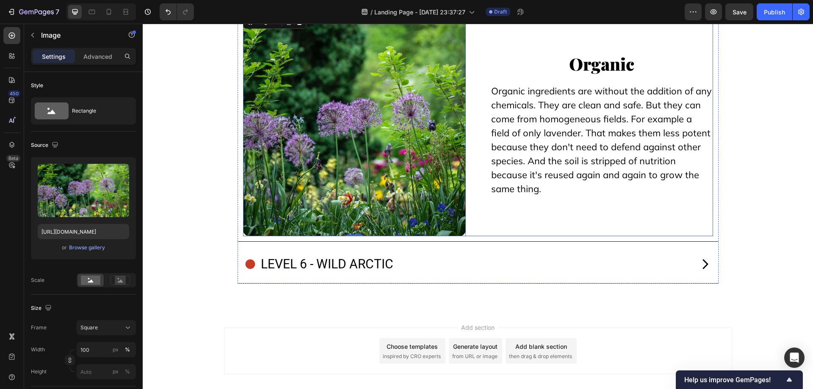
scroll to position [8134, 0]
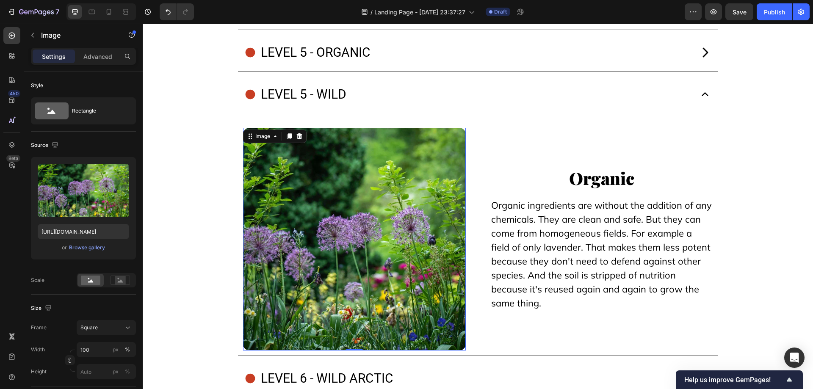
click at [408, 290] on img at bounding box center [354, 239] width 223 height 223
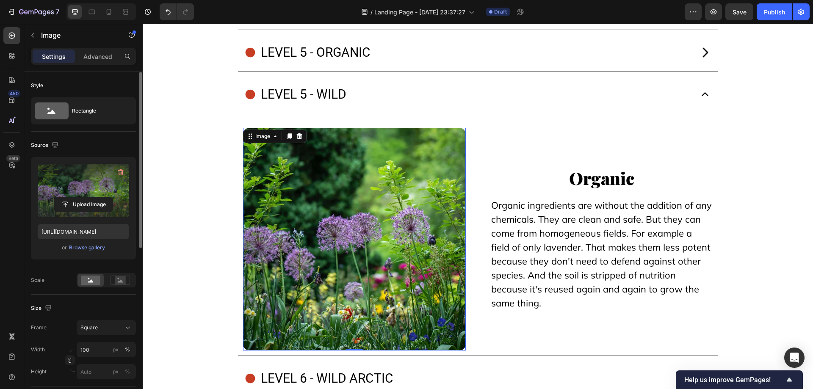
click at [79, 183] on label at bounding box center [83, 190] width 91 height 53
click at [79, 197] on input "file" at bounding box center [83, 204] width 58 height 14
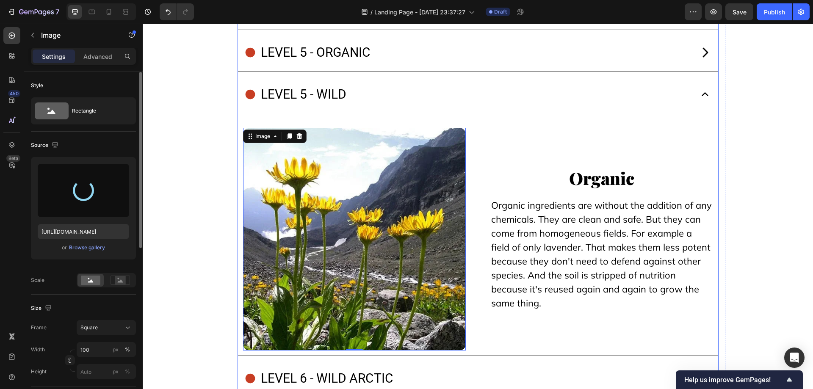
type input "https://cdn.shopify.com/s/files/1/0754/9258/9834/files/gempages_568747440534979…"
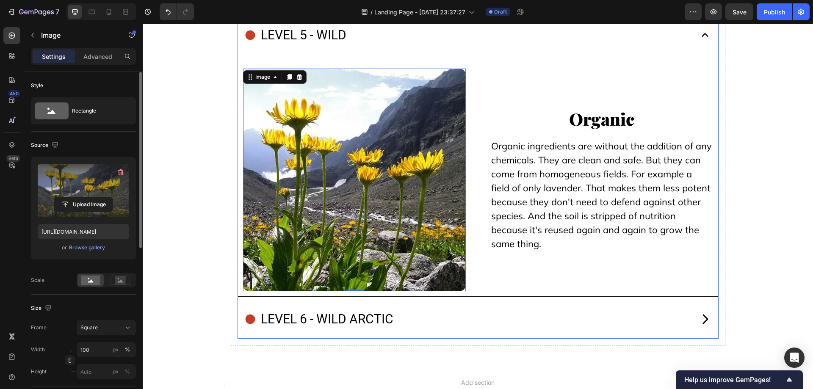
scroll to position [8176, 0]
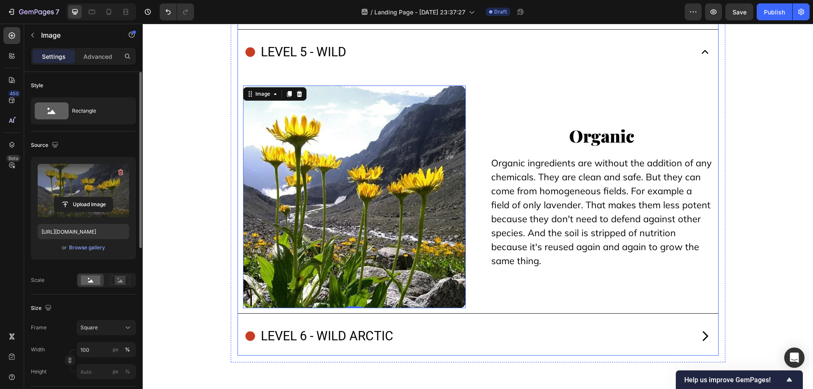
click at [304, 64] on p "level 5 - wild" at bounding box center [304, 52] width 86 height 23
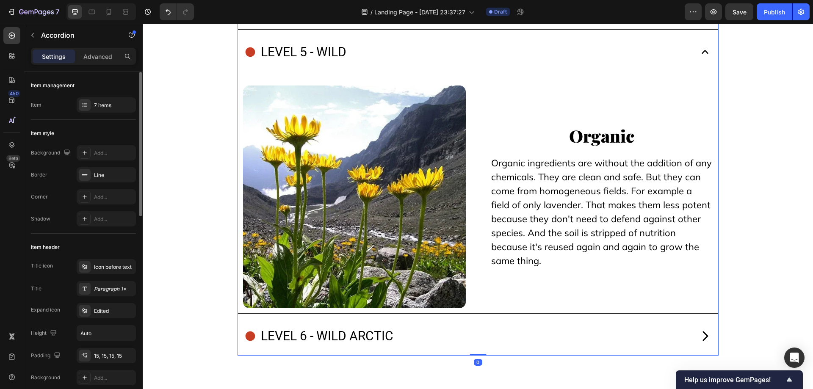
click at [304, 64] on p "level 5 - wild" at bounding box center [304, 52] width 86 height 23
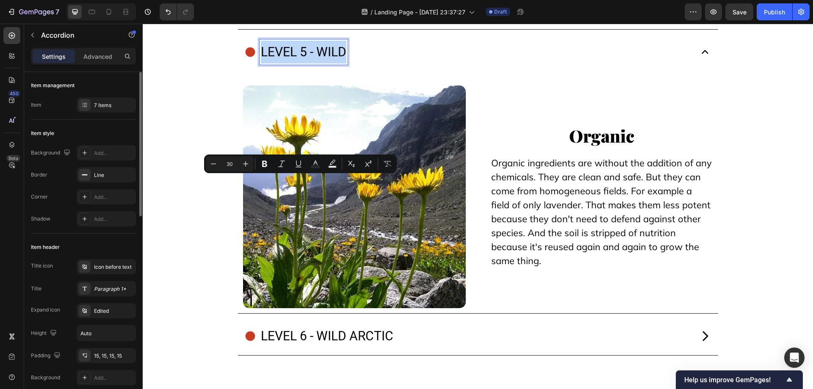
click at [304, 64] on p "level 5 - wild" at bounding box center [304, 52] width 86 height 23
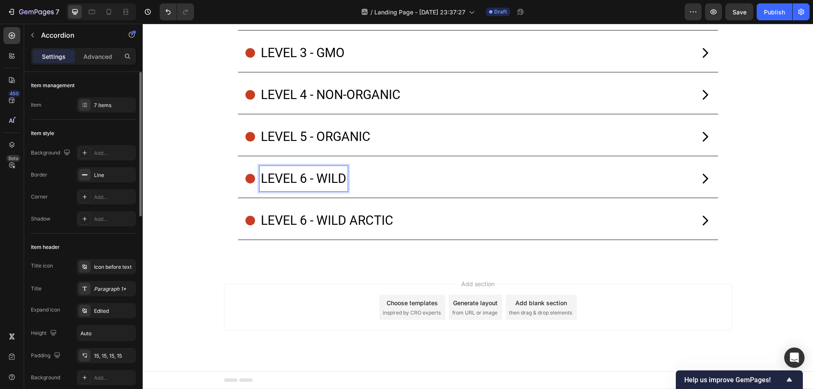
scroll to position [8183, 0]
click at [465, 226] on div "level 6 - wild arctic" at bounding box center [467, 220] width 447 height 25
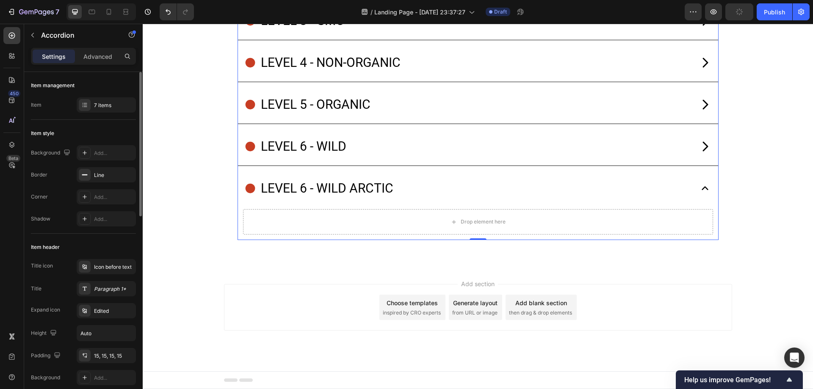
click at [302, 200] on p "level 6 - wild arctic" at bounding box center [327, 188] width 133 height 23
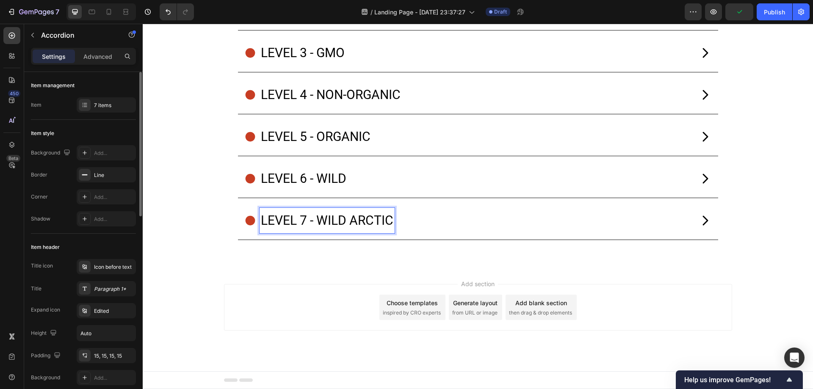
click at [416, 178] on div "level 6 - wild" at bounding box center [467, 178] width 447 height 25
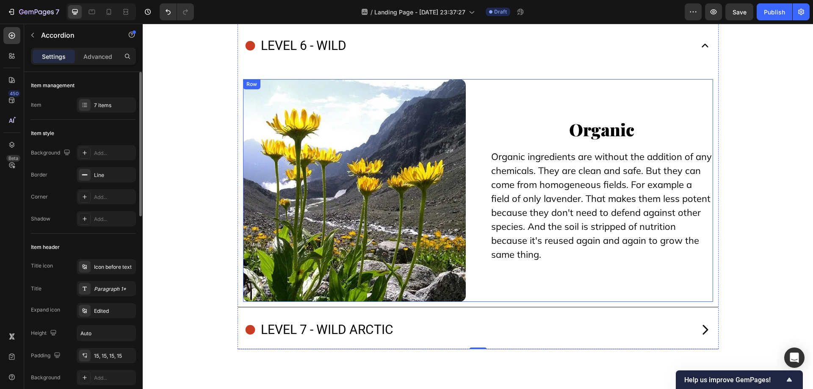
click at [476, 237] on div "Image Organic Text Block Organic ingredients are without the addition of any ch…" at bounding box center [478, 190] width 470 height 223
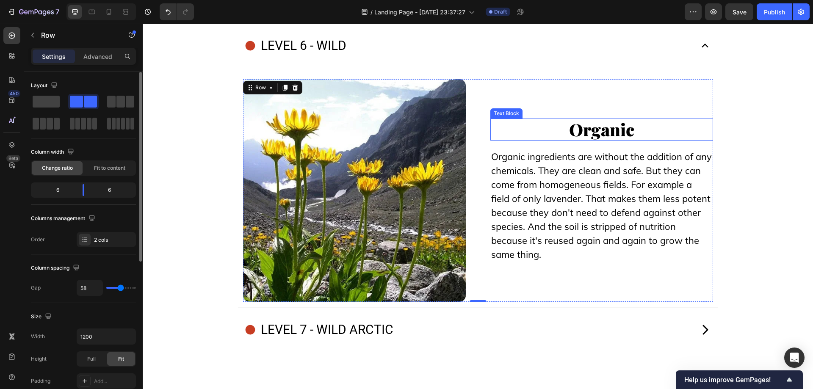
click at [587, 140] on p "Organic" at bounding box center [601, 129] width 221 height 20
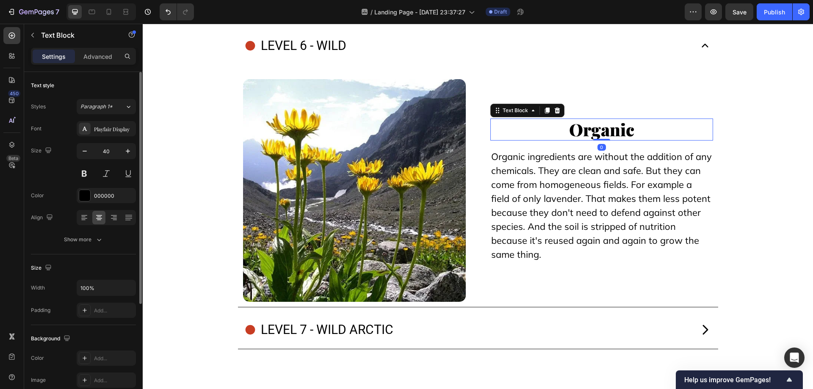
click at [587, 140] on p "Organic" at bounding box center [601, 129] width 221 height 20
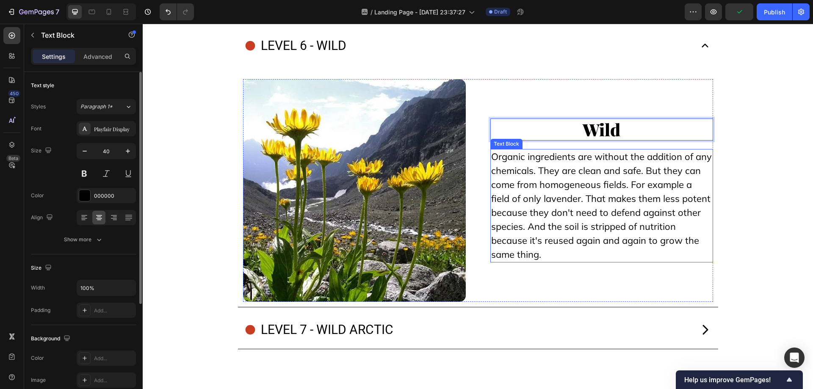
click at [566, 260] on span "Organic ingredients are without the addition of any chemicals. They are clean a…" at bounding box center [601, 206] width 221 height 110
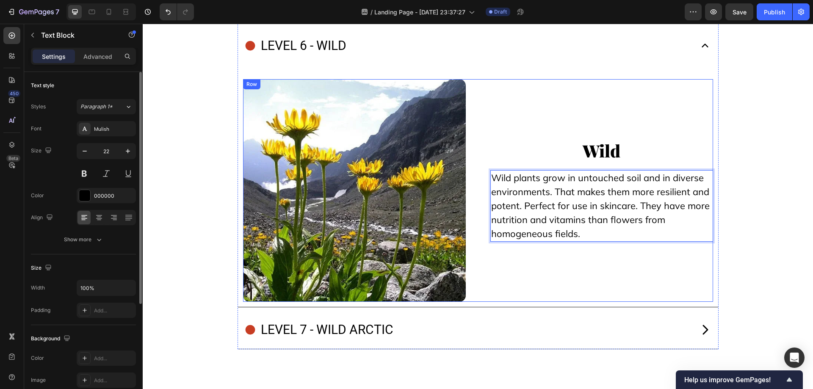
click at [471, 243] on div "Image Wild Text Block Wild plants grow in untouched soil and in diverse environ…" at bounding box center [478, 190] width 470 height 223
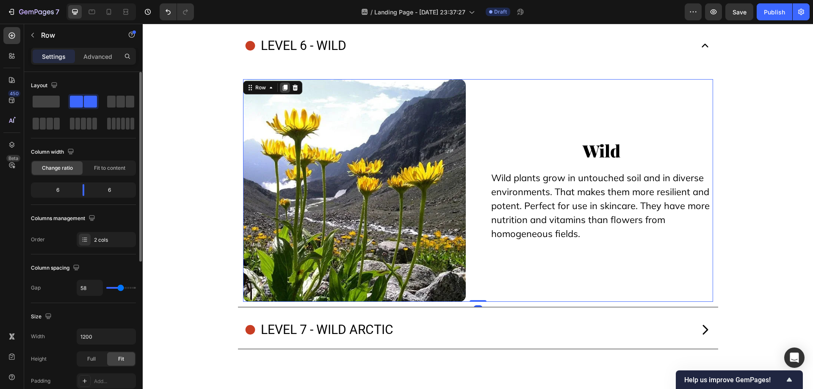
click at [283, 91] on icon at bounding box center [285, 88] width 5 height 6
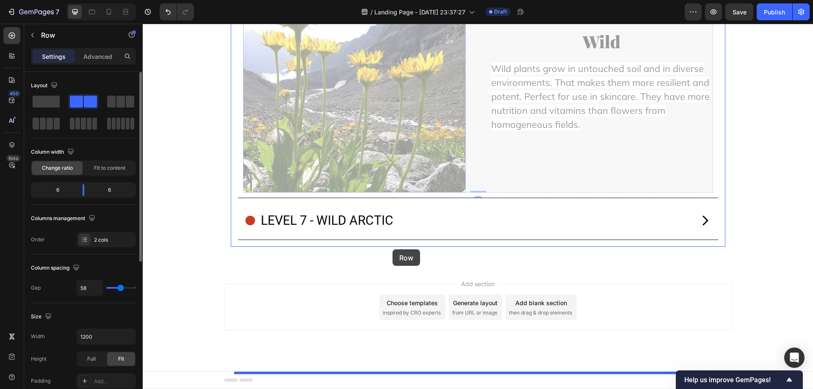
scroll to position [8619, 0]
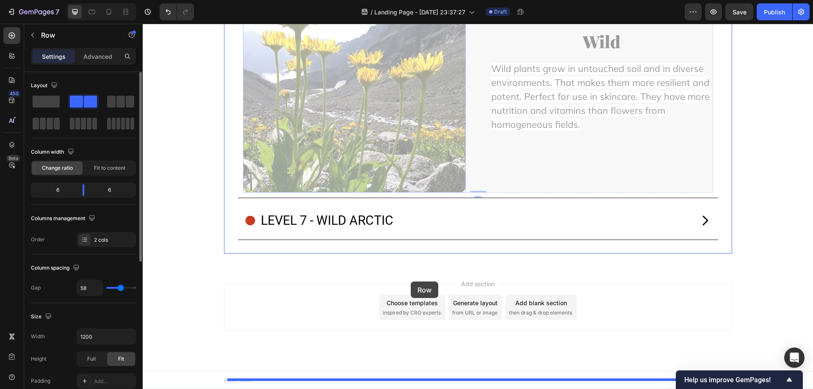
drag, startPoint x: 258, startPoint y: 90, endPoint x: 411, endPoint y: 282, distance: 245.0
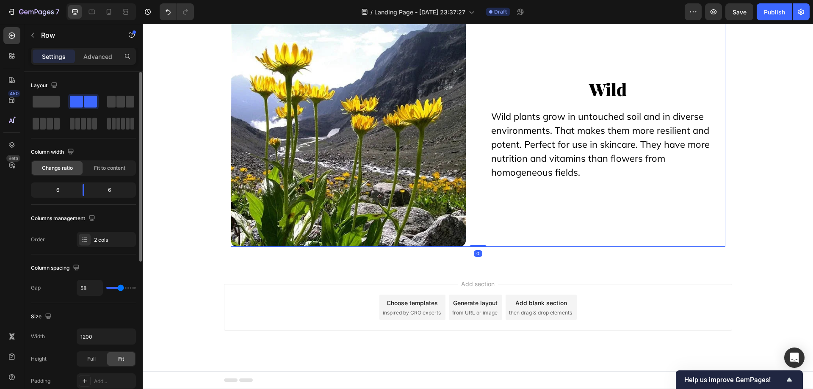
scroll to position [8535, 0]
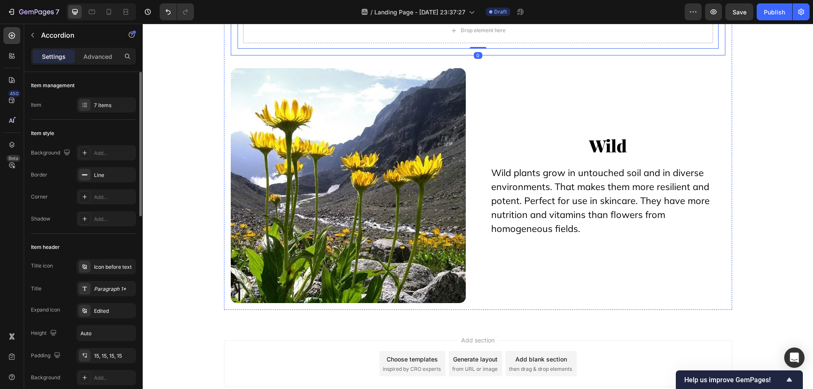
scroll to position [8262, 0]
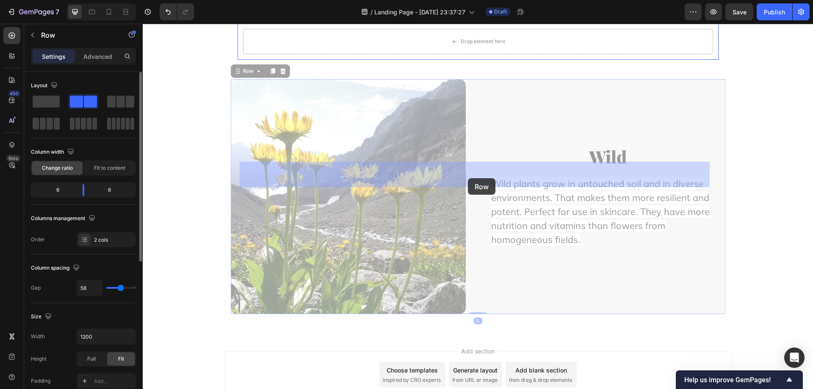
drag, startPoint x: 468, startPoint y: 239, endPoint x: 467, endPoint y: 184, distance: 55.1
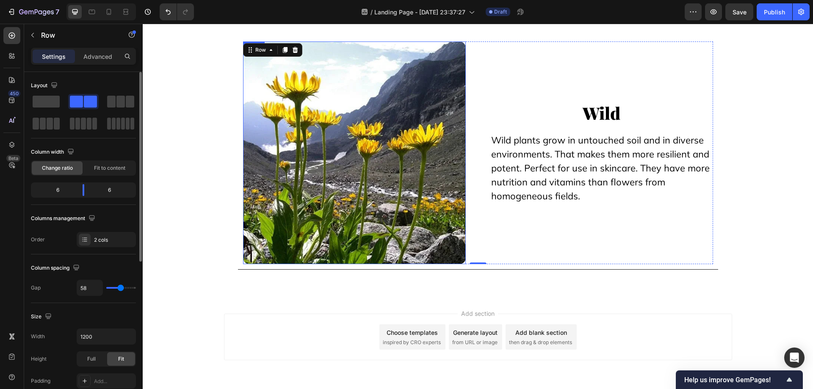
click at [356, 227] on img at bounding box center [354, 153] width 223 height 223
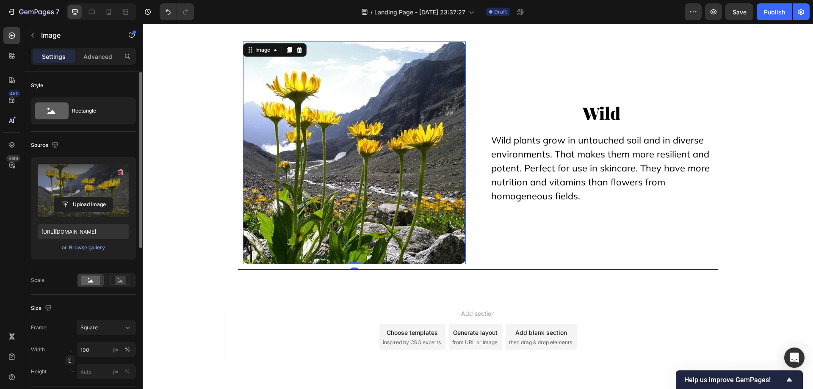
click at [94, 180] on label at bounding box center [83, 190] width 91 height 53
click at [94, 197] on input "file" at bounding box center [83, 204] width 58 height 14
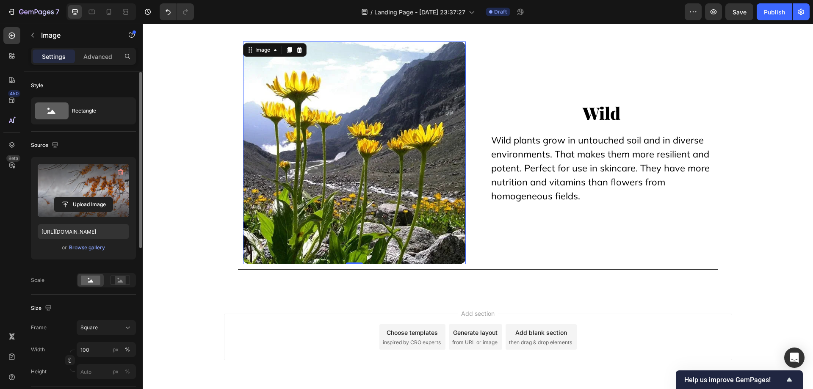
type input "[URL][DOMAIN_NAME]"
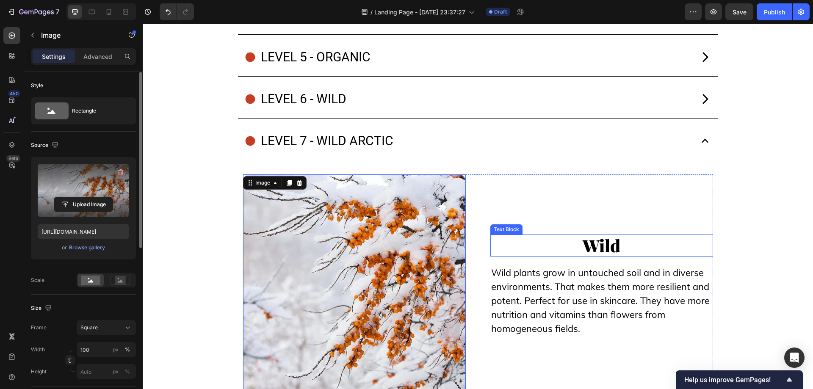
click at [593, 248] on p "Wild" at bounding box center [601, 245] width 221 height 20
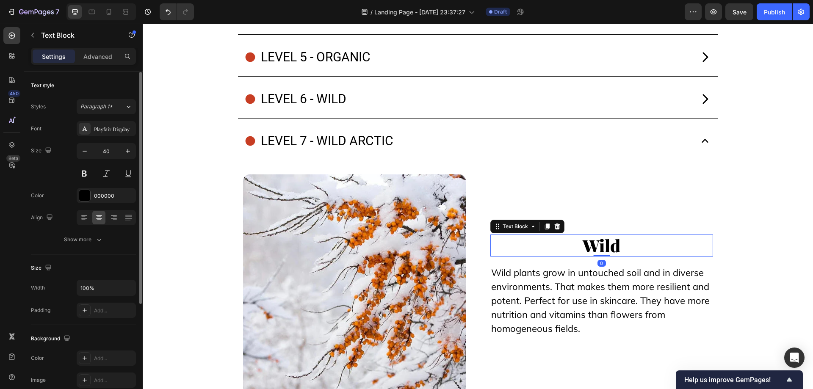
click at [593, 248] on p "Wild" at bounding box center [601, 245] width 221 height 20
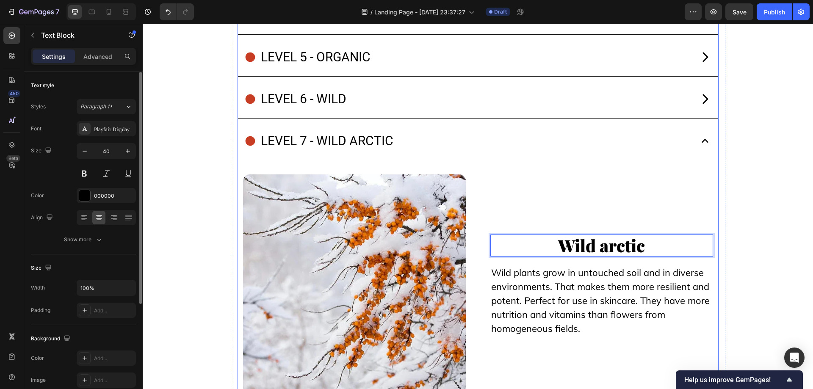
scroll to position [8273, 0]
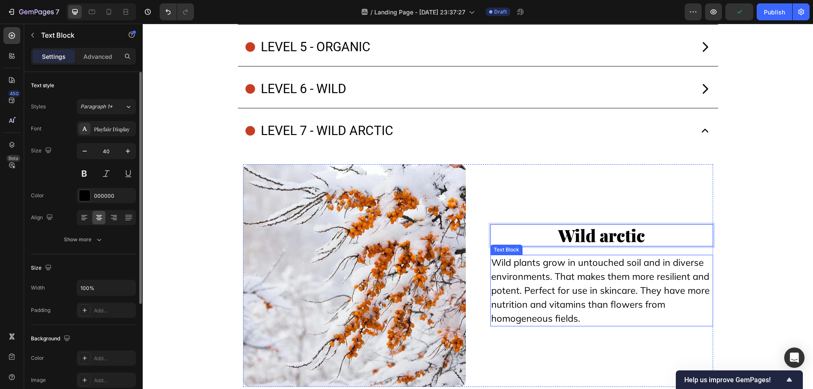
click at [543, 272] on span "Wild plants grow in untouched soil and in diverse environments. That makes them…" at bounding box center [600, 291] width 219 height 68
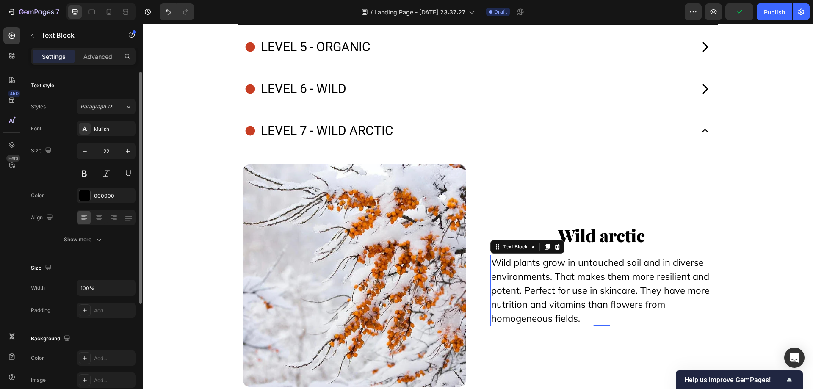
click at [543, 272] on span "Wild plants grow in untouched soil and in diverse environments. That makes them…" at bounding box center [600, 291] width 219 height 68
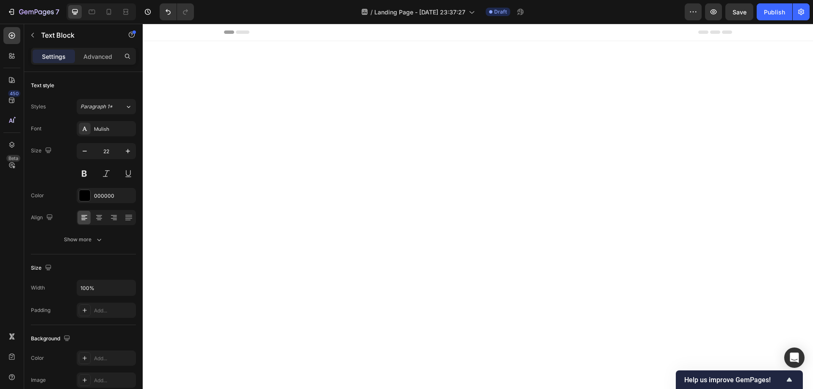
scroll to position [8273, 0]
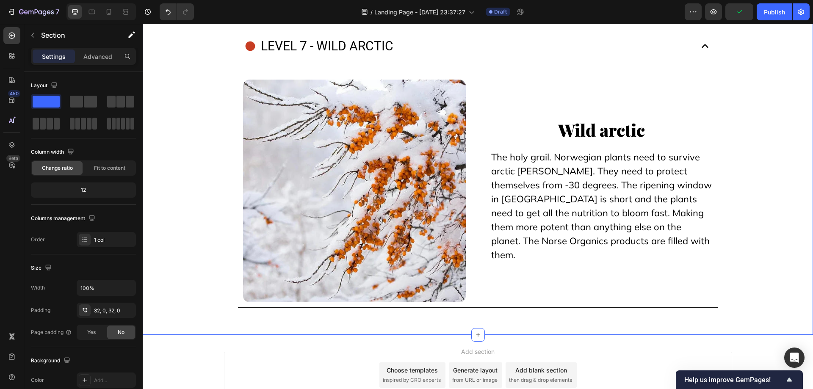
scroll to position [8425, 0]
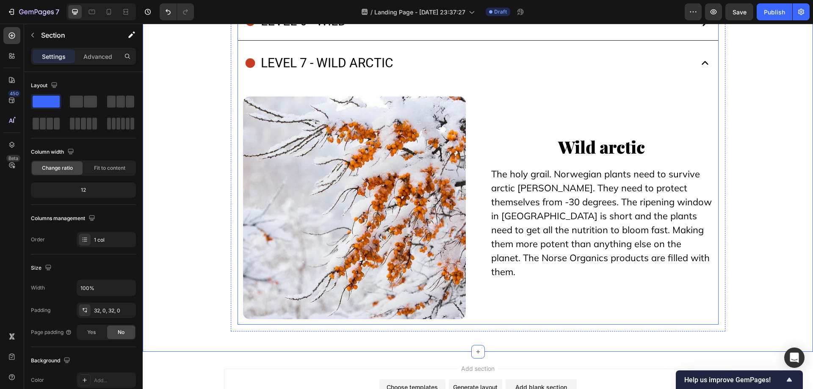
click at [483, 75] on div "level 7 - wild arctic" at bounding box center [467, 62] width 447 height 25
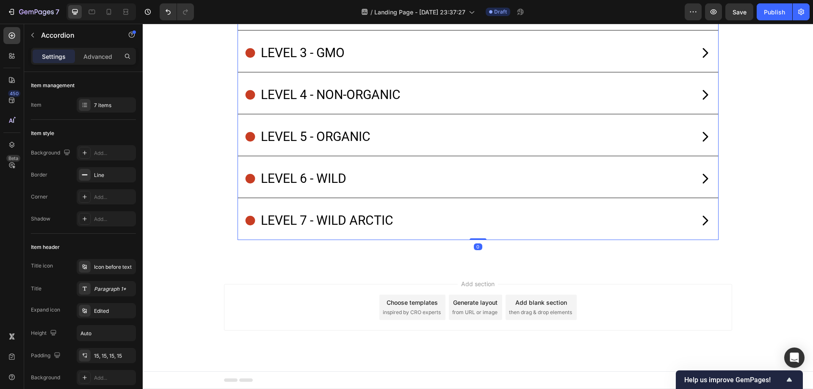
scroll to position [8183, 0]
click at [529, 310] on span "then drag & drop elements" at bounding box center [540, 313] width 63 height 8
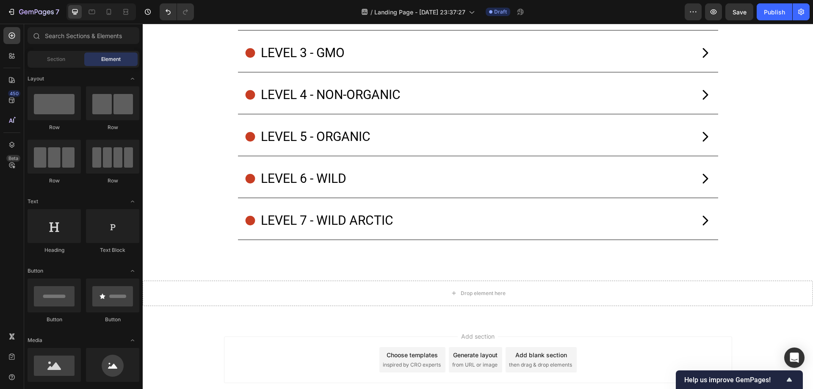
scroll to position [8235, 0]
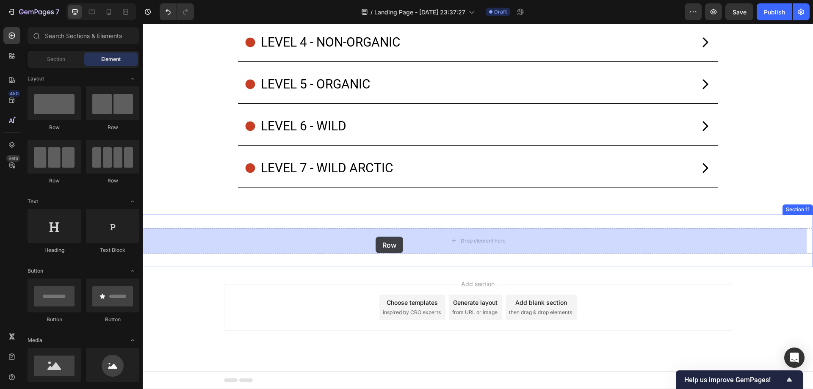
drag, startPoint x: 197, startPoint y: 130, endPoint x: 379, endPoint y: 237, distance: 210.6
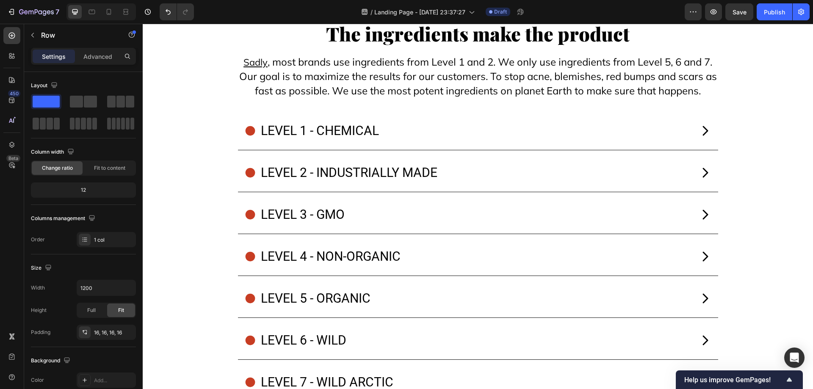
scroll to position [7952, 0]
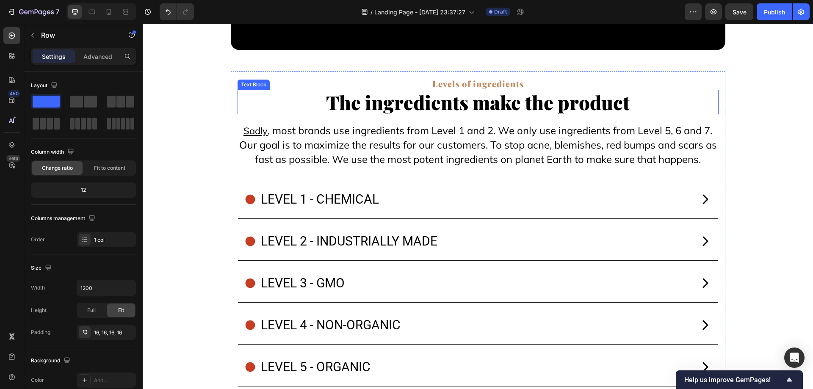
click at [437, 108] on p "The ingredients make the product" at bounding box center [477, 102] width 479 height 23
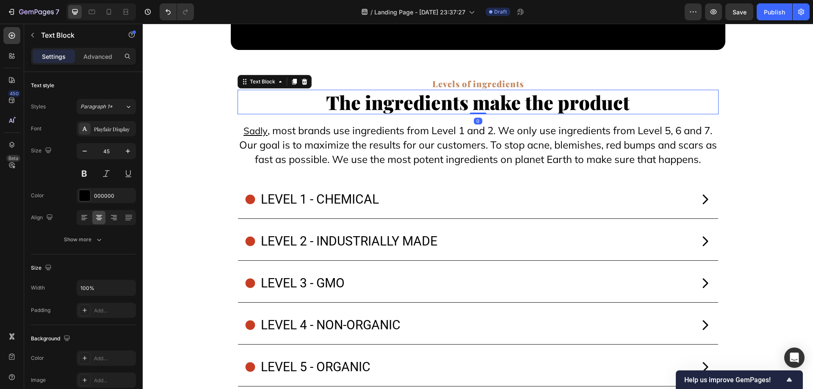
drag, startPoint x: 288, startPoint y: 83, endPoint x: 327, endPoint y: 110, distance: 47.7
click at [291, 82] on icon at bounding box center [294, 81] width 7 height 7
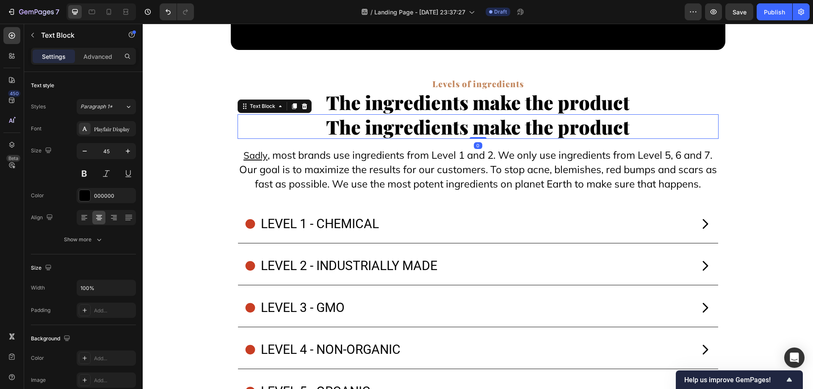
click at [385, 129] on p "The ingredients make the product" at bounding box center [477, 126] width 479 height 23
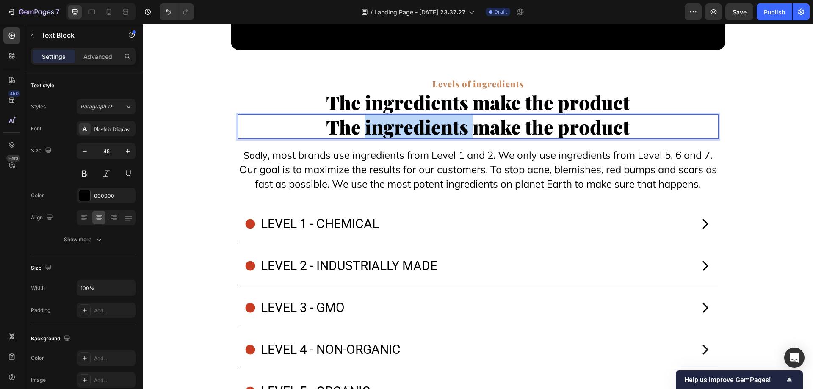
click at [385, 129] on p "The ingredients make the product" at bounding box center [477, 126] width 479 height 23
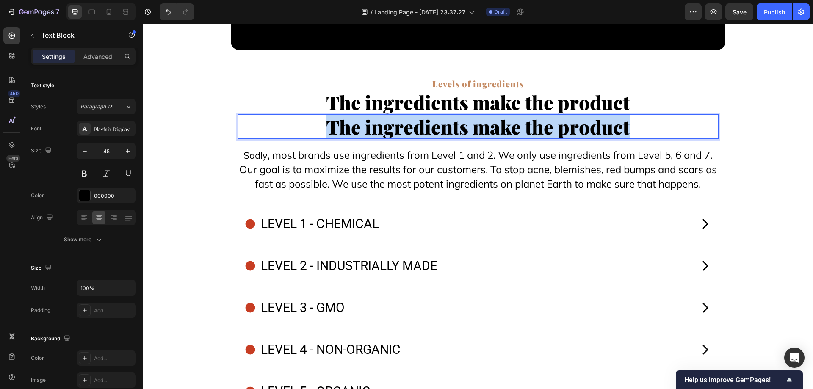
click at [385, 129] on p "The ingredients make the product" at bounding box center [477, 126] width 479 height 23
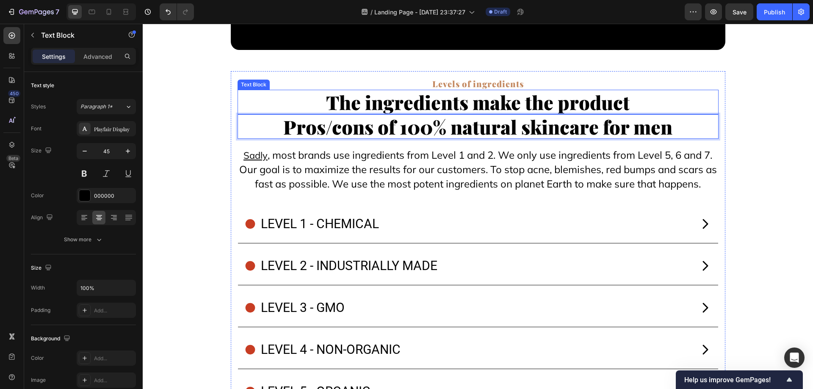
click at [244, 96] on p "The ingredients make the product" at bounding box center [477, 102] width 479 height 23
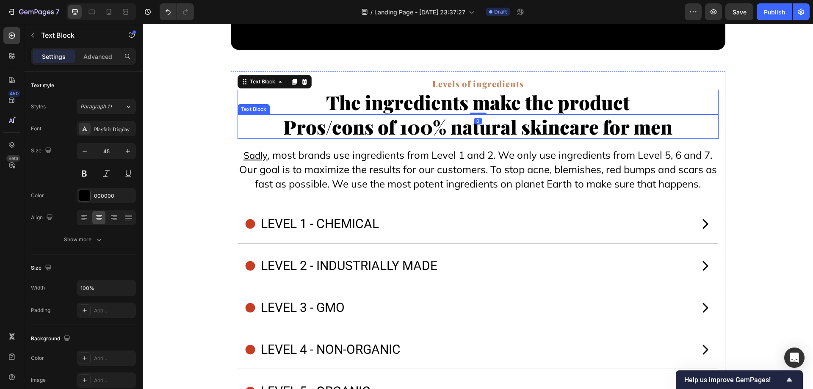
click at [268, 128] on p "Pros/cons of 100% natural skincare for men" at bounding box center [477, 126] width 479 height 23
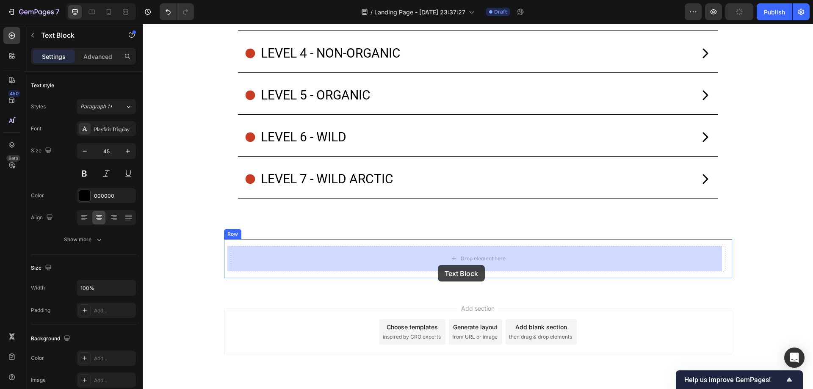
drag, startPoint x: 254, startPoint y: 106, endPoint x: 438, endPoint y: 264, distance: 243.0
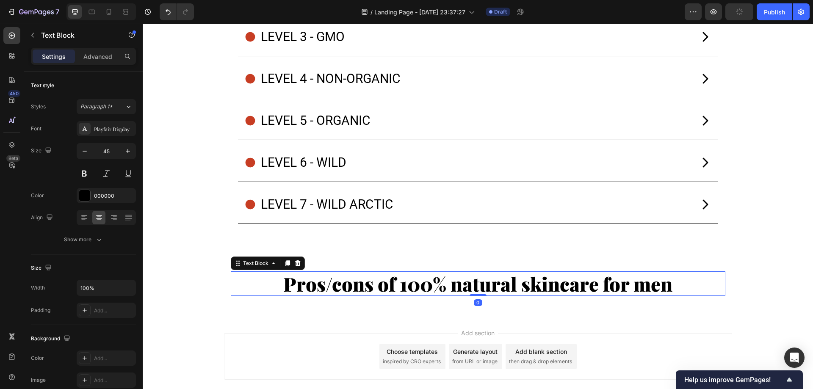
scroll to position [8182, 0]
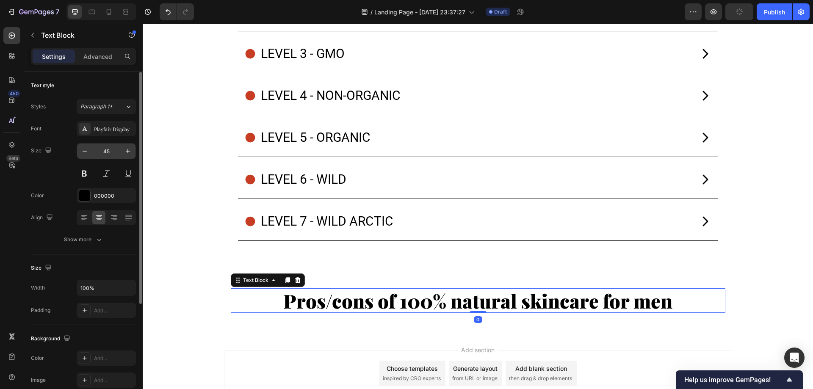
click at [109, 152] on input "45" at bounding box center [106, 151] width 28 height 15
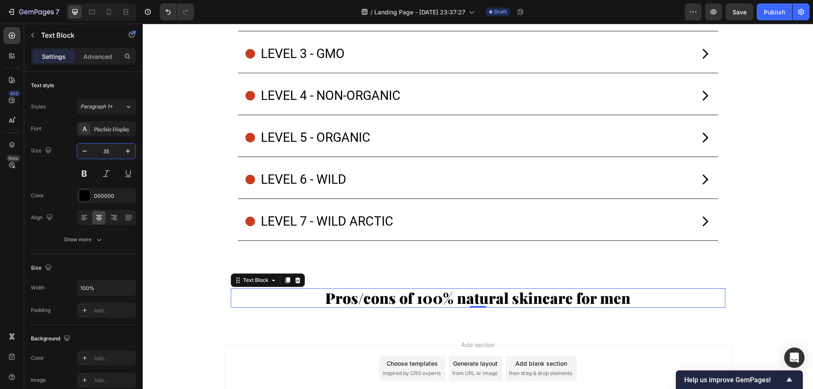
type input "35"
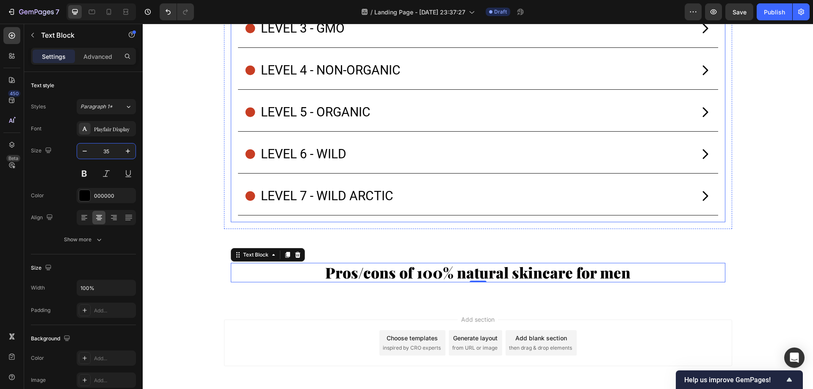
scroll to position [8243, 0]
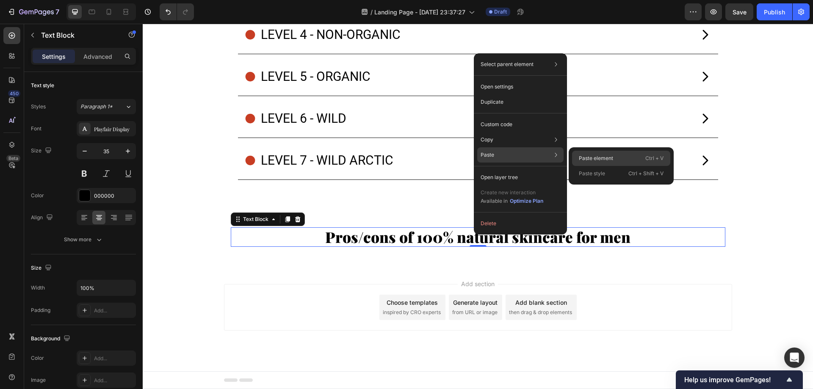
click at [589, 153] on div "Paste element Ctrl + V" at bounding box center [621, 158] width 98 height 15
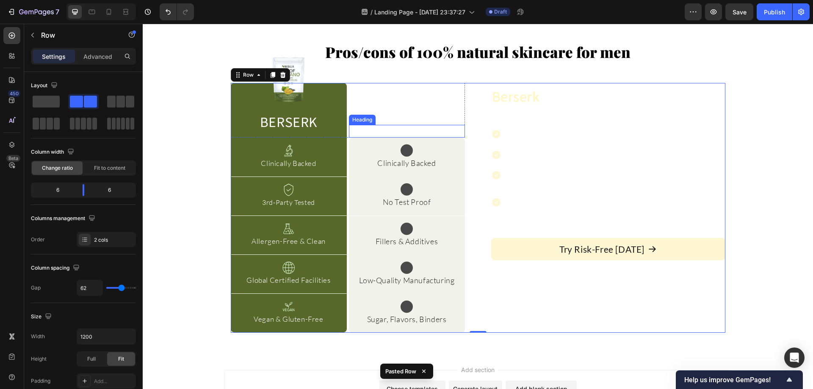
scroll to position [8343, 0]
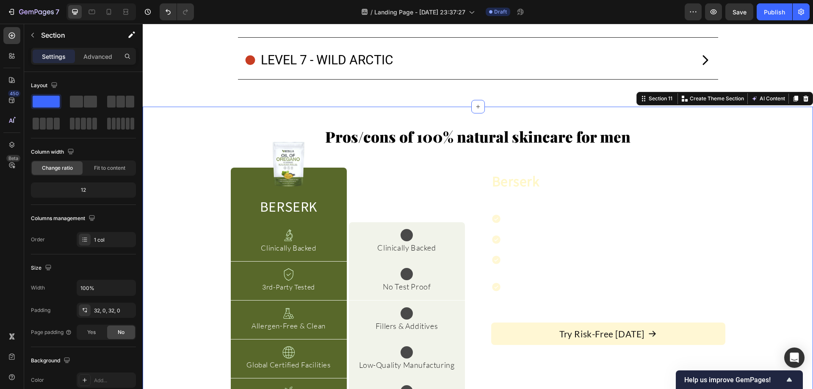
click at [445, 111] on div "Pros/cons of 100% natural skincare for men Text Block Image Berserk Heading Row…" at bounding box center [478, 272] width 670 height 331
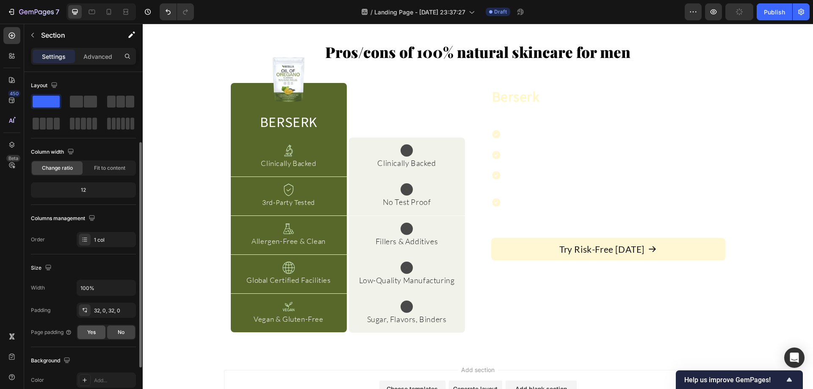
scroll to position [42, 0]
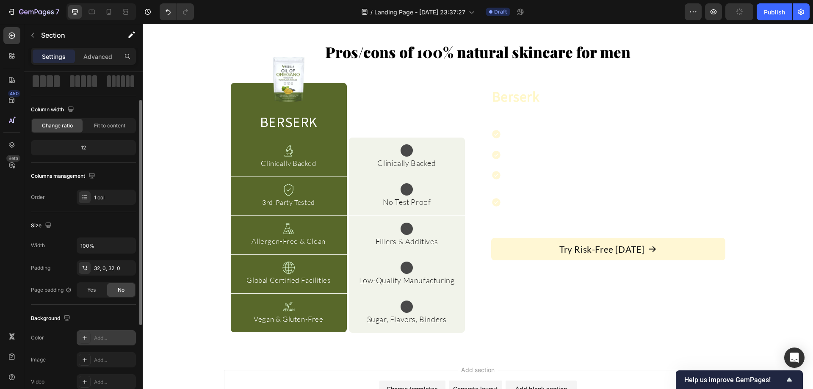
click at [103, 332] on div "Add..." at bounding box center [106, 337] width 59 height 15
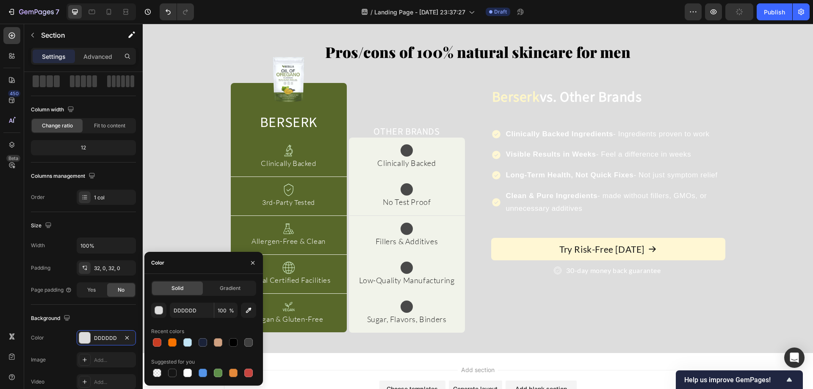
scroll to position [8343, 0]
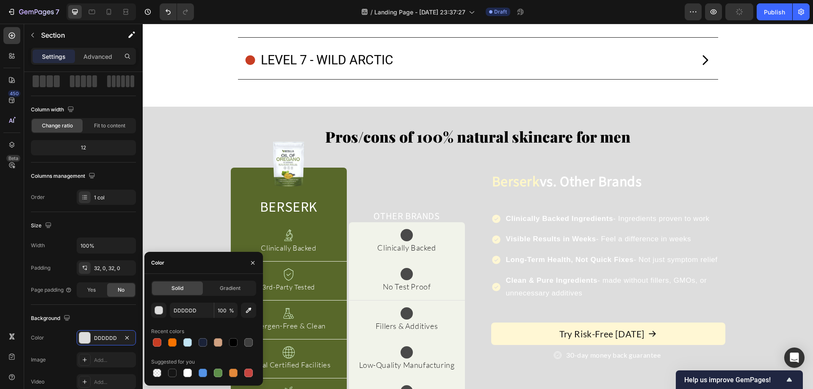
click at [183, 154] on div "Pros/cons of 100% natural skincare for men Text Block Image Berserk Heading Row…" at bounding box center [478, 272] width 670 height 304
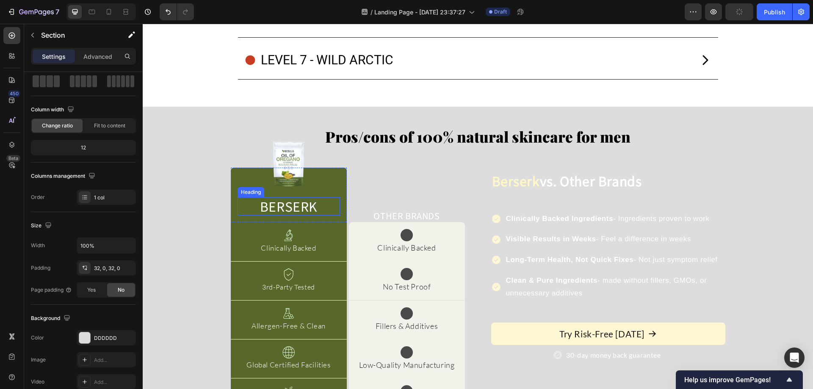
click at [300, 204] on h2 "Berserk" at bounding box center [289, 206] width 103 height 18
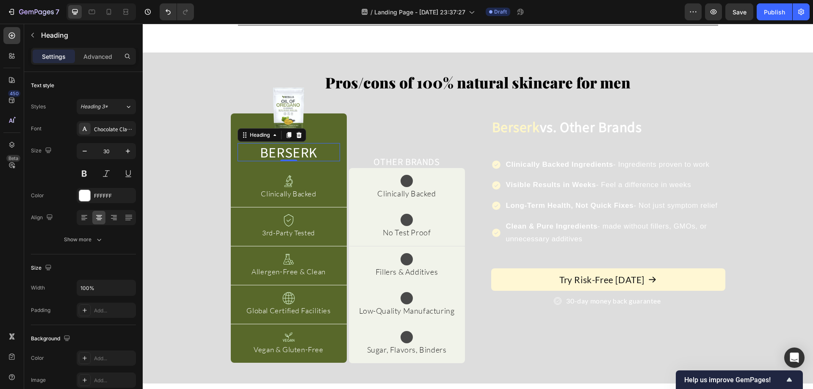
scroll to position [8428, 0]
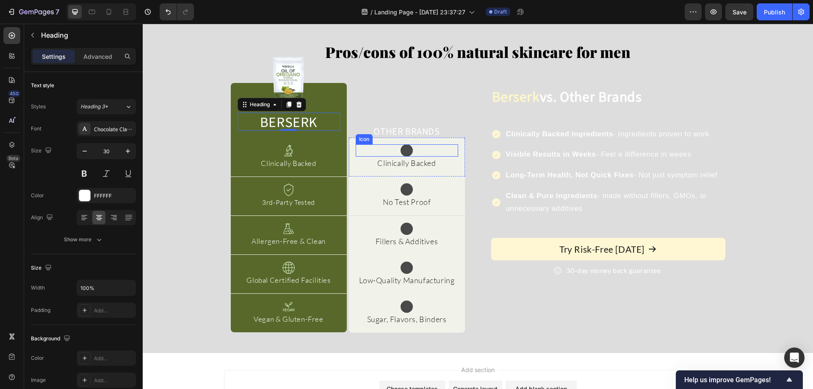
click at [405, 150] on icon at bounding box center [407, 151] width 8 height 8
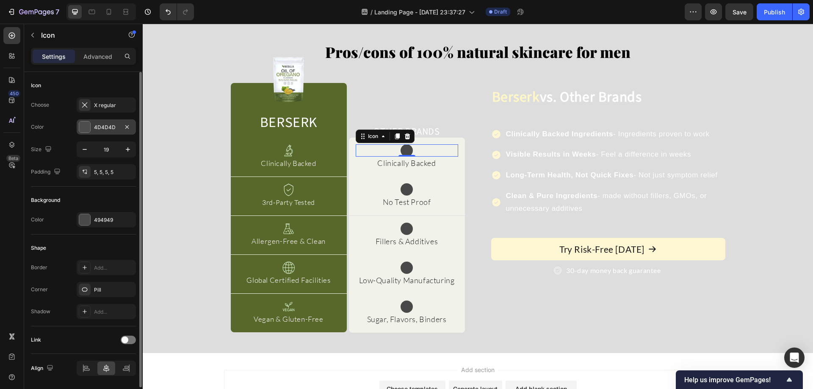
click at [103, 127] on div "4D4D4D" at bounding box center [106, 128] width 25 height 8
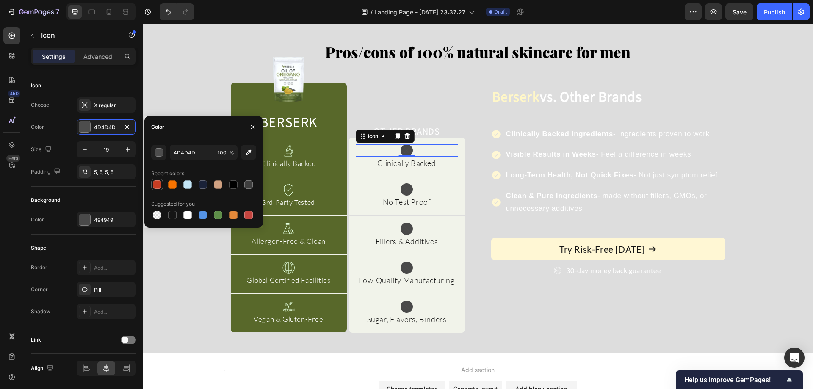
click at [158, 183] on div at bounding box center [157, 184] width 8 height 8
type input "C73D23"
click at [404, 190] on icon at bounding box center [407, 190] width 8 height 8
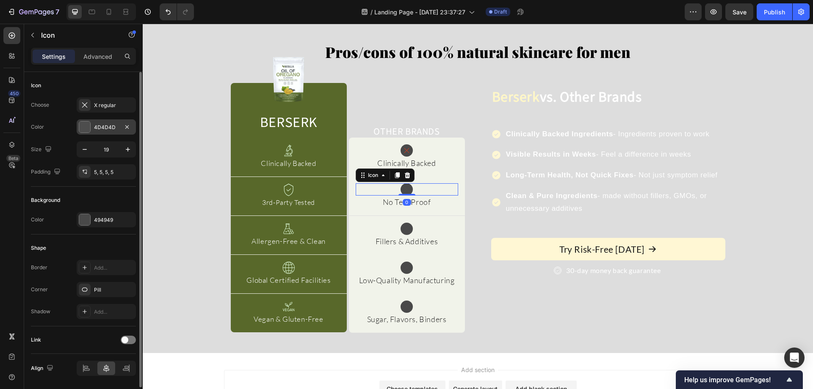
click at [117, 133] on div "4D4D4D" at bounding box center [106, 126] width 59 height 15
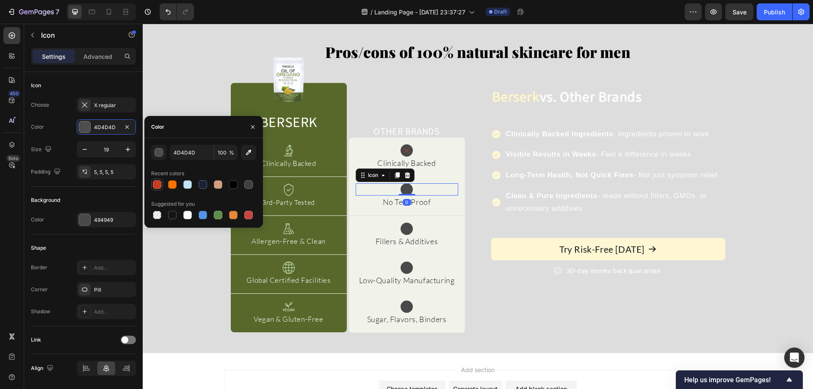
click at [161, 189] on div at bounding box center [157, 185] width 12 height 12
type input "C73D23"
click at [403, 230] on icon at bounding box center [407, 229] width 8 height 8
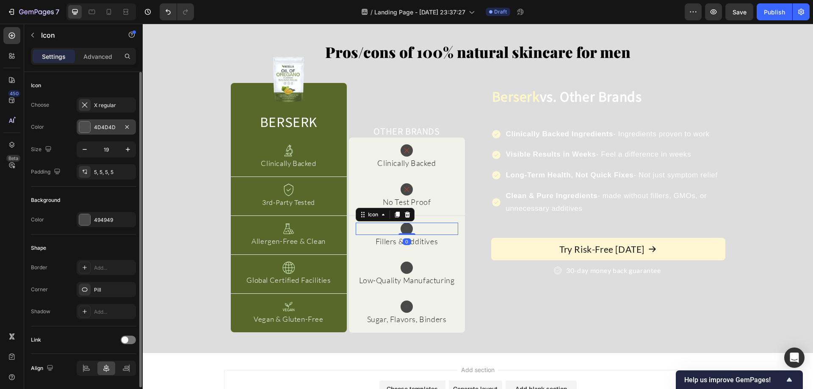
click at [95, 122] on div "4D4D4D" at bounding box center [106, 126] width 59 height 15
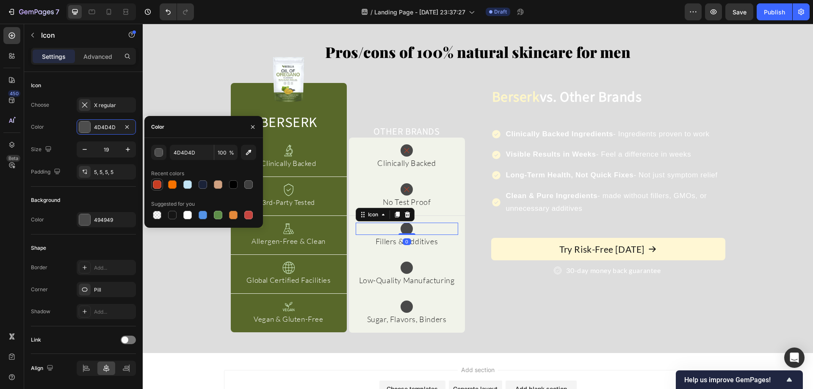
click at [158, 183] on div at bounding box center [157, 184] width 8 height 8
type input "C73D23"
click at [401, 268] on div at bounding box center [407, 268] width 12 height 12
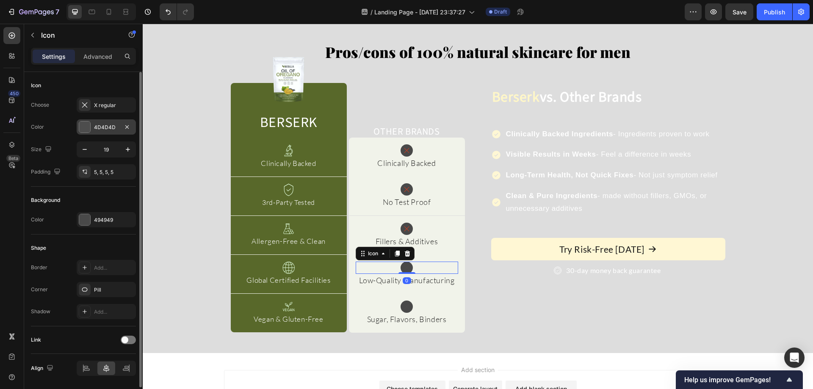
click at [84, 126] on div at bounding box center [84, 127] width 11 height 11
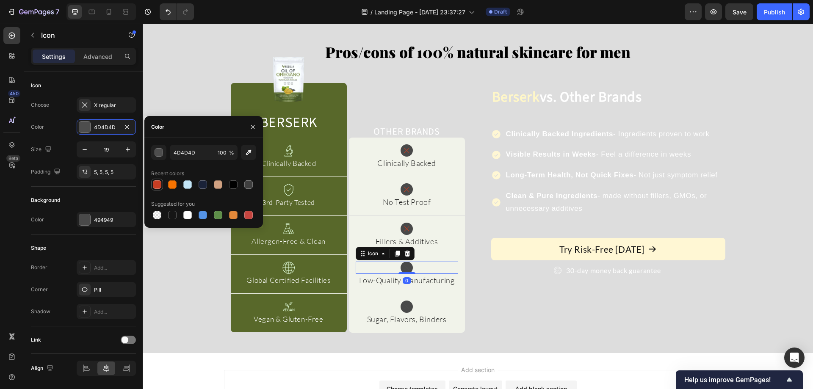
click at [158, 180] on div at bounding box center [157, 184] width 8 height 8
type input "C73D23"
click at [403, 303] on icon at bounding box center [407, 307] width 8 height 8
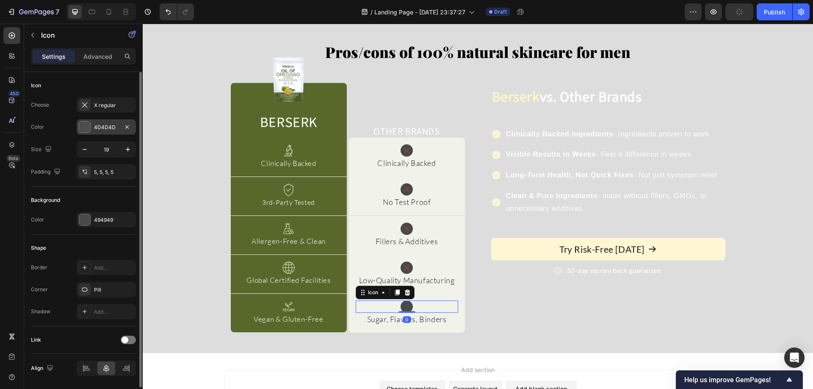
click at [95, 132] on div "4D4D4D" at bounding box center [106, 126] width 59 height 15
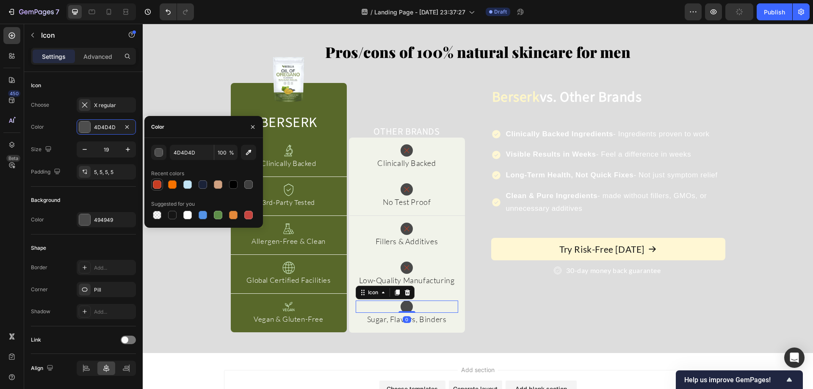
click at [156, 189] on div at bounding box center [157, 185] width 10 height 10
type input "C73D23"
click at [182, 95] on div "Pros/cons of 100% natural skincare for men Text Block Image Berserk Heading Row…" at bounding box center [478, 188] width 670 height 304
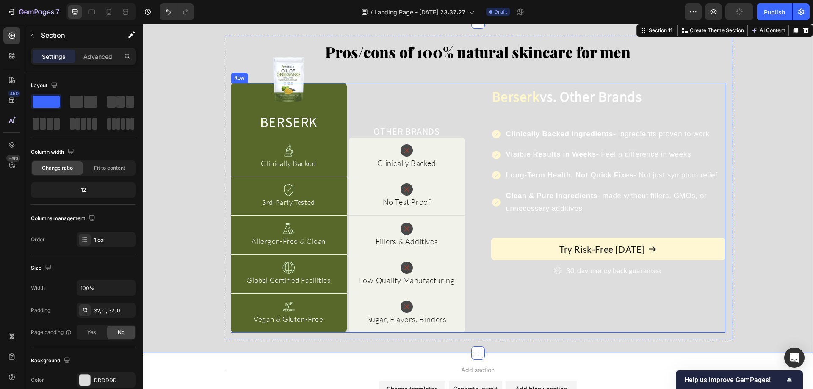
scroll to position [8343, 0]
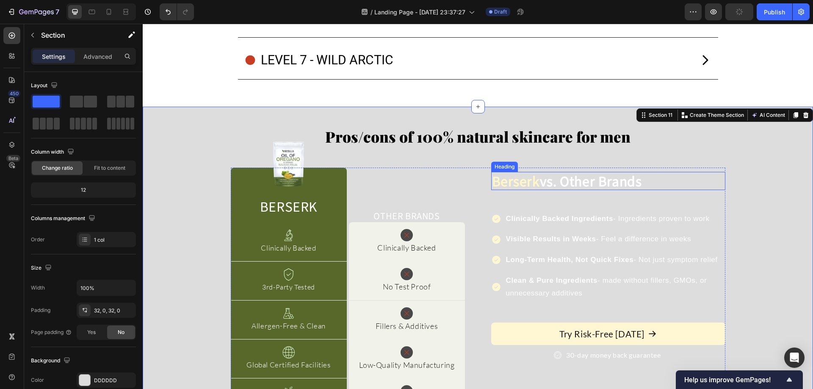
click at [568, 186] on h2 "Berserk vs. Other Brands" at bounding box center [608, 181] width 234 height 18
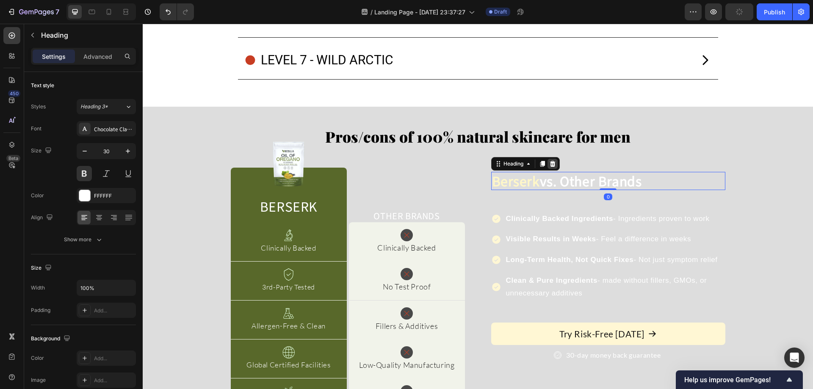
click at [551, 163] on icon at bounding box center [553, 164] width 6 height 6
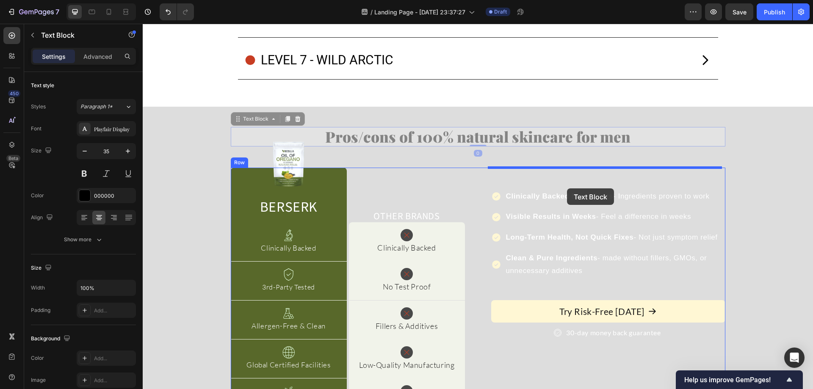
drag, startPoint x: 535, startPoint y: 139, endPoint x: 567, endPoint y: 188, distance: 59.3
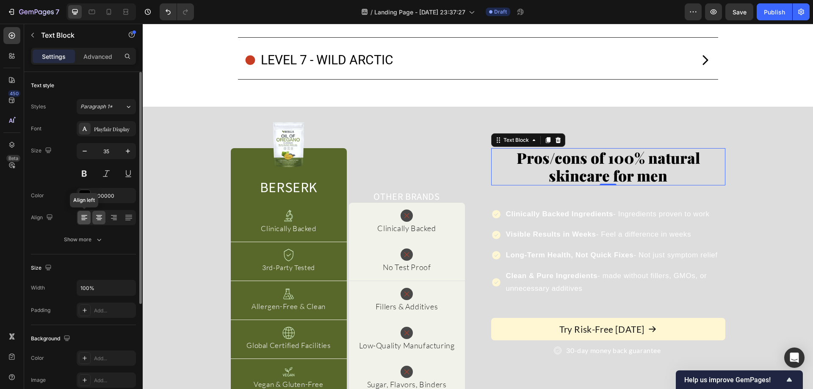
click at [82, 216] on icon at bounding box center [84, 217] width 8 height 8
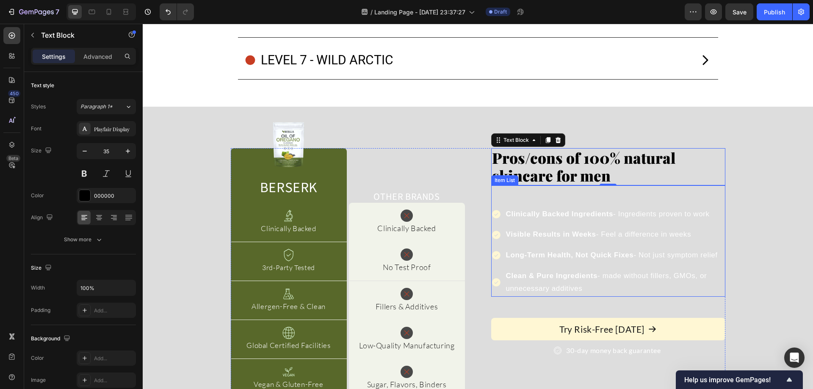
click at [551, 212] on strong "Clinically Backed Ingredients" at bounding box center [560, 214] width 108 height 8
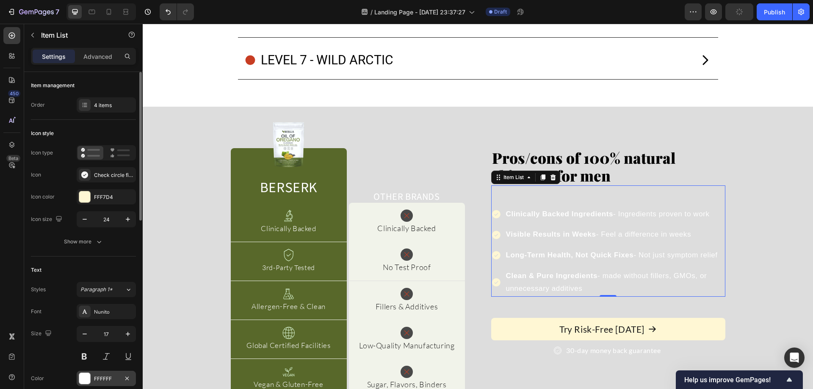
click at [101, 376] on div "FFFFFF" at bounding box center [106, 379] width 25 height 8
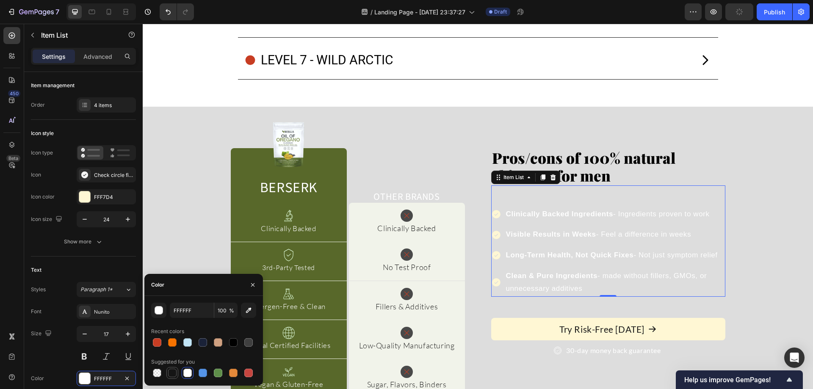
click at [170, 371] on div at bounding box center [172, 373] width 8 height 8
type input "151515"
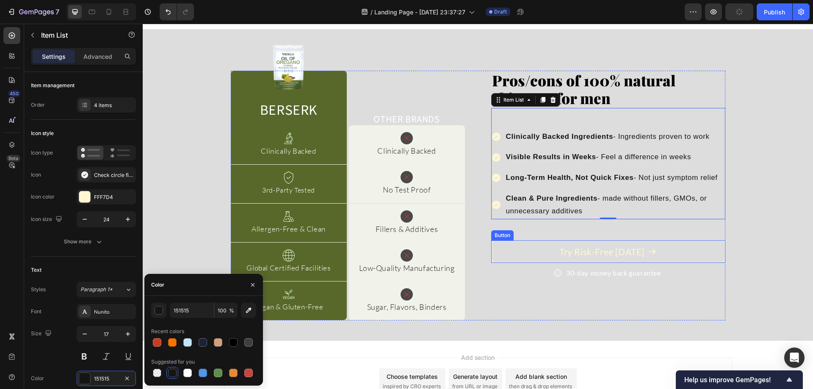
scroll to position [8428, 0]
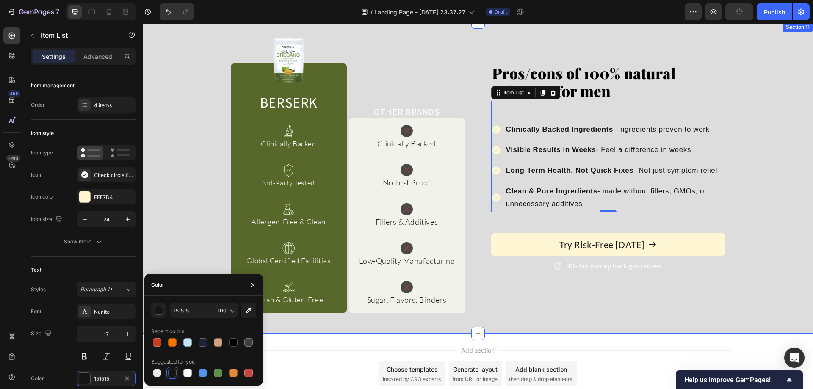
click at [758, 197] on div "Image Berserk Heading Row Image Other Brands Heading Row Image Clinically Backe…" at bounding box center [478, 178] width 670 height 285
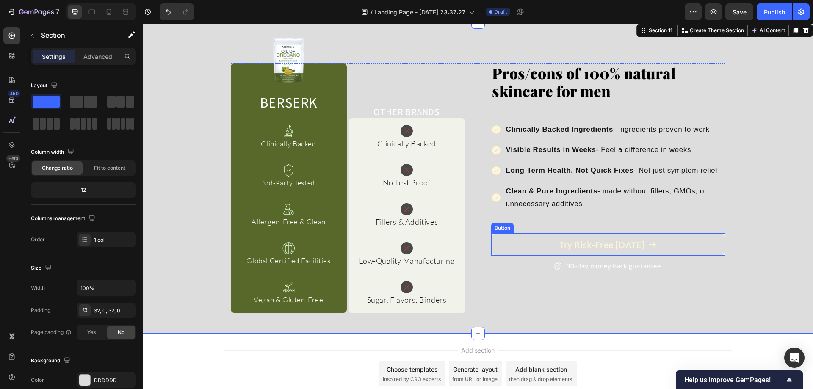
click at [700, 242] on button "Try Risk-Free Today" at bounding box center [608, 244] width 234 height 22
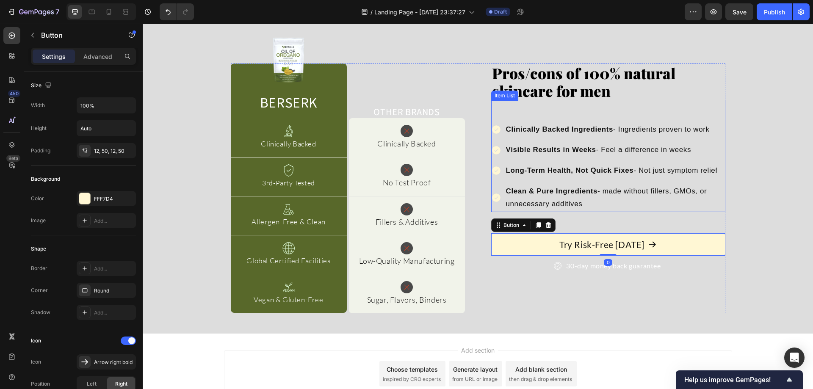
click at [496, 192] on div "Clean & Pure Ingredients - made without fillers, GMOs, or unnecessary additives" at bounding box center [608, 198] width 234 height 28
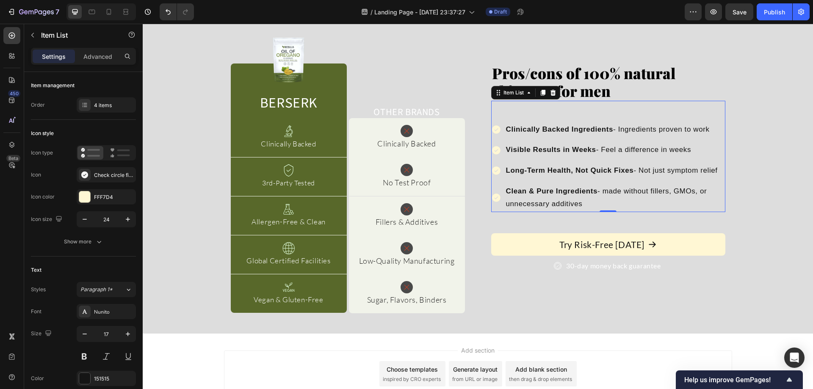
click at [495, 195] on icon at bounding box center [496, 198] width 8 height 8
click at [105, 190] on div "FFF7D4" at bounding box center [106, 196] width 59 height 15
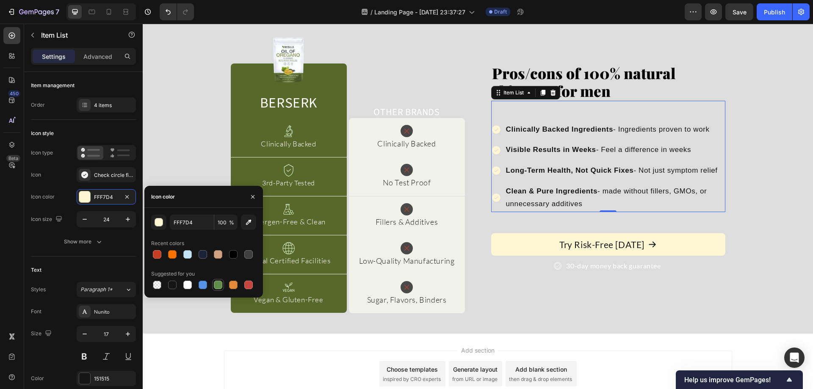
click at [218, 285] on div at bounding box center [218, 285] width 8 height 8
type input "5E8E49"
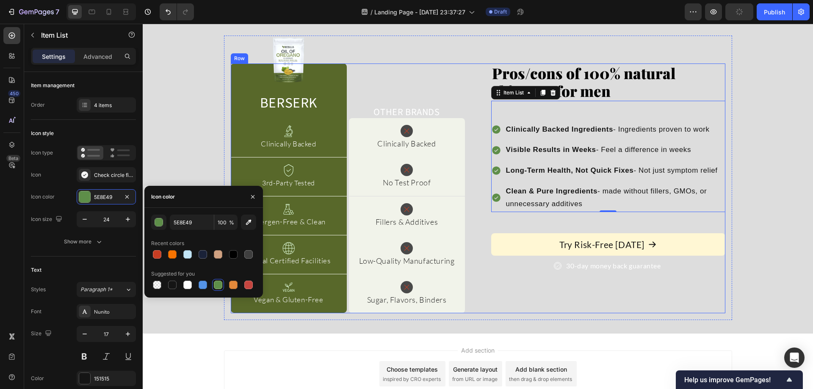
click at [638, 283] on div "Pros/cons of 100% natural skincare for men Text Block Clinically Backed Ingredi…" at bounding box center [608, 189] width 234 height 250
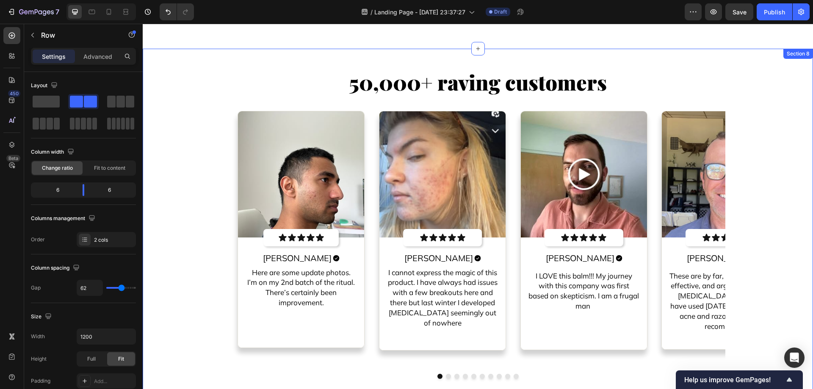
scroll to position [6338, 0]
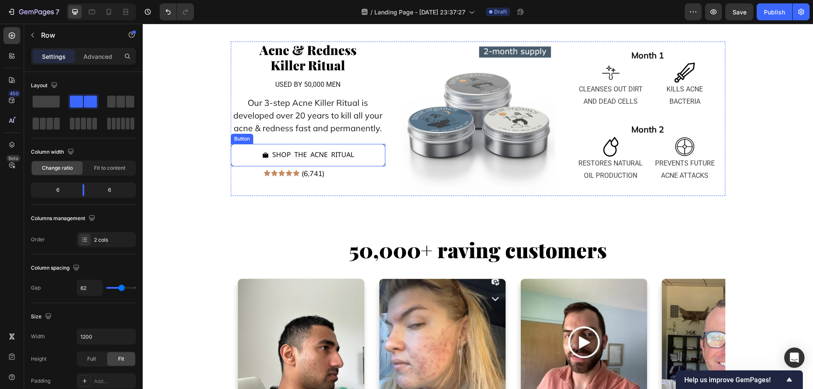
click at [363, 161] on button "shop the acne ritual" at bounding box center [308, 155] width 155 height 22
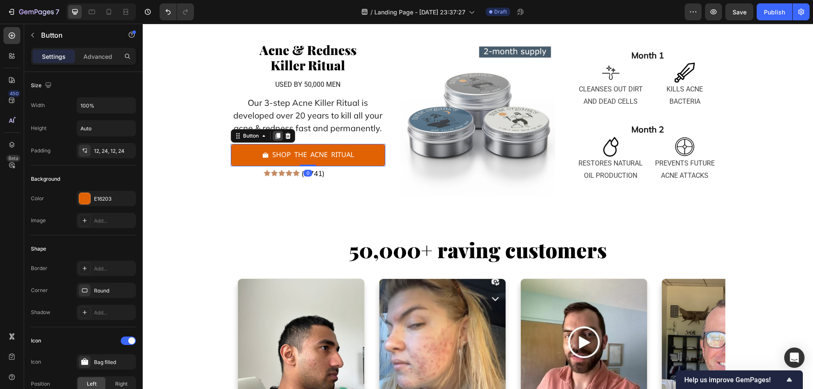
click at [275, 136] on icon at bounding box center [277, 136] width 5 height 6
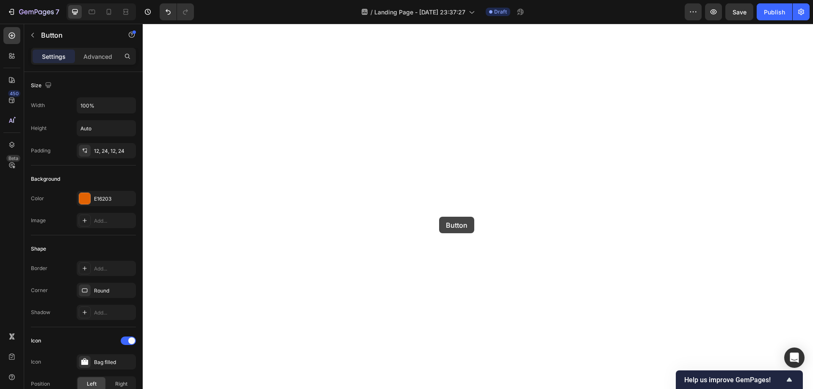
scroll to position [8511, 0]
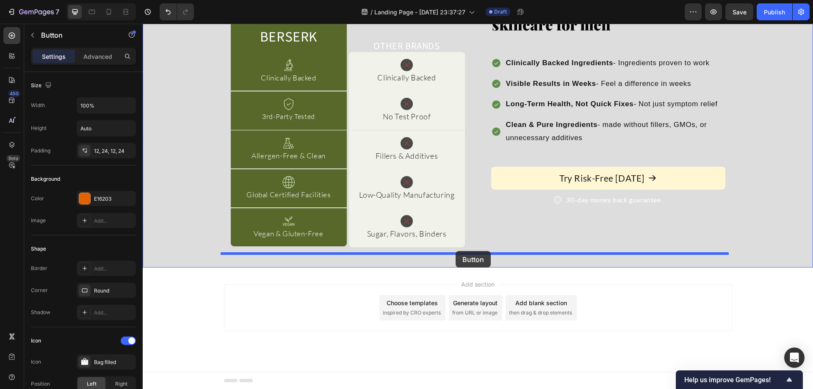
drag, startPoint x: 247, startPoint y: 164, endPoint x: 456, endPoint y: 251, distance: 226.5
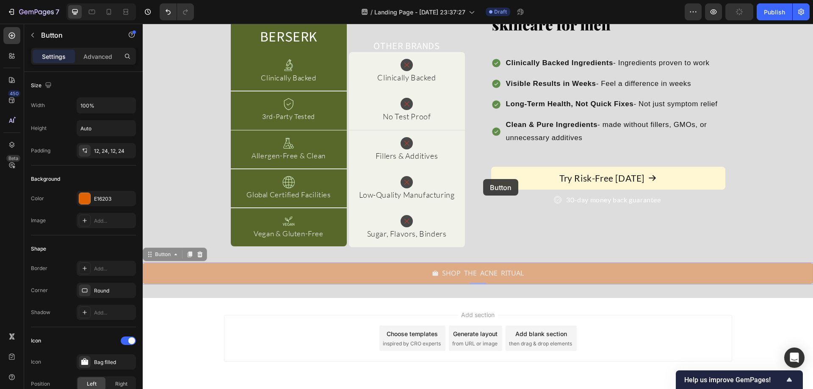
scroll to position [8341, 0]
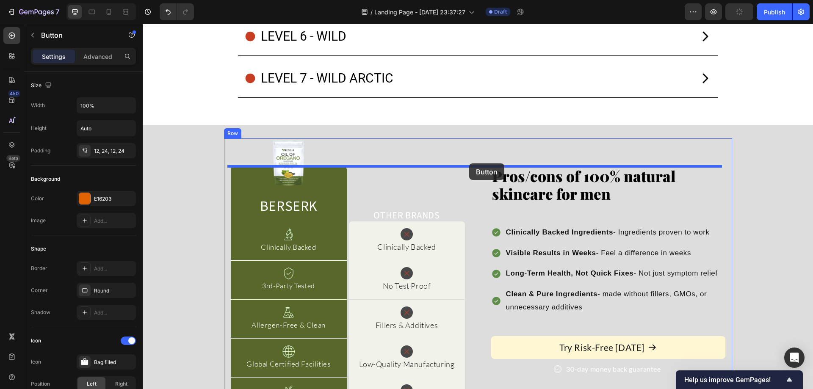
drag, startPoint x: 537, startPoint y: 272, endPoint x: 469, endPoint y: 163, distance: 128.1
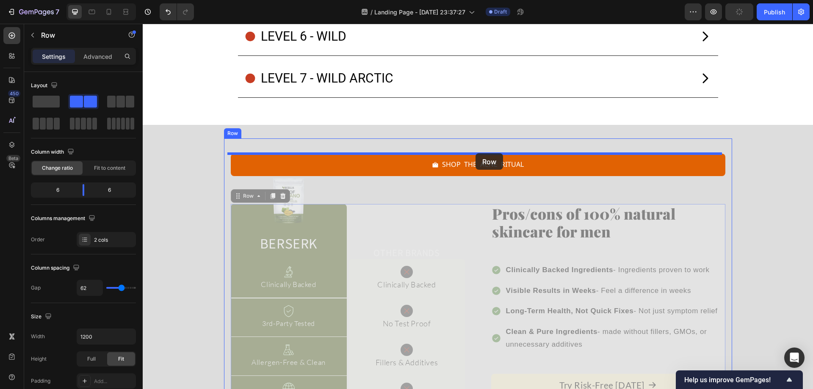
drag, startPoint x: 475, startPoint y: 234, endPoint x: 476, endPoint y: 153, distance: 80.9
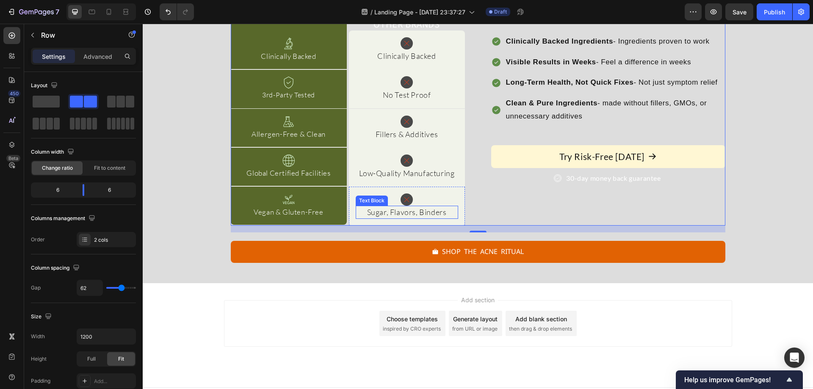
scroll to position [8548, 0]
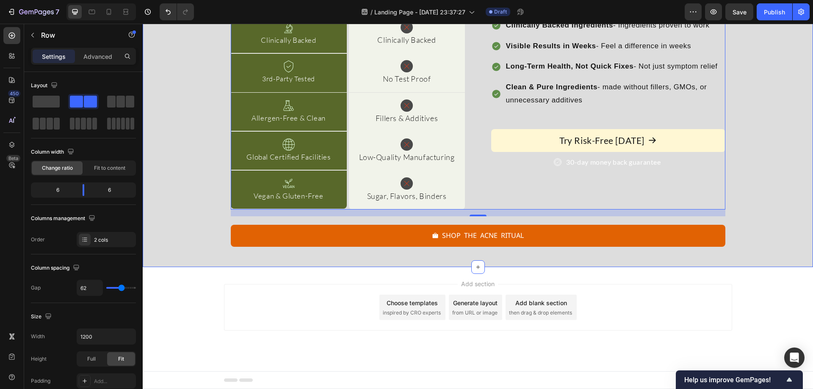
click at [729, 251] on div "Image Berserk Heading Row Image Other Brands Heading Row Image Clinically Backe…" at bounding box center [478, 92] width 670 height 322
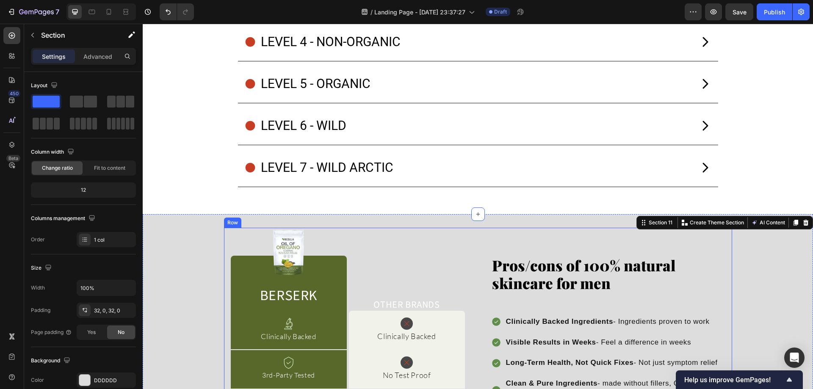
scroll to position [8379, 0]
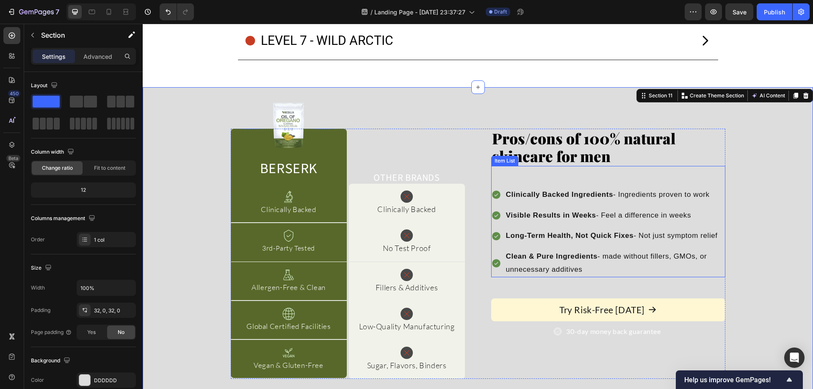
click at [639, 214] on p "Visible Results in Weeks - Feel a difference in weeks" at bounding box center [615, 215] width 218 height 13
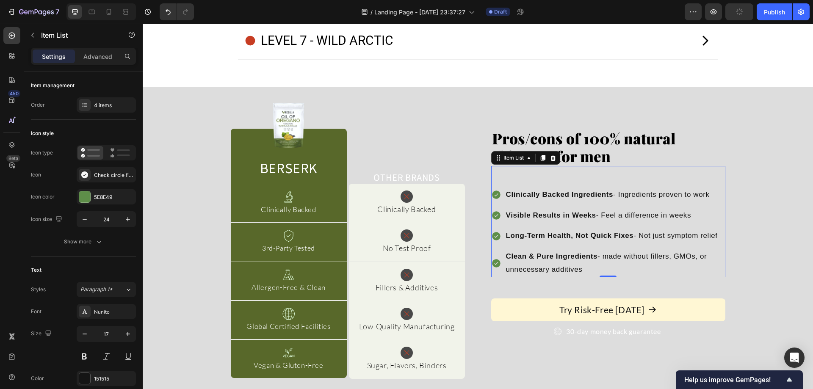
click at [649, 204] on div "Clinically Backed Ingredients - Ingredients proven to work Visible Results in W…" at bounding box center [608, 232] width 234 height 90
click at [105, 313] on div "Nunito" at bounding box center [114, 312] width 40 height 8
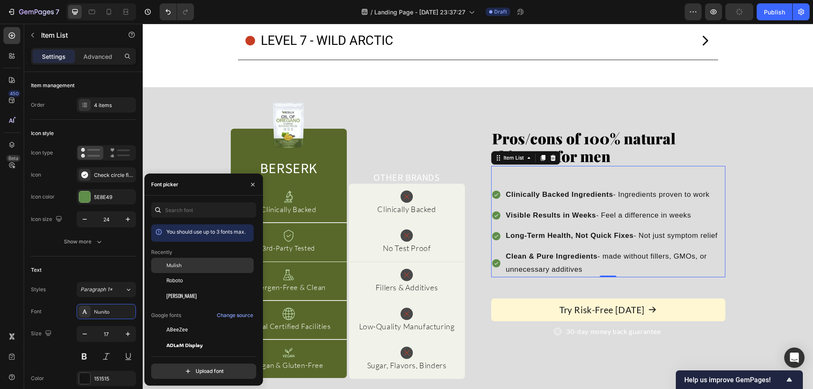
click at [186, 269] on div "Mulish" at bounding box center [209, 266] width 86 height 8
click at [128, 332] on icon "button" at bounding box center [128, 334] width 8 height 8
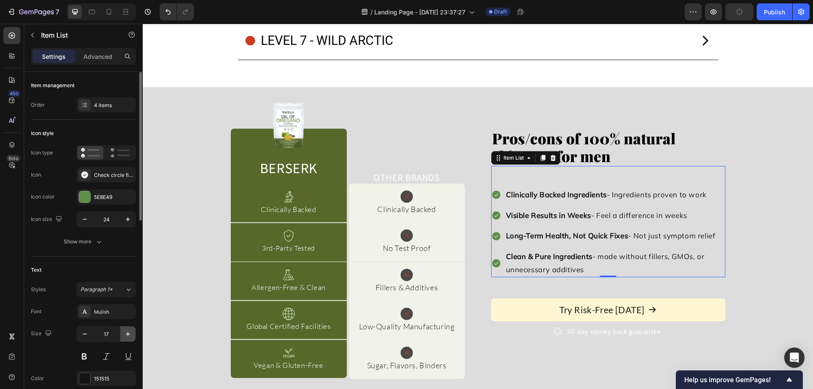
type input "18"
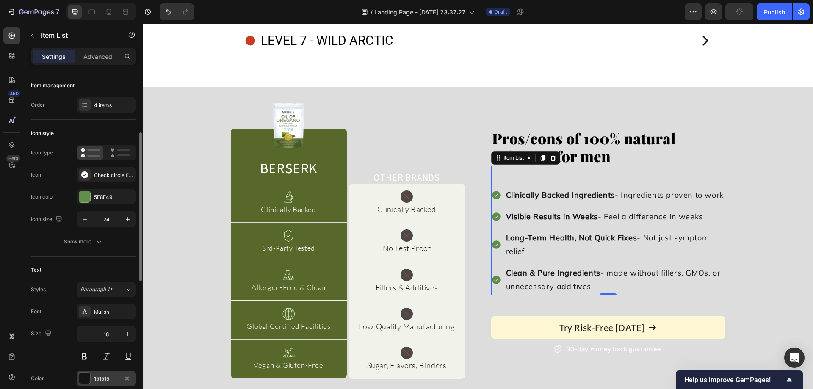
scroll to position [42, 0]
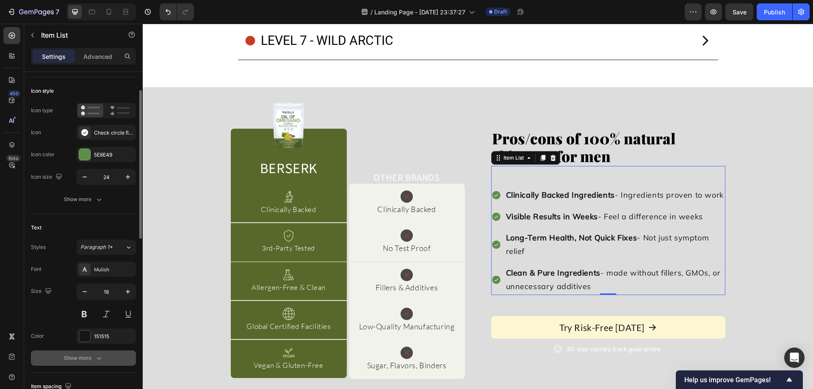
click at [92, 358] on div "Show more" at bounding box center [83, 358] width 39 height 8
click at [131, 376] on button "button" at bounding box center [127, 380] width 15 height 15
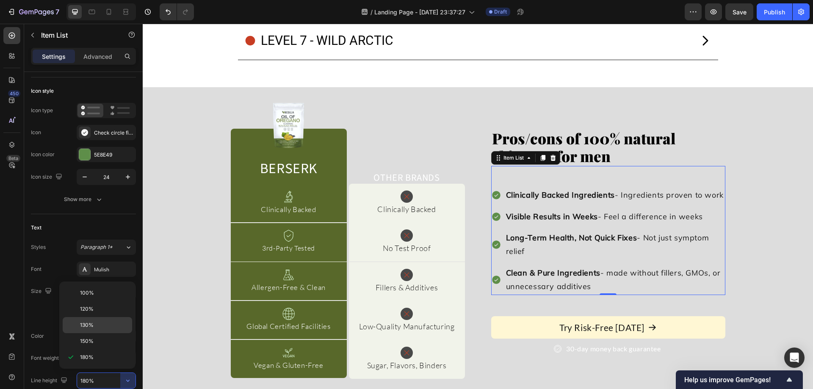
click at [117, 328] on p "130%" at bounding box center [104, 325] width 48 height 8
type input "130%"
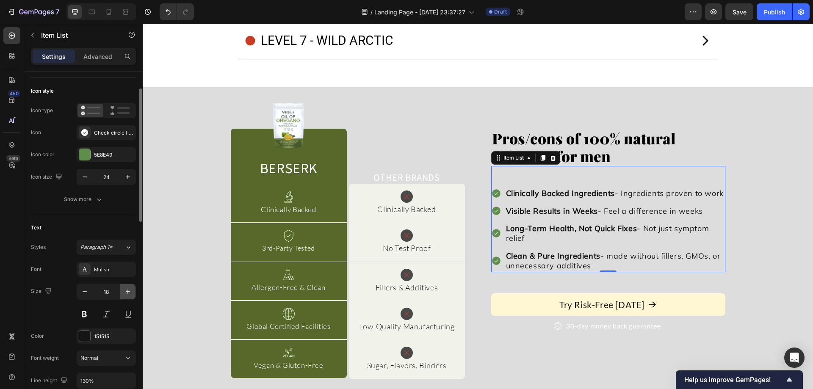
click at [129, 291] on icon "button" at bounding box center [128, 292] width 8 height 8
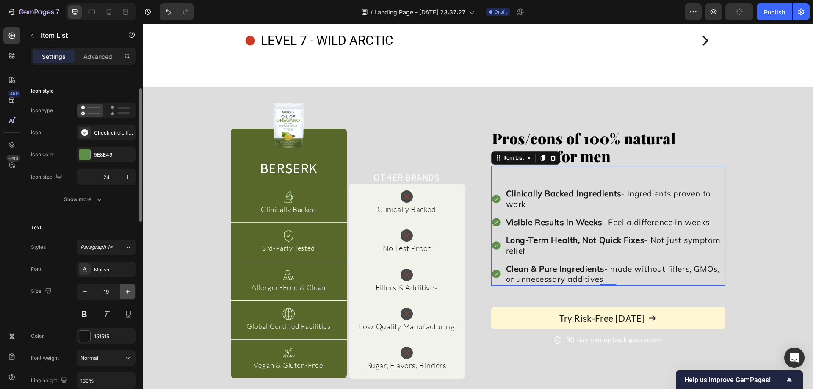
click at [129, 291] on icon "button" at bounding box center [128, 292] width 8 height 8
type input "20"
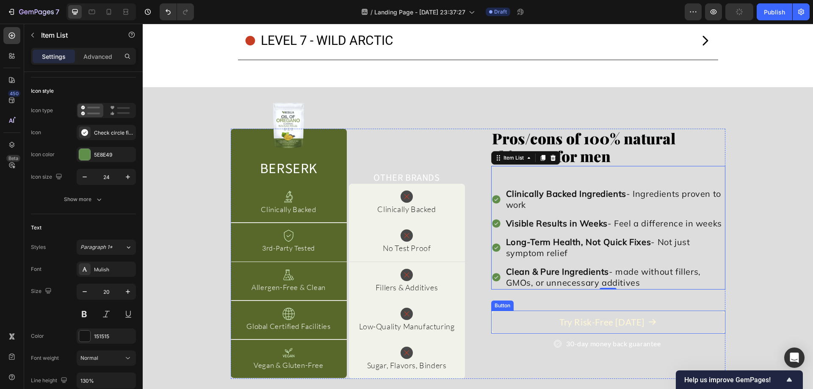
scroll to position [8421, 0]
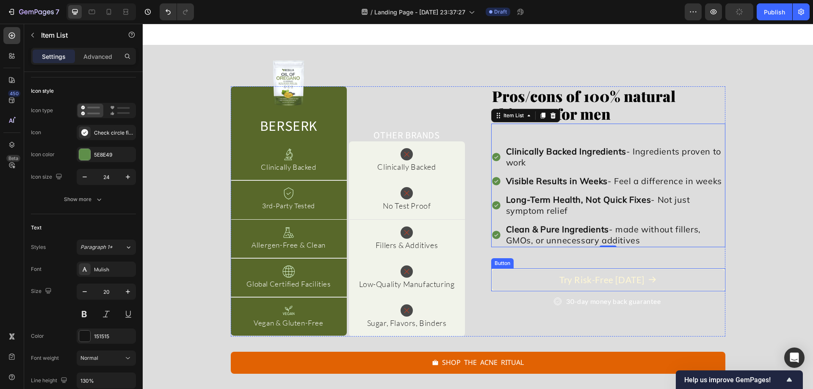
click at [519, 283] on button "Try Risk-Free Today" at bounding box center [608, 280] width 234 height 22
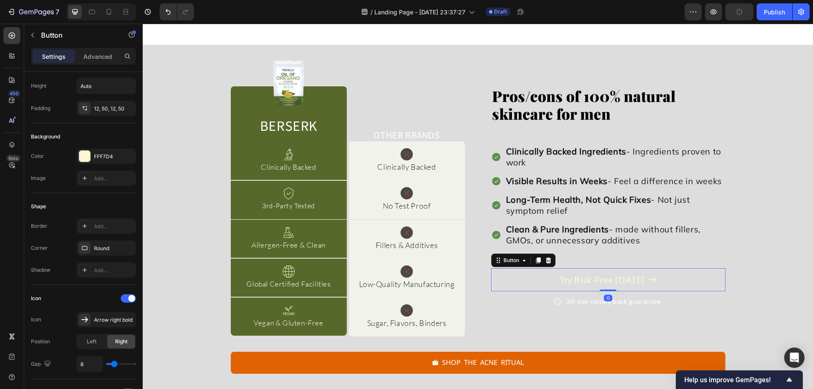
scroll to position [0, 0]
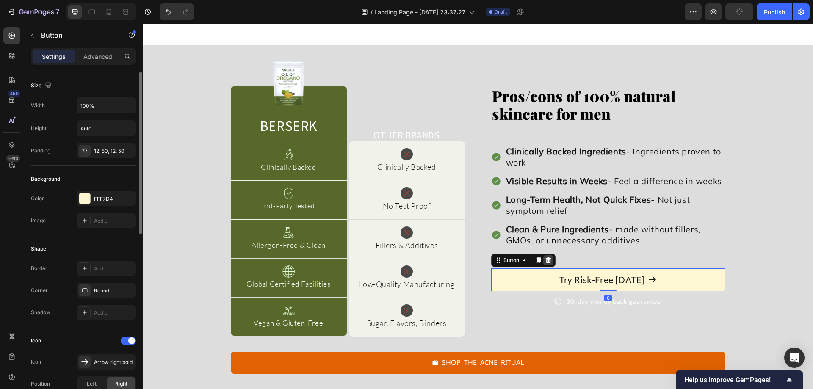
click at [545, 257] on icon at bounding box center [548, 260] width 7 height 7
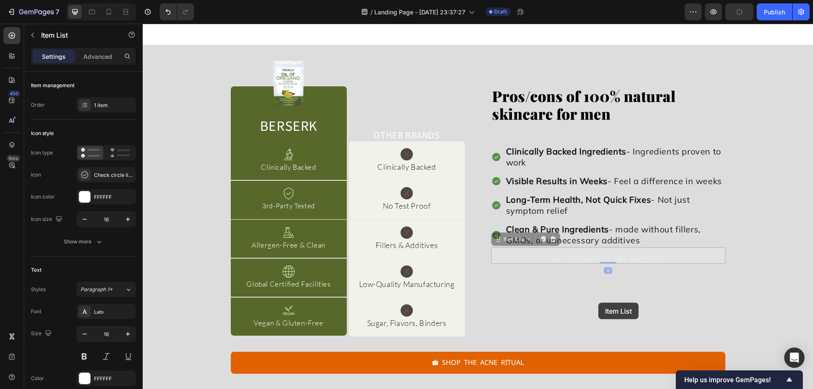
scroll to position [8548, 0]
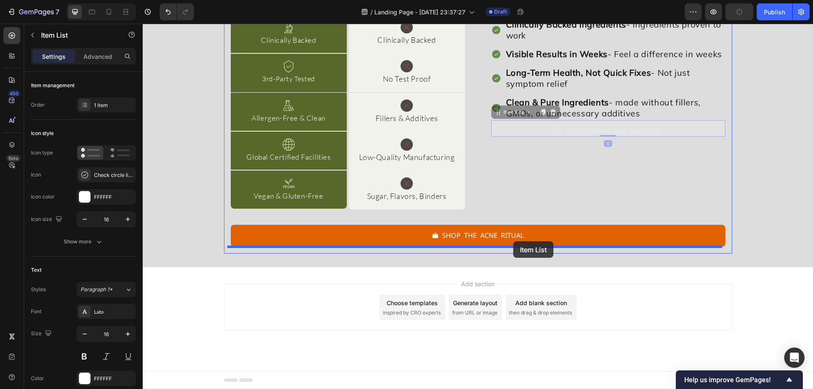
drag, startPoint x: 669, startPoint y: 256, endPoint x: 513, endPoint y: 241, distance: 156.2
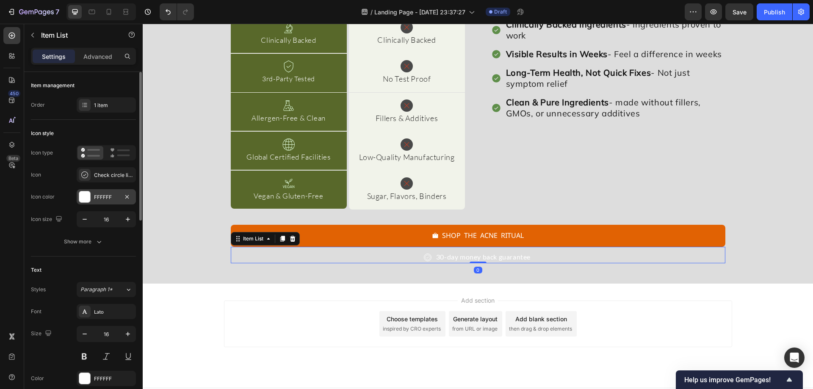
click at [111, 197] on div "FFFFFF" at bounding box center [106, 198] width 25 height 8
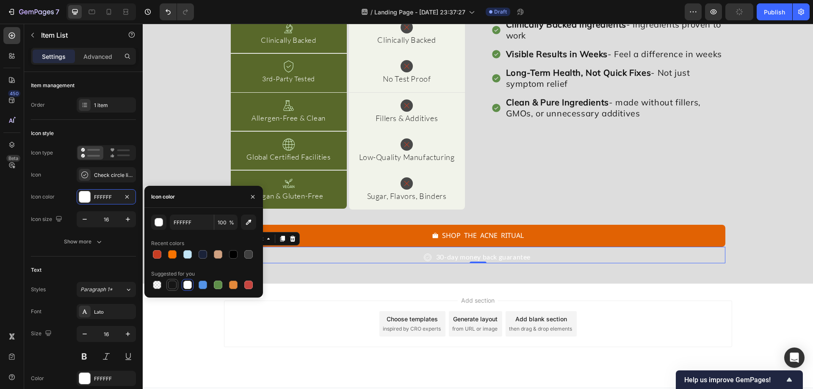
click at [172, 285] on div at bounding box center [172, 285] width 8 height 8
type input "151515"
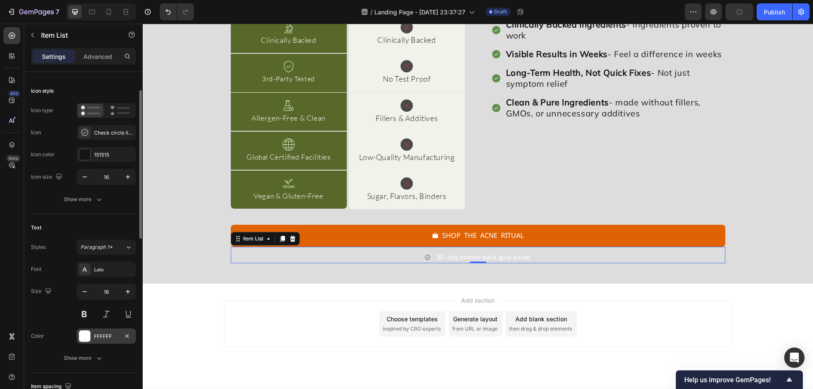
click at [115, 334] on div "FFFFFF" at bounding box center [106, 337] width 25 height 8
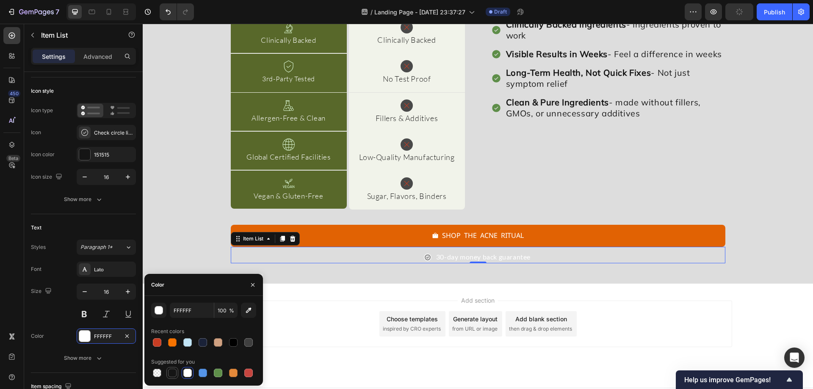
click at [169, 373] on div at bounding box center [172, 373] width 8 height 8
type input "151515"
click at [350, 282] on div "Image Berserk Heading Row Image Other Brands Heading Row Image Clinically Backe…" at bounding box center [478, 101] width 670 height 366
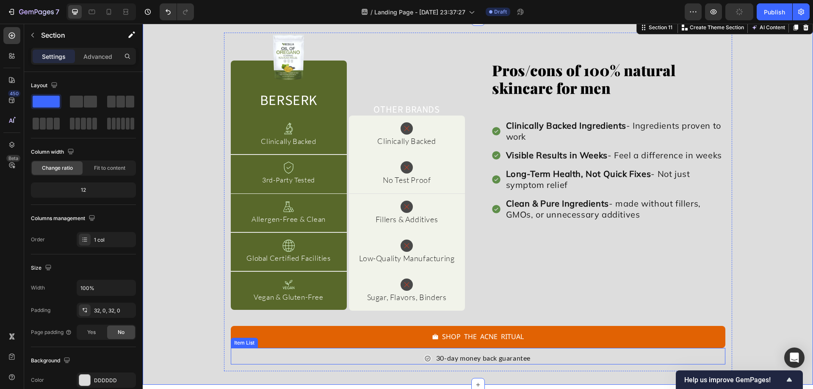
scroll to position [8336, 0]
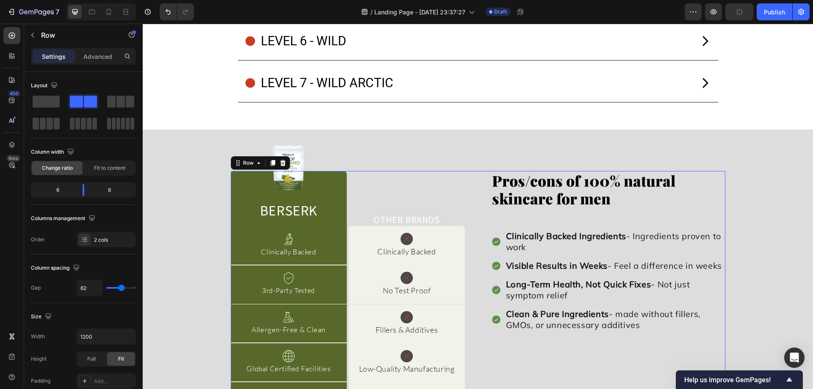
click at [475, 276] on div "Image Berserk Heading Row Image Other Brands Heading Row Image Clinically Backe…" at bounding box center [478, 296] width 495 height 250
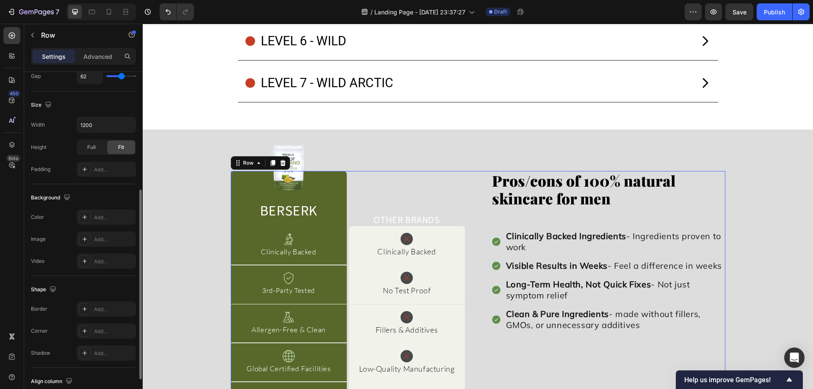
scroll to position [272, 0]
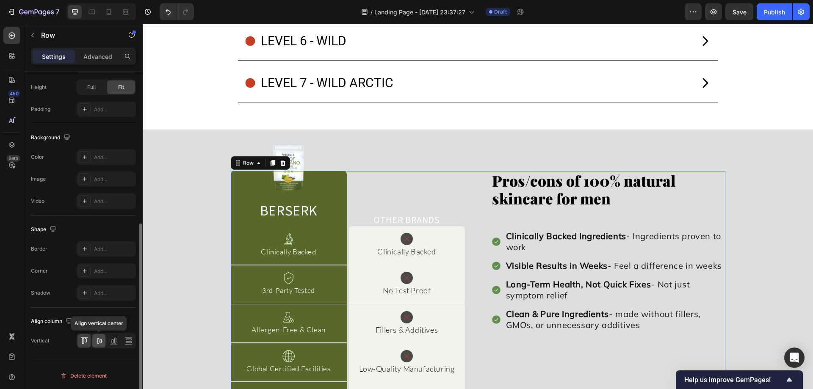
click at [100, 341] on icon at bounding box center [99, 341] width 8 height 8
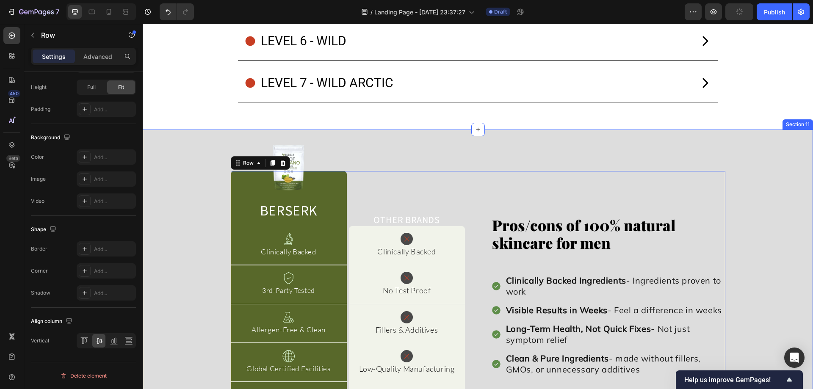
click at [197, 234] on div "Image Berserk Heading Row Image Other Brands Heading Row Image Clinically Backe…" at bounding box center [478, 312] width 670 height 339
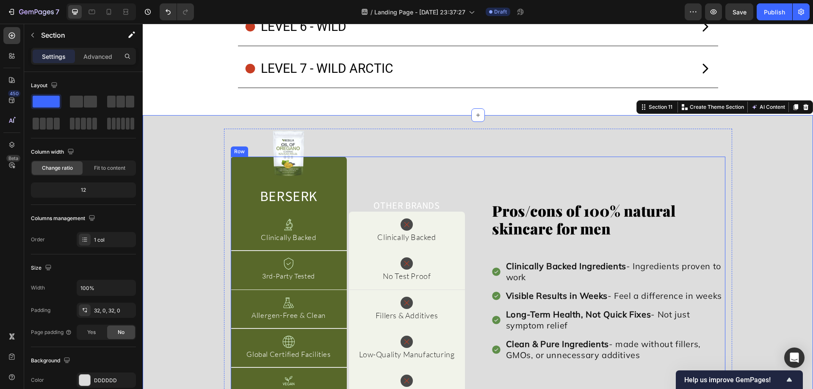
scroll to position [8336, 0]
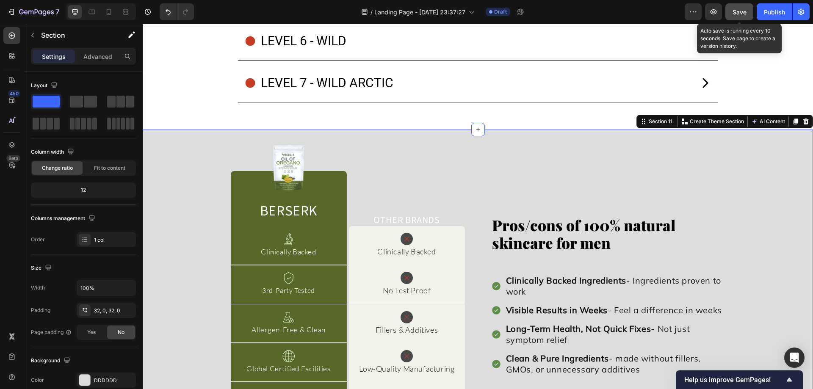
click at [734, 8] on span "Save" at bounding box center [740, 11] width 14 height 7
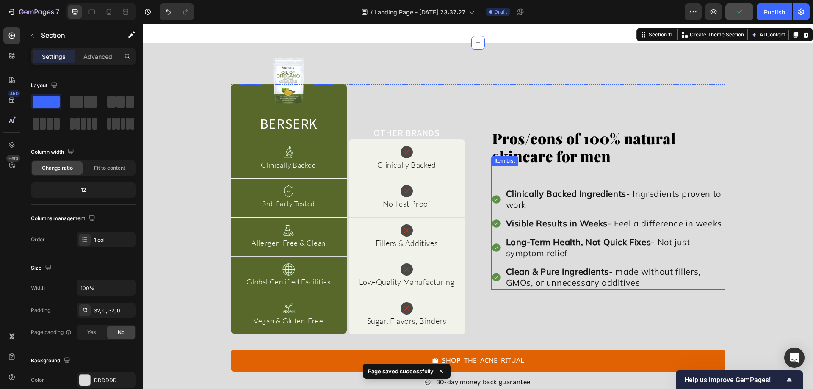
scroll to position [8379, 0]
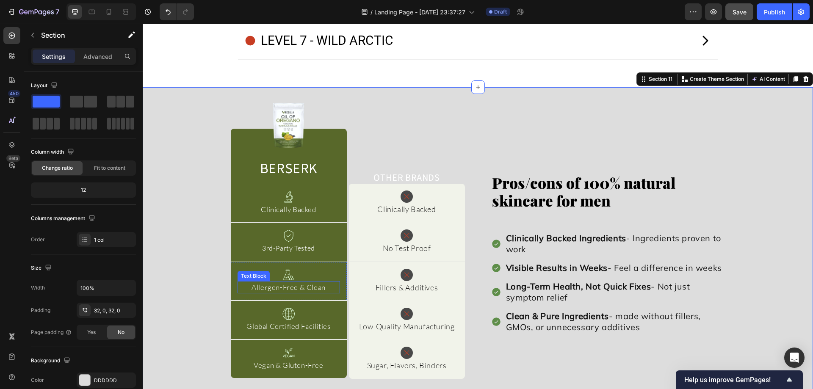
click at [292, 286] on p "Allergen-Free & Clean" at bounding box center [288, 287] width 101 height 11
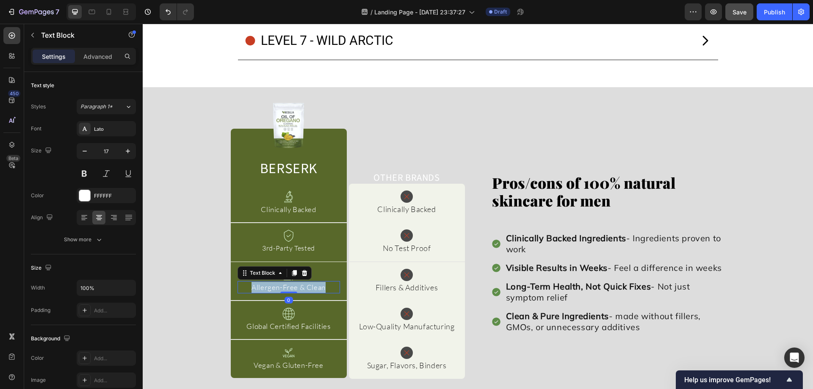
click at [292, 286] on p "Allergen-Free & Clean" at bounding box center [288, 287] width 101 height 11
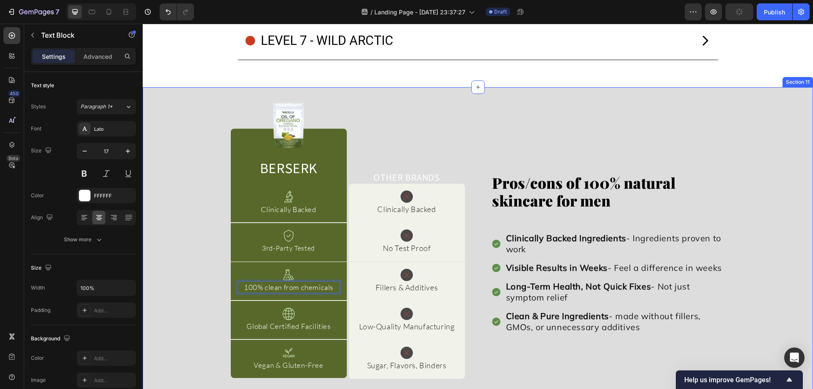
click at [176, 94] on div "Image Berserk Heading Row Image Other Brands Heading Row Image Clinically Backe…" at bounding box center [478, 270] width 670 height 366
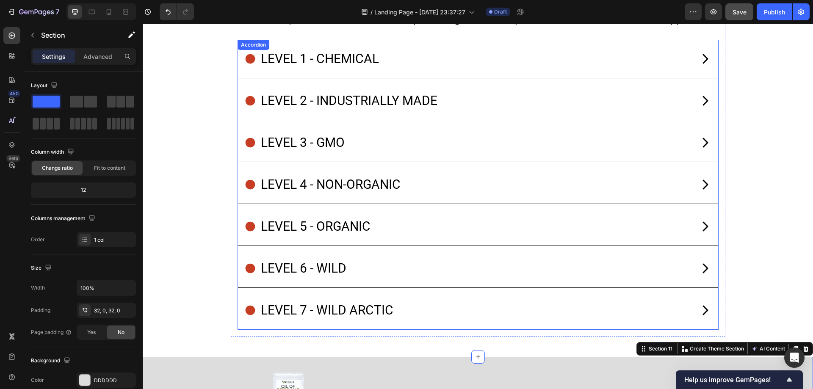
scroll to position [8040, 0]
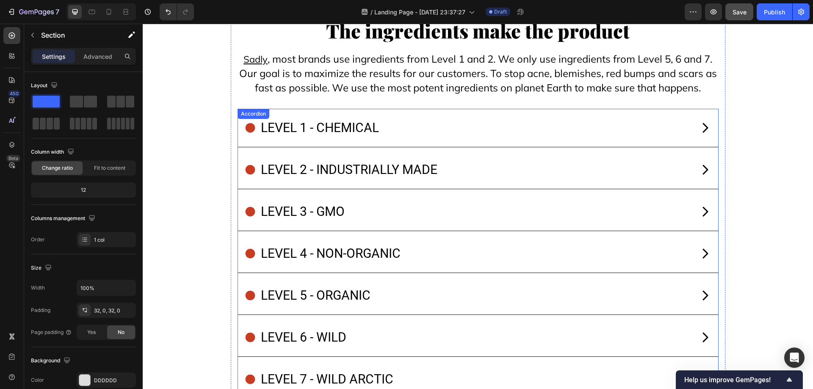
click at [487, 367] on div "level 7 - wild arctic" at bounding box center [467, 379] width 447 height 25
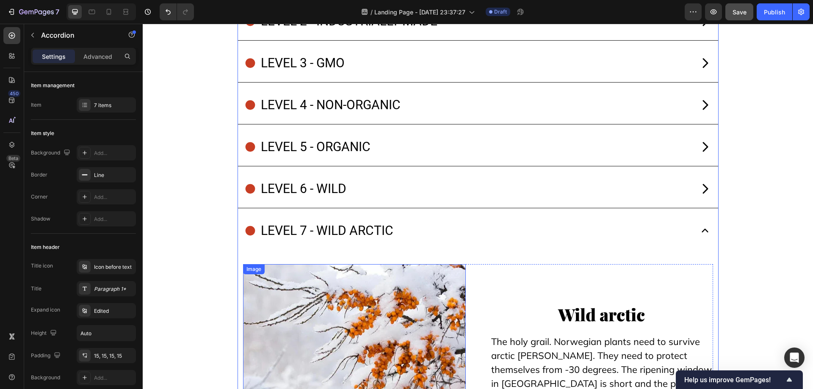
scroll to position [8209, 0]
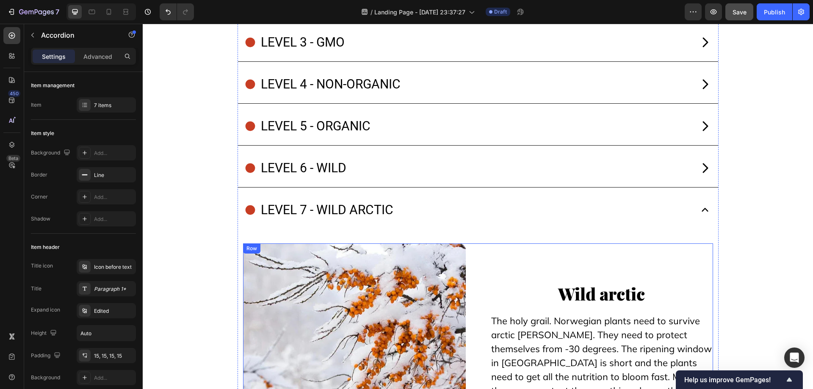
click at [466, 274] on div "Image Wild arctic Text Block The holy grail. Norwegian plants need to survive a…" at bounding box center [478, 355] width 470 height 223
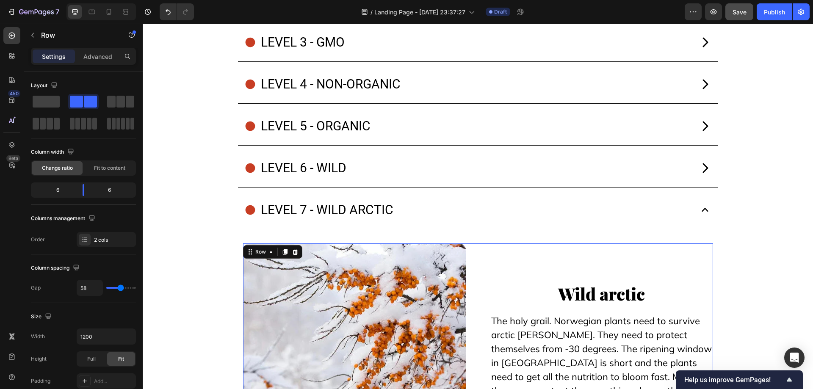
click at [285, 250] on div at bounding box center [285, 252] width 10 height 10
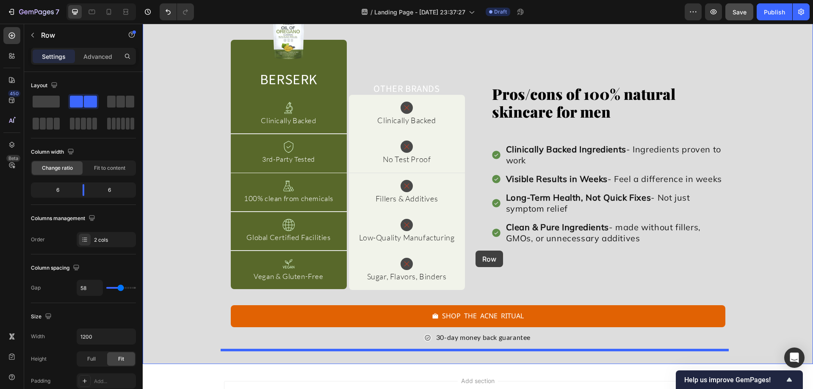
scroll to position [9042, 0]
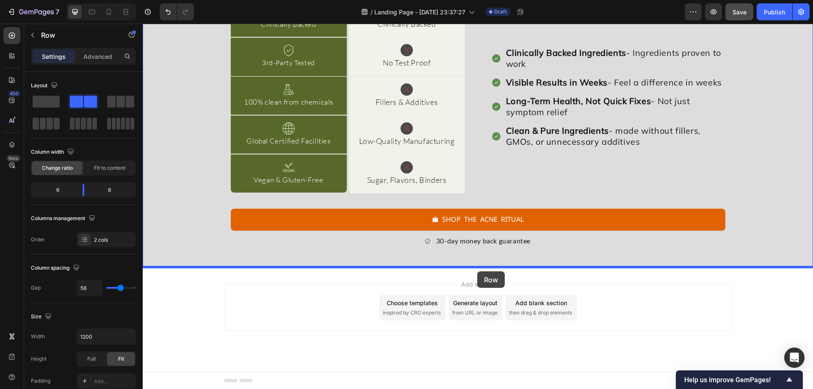
drag, startPoint x: 253, startPoint y: 44, endPoint x: 477, endPoint y: 272, distance: 319.3
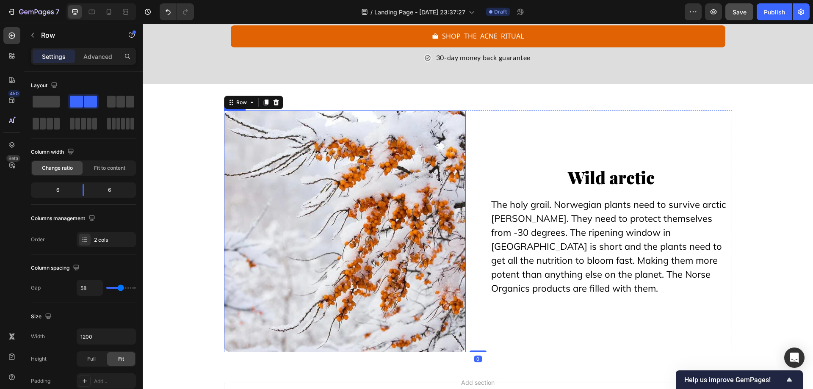
scroll to position [9254, 0]
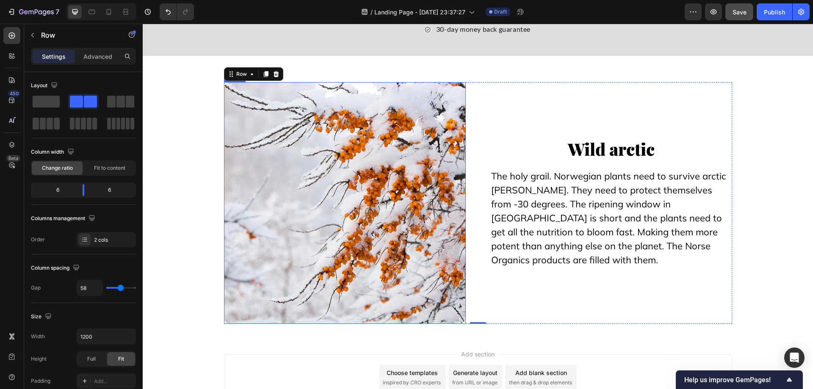
click at [315, 183] on img at bounding box center [345, 203] width 242 height 242
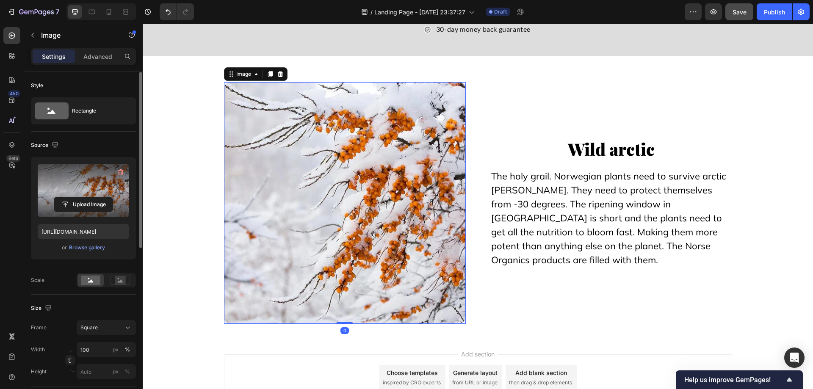
click at [106, 180] on label at bounding box center [83, 190] width 91 height 53
click at [106, 197] on input "file" at bounding box center [83, 204] width 58 height 14
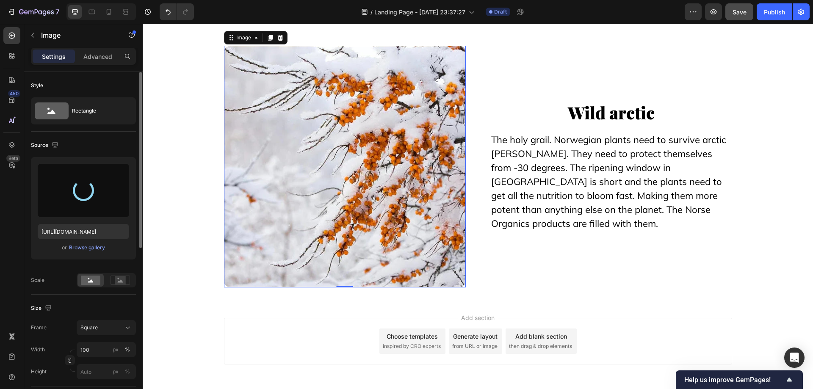
scroll to position [9296, 0]
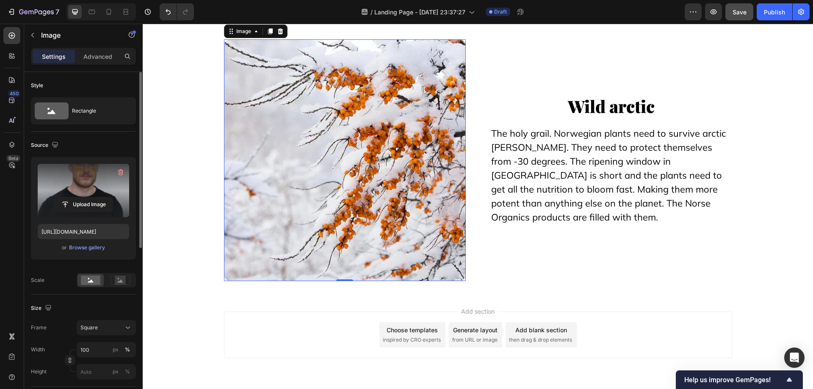
type input "https://cdn.shopify.com/s/files/1/0754/9258/9834/files/gempages_568747440534979…"
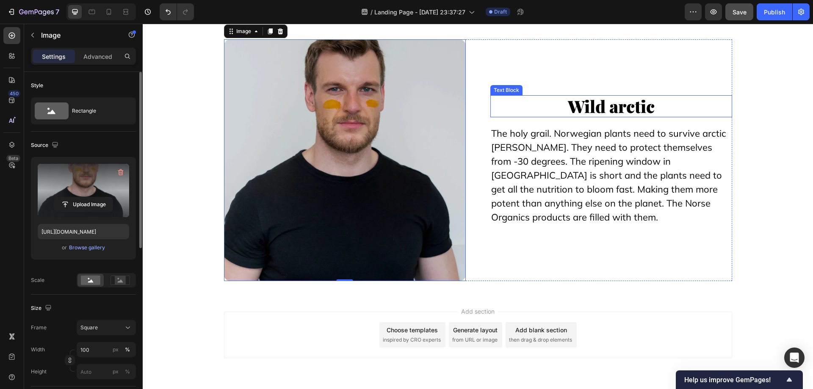
click at [604, 106] on p "Wild arctic" at bounding box center [611, 106] width 240 height 20
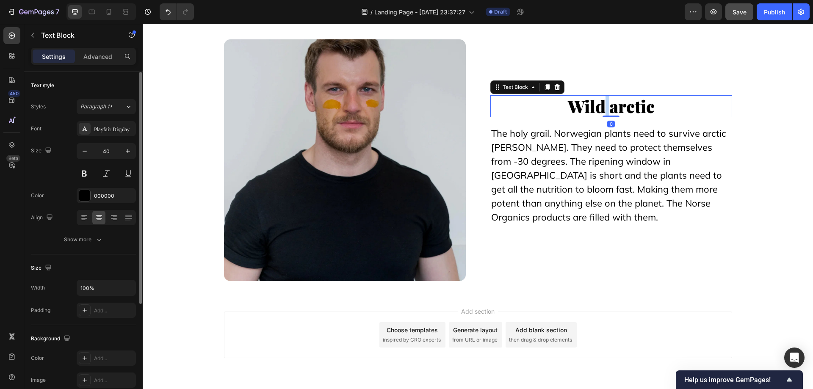
click at [604, 106] on p "Wild arctic" at bounding box center [611, 106] width 240 height 20
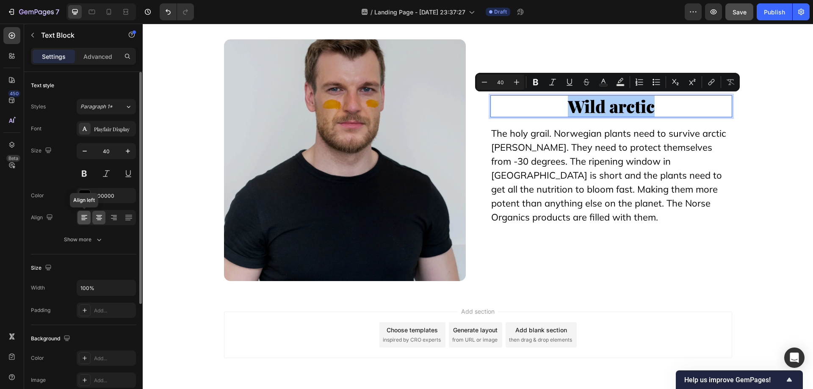
click at [86, 213] on div at bounding box center [84, 218] width 13 height 14
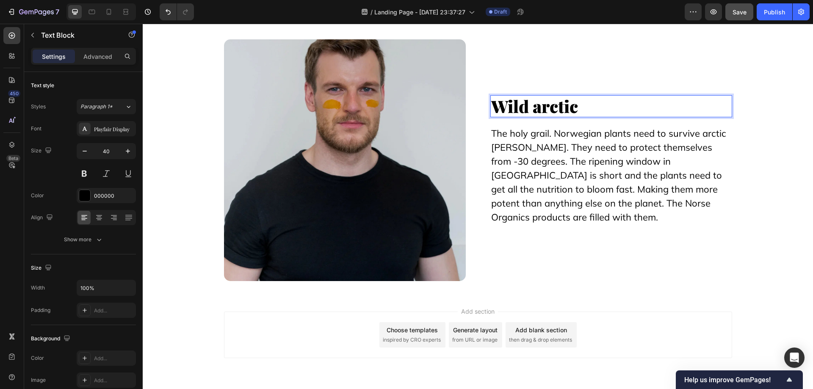
click at [564, 103] on p "Wild arctic" at bounding box center [611, 106] width 240 height 20
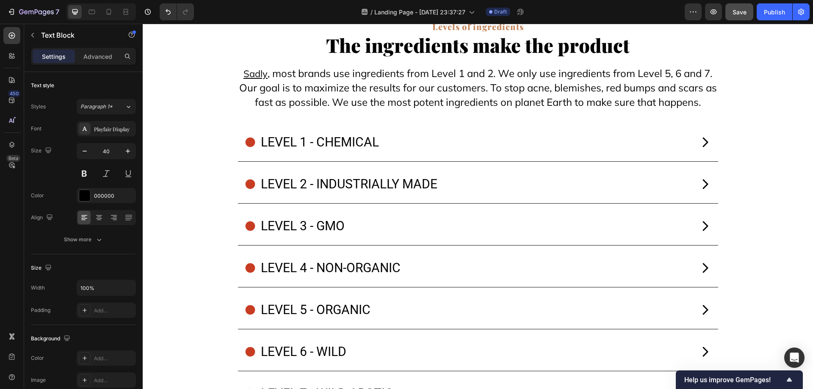
scroll to position [7941, 0]
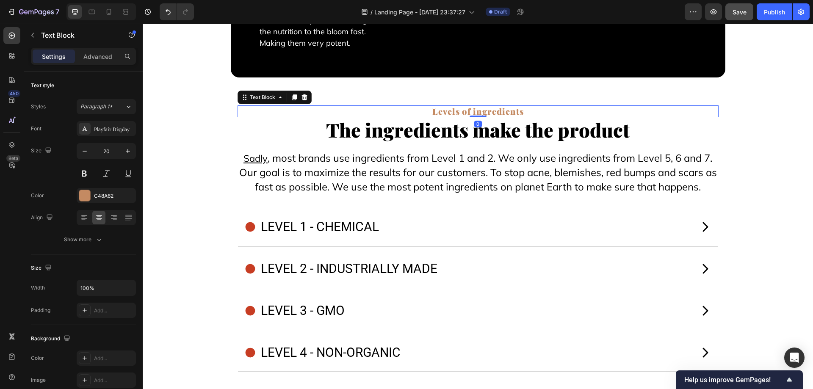
click at [509, 109] on p "Levels of ingredients" at bounding box center [477, 111] width 479 height 10
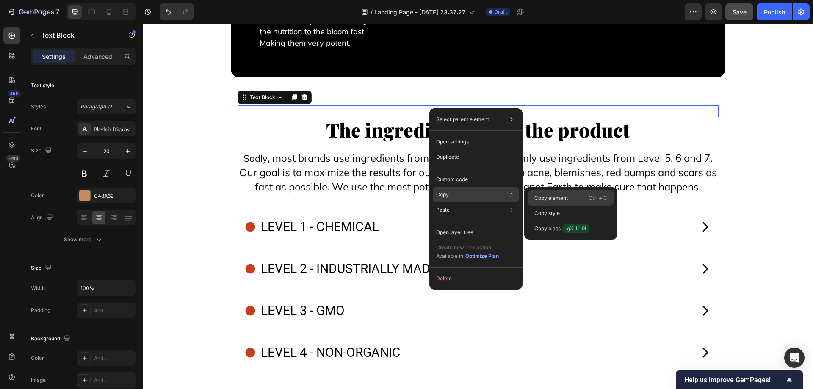
click at [546, 202] on p "Copy element" at bounding box center [551, 198] width 33 height 8
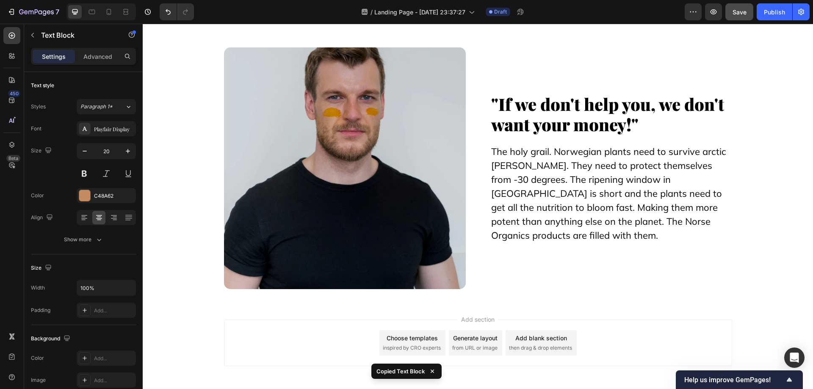
scroll to position [8846, 0]
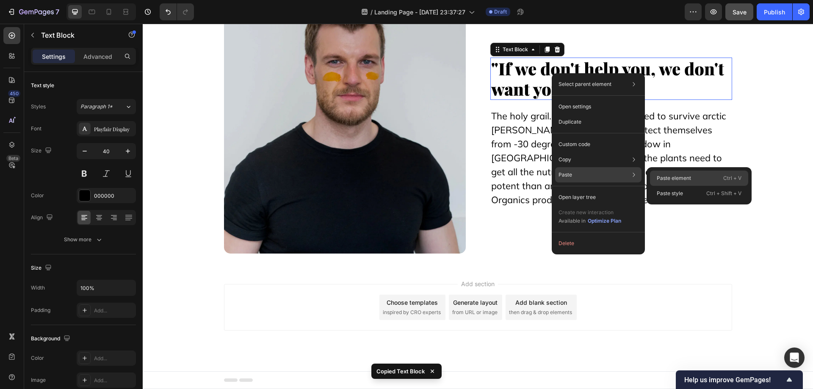
click at [659, 179] on p "Paste element" at bounding box center [674, 179] width 34 height 8
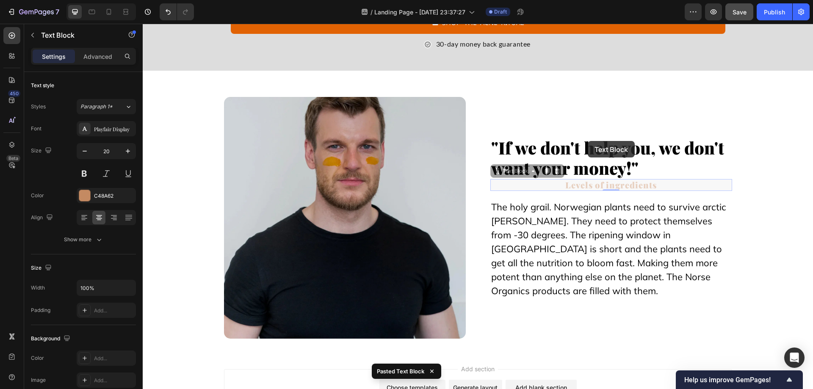
scroll to position [8755, 0]
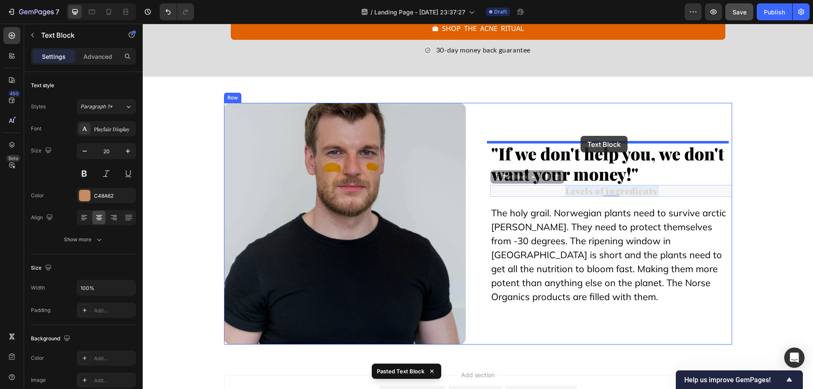
drag, startPoint x: 637, startPoint y: 184, endPoint x: 581, endPoint y: 136, distance: 74.5
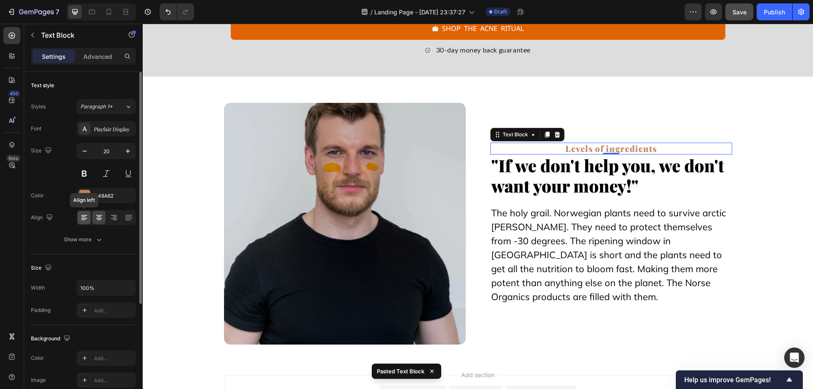
click at [80, 213] on icon at bounding box center [84, 217] width 8 height 8
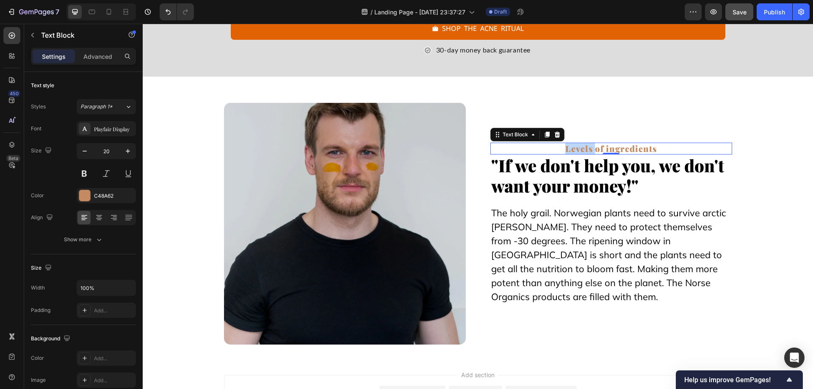
click at [523, 147] on p "Levels of ingredients" at bounding box center [611, 149] width 240 height 10
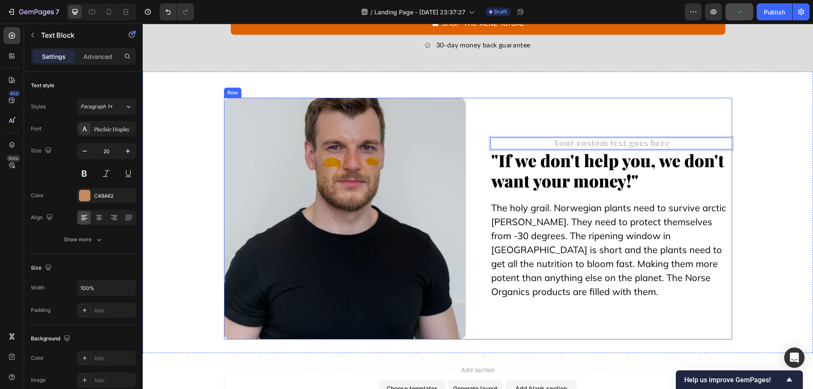
click at [609, 199] on div "Text Block 0 "If we don't help you, we don't want your money!" Text Block The h…" at bounding box center [611, 219] width 242 height 242
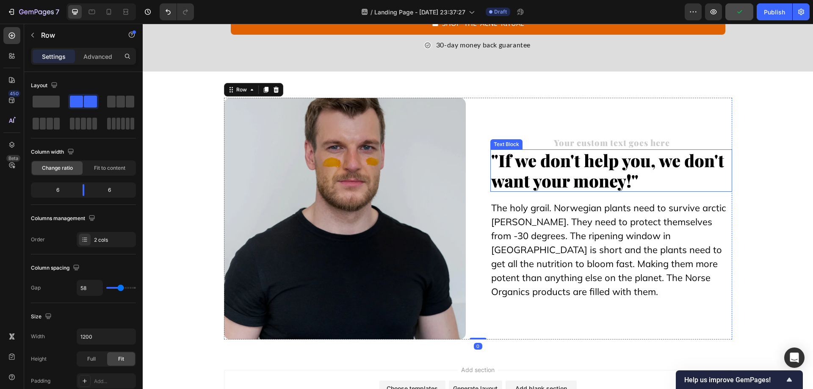
click at [595, 147] on div "Rich Text Editor. Editing area: main" at bounding box center [611, 144] width 242 height 12
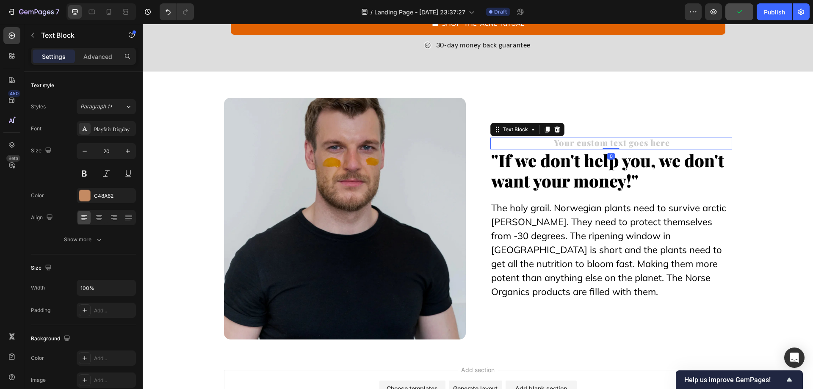
click at [595, 142] on div "Rich Text Editor. Editing area: main" at bounding box center [611, 144] width 242 height 12
click at [92, 215] on div at bounding box center [106, 217] width 59 height 15
click at [98, 213] on div at bounding box center [98, 218] width 13 height 14
click at [86, 215] on icon at bounding box center [84, 215] width 6 height 1
click at [569, 141] on div "Rich Text Editor. Editing area: main" at bounding box center [611, 144] width 242 height 12
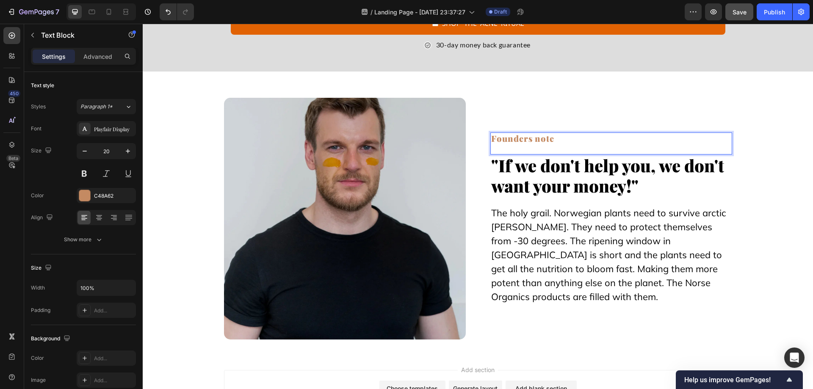
scroll to position [8766, 0]
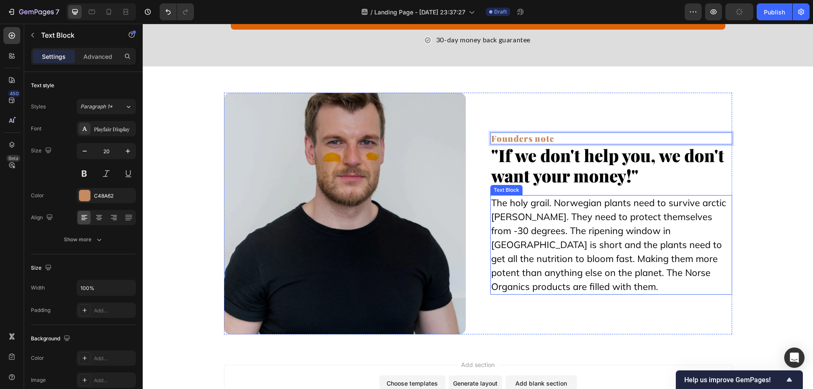
click at [542, 241] on span "The holy grail. Norwegian plants need to survive arctic winters. They need to p…" at bounding box center [608, 245] width 235 height 96
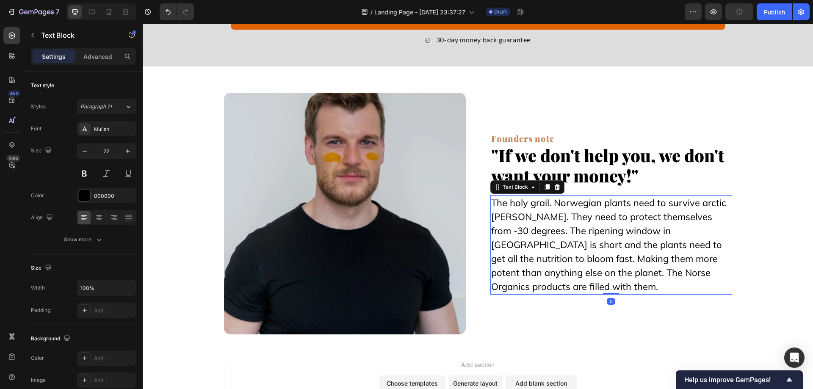
click at [544, 187] on icon at bounding box center [547, 187] width 7 height 7
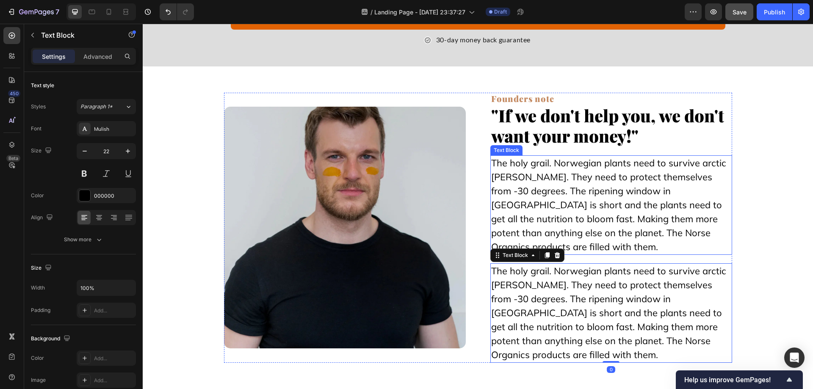
click at [516, 179] on span "The holy grail. Norwegian plants need to survive arctic winters. They need to p…" at bounding box center [608, 205] width 235 height 96
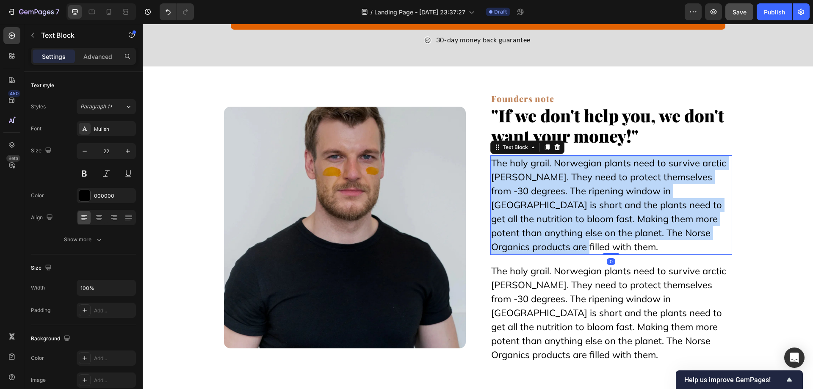
click at [516, 179] on span "The holy grail. Norwegian plants need to survive arctic winters. They need to p…" at bounding box center [608, 205] width 235 height 96
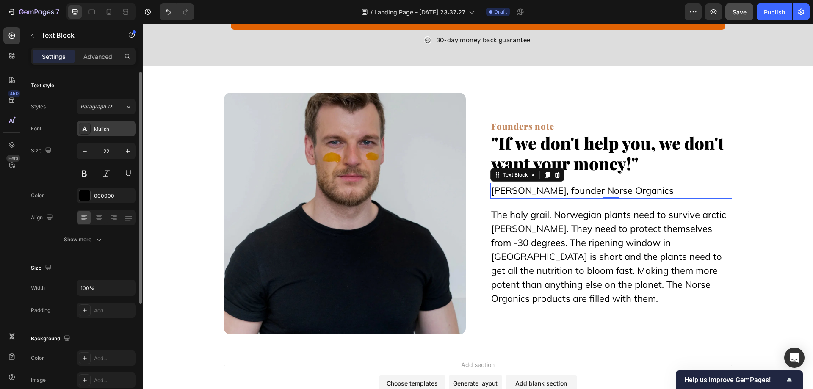
click at [102, 124] on div "Mulish" at bounding box center [106, 128] width 59 height 15
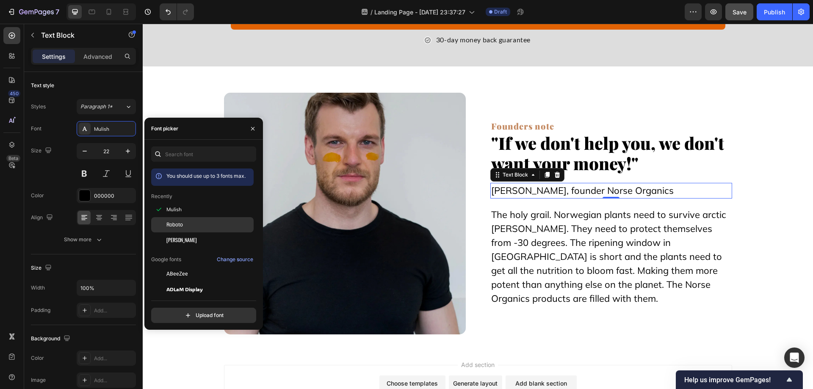
click at [162, 223] on div at bounding box center [158, 224] width 15 height 15
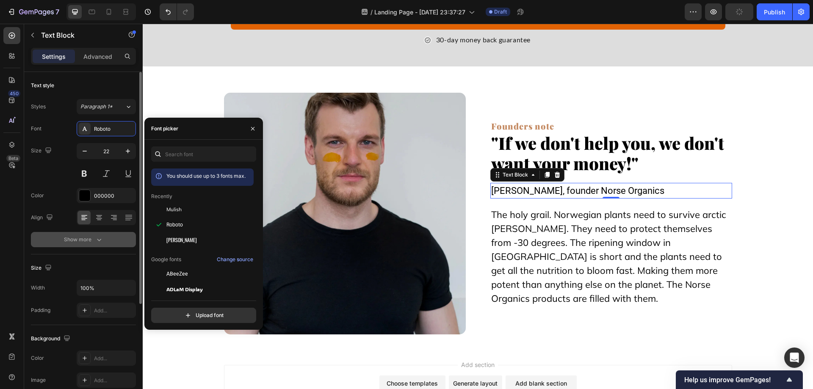
click at [86, 240] on div "Show more" at bounding box center [83, 239] width 39 height 8
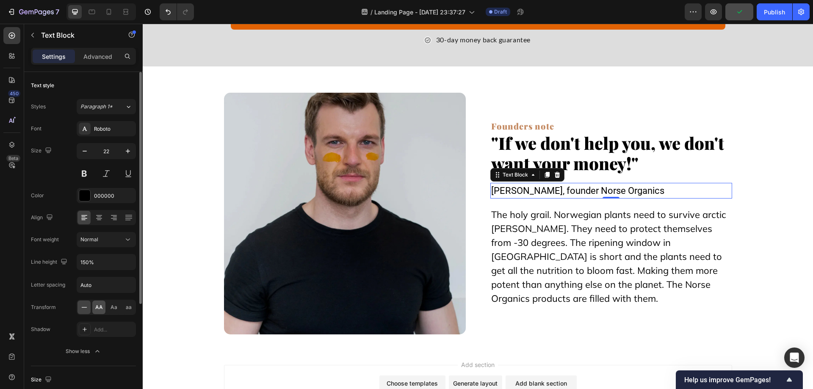
click at [97, 310] on span "AA" at bounding box center [99, 308] width 8 height 8
click at [85, 152] on icon "button" at bounding box center [84, 151] width 8 height 8
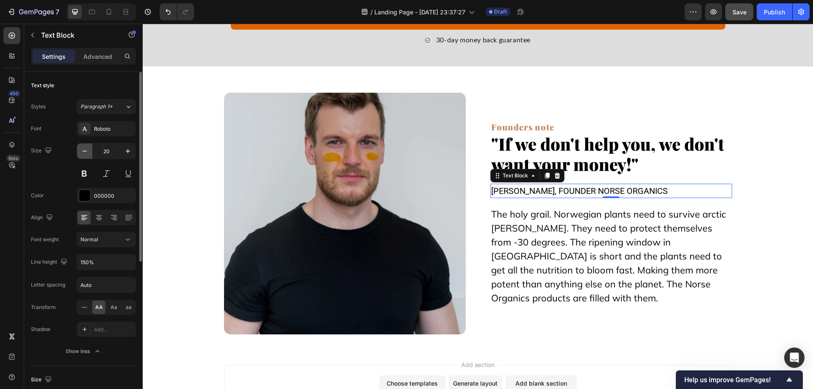
click at [85, 152] on icon "button" at bounding box center [84, 151] width 8 height 8
type input "17"
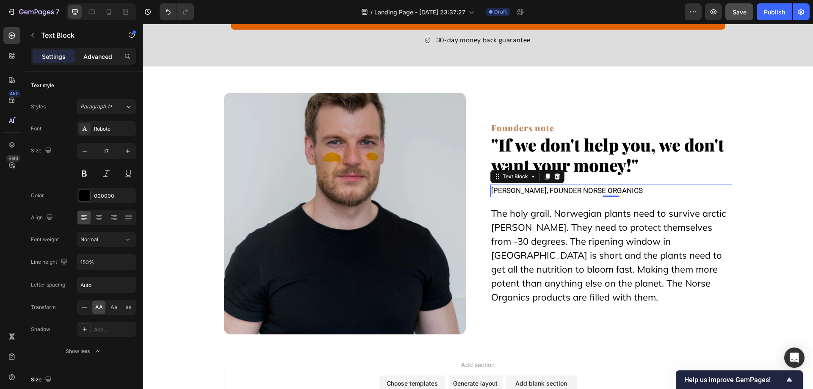
click at [110, 51] on div "Advanced" at bounding box center [98, 57] width 42 height 14
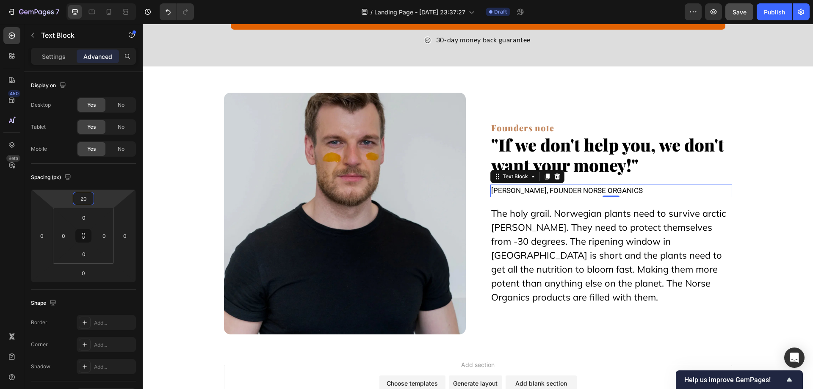
click at [83, 195] on input "20" at bounding box center [83, 198] width 17 height 13
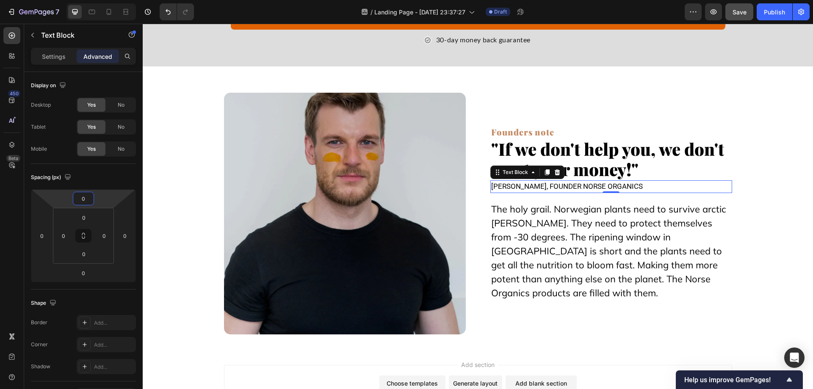
click at [47, 45] on div "Text Block" at bounding box center [72, 35] width 97 height 22
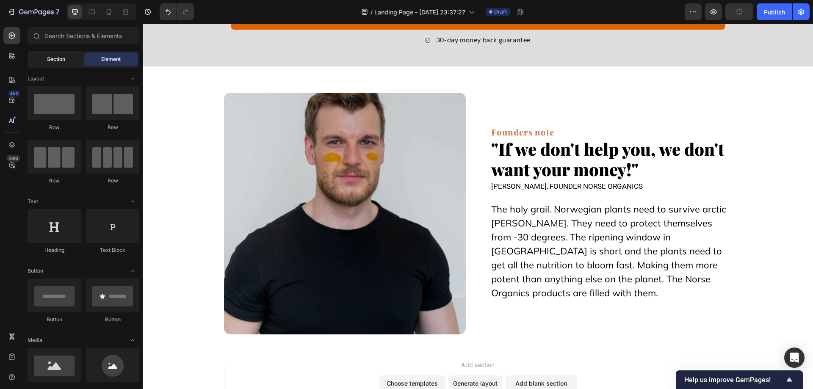
click at [44, 56] on div "Section" at bounding box center [55, 60] width 53 height 14
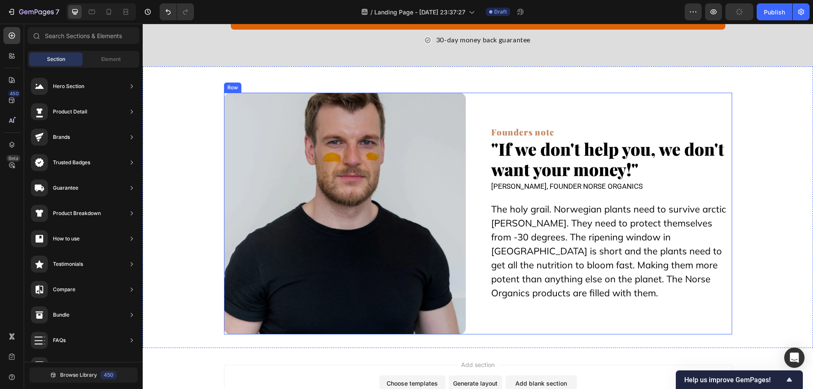
click at [501, 186] on p "Daniel Hoftun, founder Norse Organics" at bounding box center [611, 186] width 240 height 11
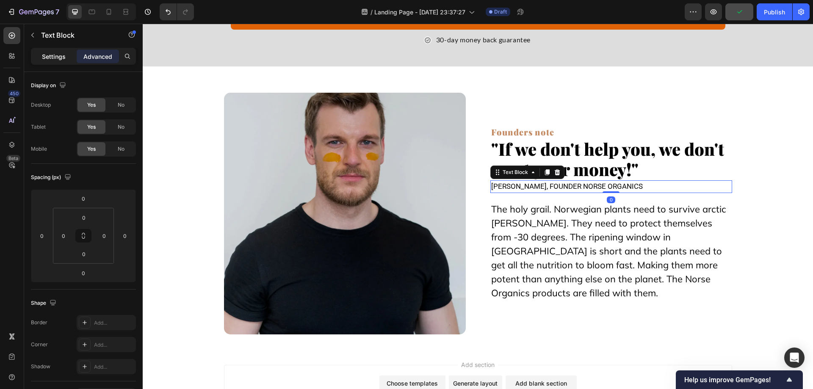
click at [48, 53] on p "Settings" at bounding box center [54, 56] width 24 height 9
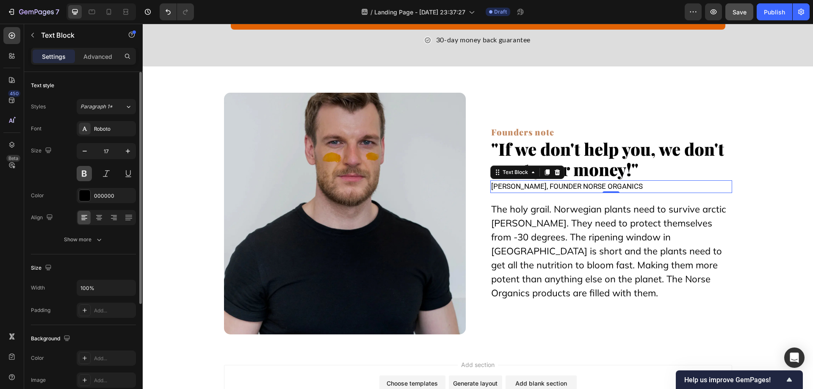
click at [86, 175] on button at bounding box center [84, 173] width 15 height 15
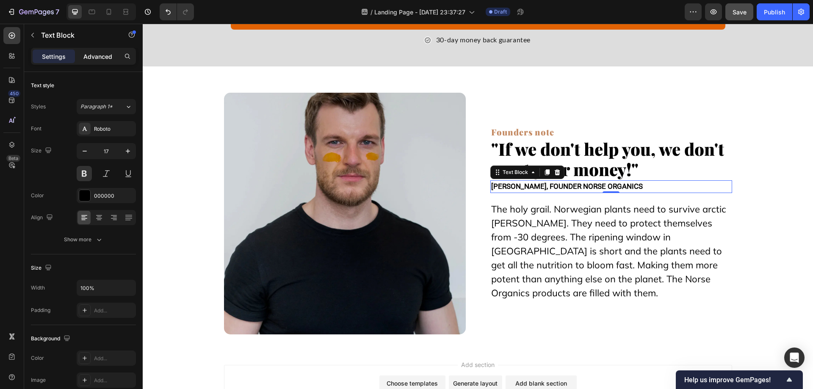
click at [92, 54] on p "Advanced" at bounding box center [97, 56] width 29 height 9
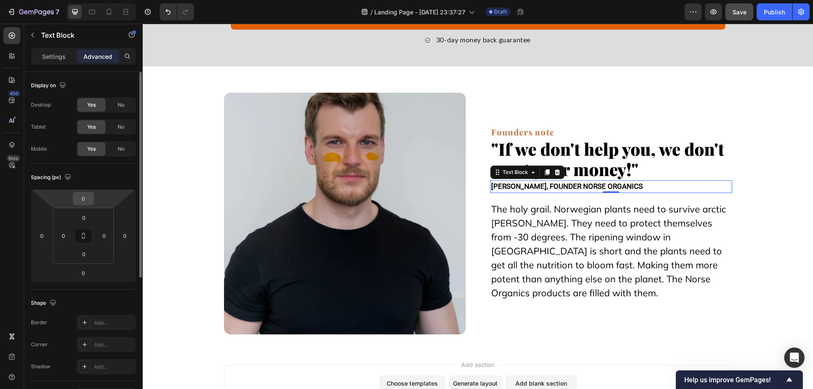
click at [80, 197] on input "0" at bounding box center [83, 198] width 17 height 13
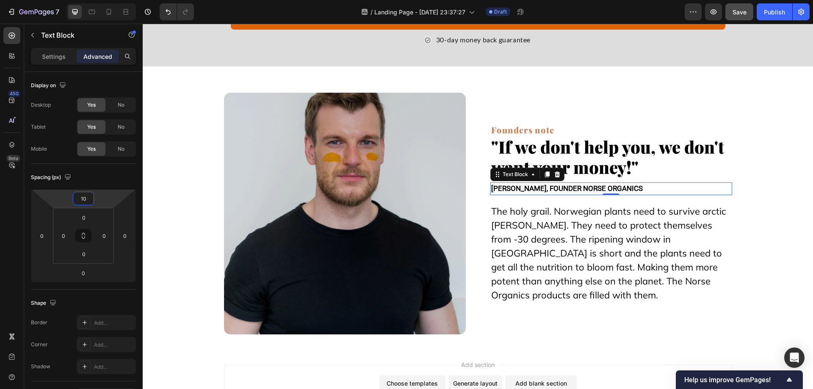
type input "10"
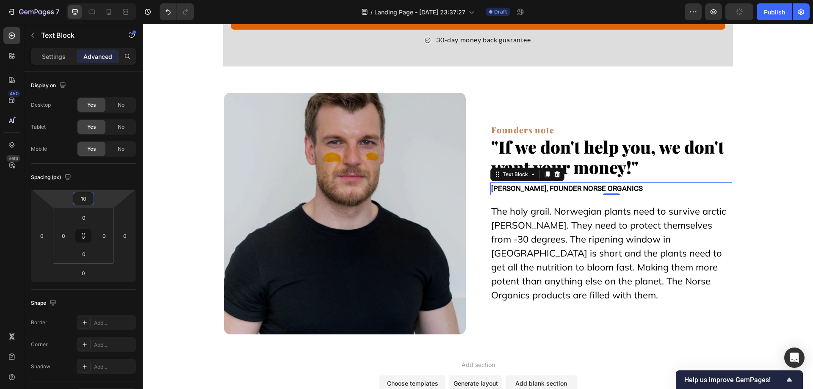
click at [522, 230] on p "The holy grail. Norwegian plants need to survive arctic winters. They need to p…" at bounding box center [611, 254] width 240 height 98
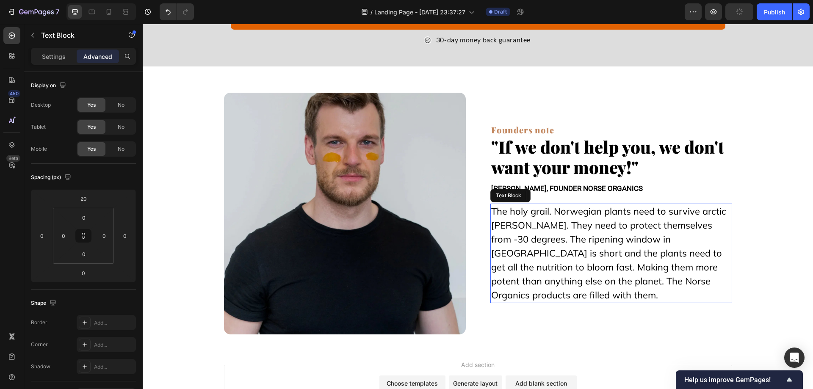
click at [523, 230] on p "The holy grail. Norwegian plants need to survive arctic winters. They need to p…" at bounding box center [611, 254] width 240 height 98
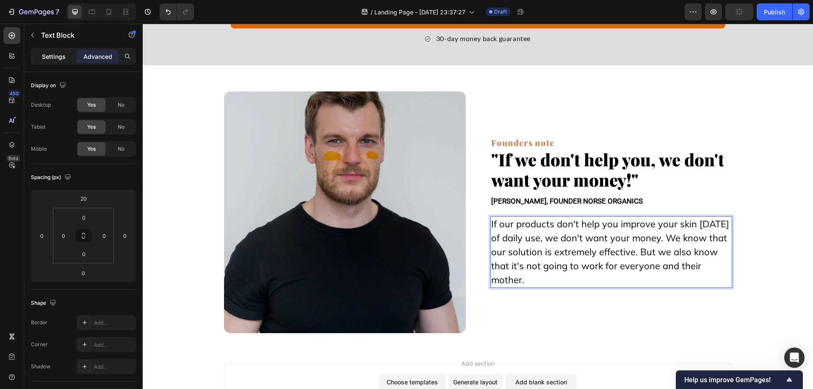
click at [57, 54] on p "Settings" at bounding box center [54, 56] width 24 height 9
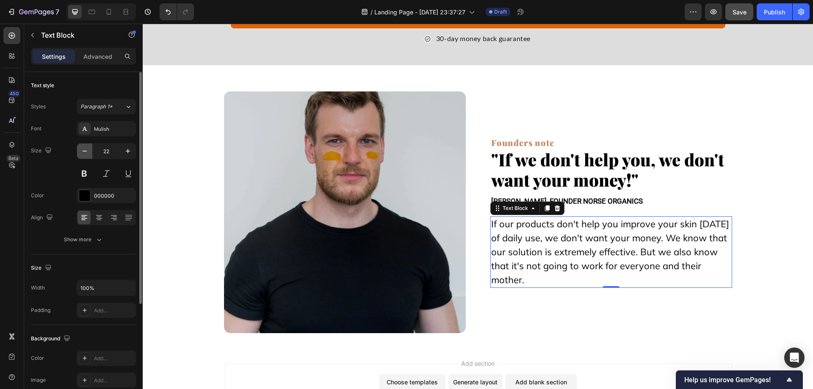
click at [87, 151] on icon "button" at bounding box center [84, 151] width 8 height 8
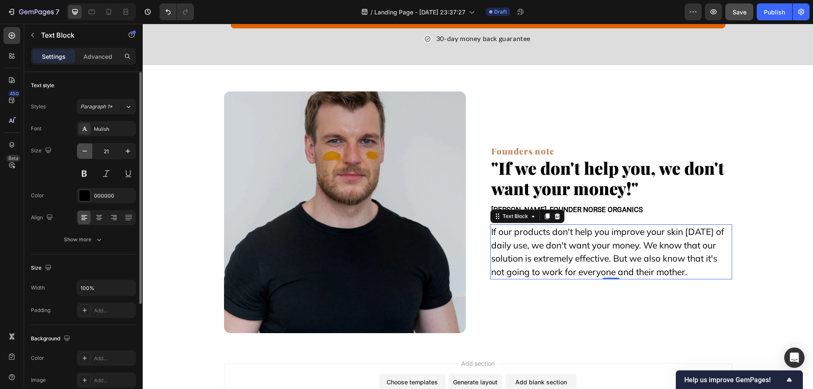
click at [87, 151] on icon "button" at bounding box center [84, 151] width 8 height 8
type input "20"
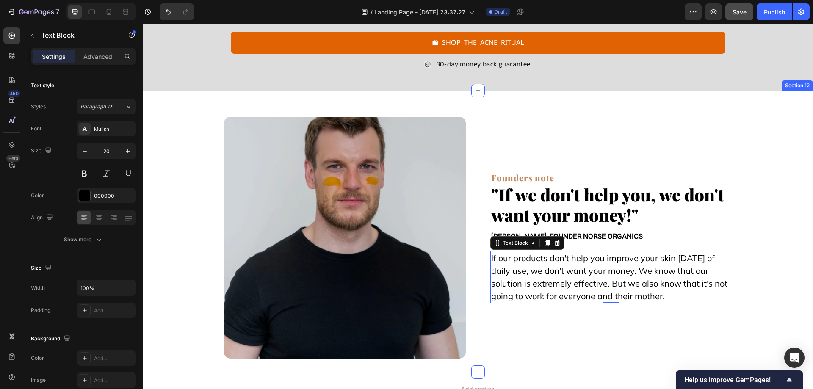
scroll to position [8724, 0]
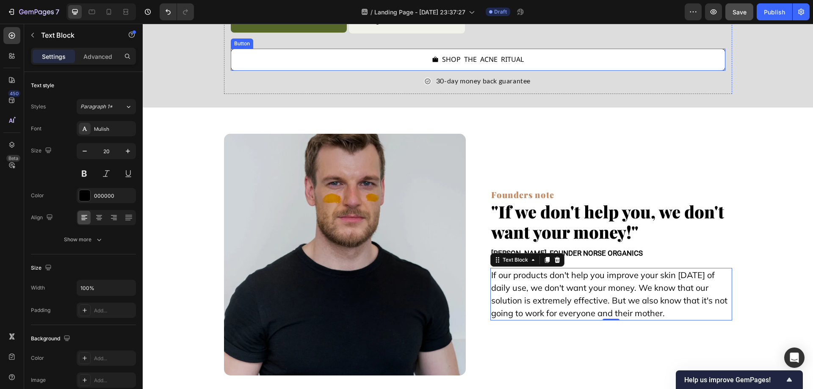
click at [550, 63] on button "shop the acne ritual" at bounding box center [478, 60] width 495 height 22
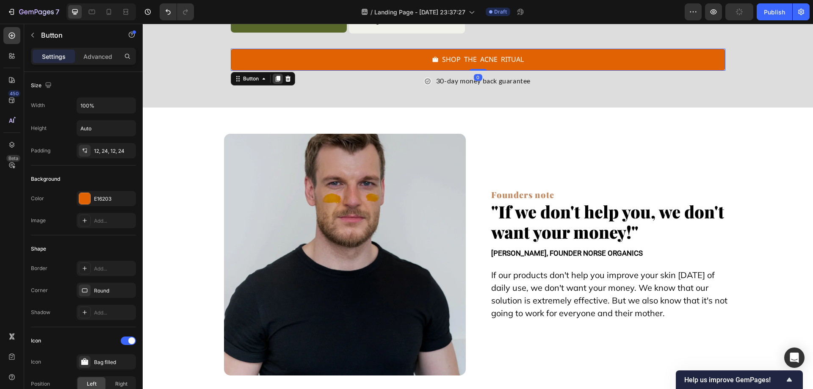
click at [274, 75] on icon at bounding box center [277, 78] width 7 height 7
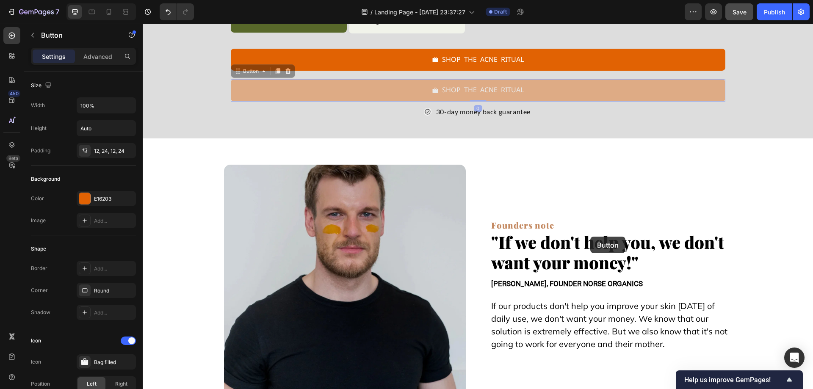
scroll to position [8767, 0]
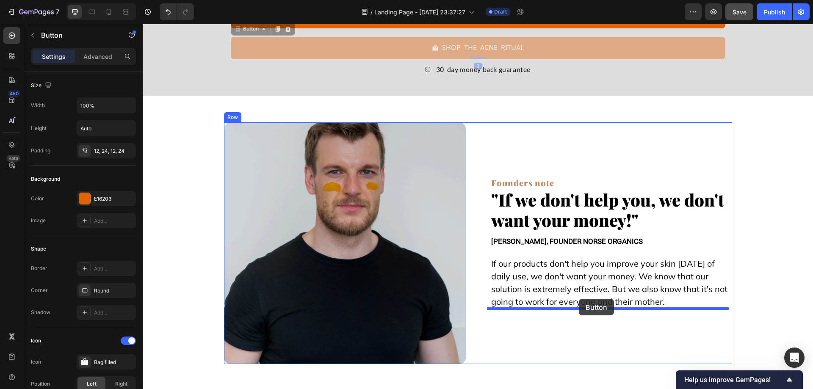
drag, startPoint x: 253, startPoint y: 70, endPoint x: 579, endPoint y: 299, distance: 398.0
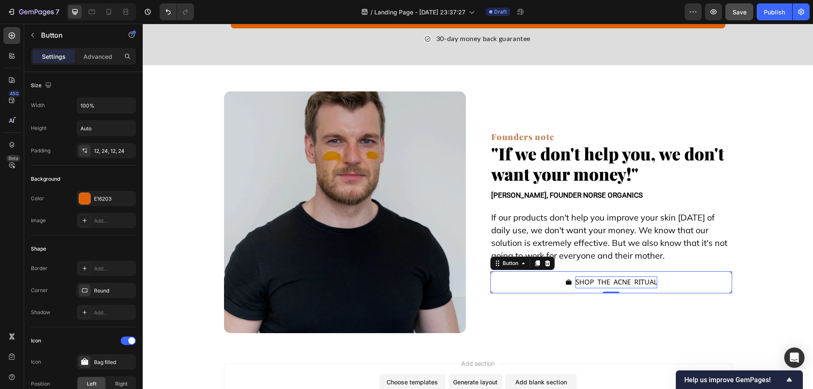
click at [646, 284] on p "shop the acne ritual" at bounding box center [617, 283] width 82 height 12
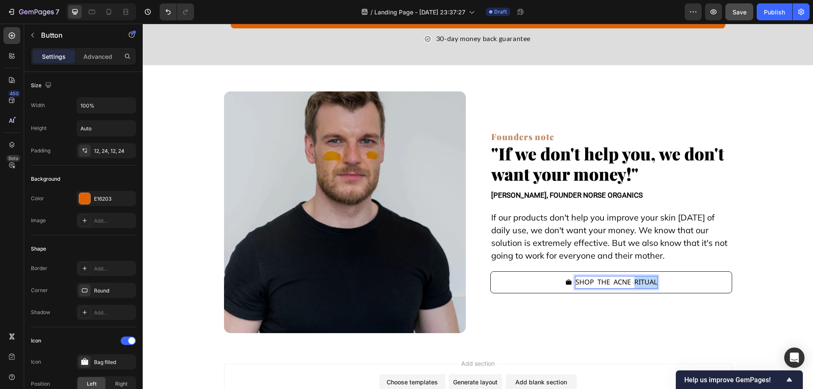
click at [646, 284] on p "shop the acne ritual" at bounding box center [617, 283] width 82 height 12
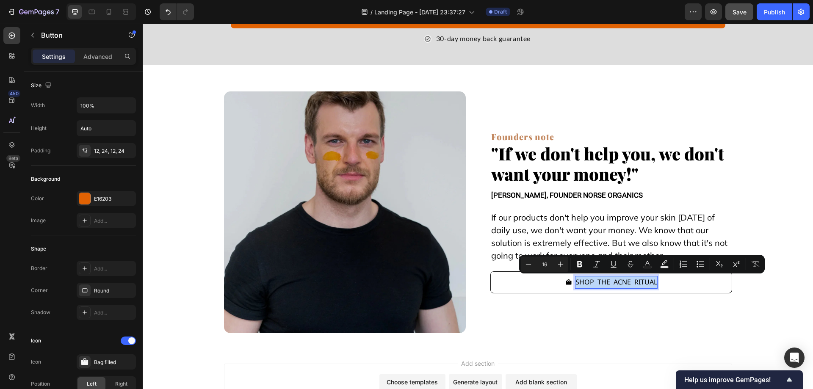
click at [646, 284] on p "shop the acne ritual" at bounding box center [617, 283] width 82 height 12
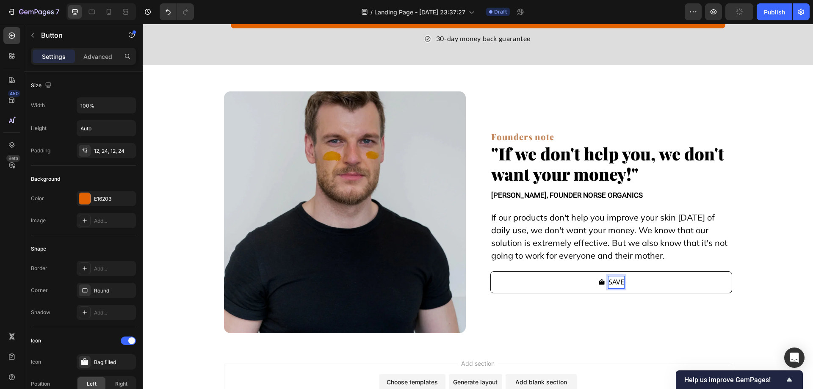
click at [490, 272] on button "save" at bounding box center [611, 283] width 242 height 22
click at [490, 272] on button "save now" at bounding box center [611, 283] width 242 height 22
click at [490, 272] on button "save 40%" at bounding box center [611, 283] width 242 height 22
click at [767, 203] on div "Image Founders note Text Block "If we don't help you, we don't want your money!…" at bounding box center [478, 206] width 670 height 255
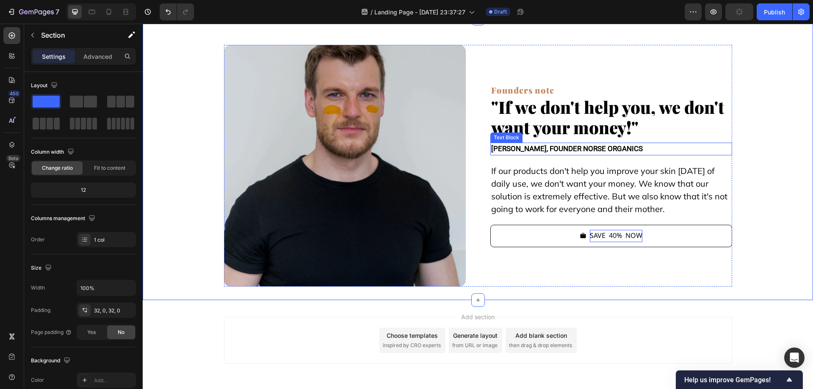
scroll to position [8761, 0]
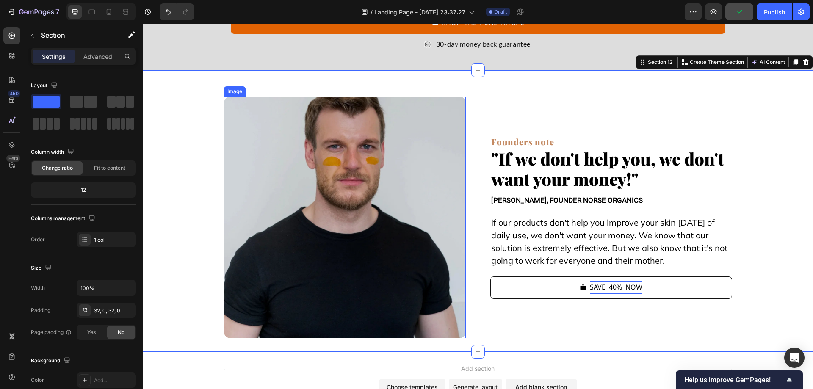
click at [372, 219] on img at bounding box center [345, 218] width 242 height 242
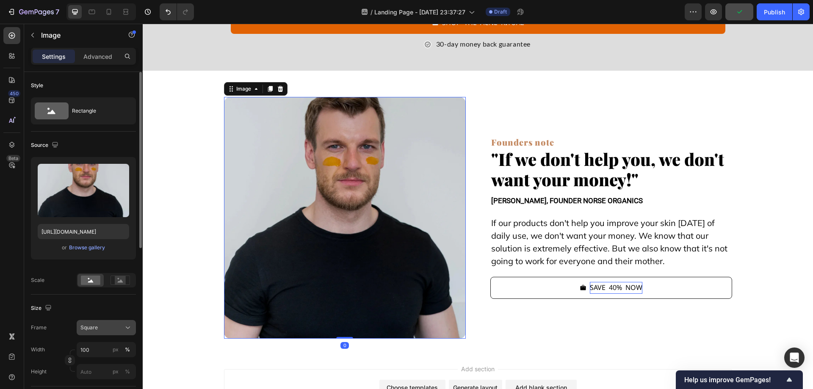
click at [100, 333] on button "Square" at bounding box center [106, 327] width 59 height 15
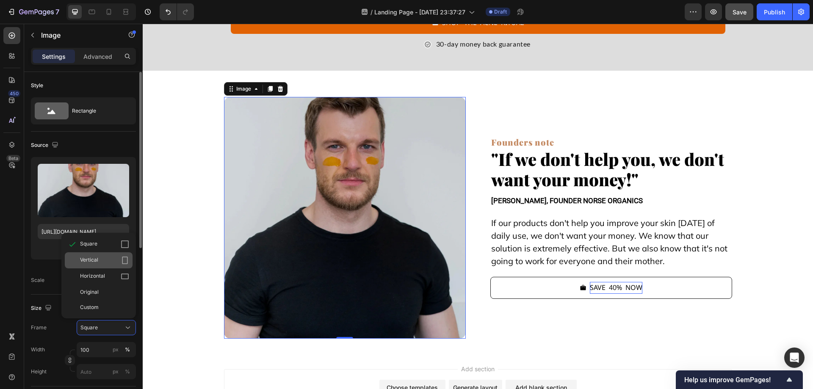
click at [103, 263] on div "Vertical" at bounding box center [104, 260] width 49 height 8
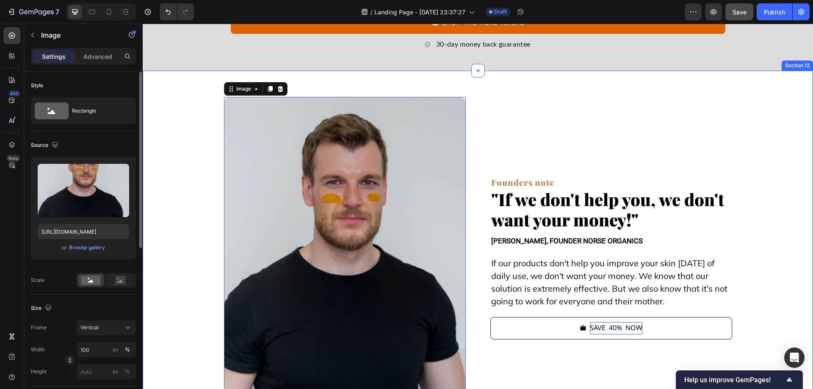
click at [185, 258] on div "Image 0 Founders note Text Block "If we don't help you, we don't want your mone…" at bounding box center [478, 251] width 670 height 335
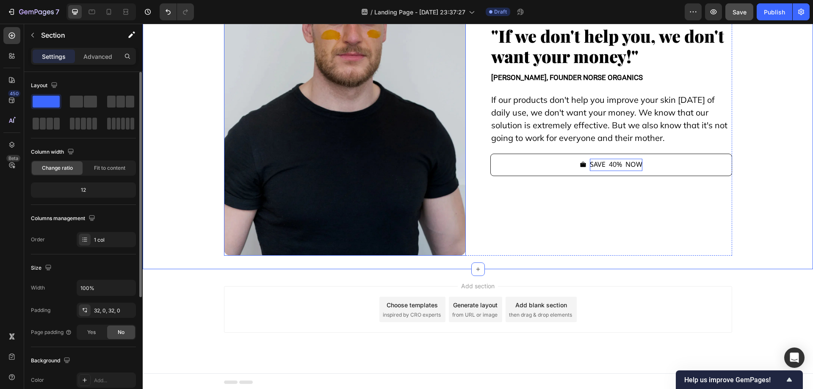
scroll to position [8927, 0]
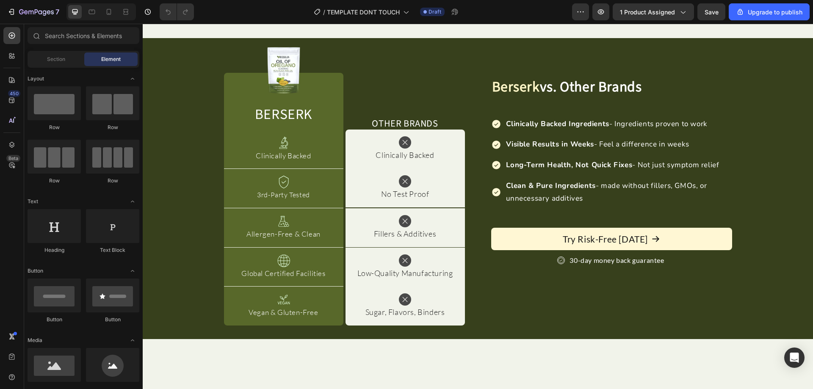
scroll to position [1652, 0]
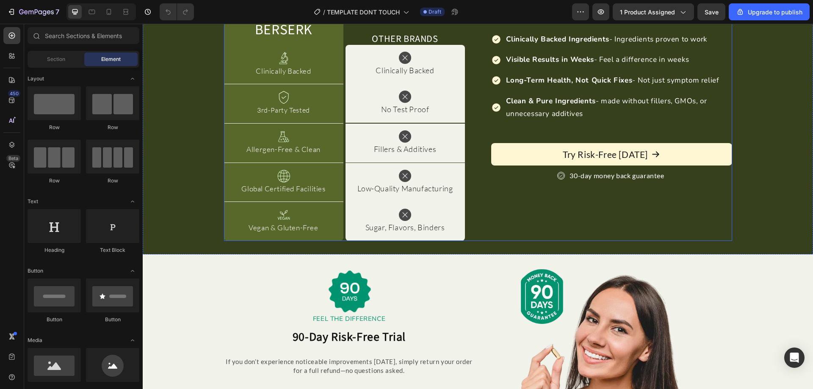
click at [465, 85] on div "Image Berserk Heading Row Image Other Brands Heading Row Image Clinically Backe…" at bounding box center [478, 114] width 508 height 253
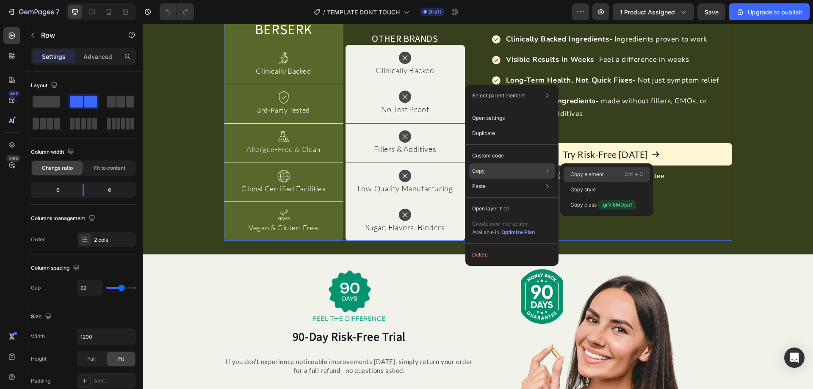
click at [582, 173] on p "Copy element" at bounding box center [587, 175] width 33 height 8
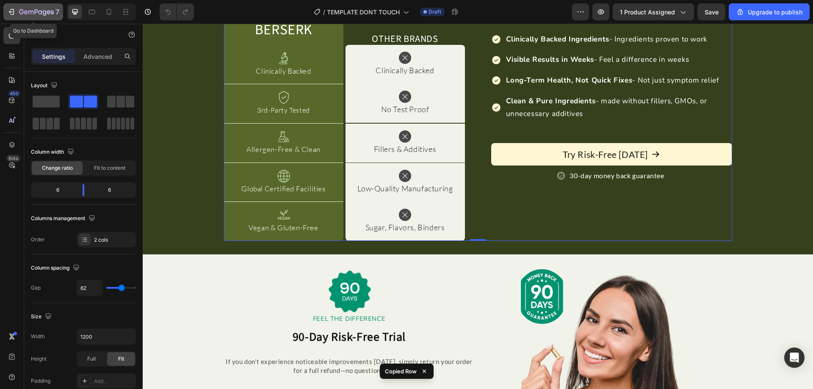
click at [21, 11] on icon "button" at bounding box center [36, 12] width 35 height 7
